Goal: Transaction & Acquisition: Subscribe to service/newsletter

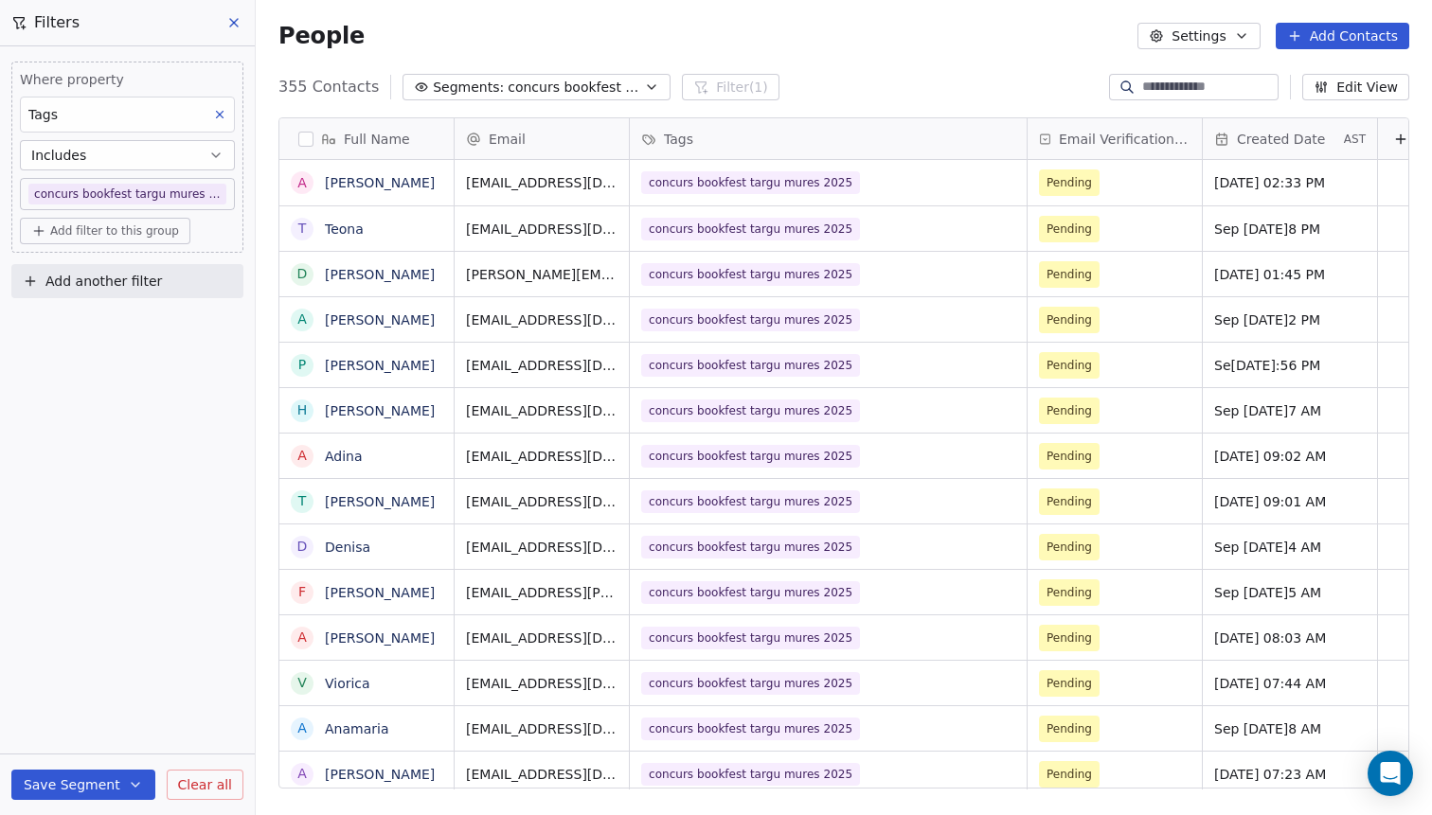
scroll to position [717, 1176]
click at [1320, 53] on div "People Settings Add Contacts" at bounding box center [844, 36] width 1176 height 72
click at [1320, 49] on button "Add Contacts" at bounding box center [1342, 36] width 134 height 27
click at [1298, 117] on div "Import from CSV" at bounding box center [1336, 107] width 175 height 30
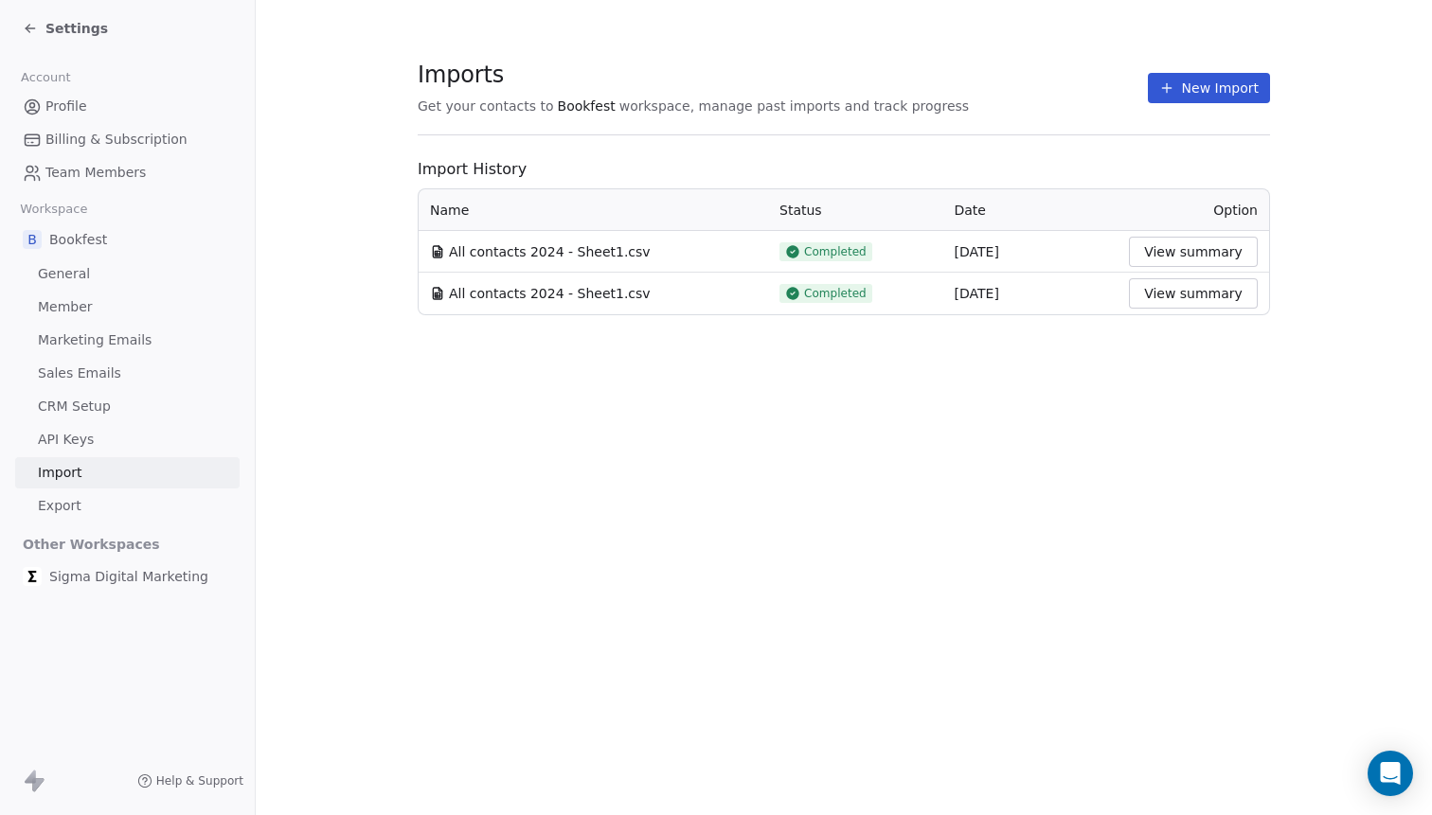
click at [1232, 85] on button "New Import" at bounding box center [1209, 88] width 122 height 30
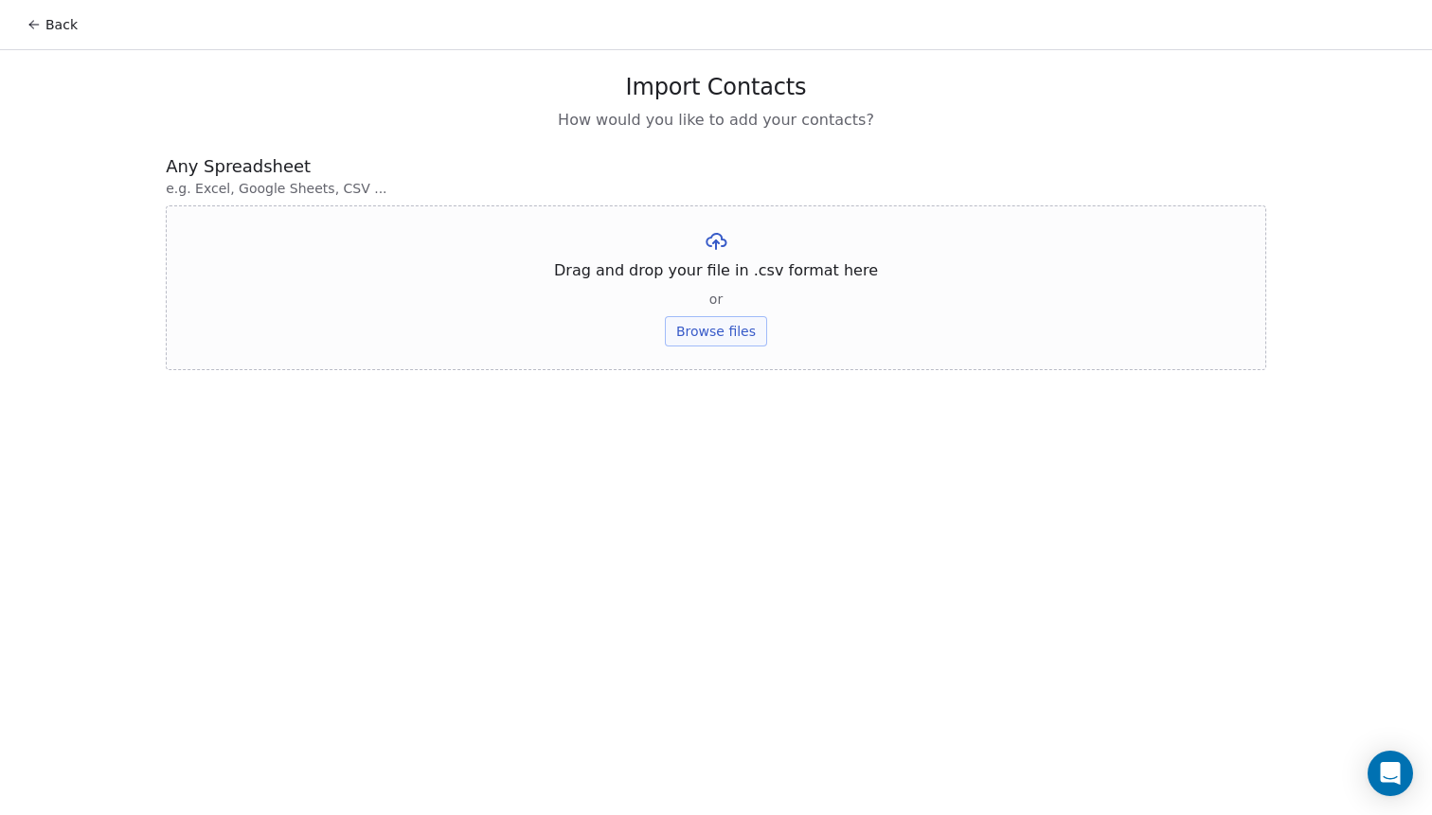
click at [58, 34] on button "Back" at bounding box center [52, 25] width 74 height 34
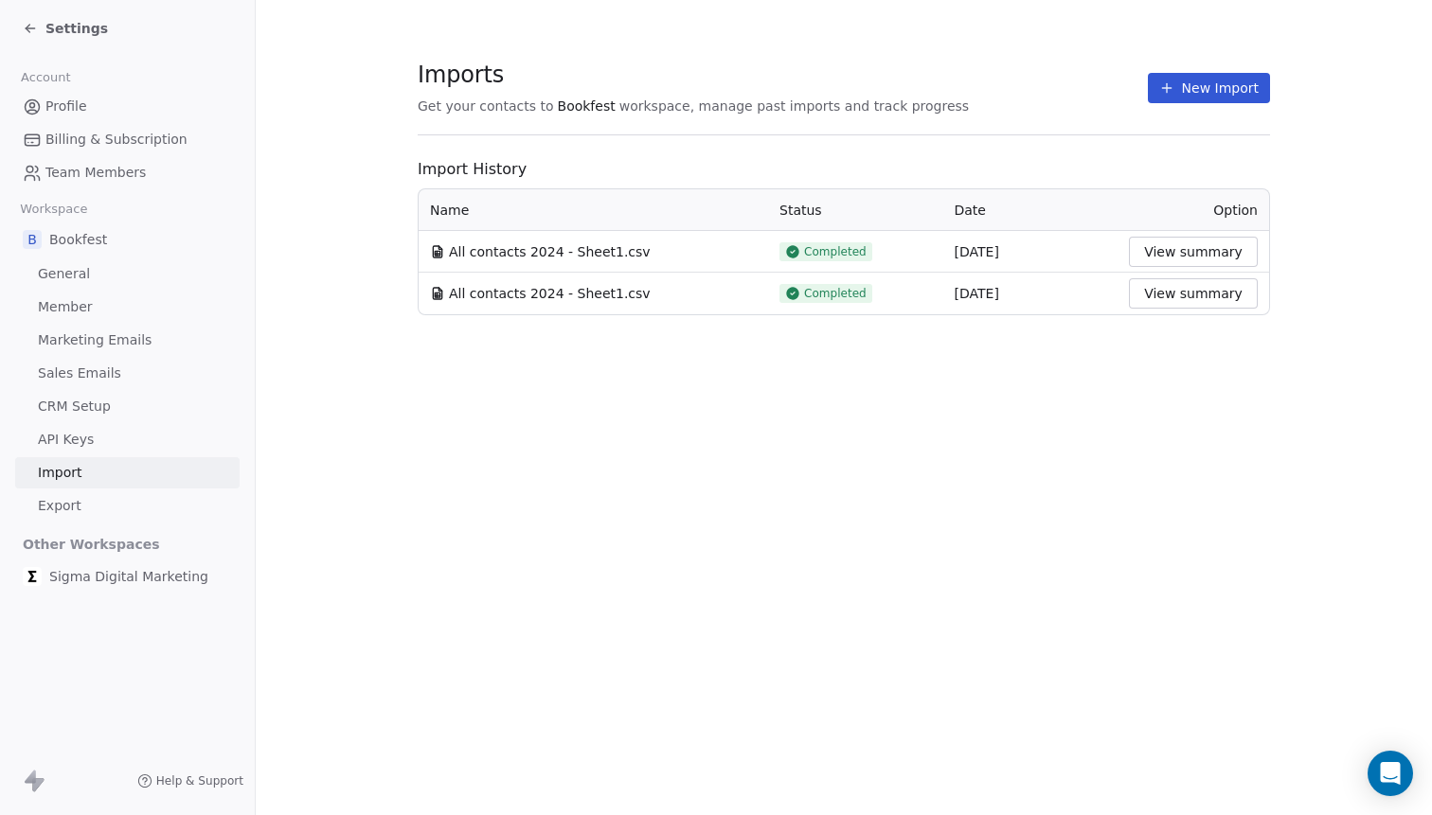
click at [1228, 95] on button "New Import" at bounding box center [1209, 88] width 122 height 30
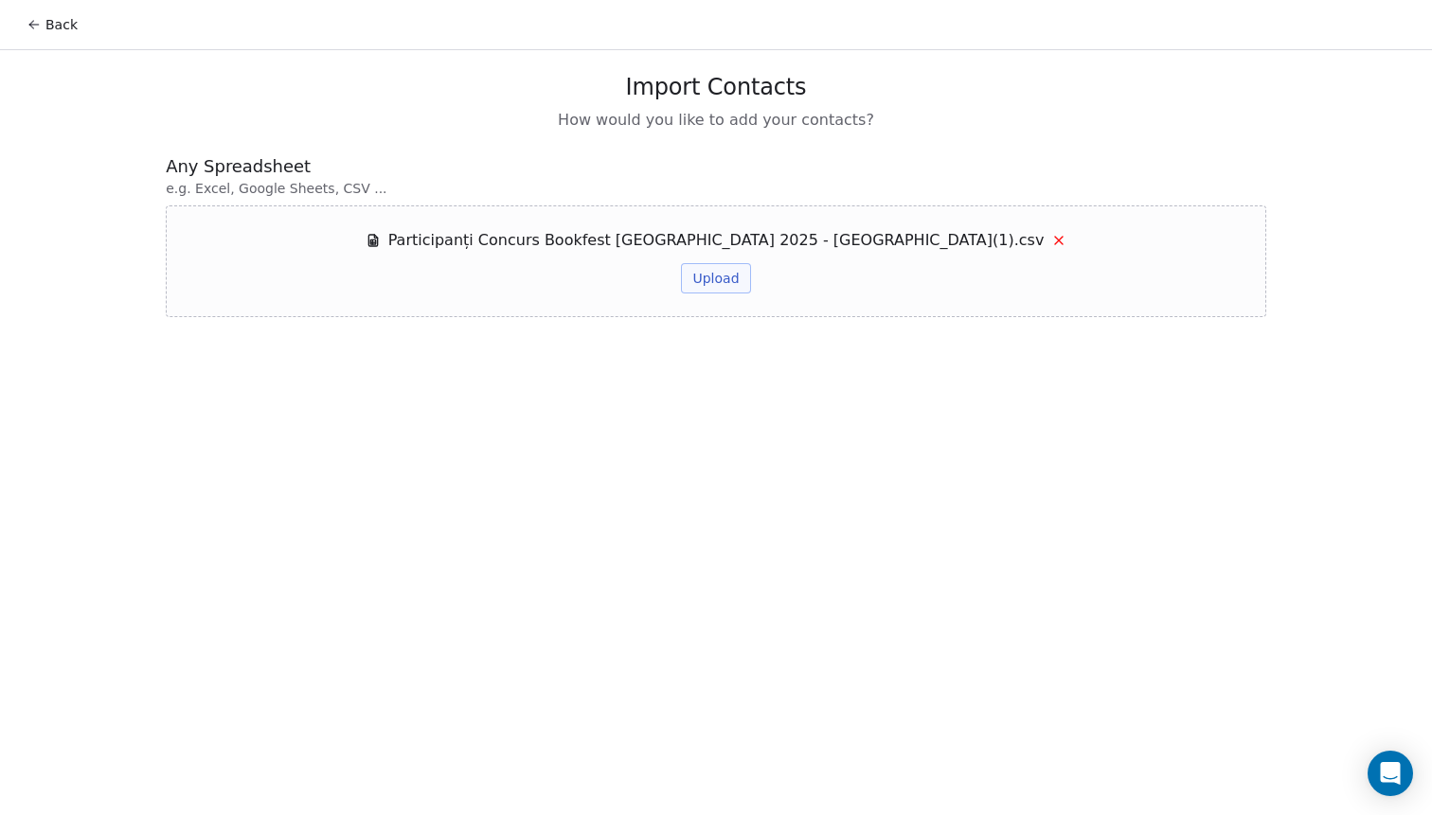
click at [555, 283] on div "Participanți Concurs Bookfest [GEOGRAPHIC_DATA] 2025 - [GEOGRAPHIC_DATA](1).csv…" at bounding box center [716, 261] width 702 height 64
click at [715, 284] on button "Upload" at bounding box center [715, 278] width 69 height 30
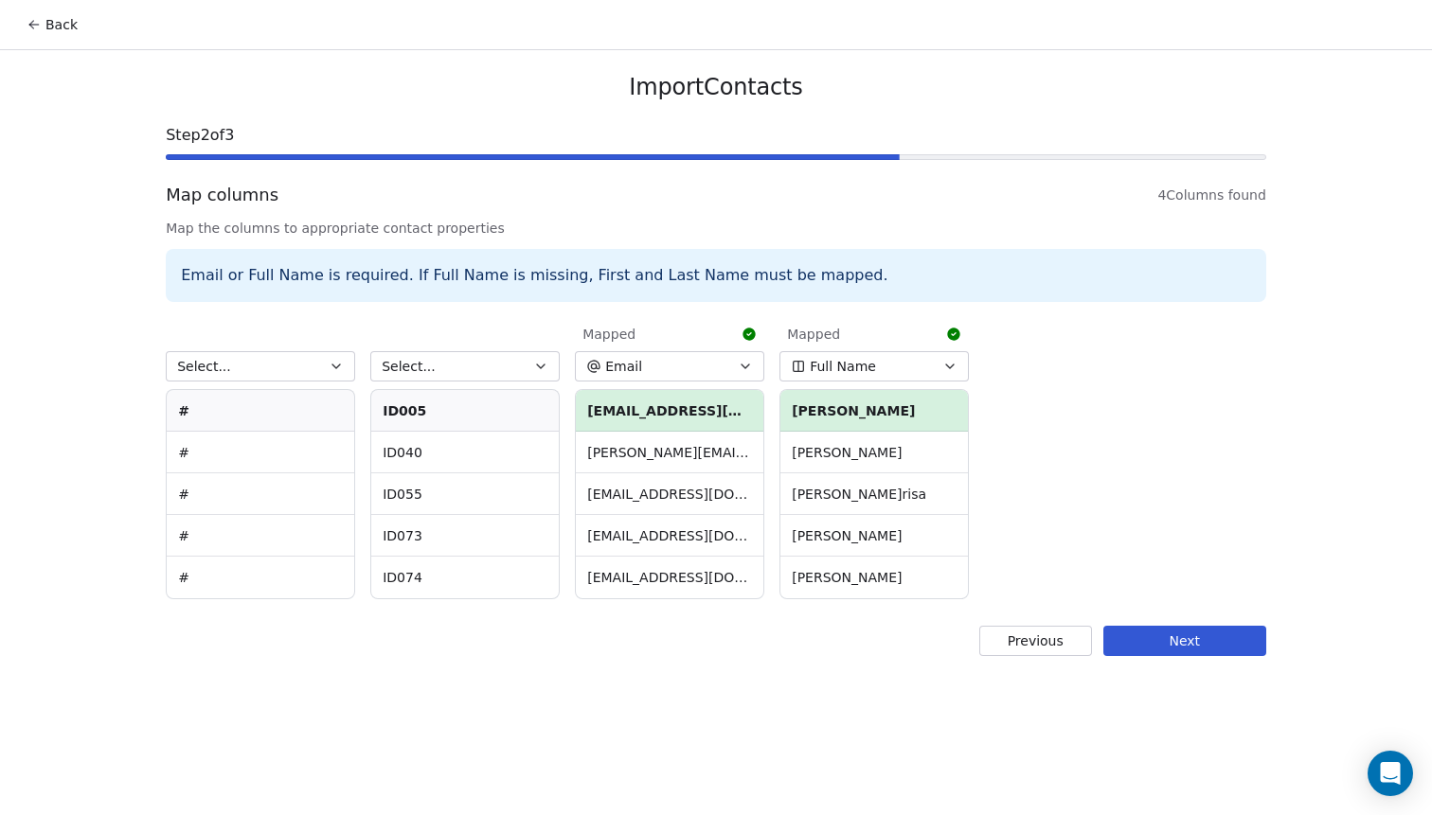
click at [1182, 649] on button "Next" at bounding box center [1184, 641] width 163 height 30
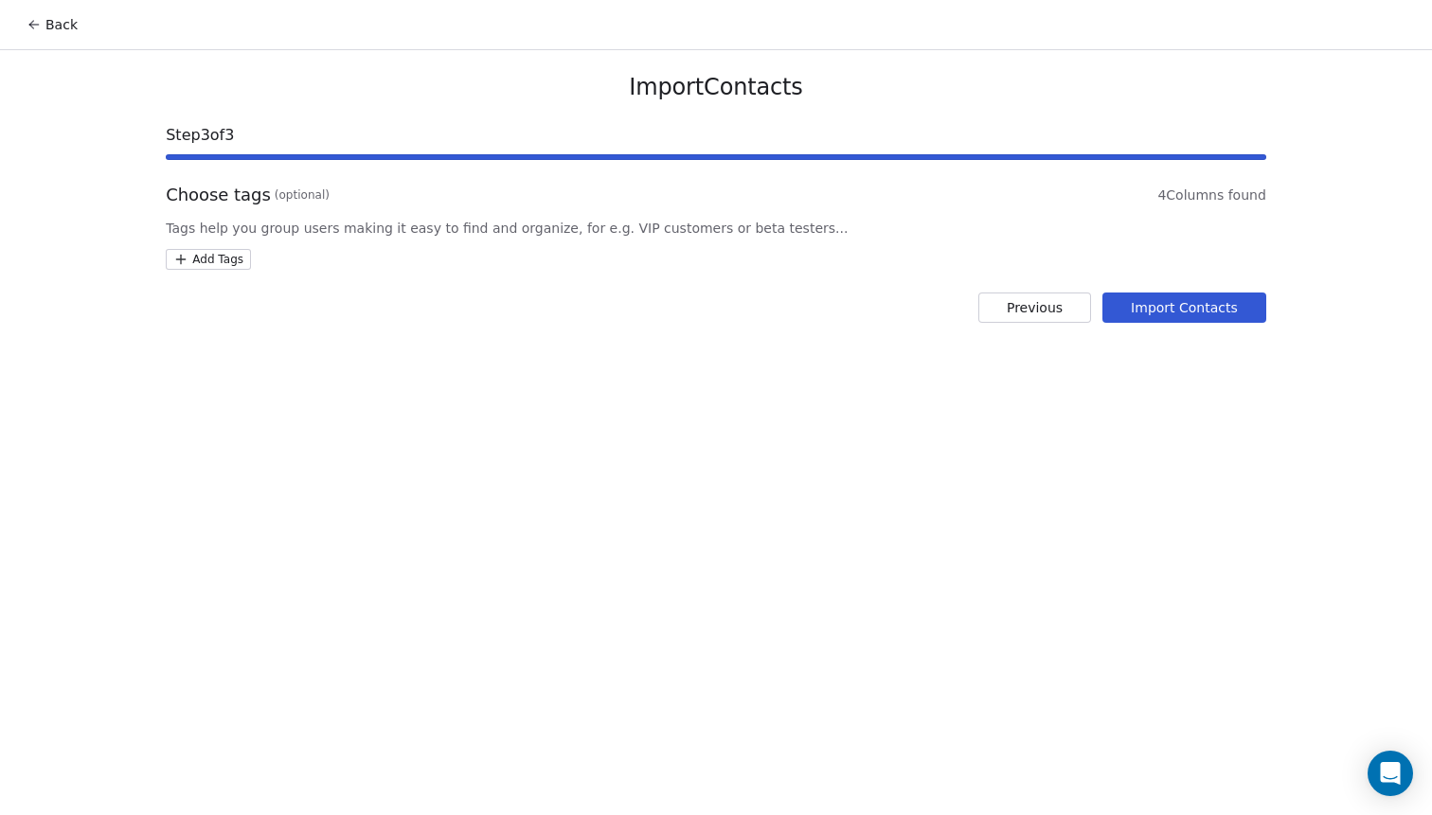
click at [226, 257] on html "Back Import Contacts Step 3 of 3 Choose tags (optional) 4 Columns found Tags he…" at bounding box center [716, 407] width 1432 height 815
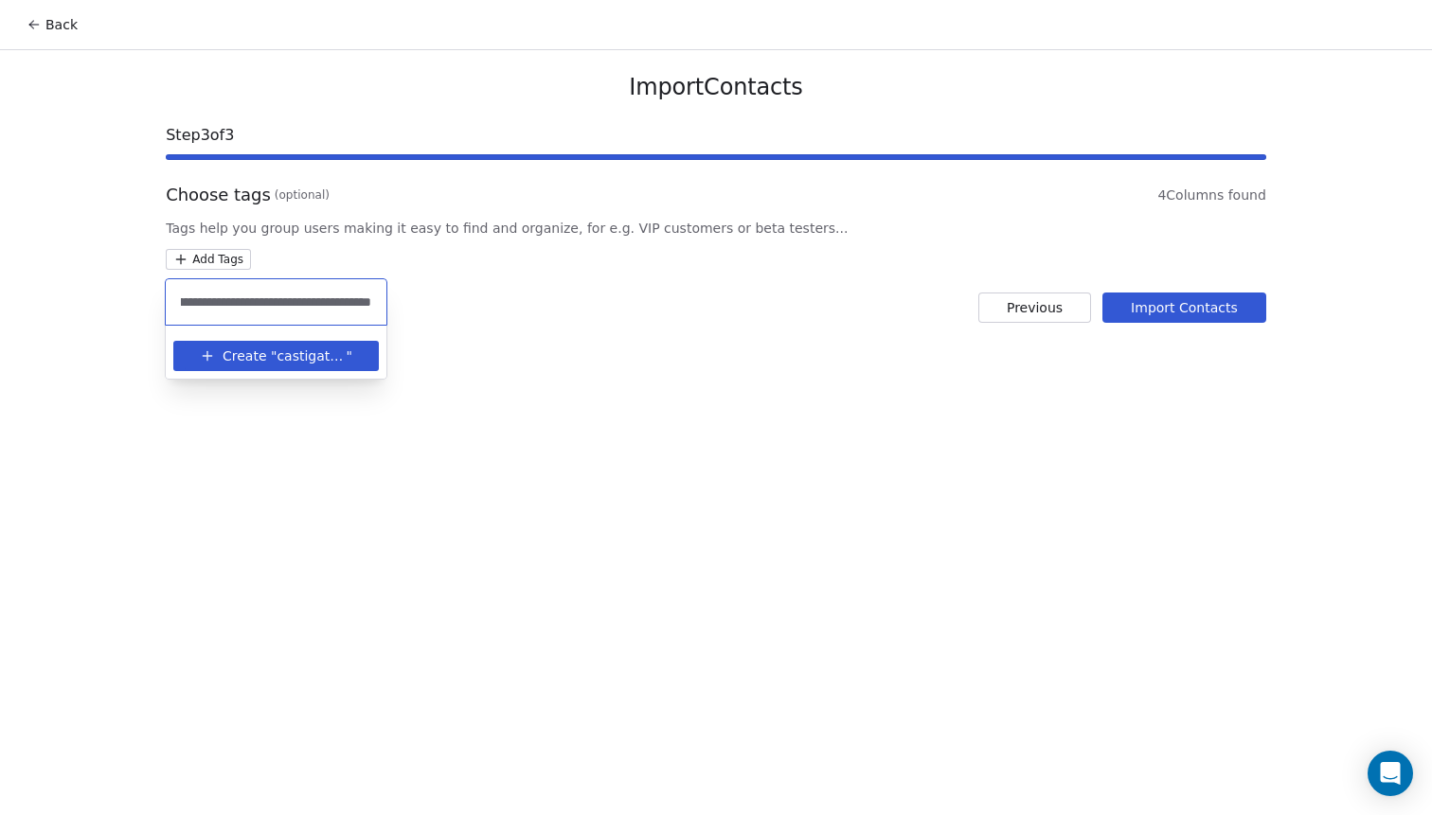
scroll to position [0, 100]
type input "**********"
click at [230, 355] on span "Create "" at bounding box center [250, 357] width 54 height 20
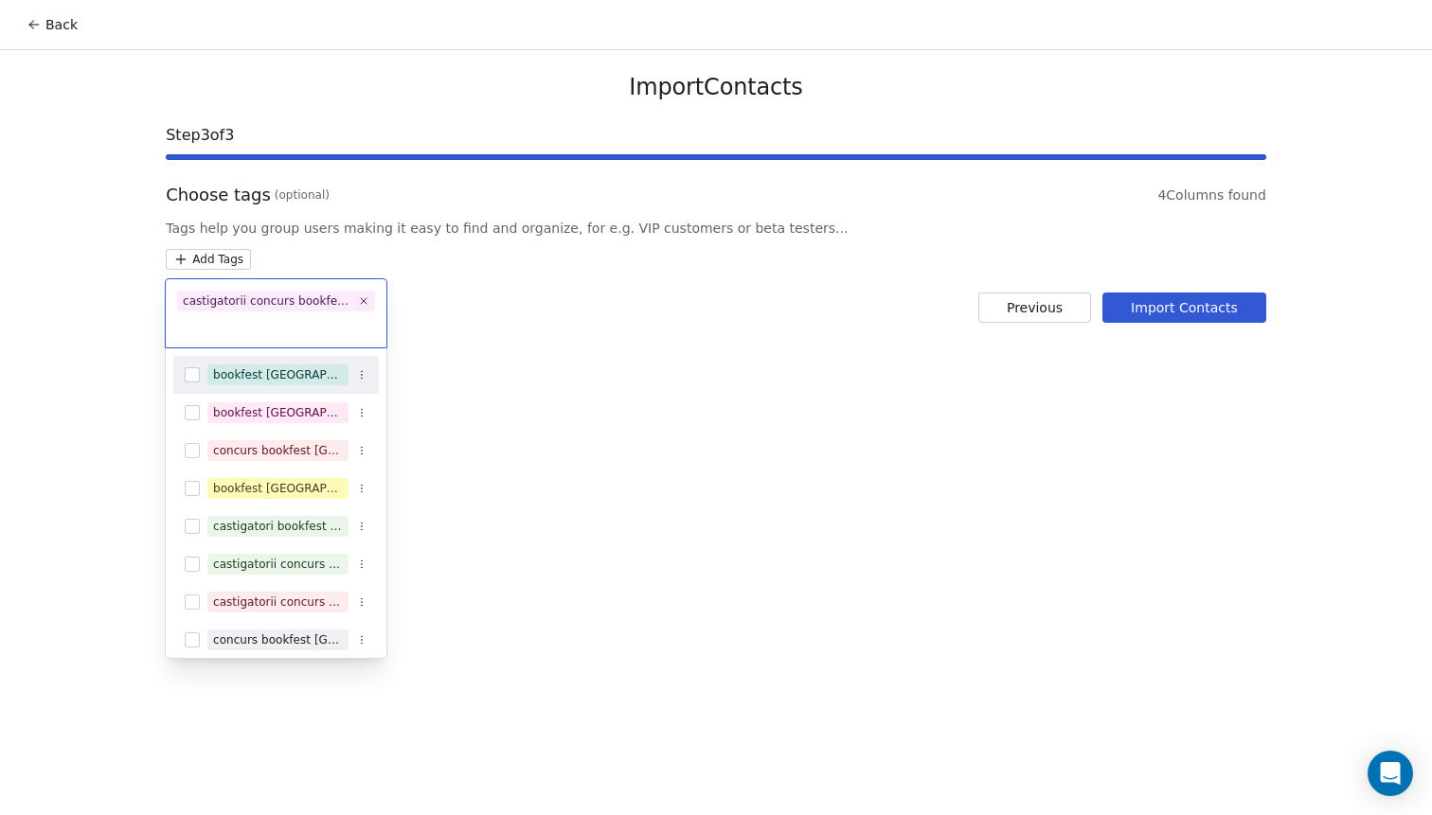
click at [871, 394] on html "Back Import Contacts Step 3 of 3 Choose tags (optional) 4 Columns found Tags he…" at bounding box center [716, 407] width 1432 height 815
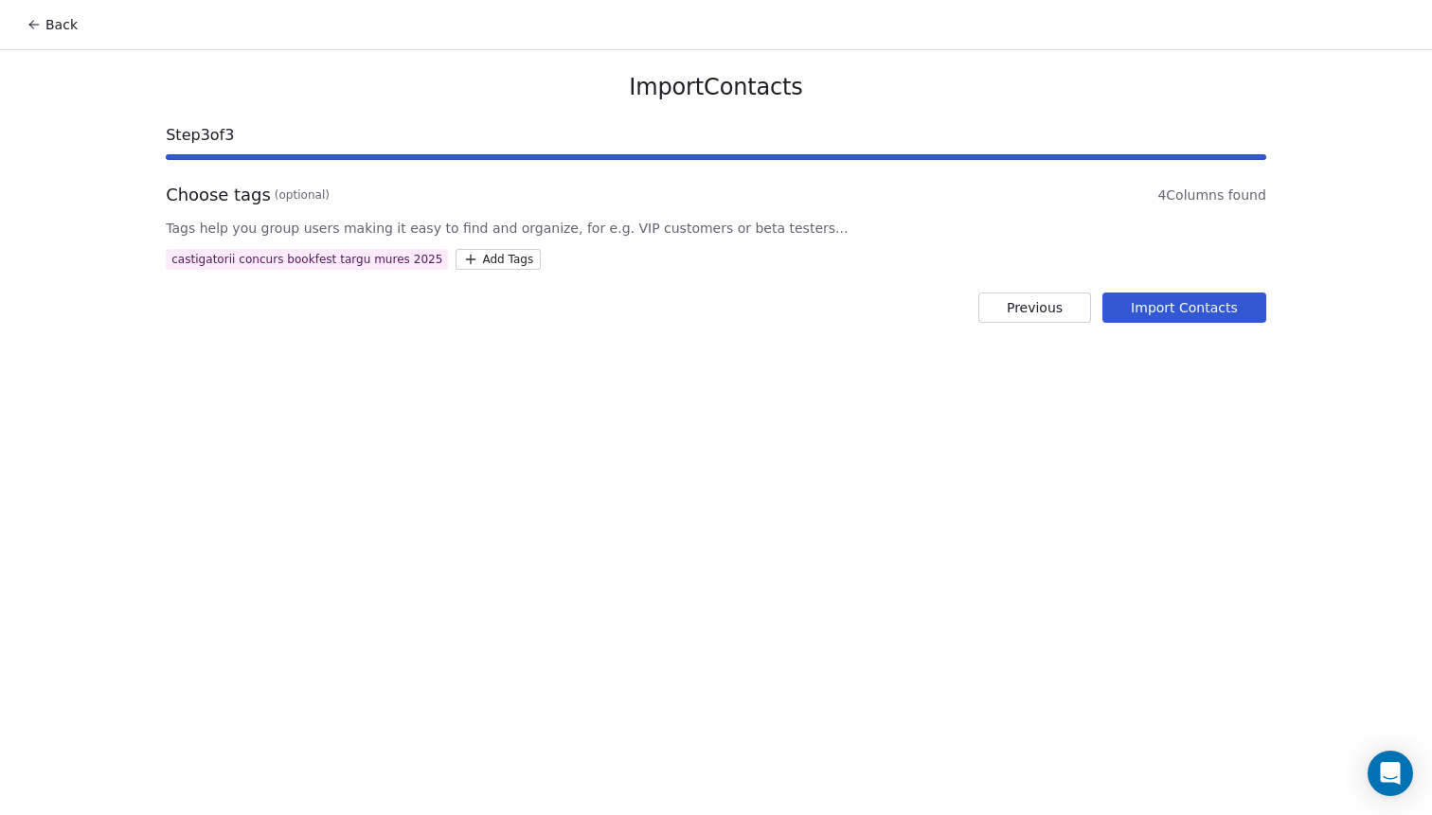
click at [1160, 313] on button "Import Contacts" at bounding box center [1184, 308] width 164 height 30
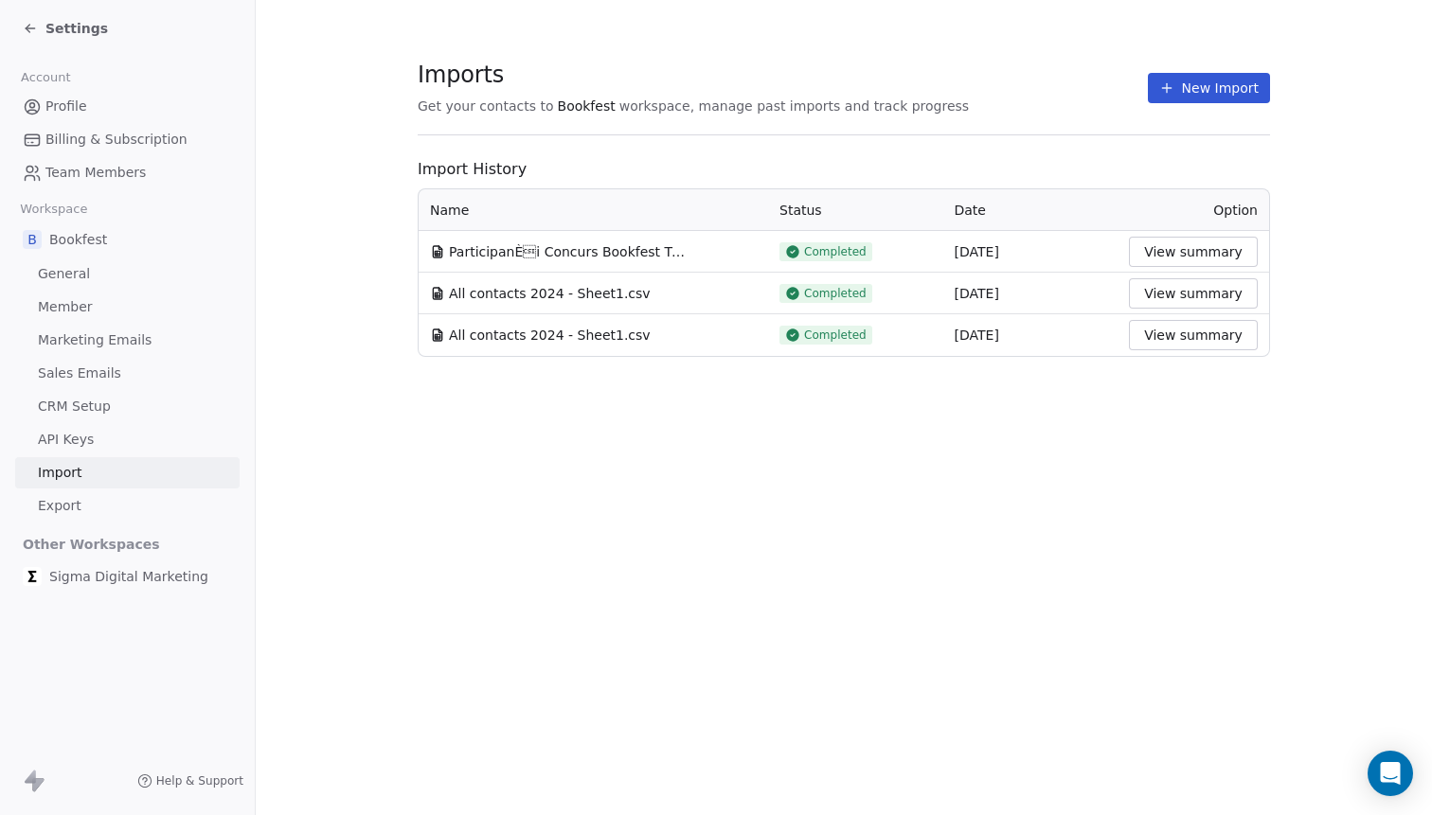
click at [62, 109] on span "Profile" at bounding box center [66, 107] width 42 height 20
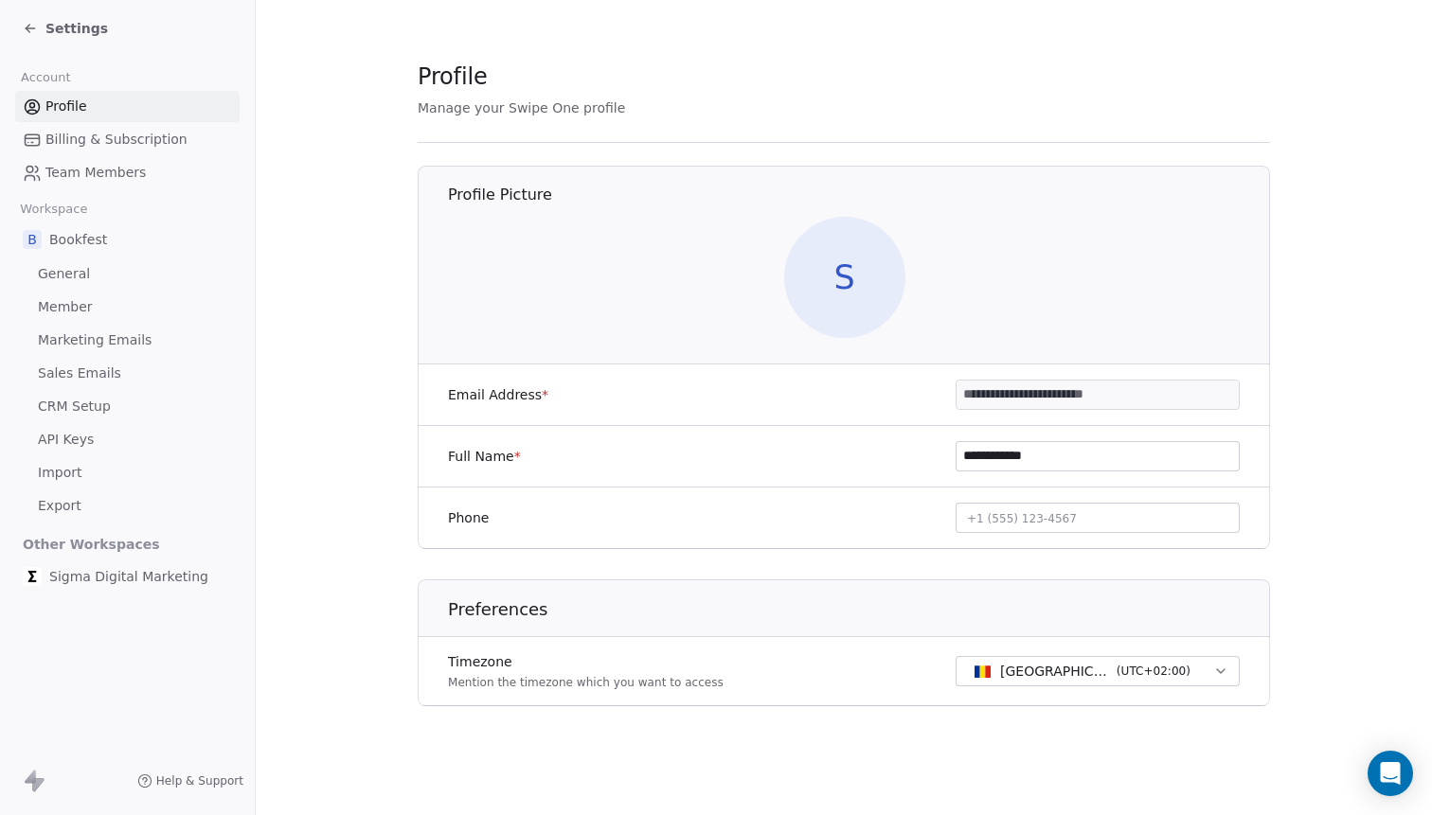
click at [39, 30] on div "Settings" at bounding box center [65, 28] width 85 height 19
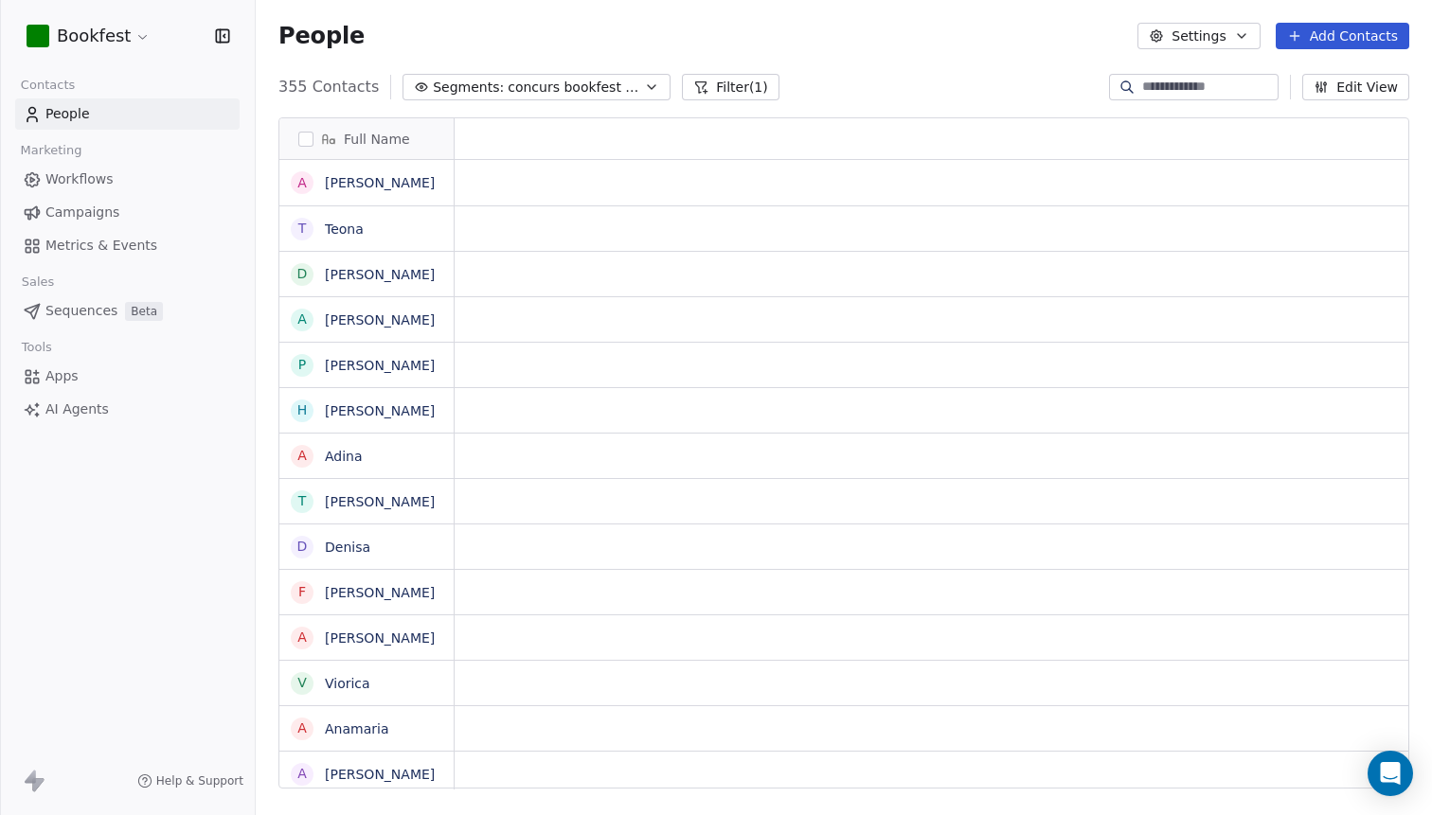
scroll to position [717, 1176]
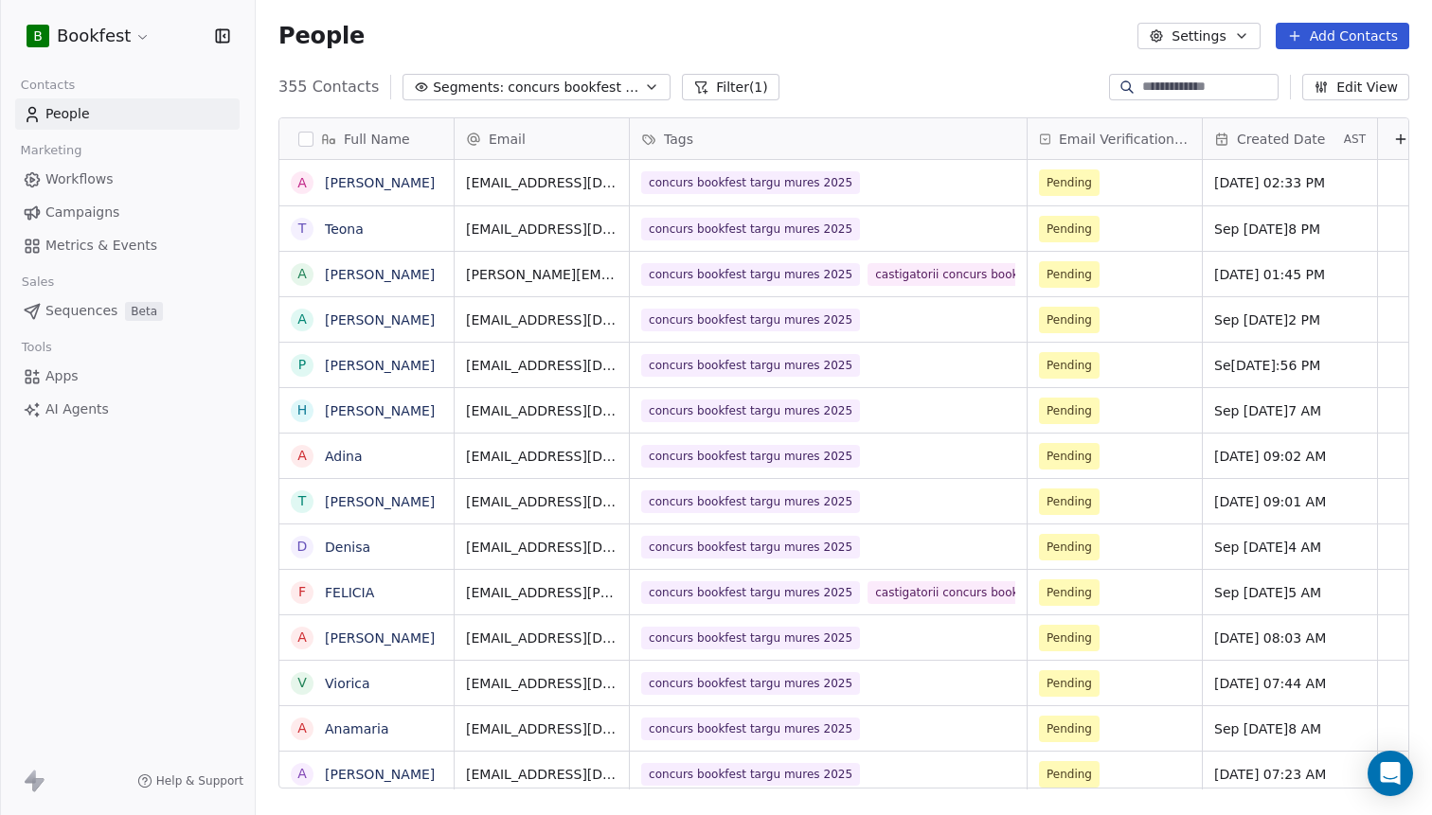
click at [94, 203] on link "Campaigns" at bounding box center [127, 212] width 224 height 31
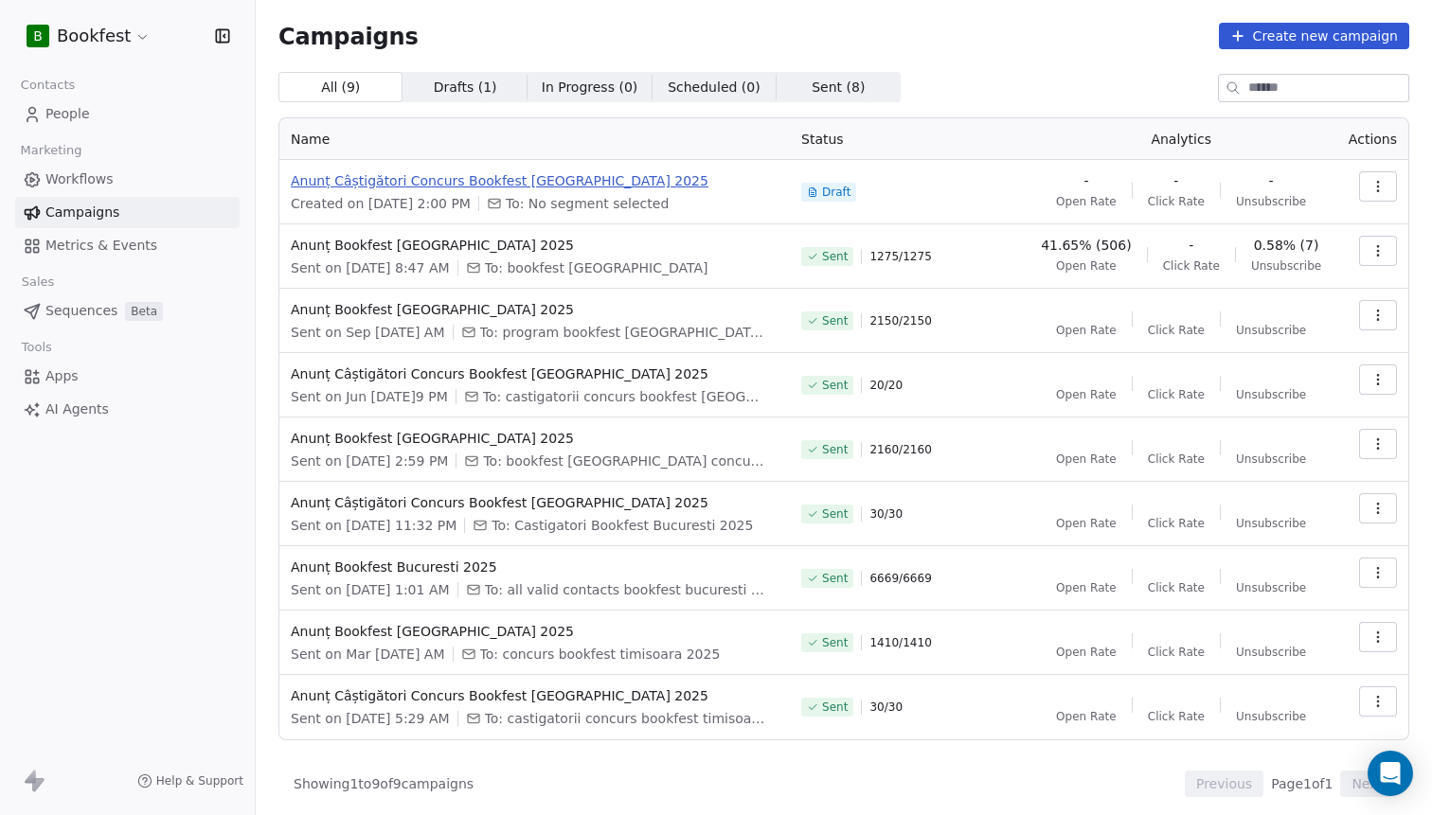
click at [587, 179] on span "Anunț Câștigători Concurs Bookfest [GEOGRAPHIC_DATA] 2025" at bounding box center [535, 180] width 488 height 19
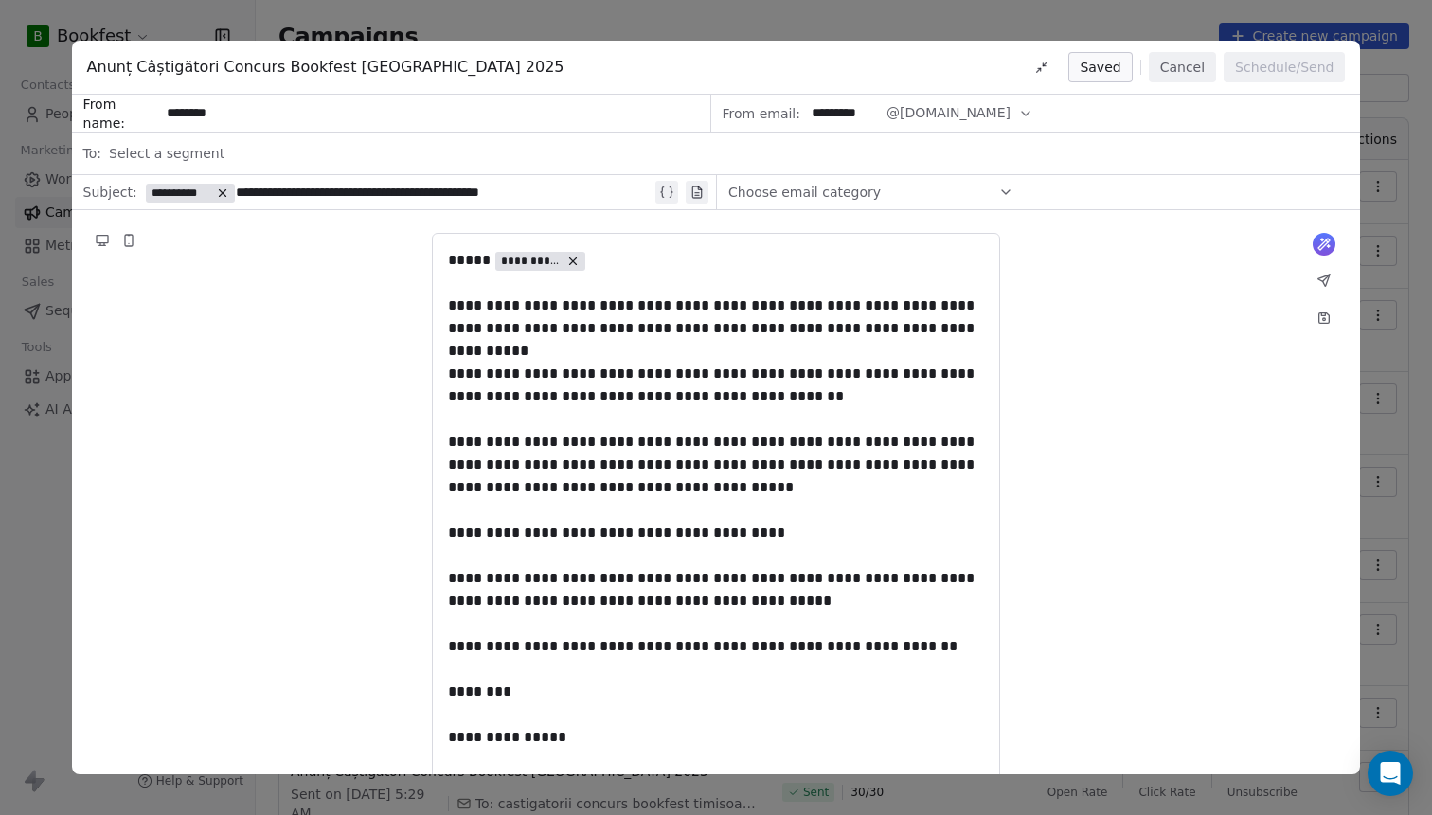
click at [1409, 63] on div "**********" at bounding box center [716, 407] width 1432 height 815
click at [31, 89] on div "**********" at bounding box center [716, 407] width 1432 height 815
click at [1170, 70] on button "Cancel" at bounding box center [1182, 67] width 67 height 30
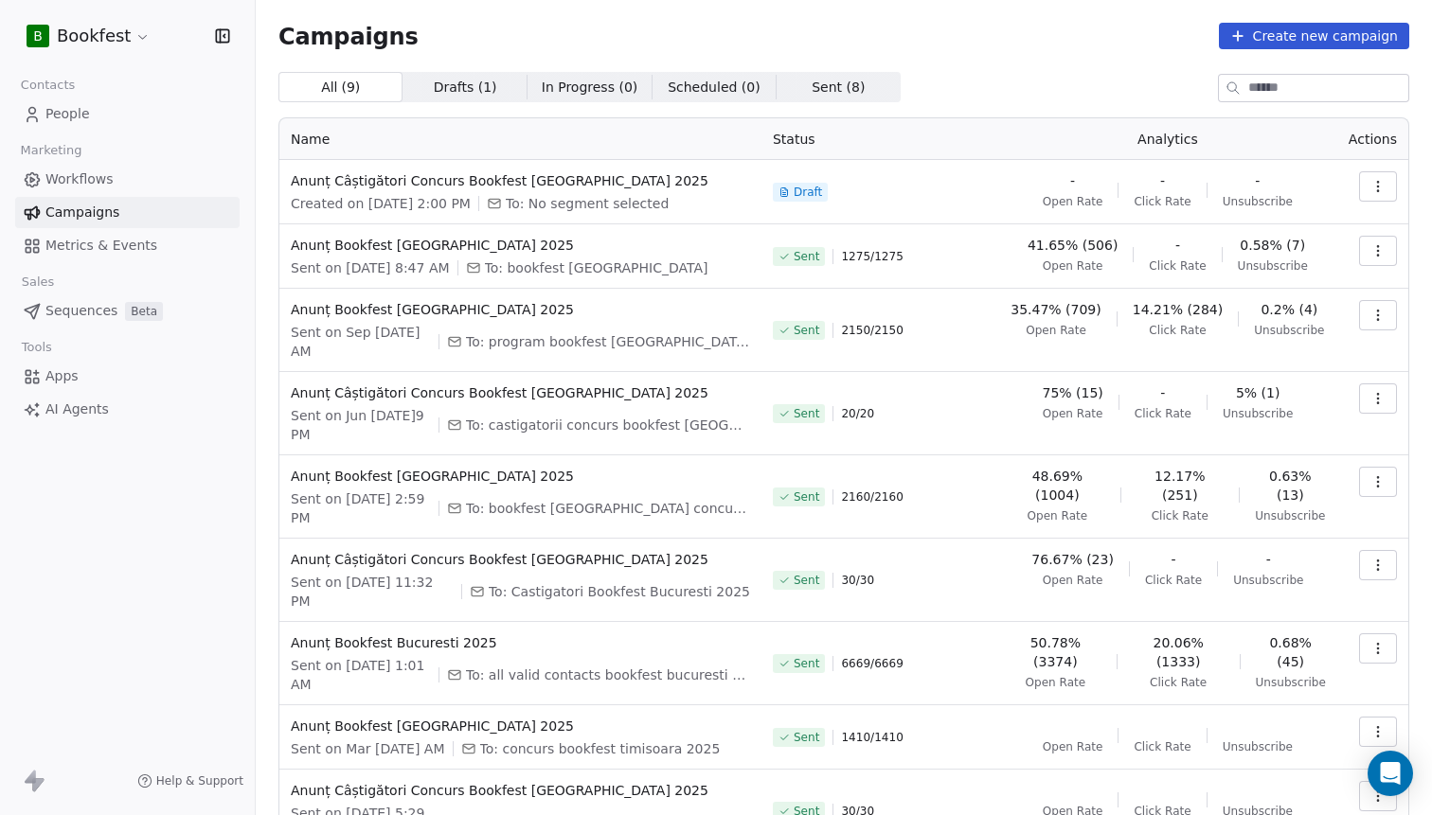
click at [78, 109] on span "People" at bounding box center [67, 114] width 45 height 20
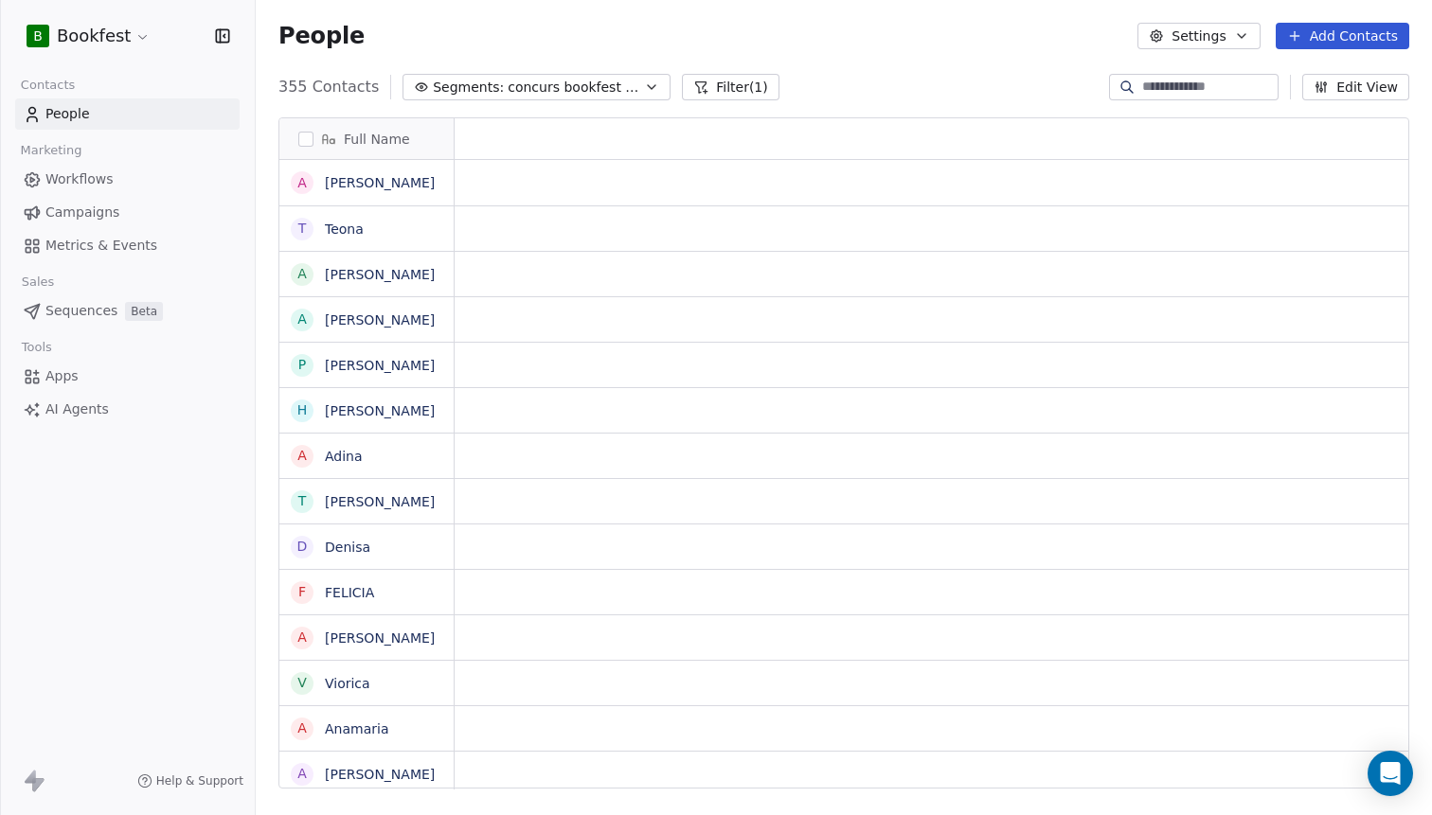
scroll to position [717, 1176]
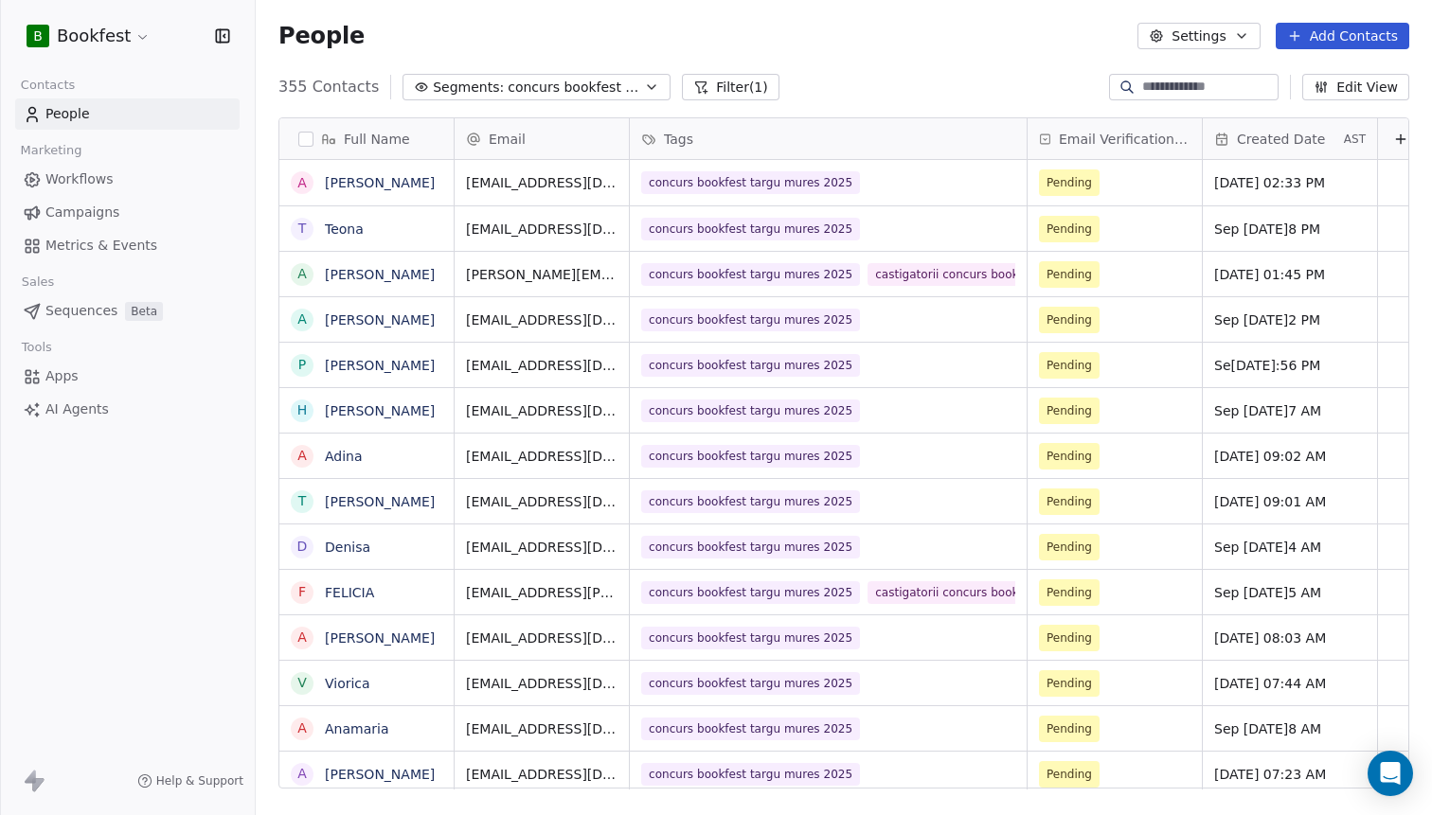
click at [523, 93] on span "concurs bookfest [GEOGRAPHIC_DATA]" at bounding box center [574, 88] width 133 height 20
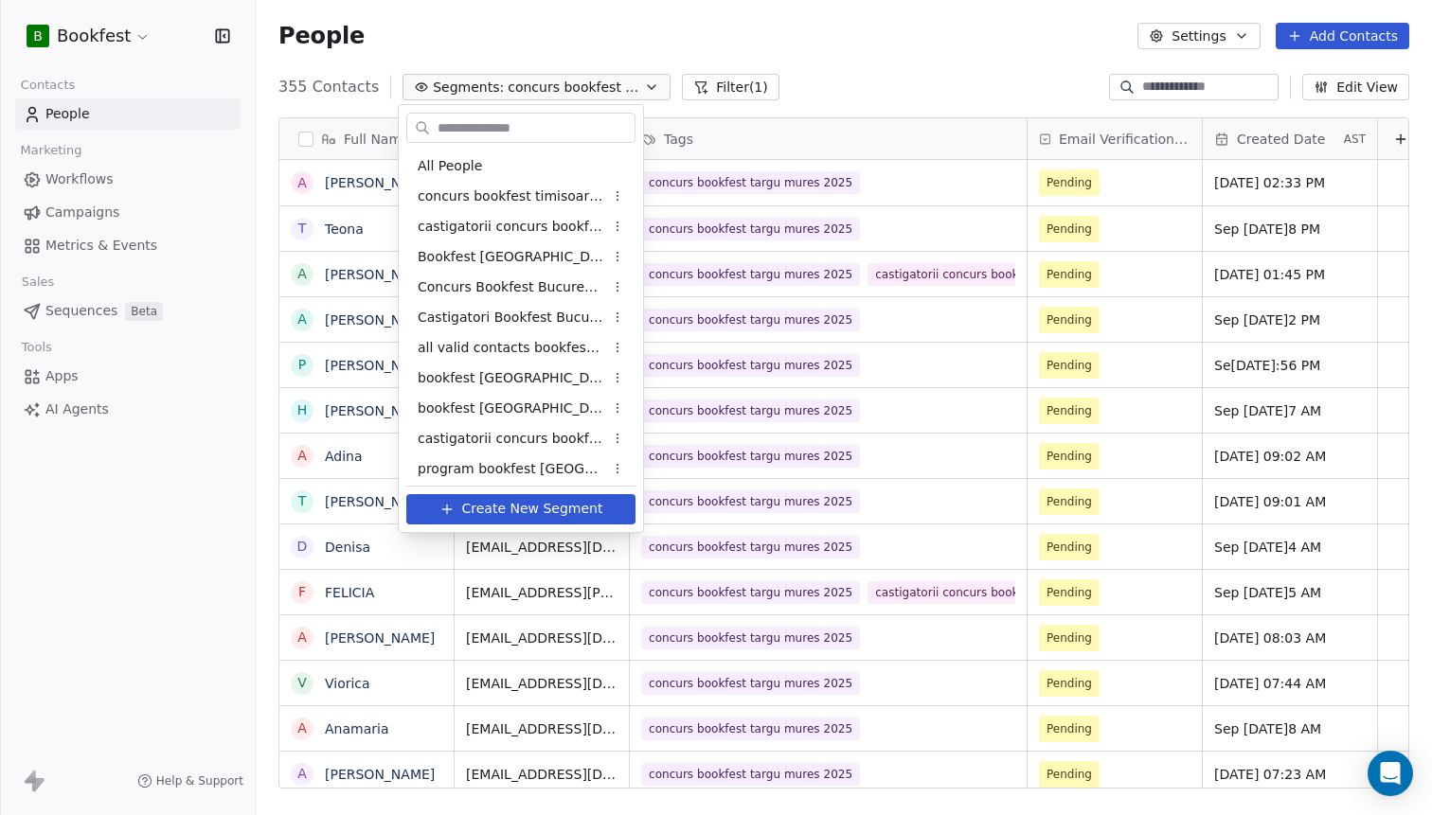
scroll to position [66, 0]
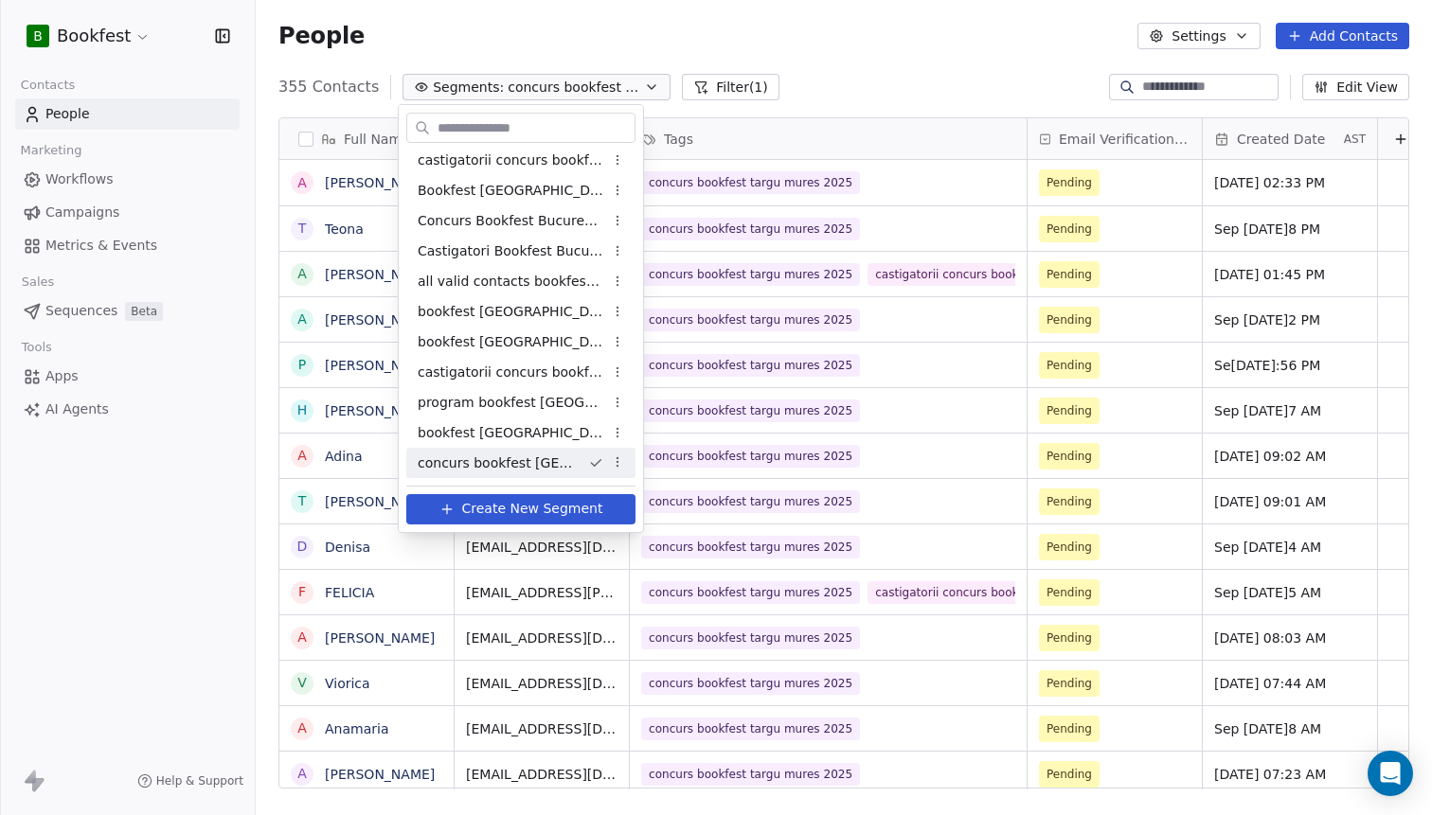
click at [740, 93] on html "B Bookfest Contacts People Marketing Workflows Campaigns Metrics & Events Sales…" at bounding box center [716, 407] width 1432 height 815
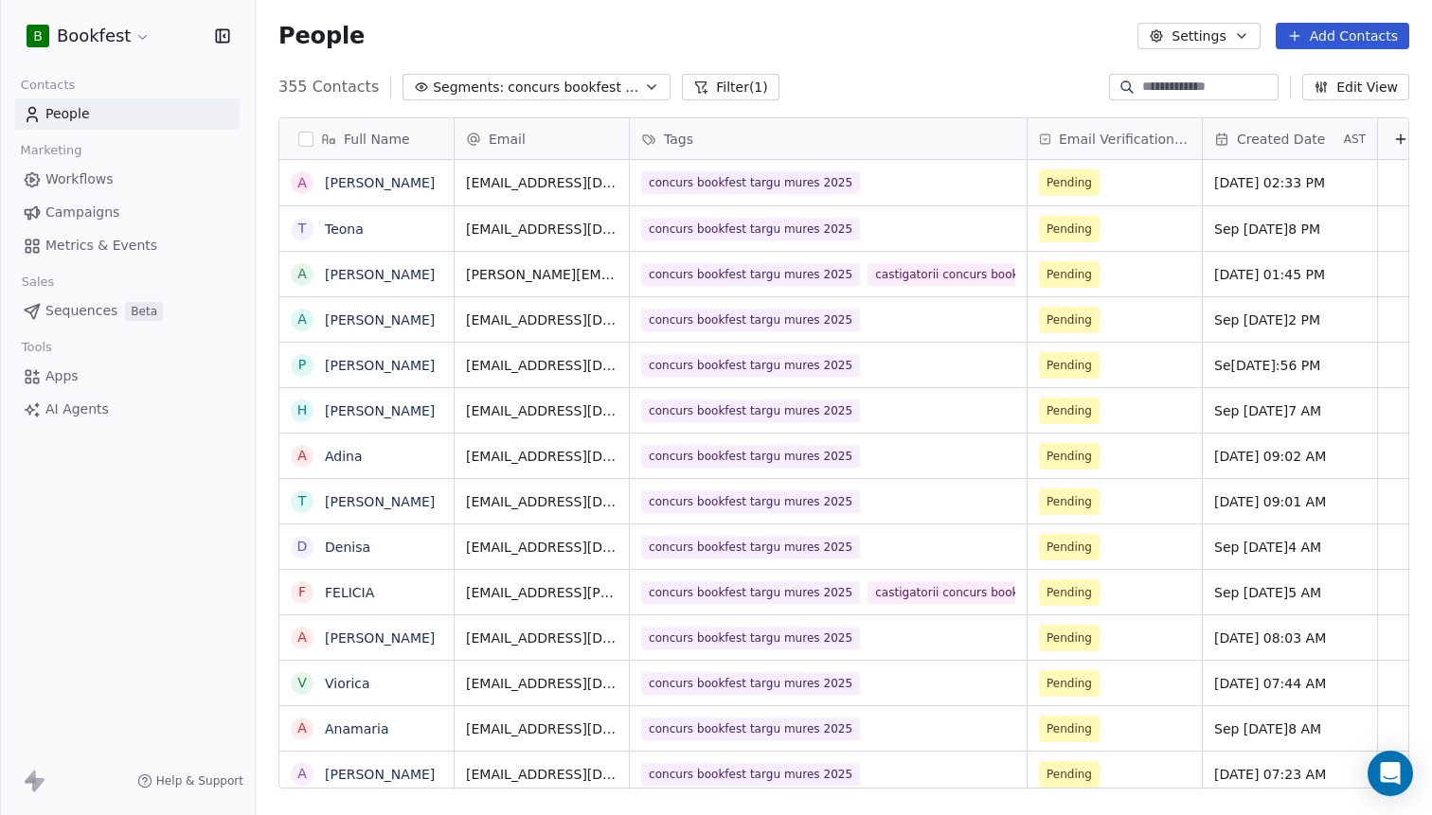
click at [740, 89] on button "Filter (1)" at bounding box center [731, 87] width 98 height 27
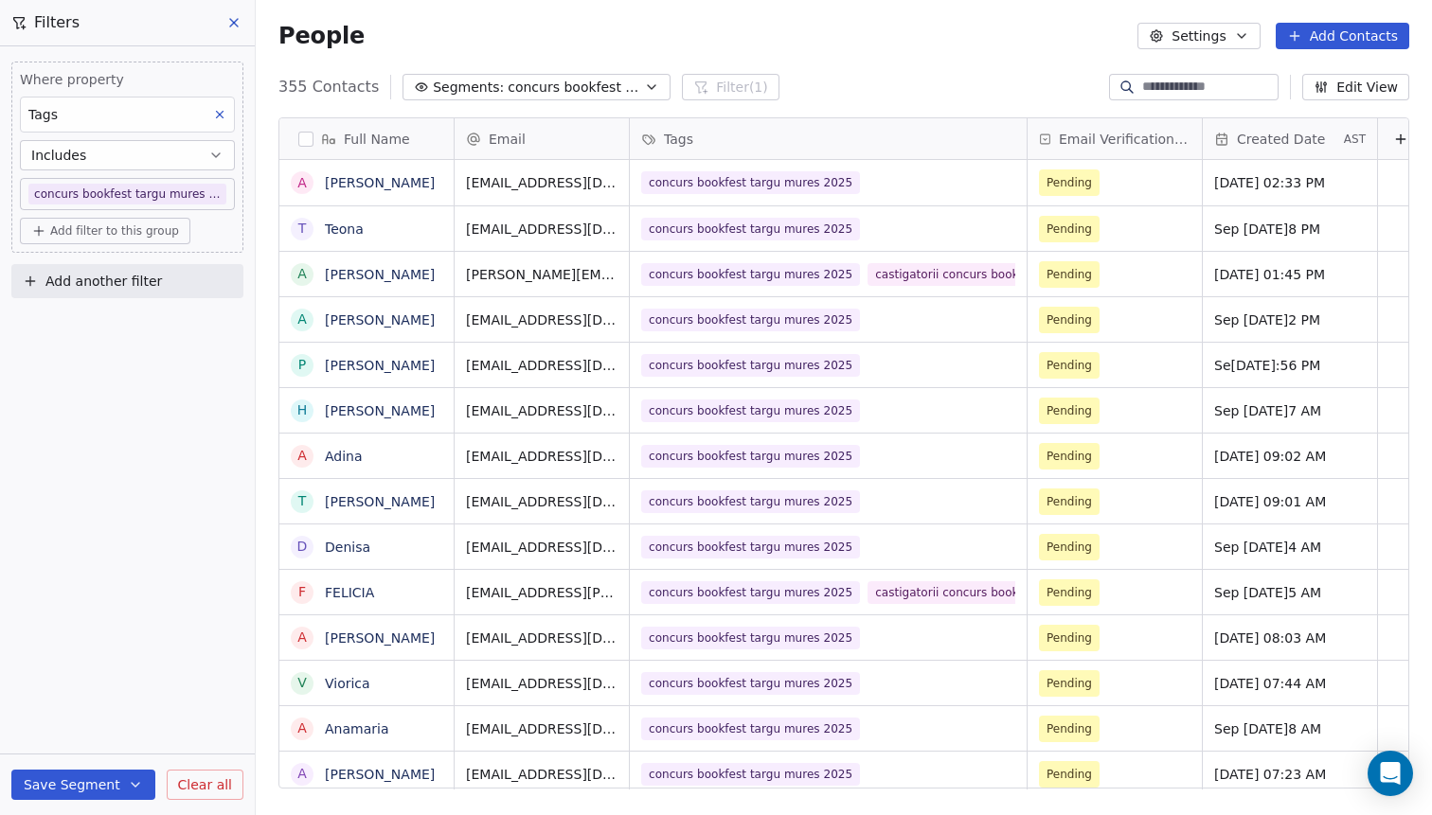
click at [230, 27] on icon at bounding box center [234, 23] width 8 height 8
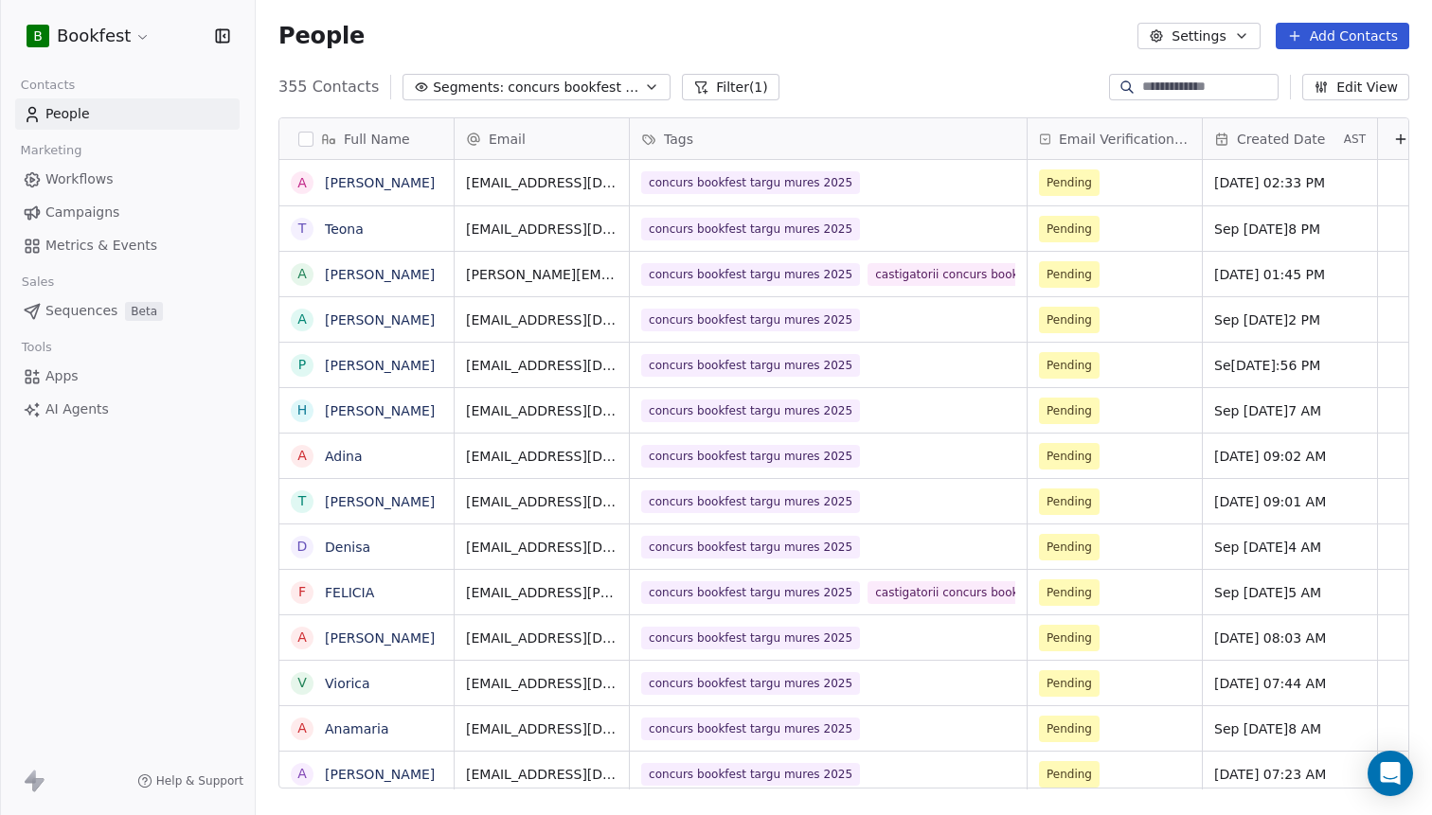
click at [729, 82] on button "Filter (1)" at bounding box center [731, 87] width 98 height 27
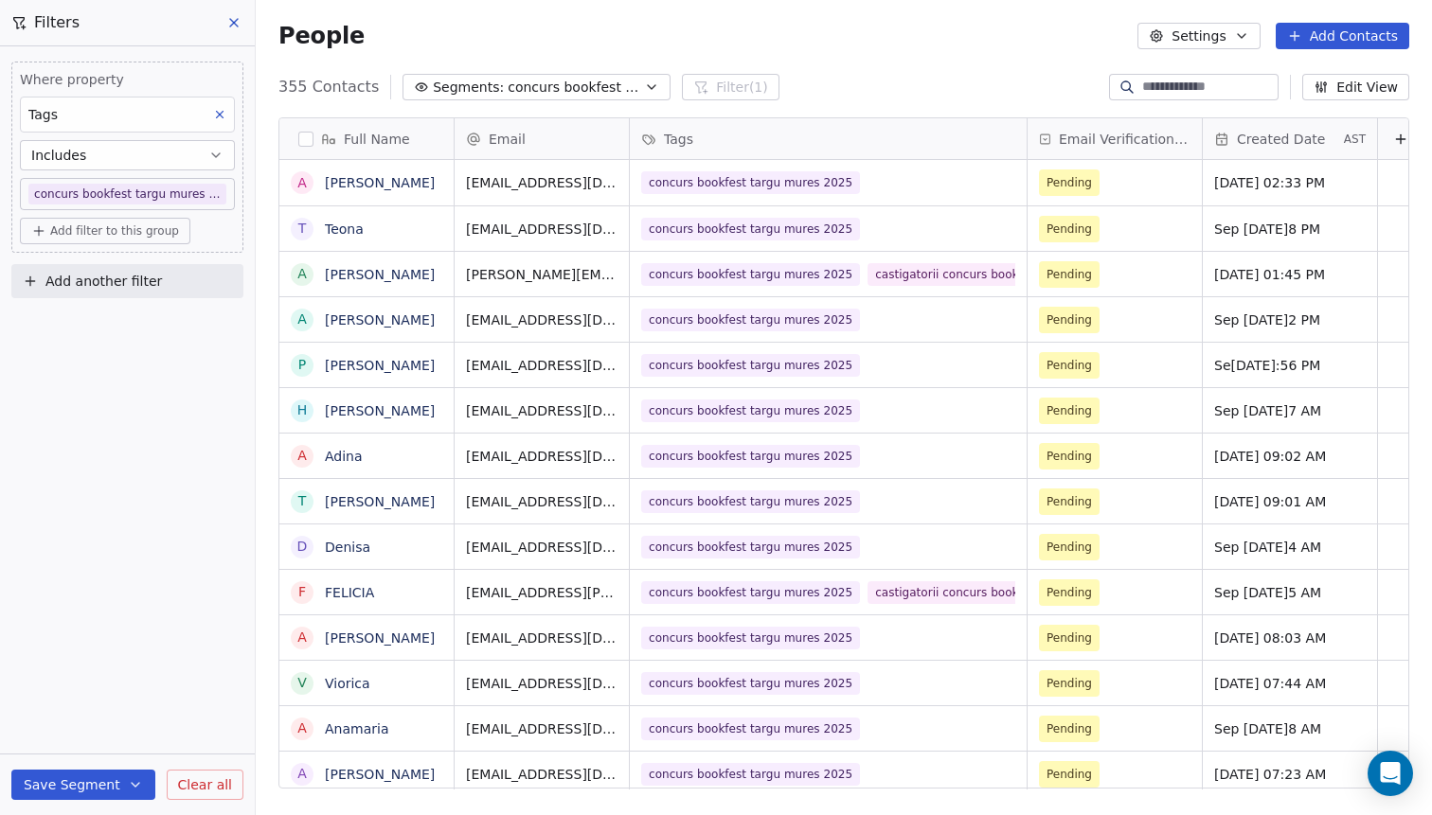
click at [223, 114] on icon at bounding box center [219, 114] width 13 height 13
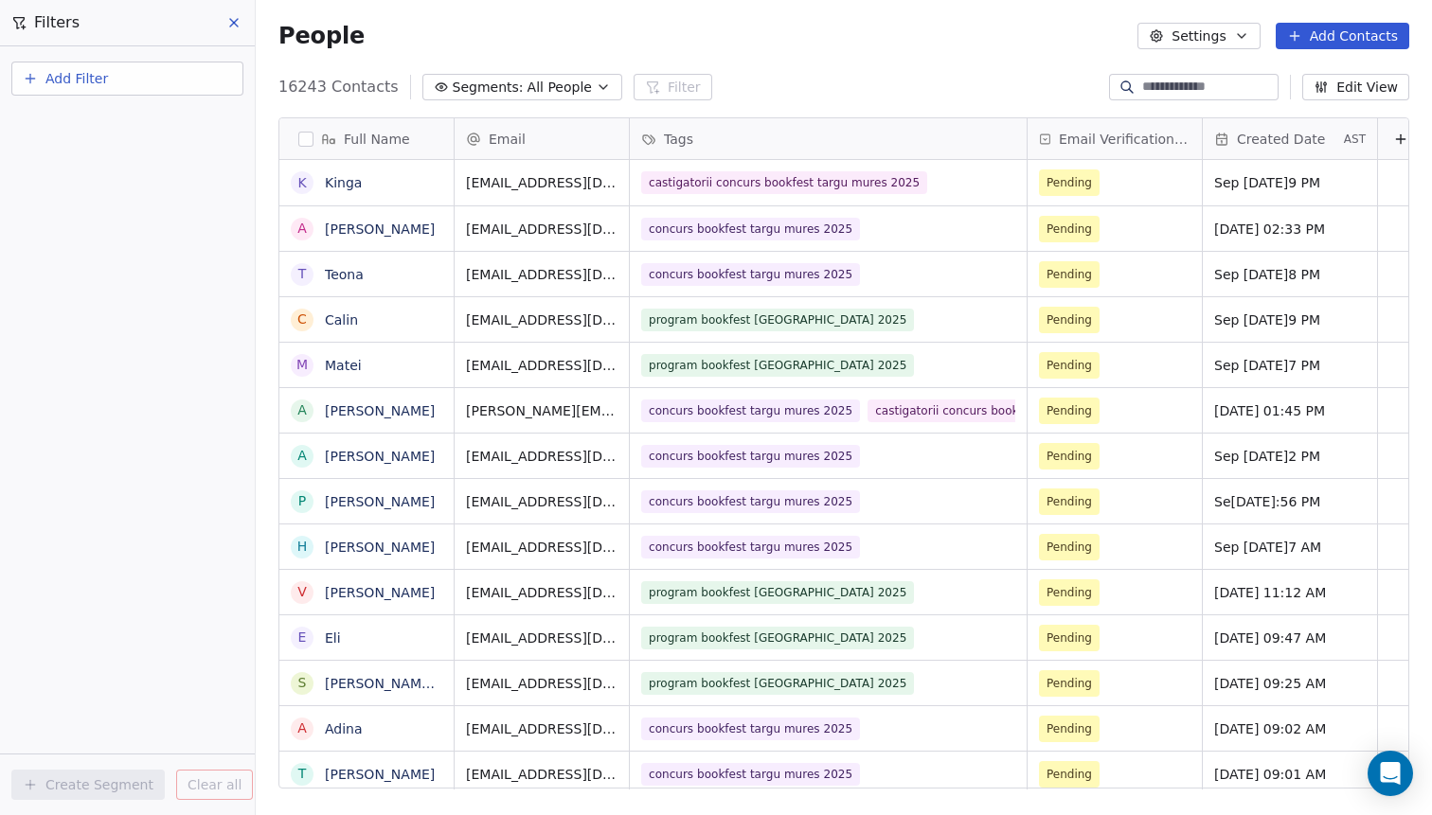
click at [240, 27] on icon at bounding box center [233, 22] width 15 height 15
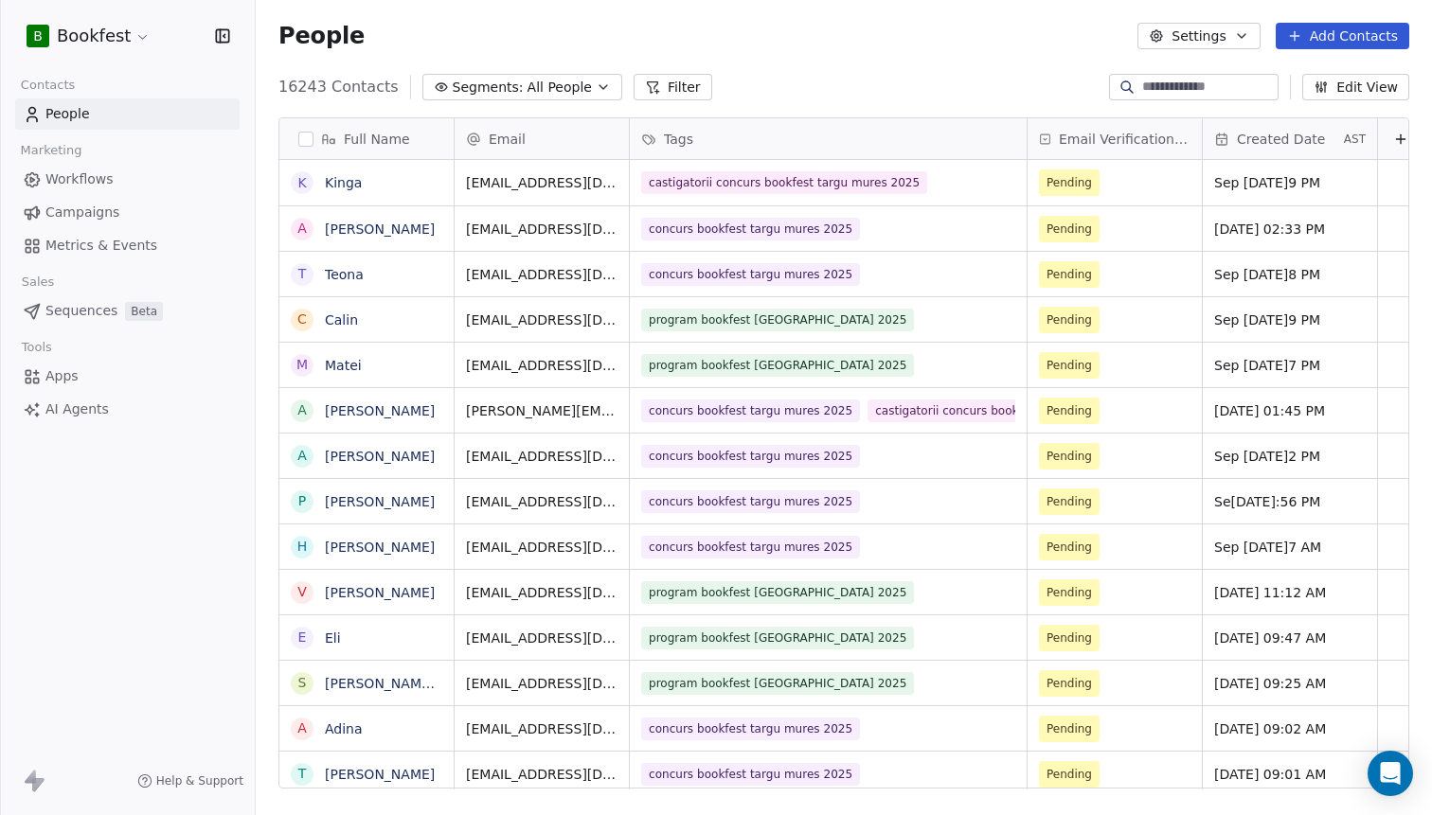
click at [549, 88] on span "All People" at bounding box center [559, 88] width 64 height 20
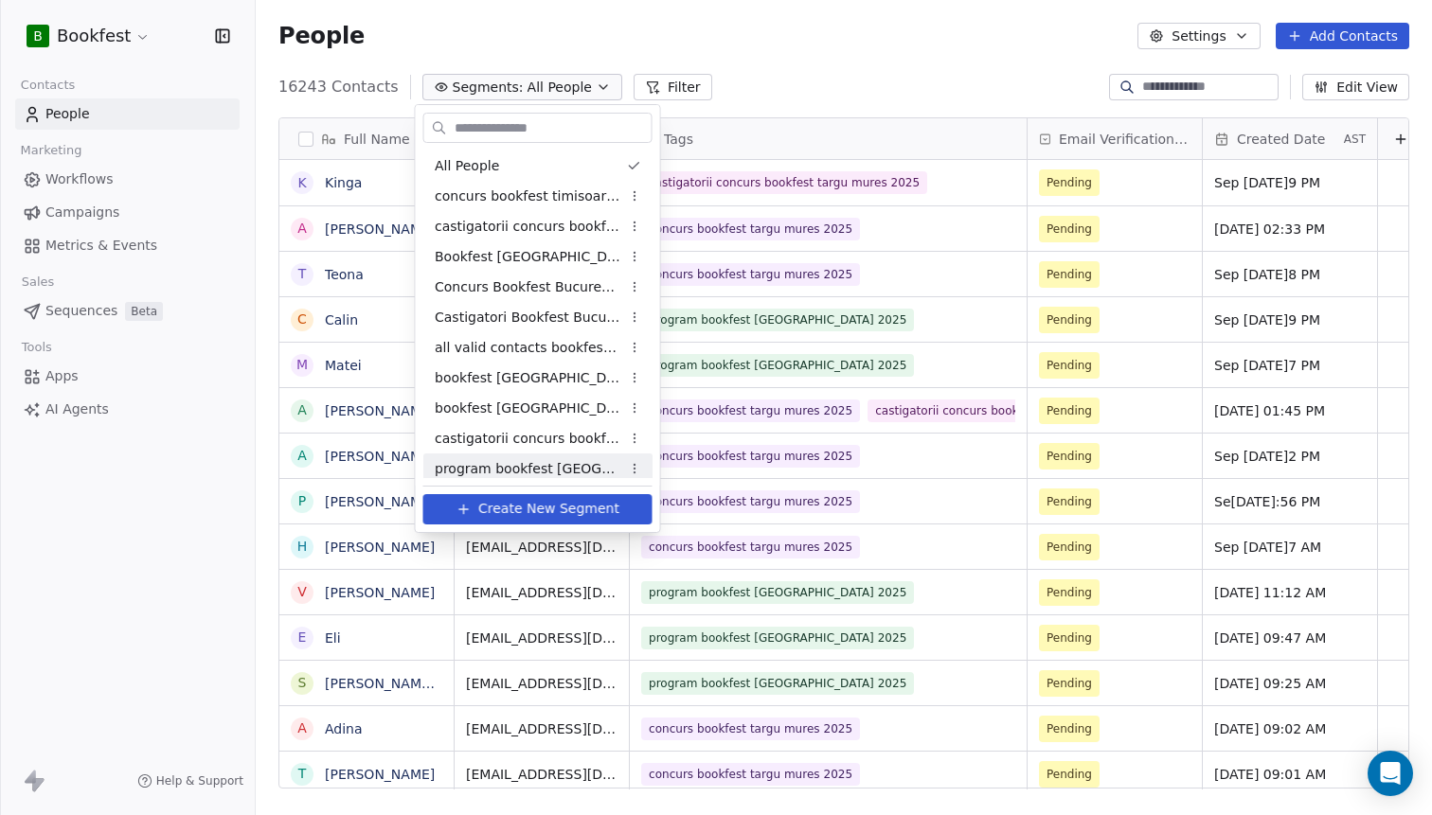
click at [529, 518] on span "Create New Segment" at bounding box center [548, 509] width 141 height 20
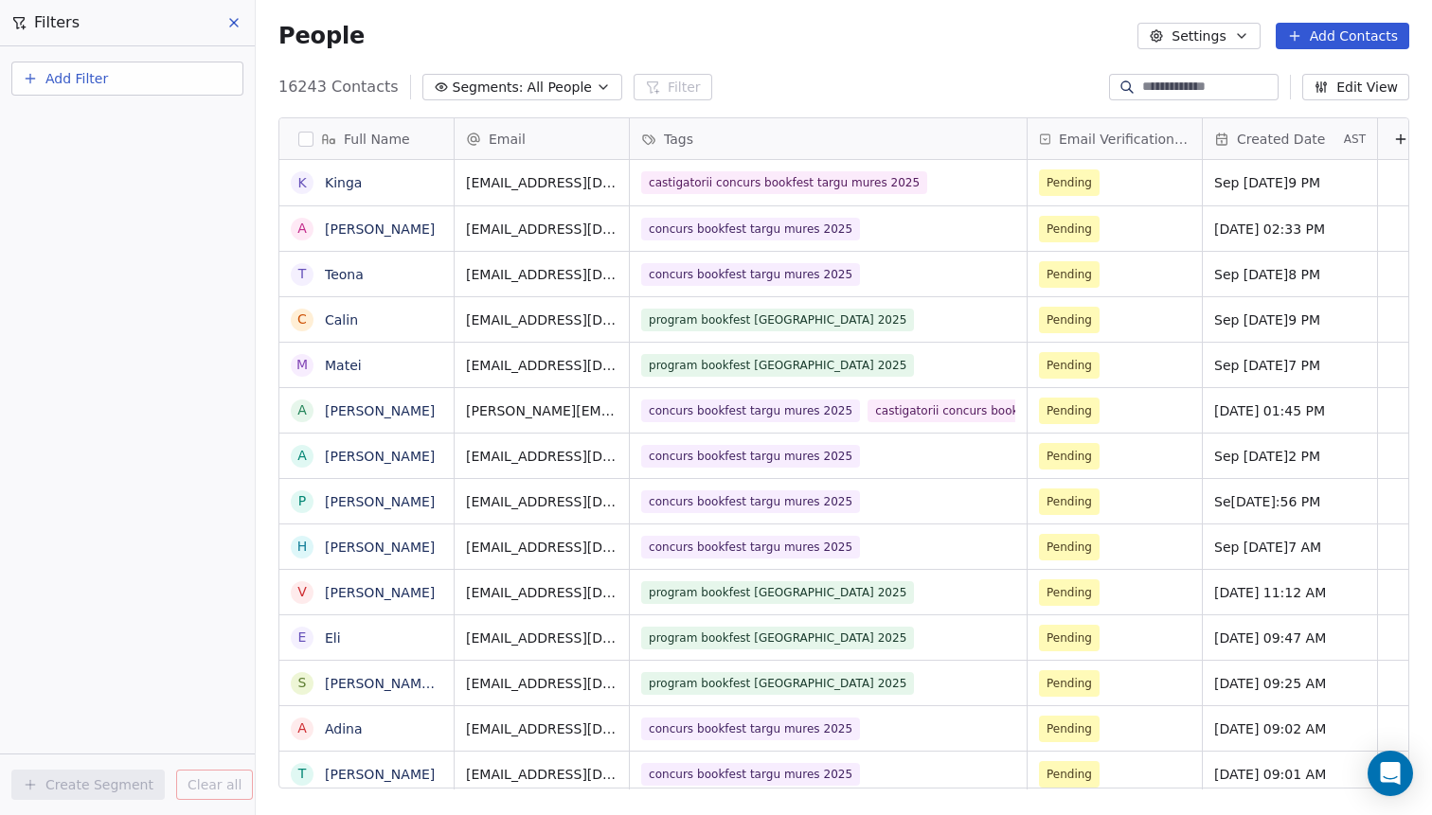
click at [94, 95] on button "Add Filter" at bounding box center [127, 79] width 232 height 34
click at [93, 125] on span "Contact properties" at bounding box center [92, 124] width 123 height 20
type input "***"
click at [86, 193] on div "Tags" at bounding box center [127, 191] width 192 height 19
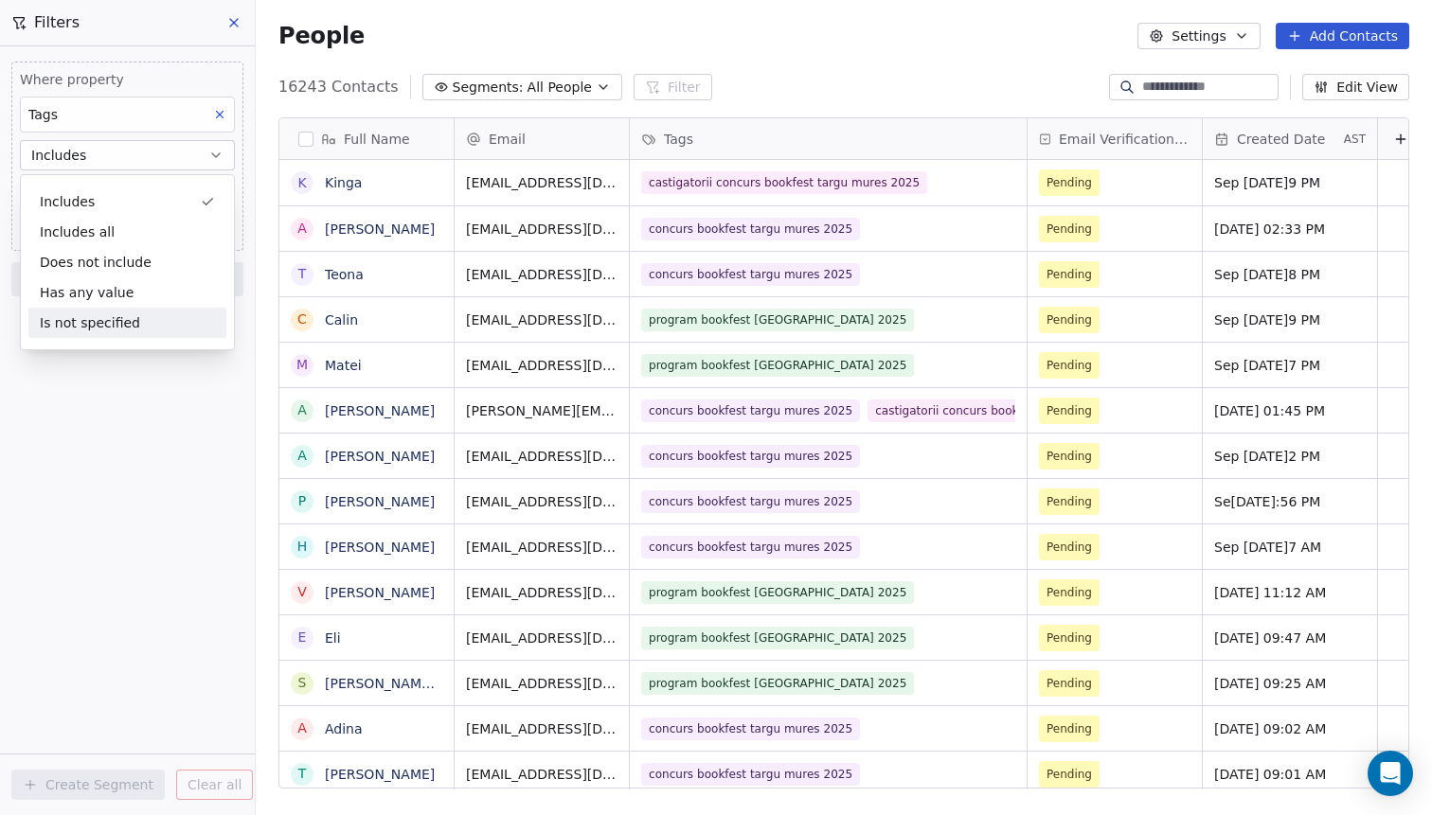
click at [124, 419] on div "Where property Tags Includes Select Tags Add filter to this group Add another f…" at bounding box center [127, 430] width 255 height 769
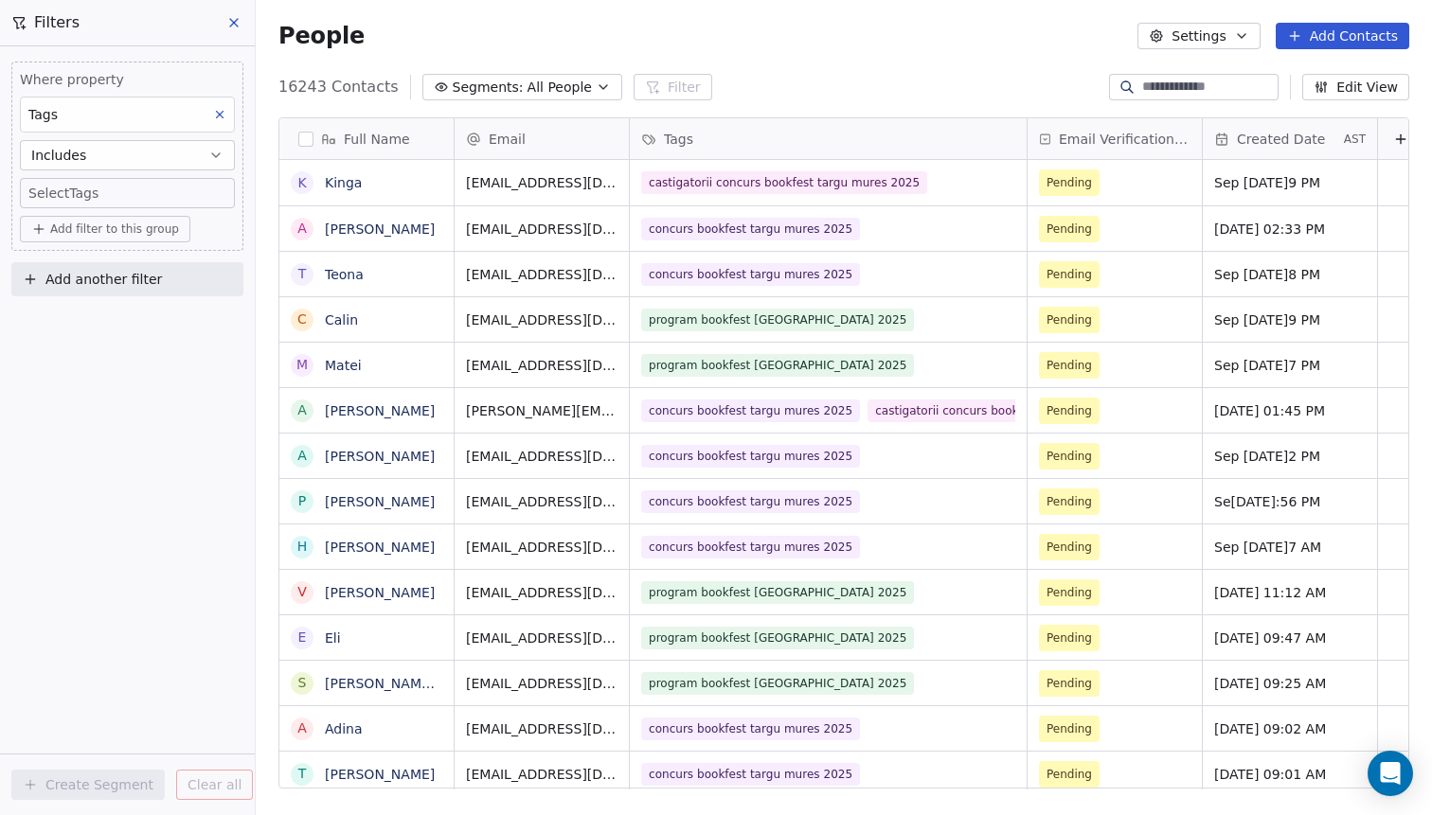
click at [87, 190] on body "B Bookfest Contacts People Marketing Workflows Campaigns Metrics & Events Sales…" at bounding box center [716, 407] width 1432 height 815
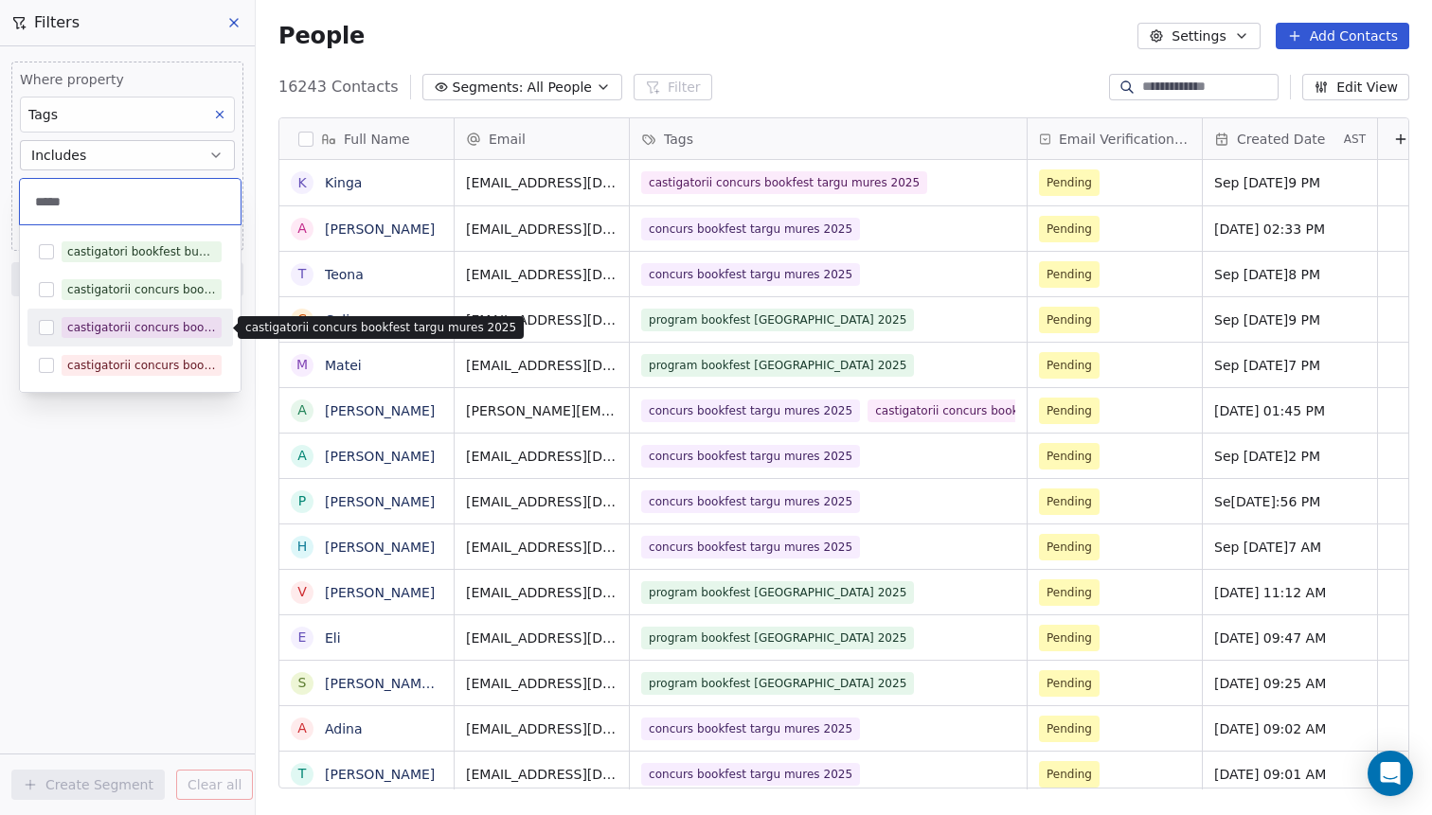
type input "*****"
click at [136, 328] on div "castigatorii concurs bookfest targu mures 2025" at bounding box center [141, 327] width 149 height 17
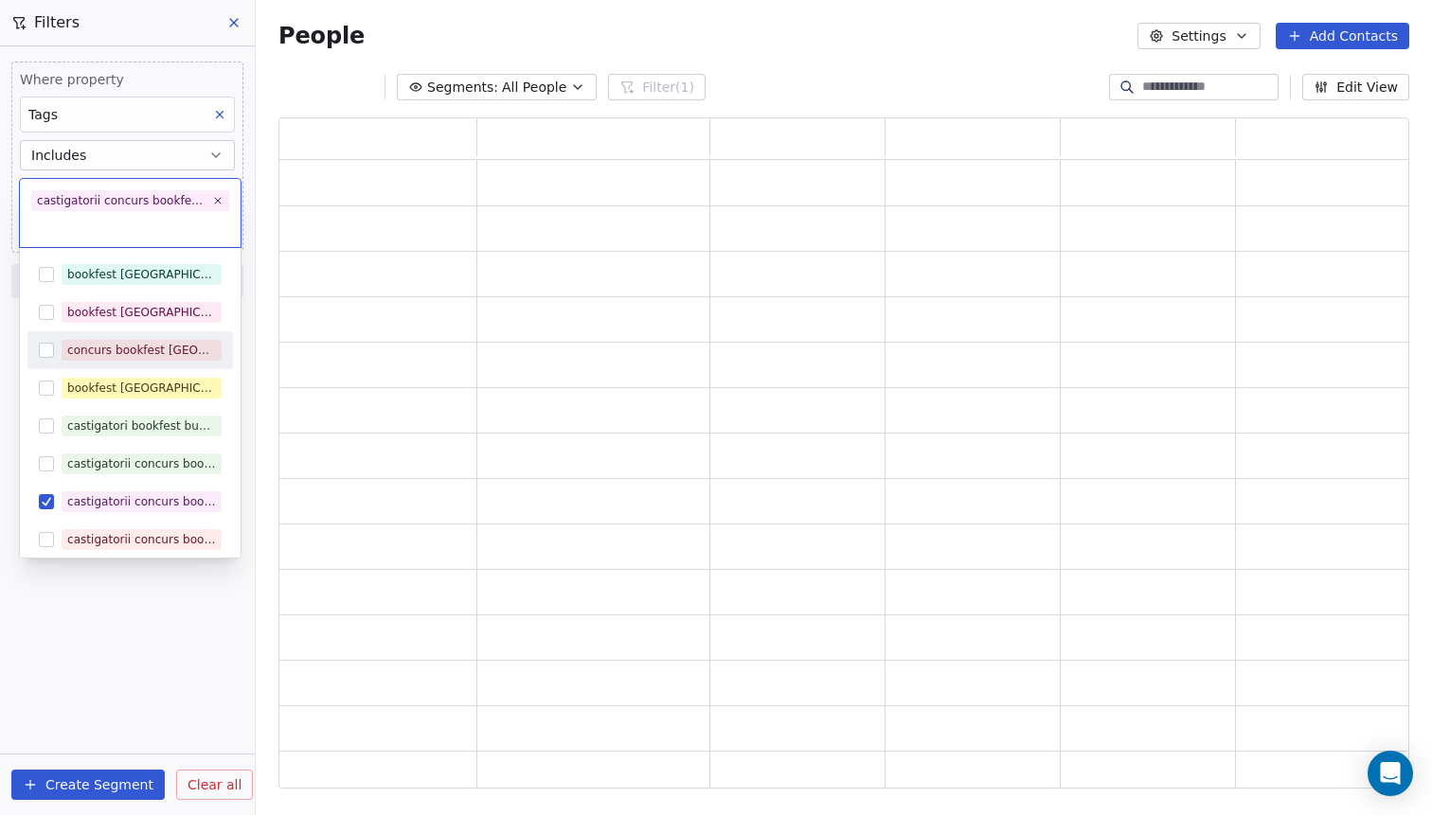
click at [212, 607] on html "B Bookfest Contacts People Marketing Workflows Campaigns Metrics & Events Sales…" at bounding box center [716, 407] width 1432 height 815
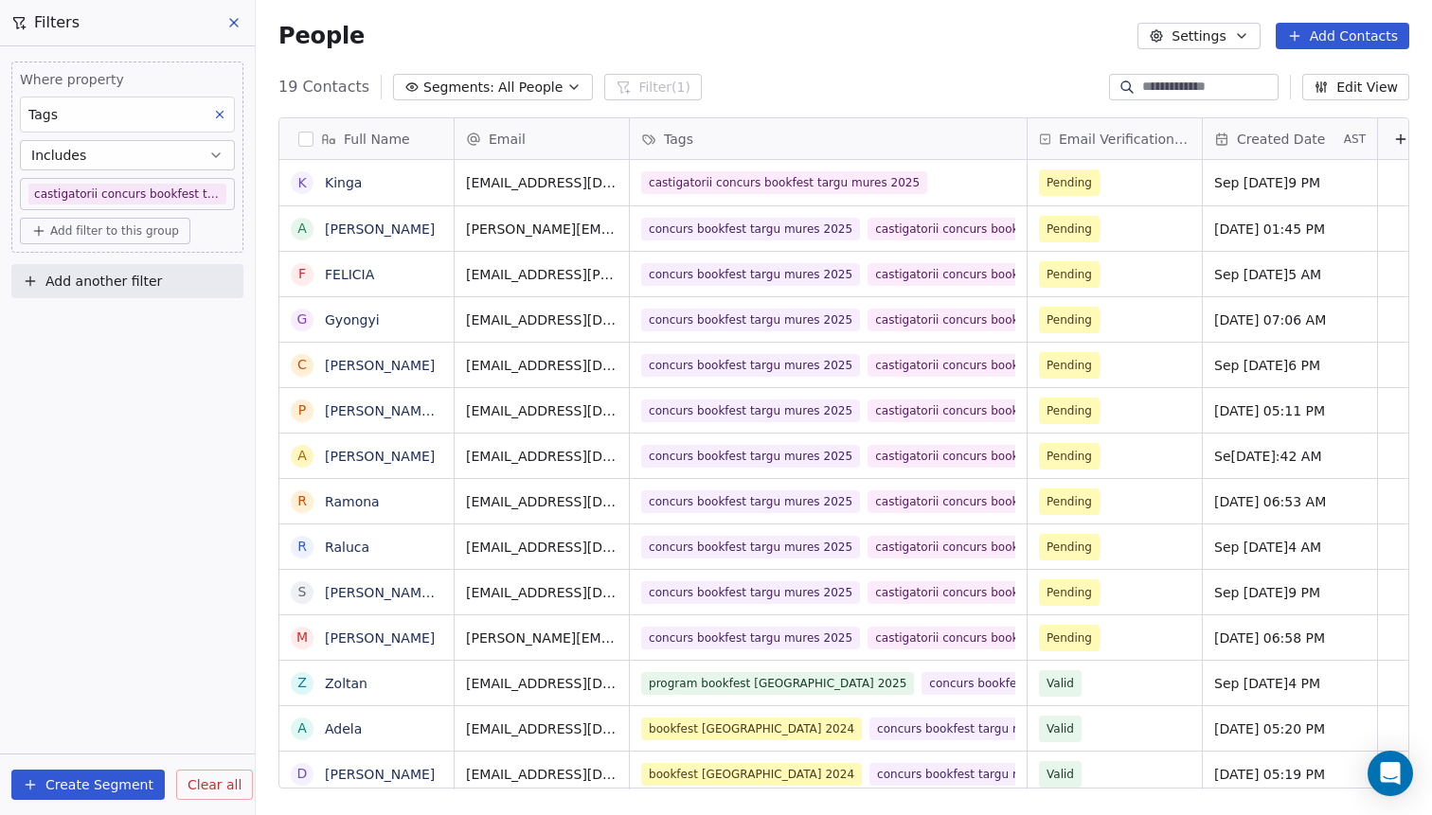
click at [121, 781] on button "Create Segment" at bounding box center [87, 785] width 153 height 30
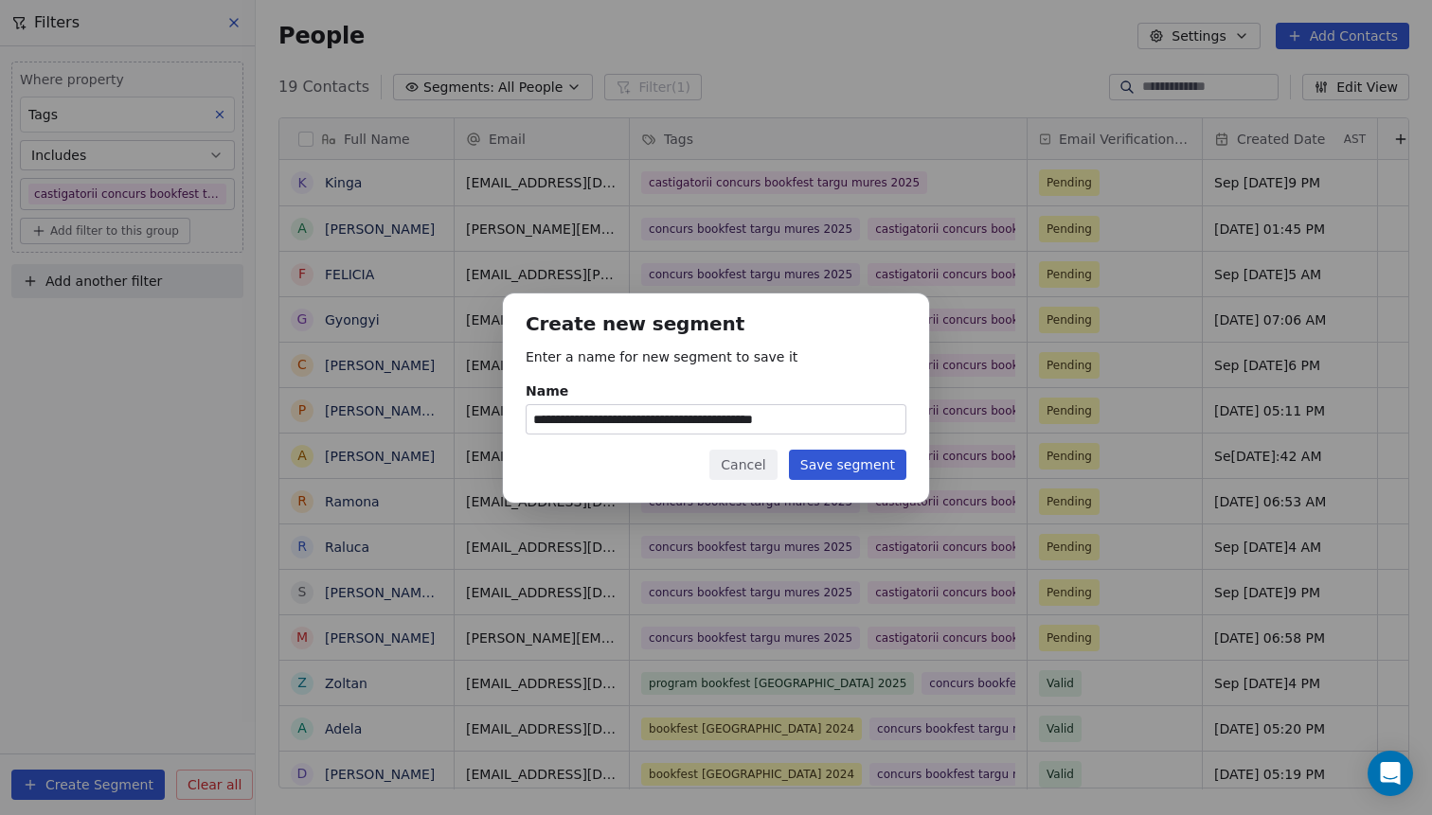
type input "**********"
click at [847, 474] on button "Save segment" at bounding box center [847, 465] width 117 height 30
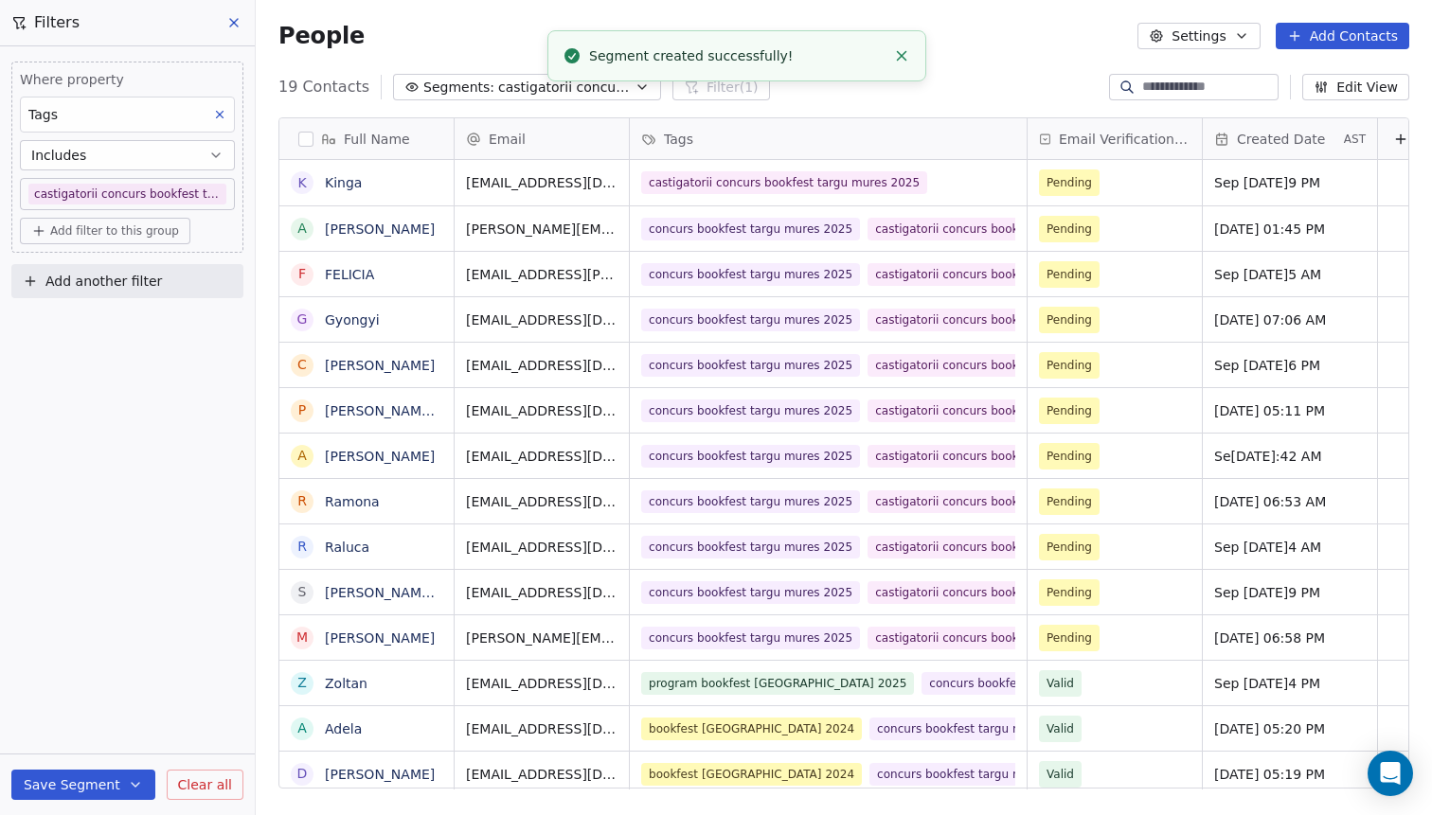
click at [83, 793] on button "Save Segment" at bounding box center [83, 785] width 144 height 30
click at [115, 583] on div "Where property Tags Includes castigatorii concurs bookfest targu mures 2025 Add…" at bounding box center [127, 430] width 255 height 769
click at [508, 81] on span "castigatorii concurs bookfest targu mures 2025" at bounding box center [564, 88] width 133 height 20
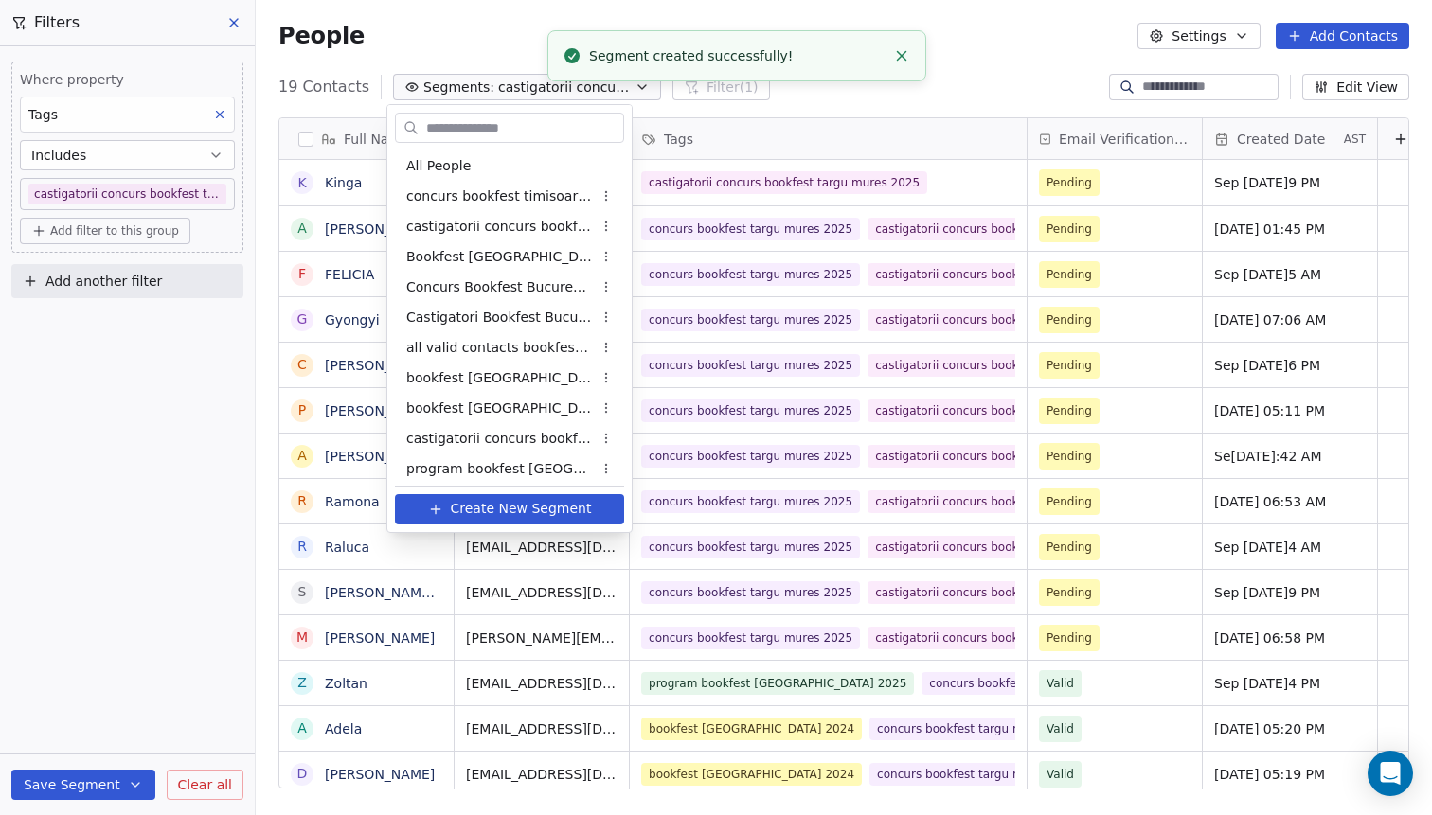
scroll to position [97, 0]
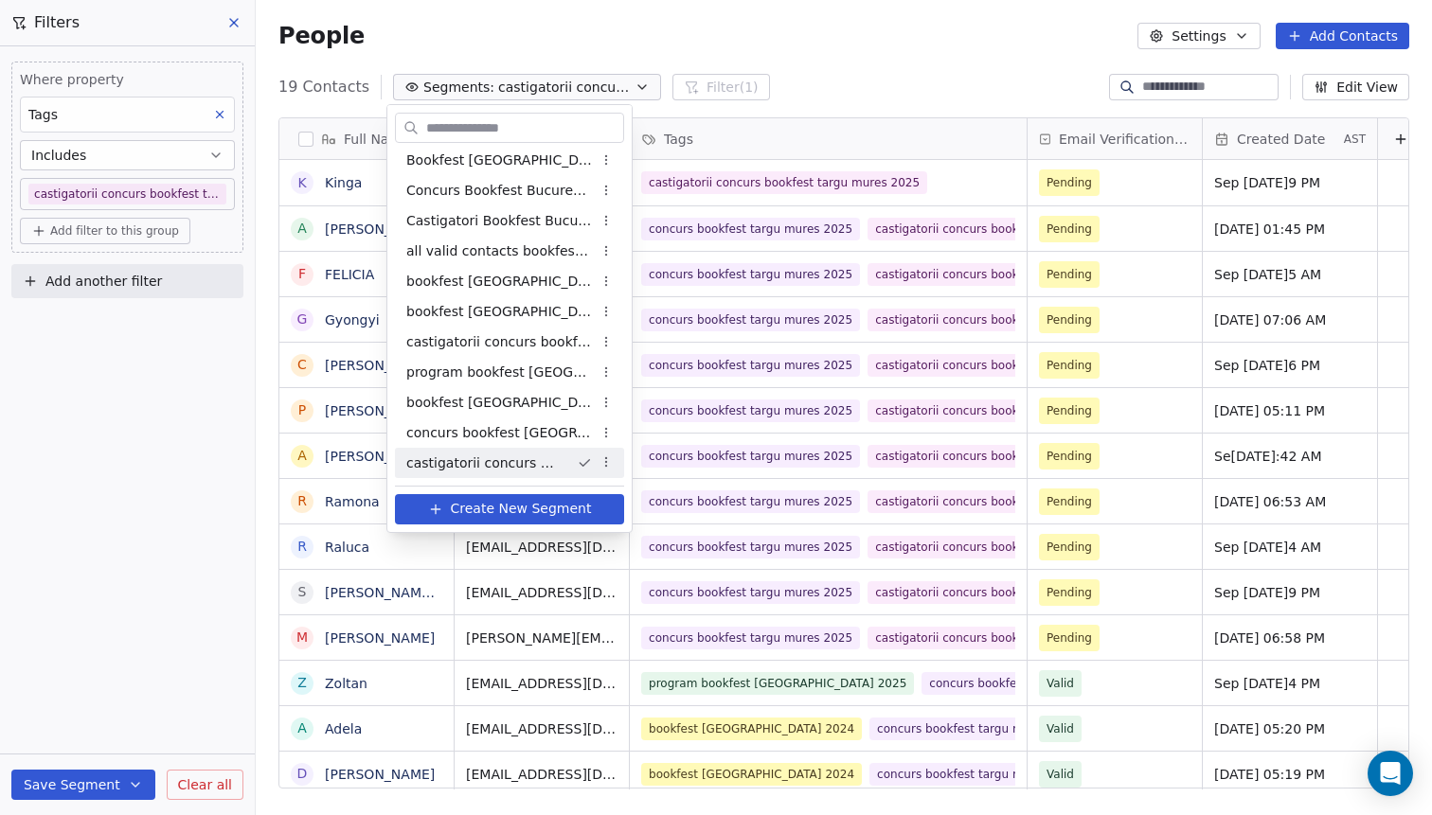
click at [492, 455] on span "castigatorii concurs bookfest targu mures 2025" at bounding box center [483, 464] width 155 height 20
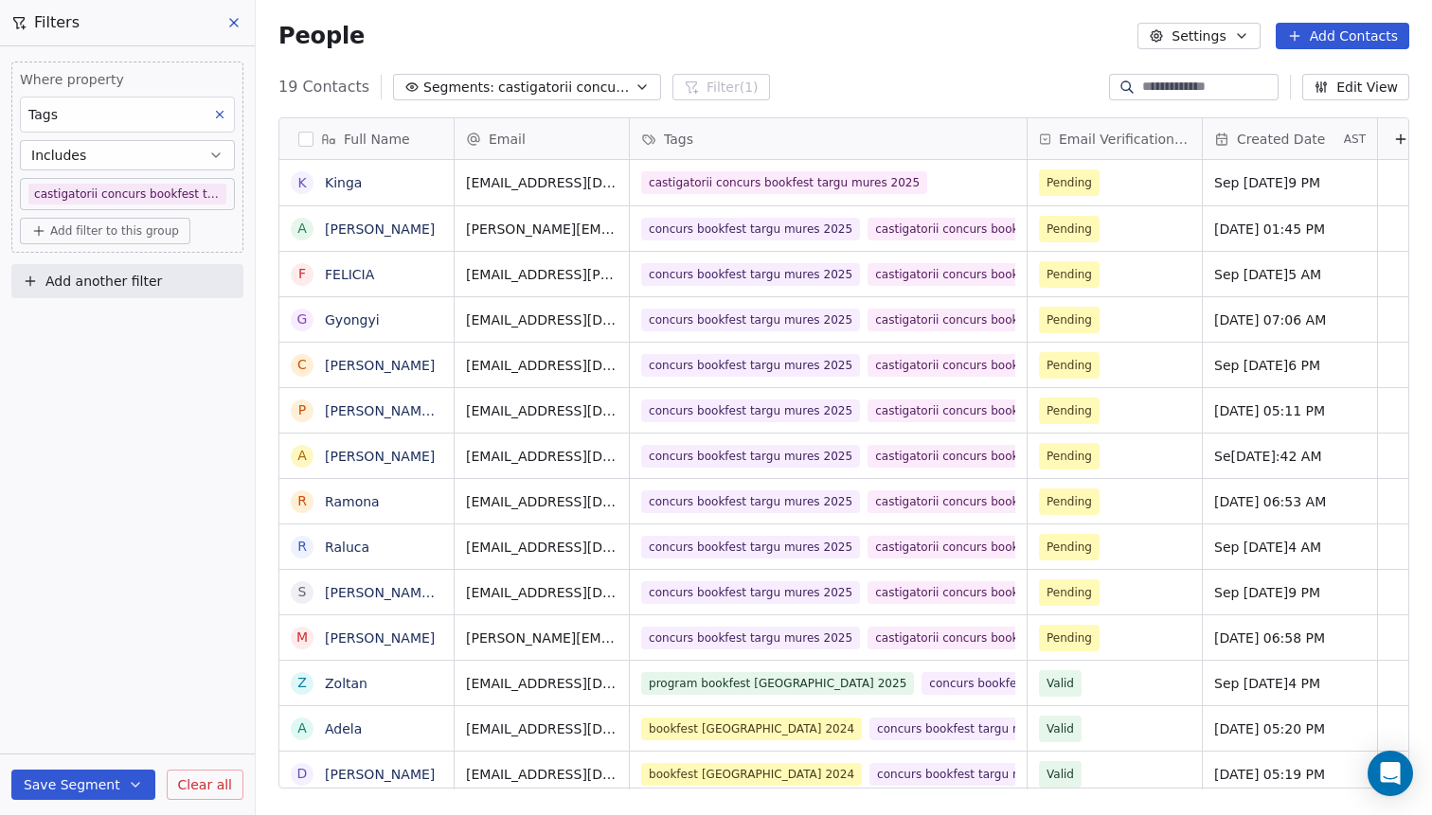
scroll to position [717, 1176]
click at [1391, 38] on button "Add Contacts" at bounding box center [1342, 36] width 134 height 27
click at [1335, 113] on span "Import from CSV" at bounding box center [1338, 108] width 110 height 20
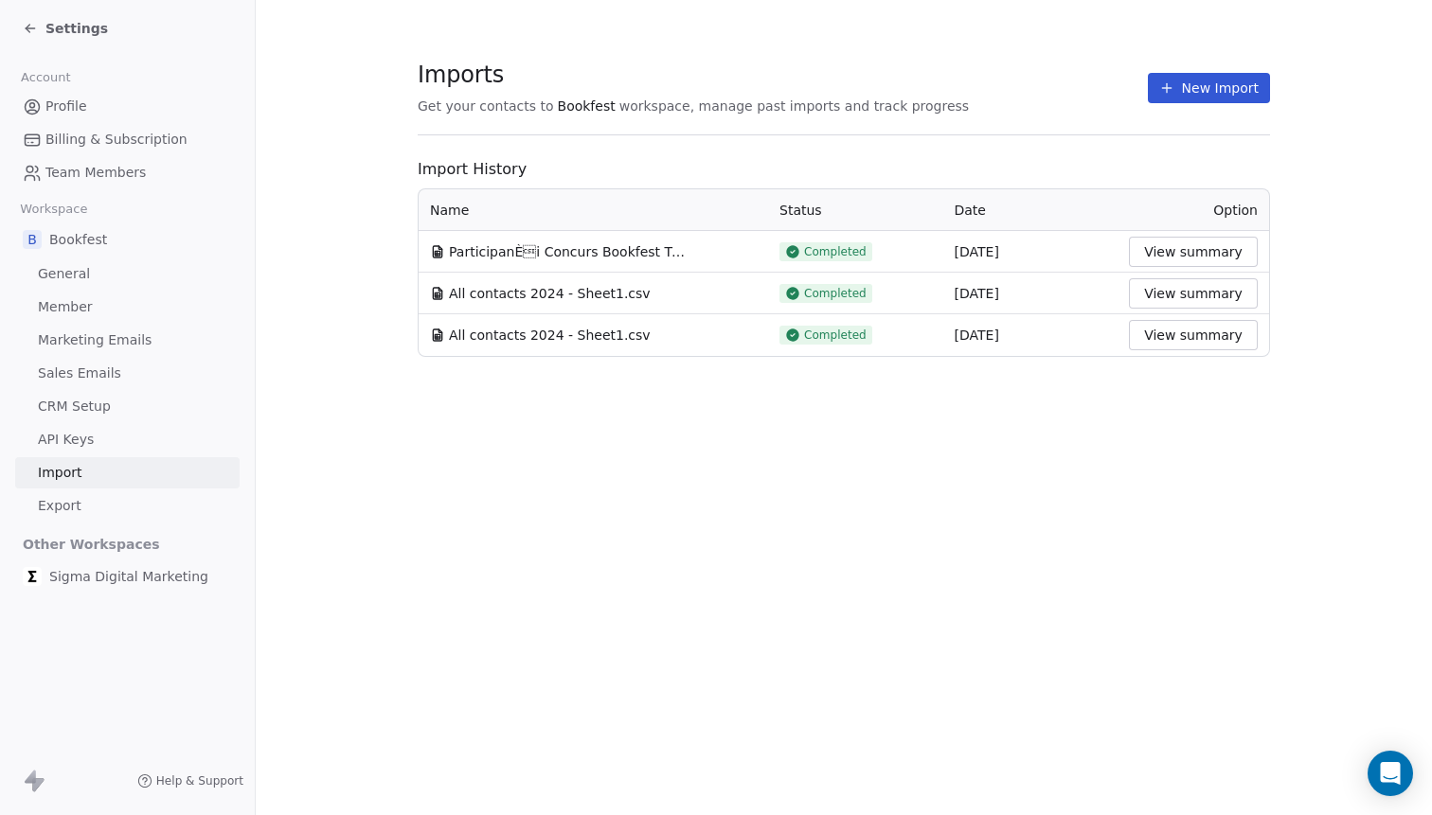
click at [1284, 140] on section "Imports Get your contacts to Bookfest workspace, manage past imports and track …" at bounding box center [844, 209] width 1176 height 418
click at [1249, 105] on section "Imports Get your contacts to Bookfest workspace, manage past imports and track …" at bounding box center [844, 98] width 852 height 75
click at [1232, 93] on button "New Import" at bounding box center [1209, 88] width 122 height 30
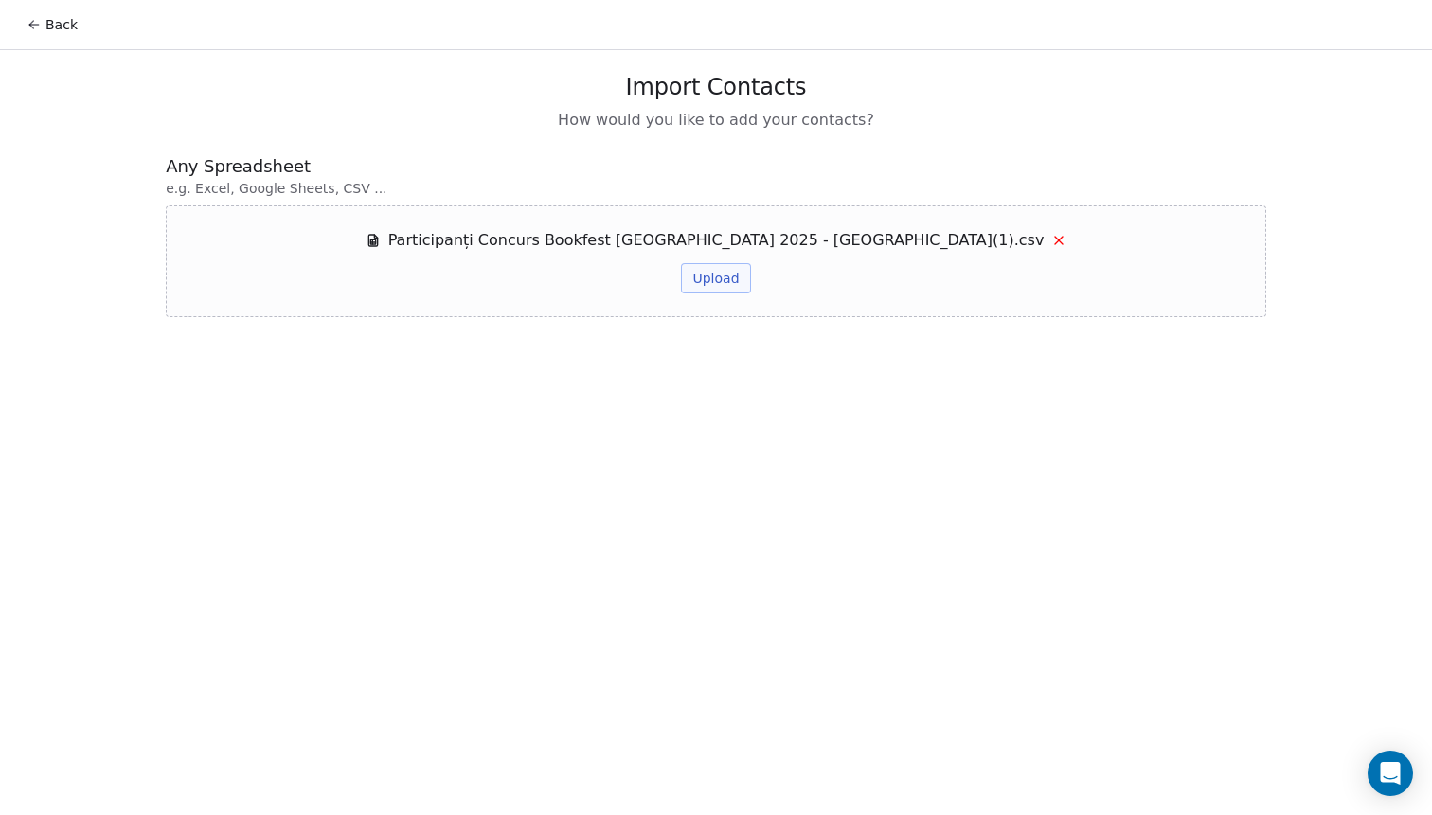
click at [563, 395] on div "Back Import Contacts How would you like to add your contacts? Any Spreadsheet e…" at bounding box center [716, 407] width 1432 height 815
click at [729, 284] on button "Upload" at bounding box center [715, 278] width 69 height 30
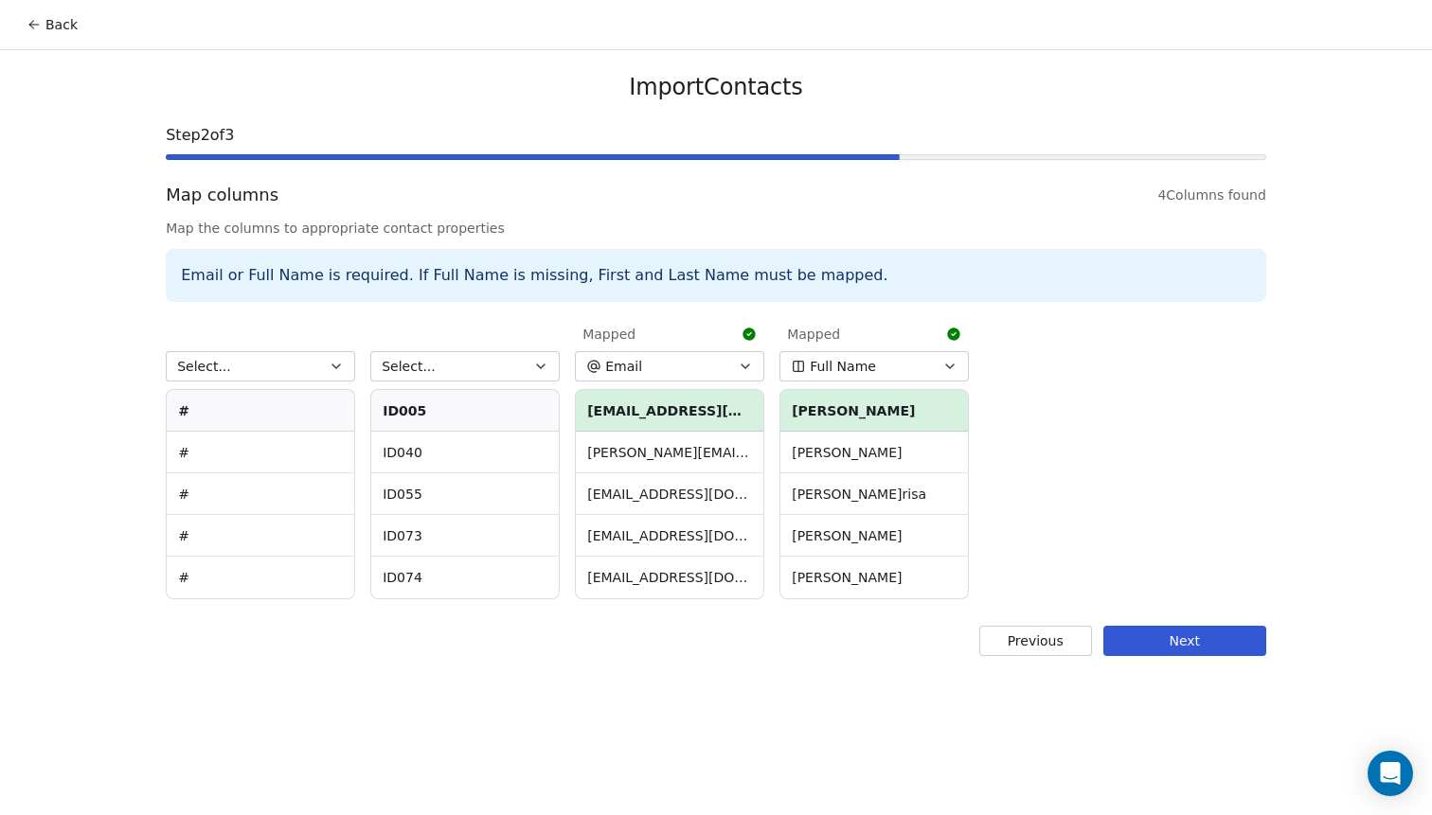
click at [1183, 653] on button "Next" at bounding box center [1184, 641] width 163 height 30
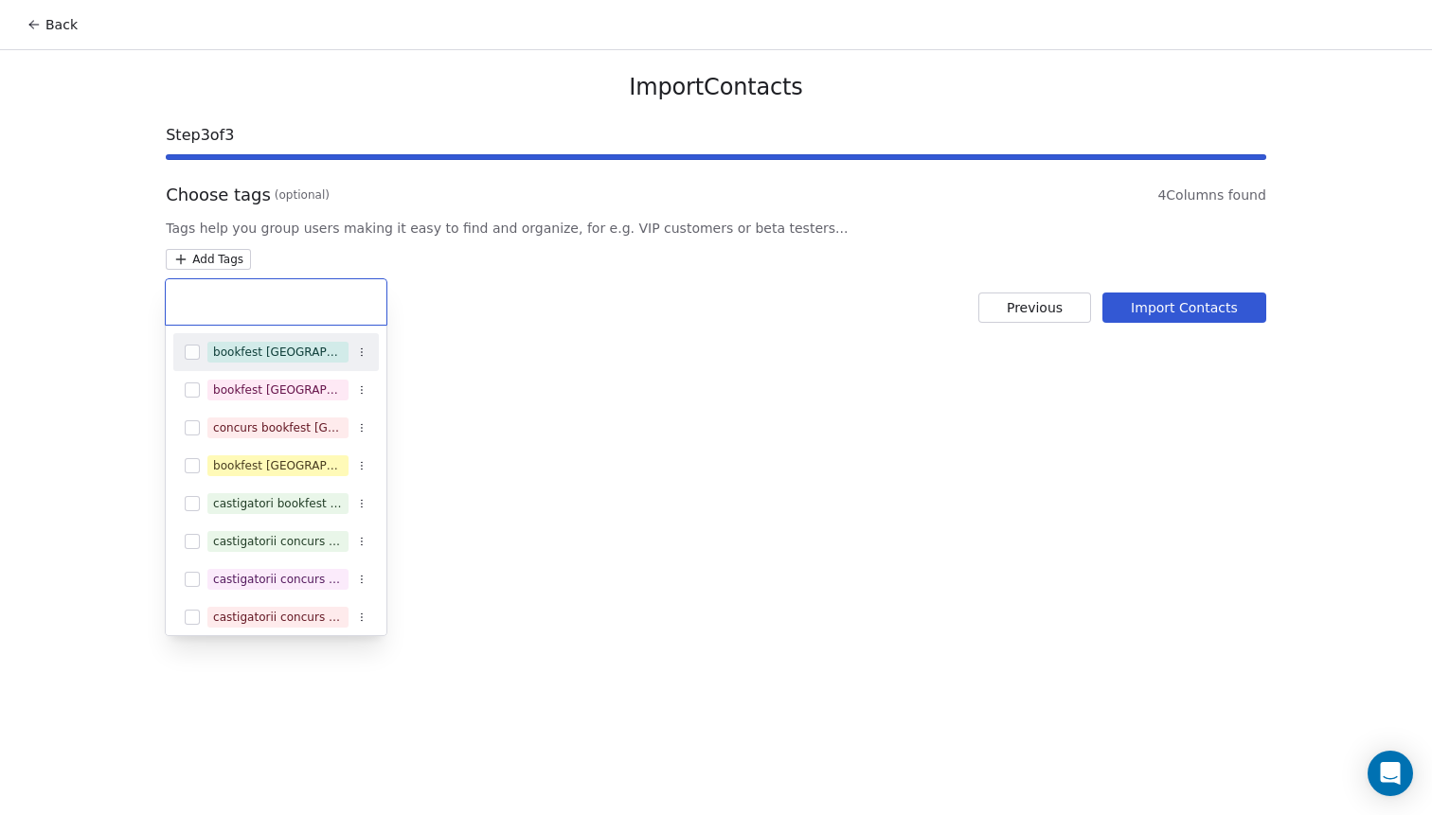
click at [243, 258] on html "Back Import Contacts Step 3 of 3 Choose tags (optional) 4 Columns found Tags he…" at bounding box center [716, 407] width 1432 height 815
click at [391, 229] on html "Back Import Contacts Step 3 of 3 Choose tags (optional) 4 Columns found Tags he…" at bounding box center [716, 407] width 1432 height 815
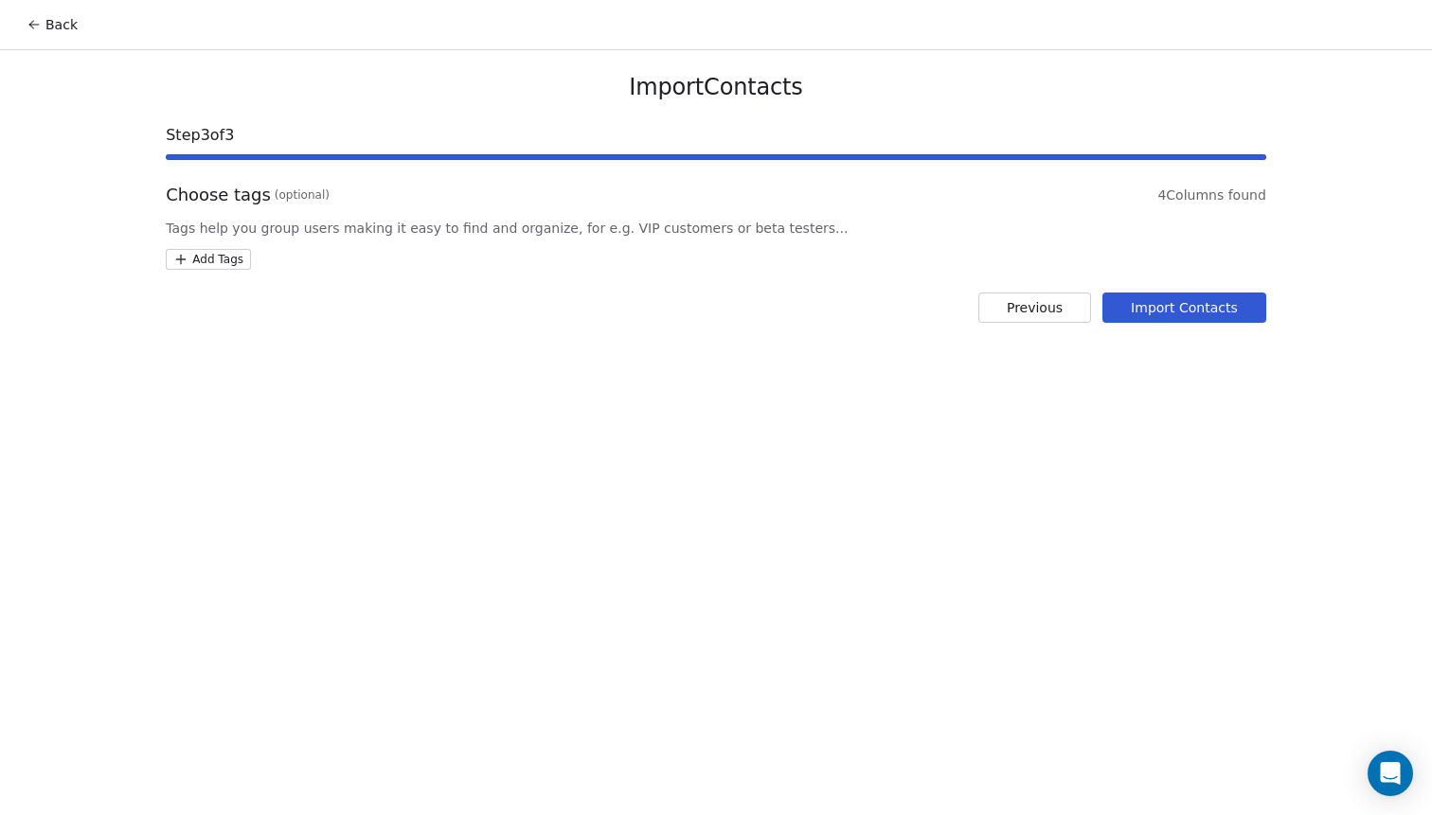
click at [28, 28] on icon at bounding box center [34, 24] width 15 height 15
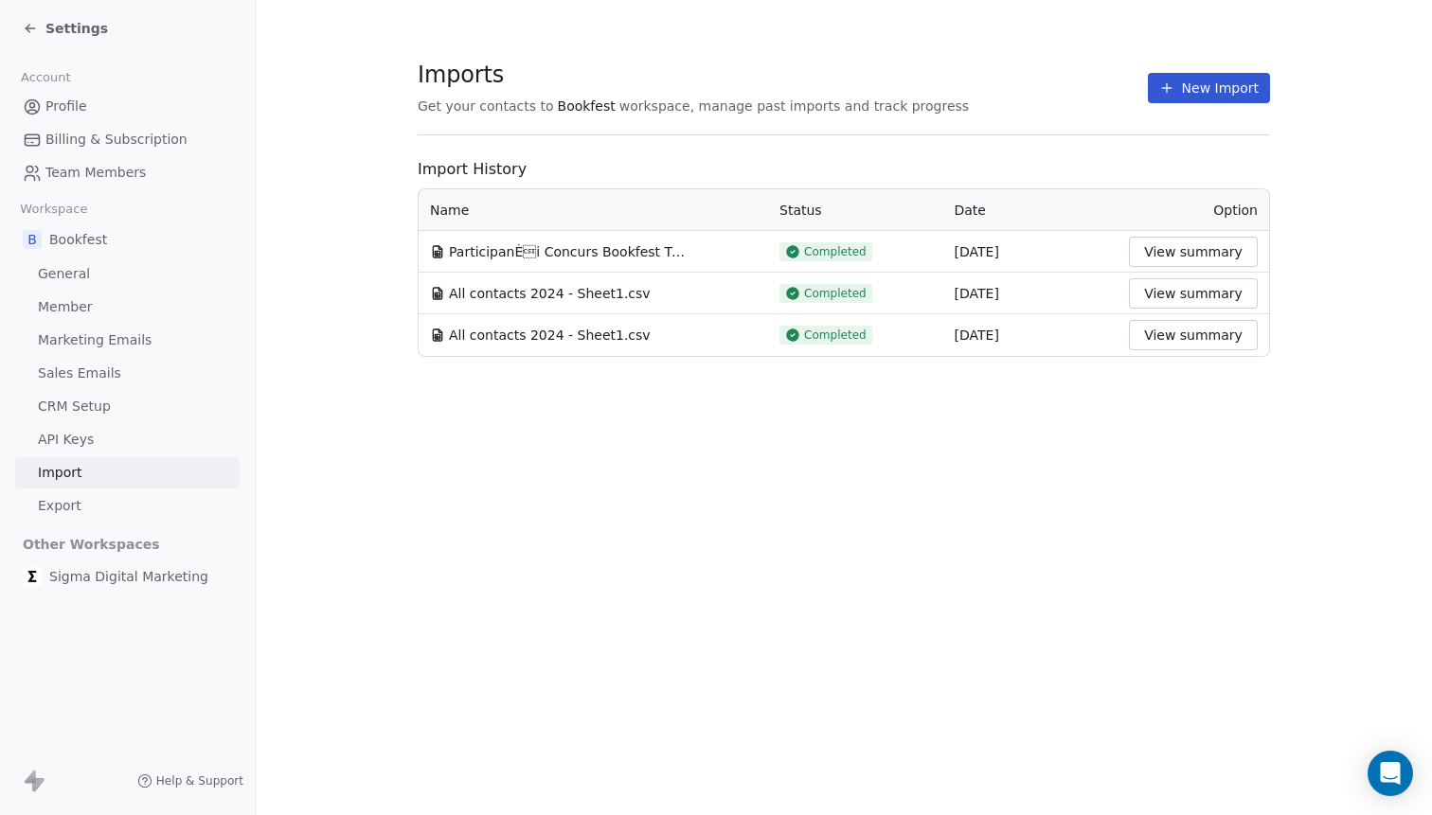
click at [28, 28] on icon at bounding box center [30, 28] width 9 height 0
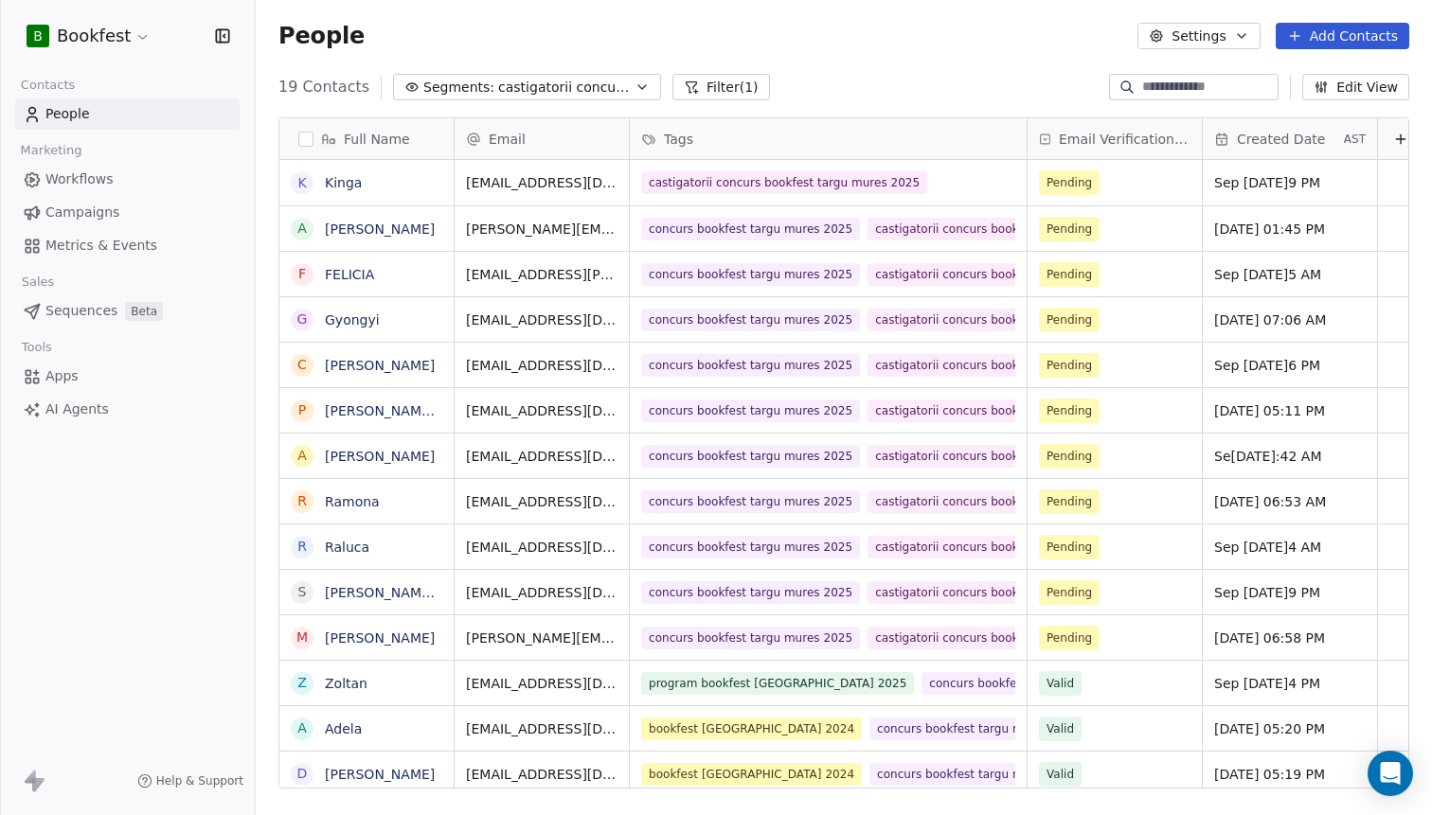
click at [379, 131] on span "Full Name" at bounding box center [377, 139] width 66 height 19
click at [517, 144] on html "B Bookfest Contacts People Marketing Workflows Campaigns Metrics & Events Sales…" at bounding box center [716, 407] width 1432 height 815
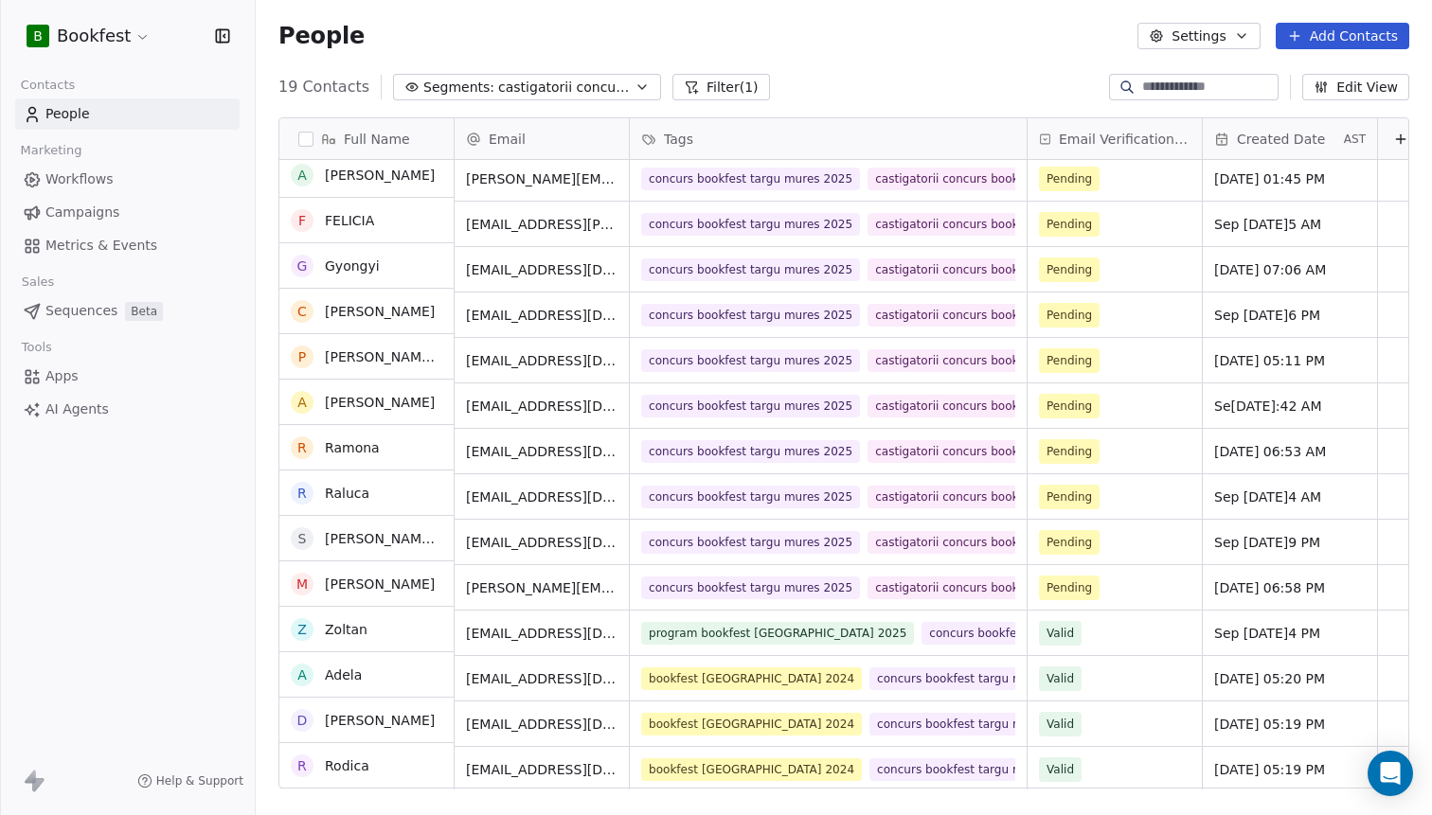
scroll to position [56, 0]
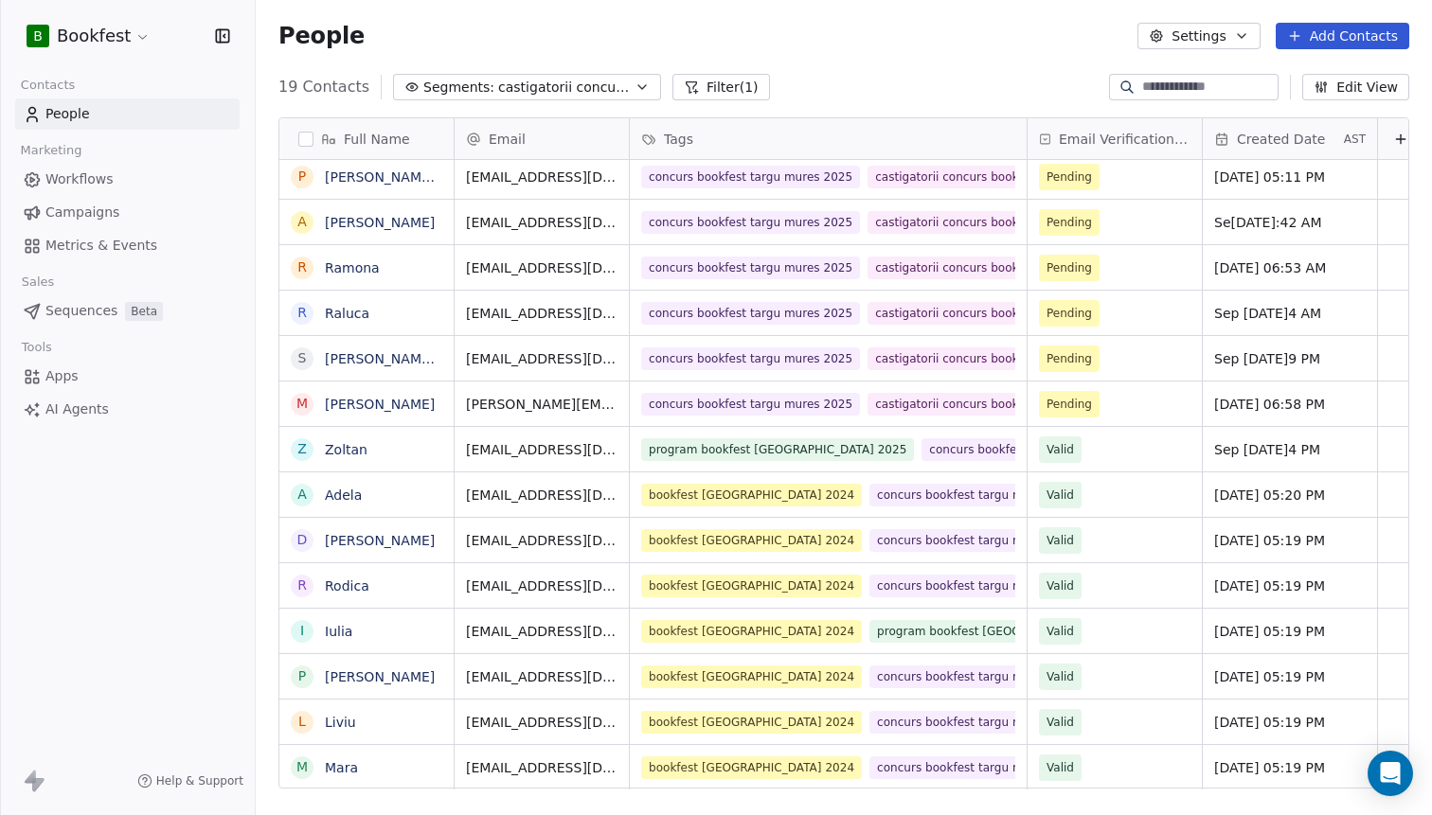
click at [1199, 97] on input at bounding box center [1208, 87] width 133 height 19
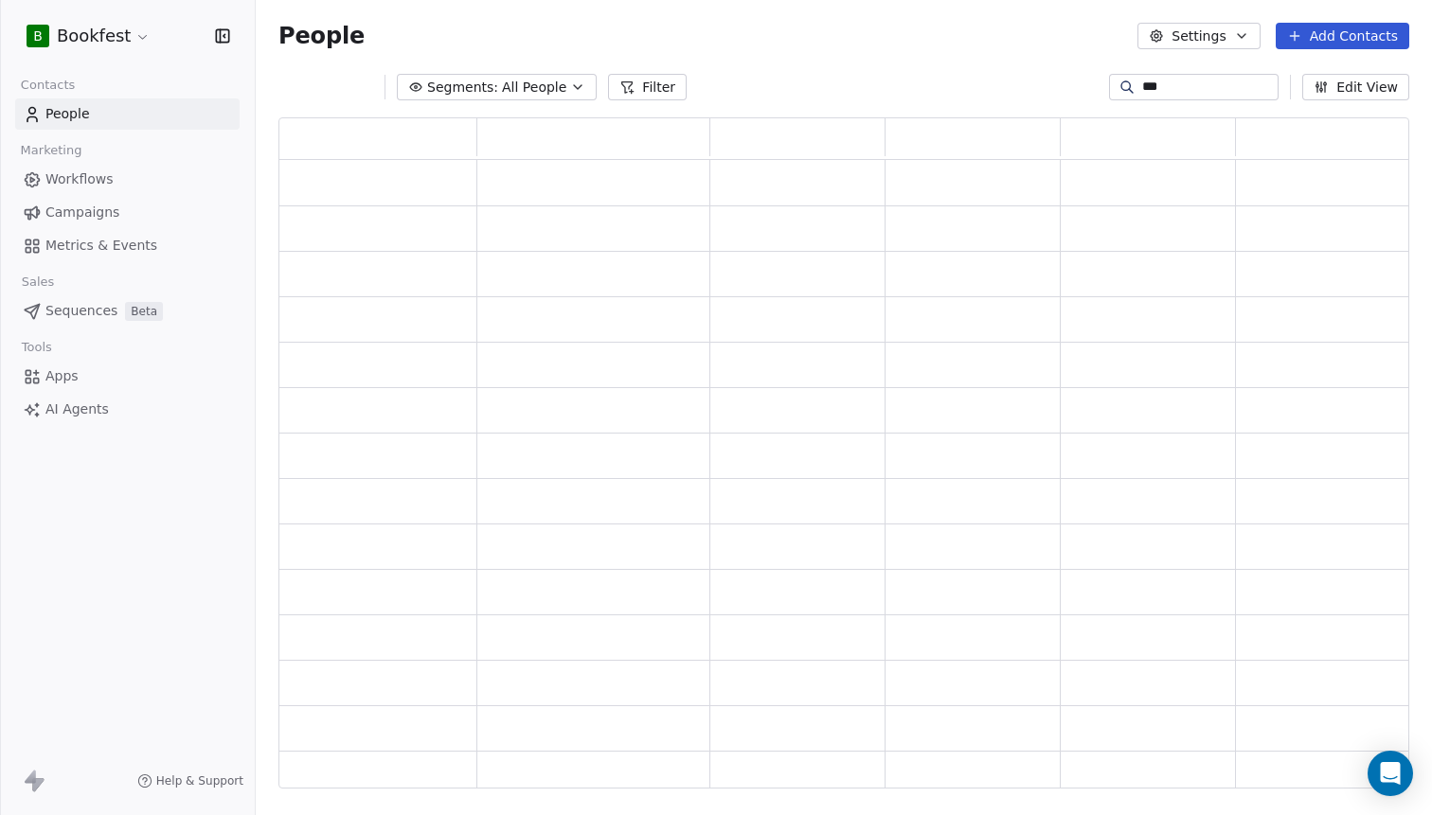
scroll to position [671, 1131]
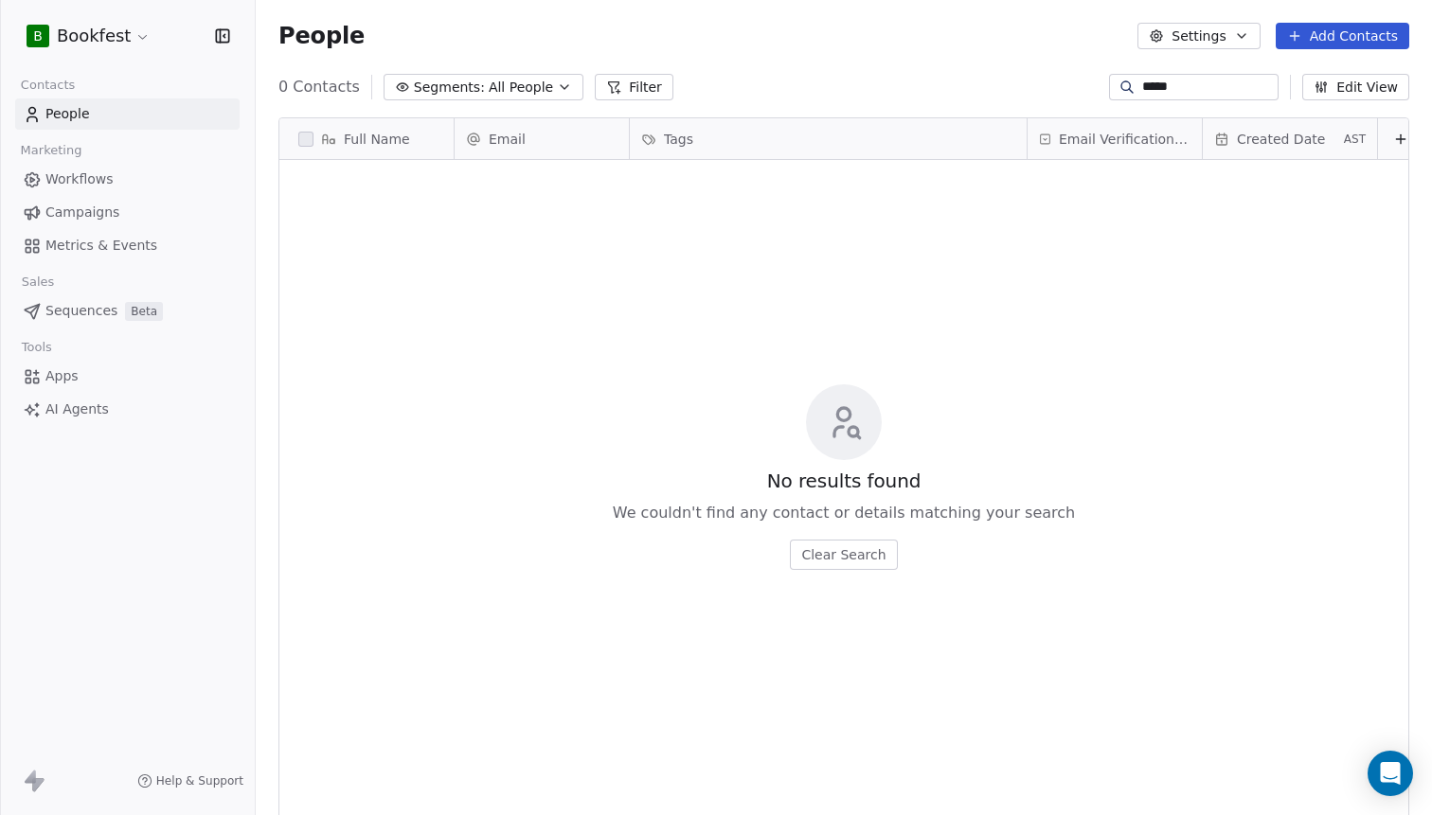
type input "******"
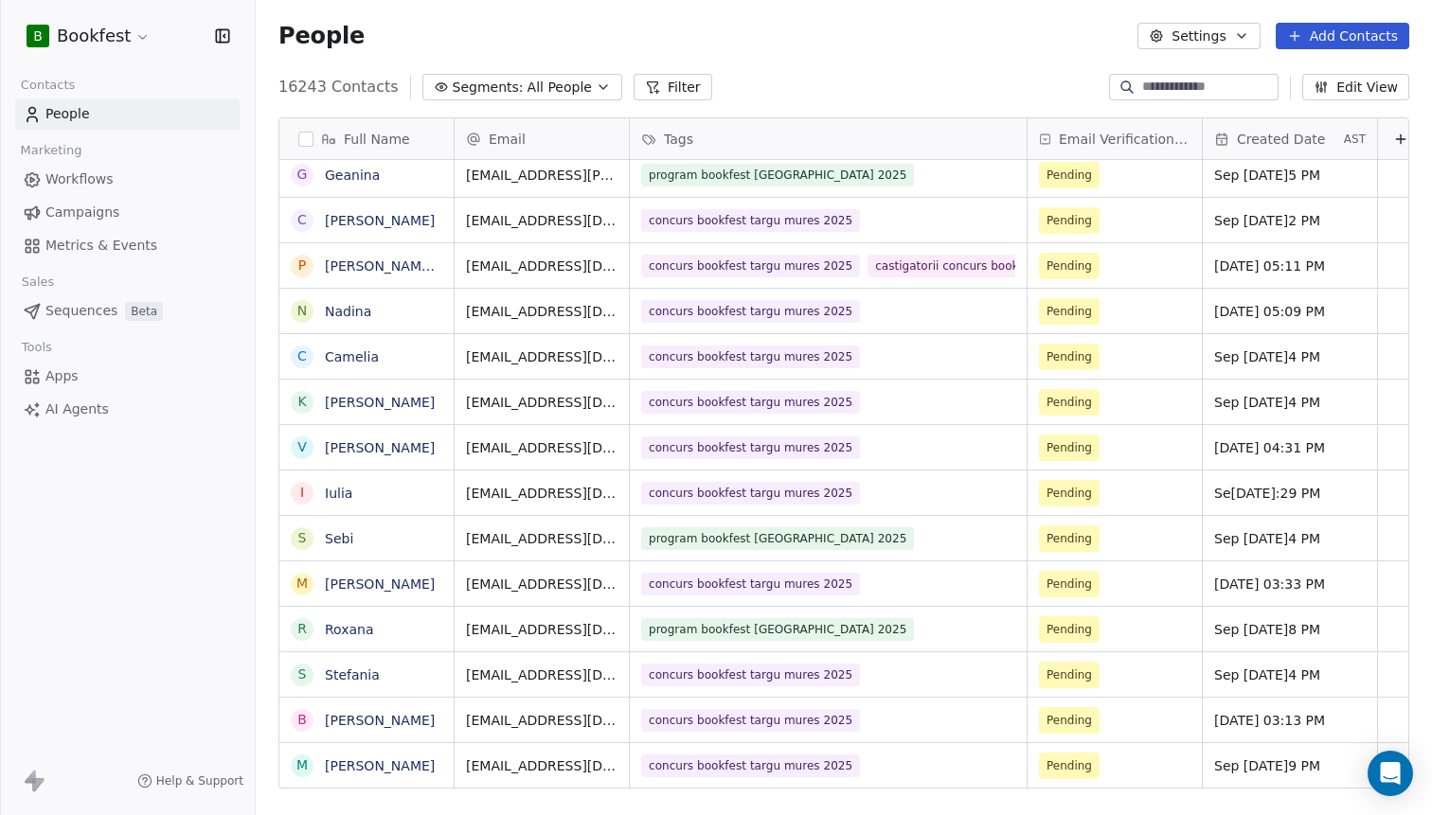
click at [568, 95] on span "All People" at bounding box center [559, 88] width 64 height 20
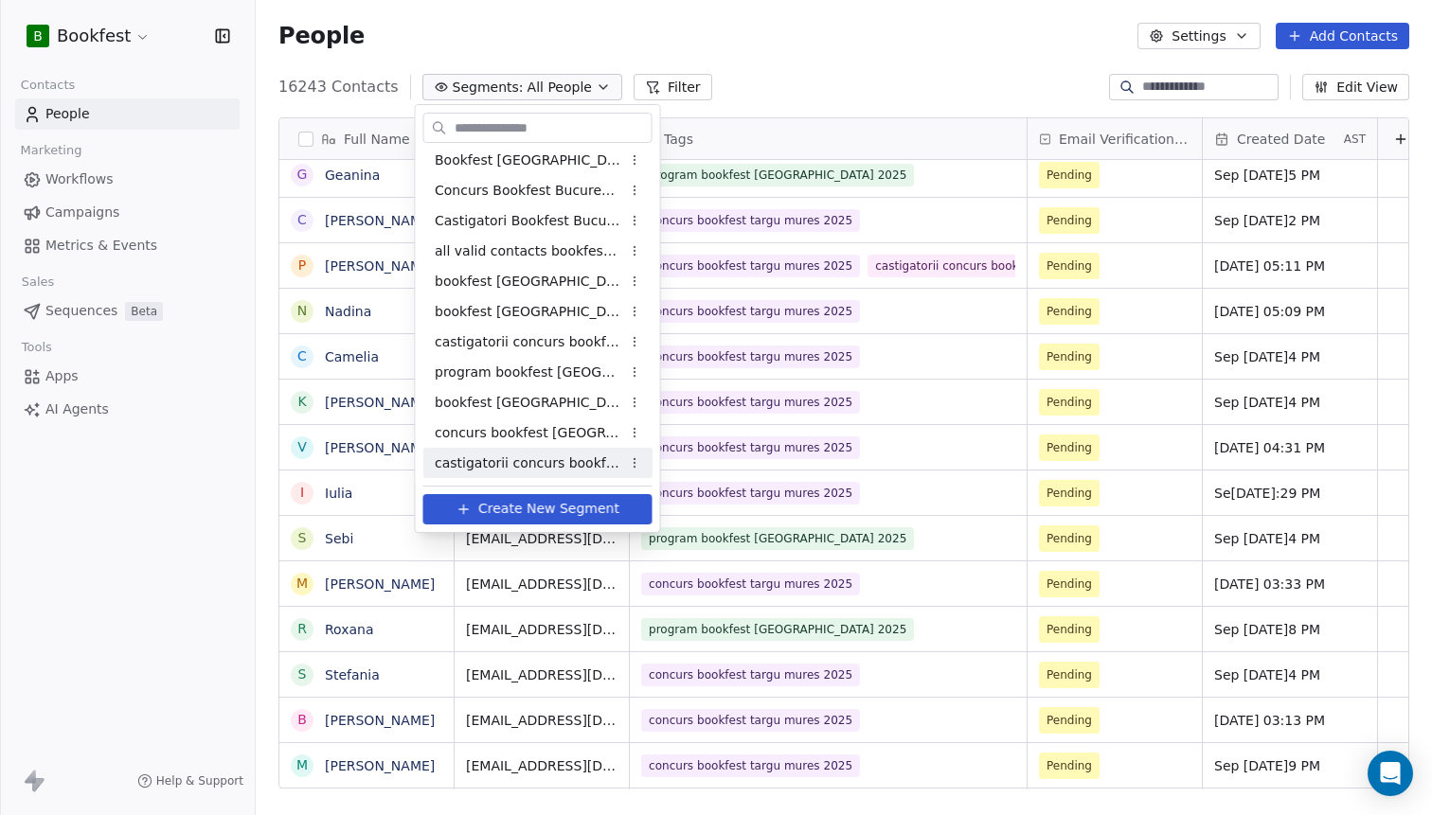
click at [508, 459] on span "castigatorii concurs bookfest targu mures 2025" at bounding box center [528, 464] width 186 height 20
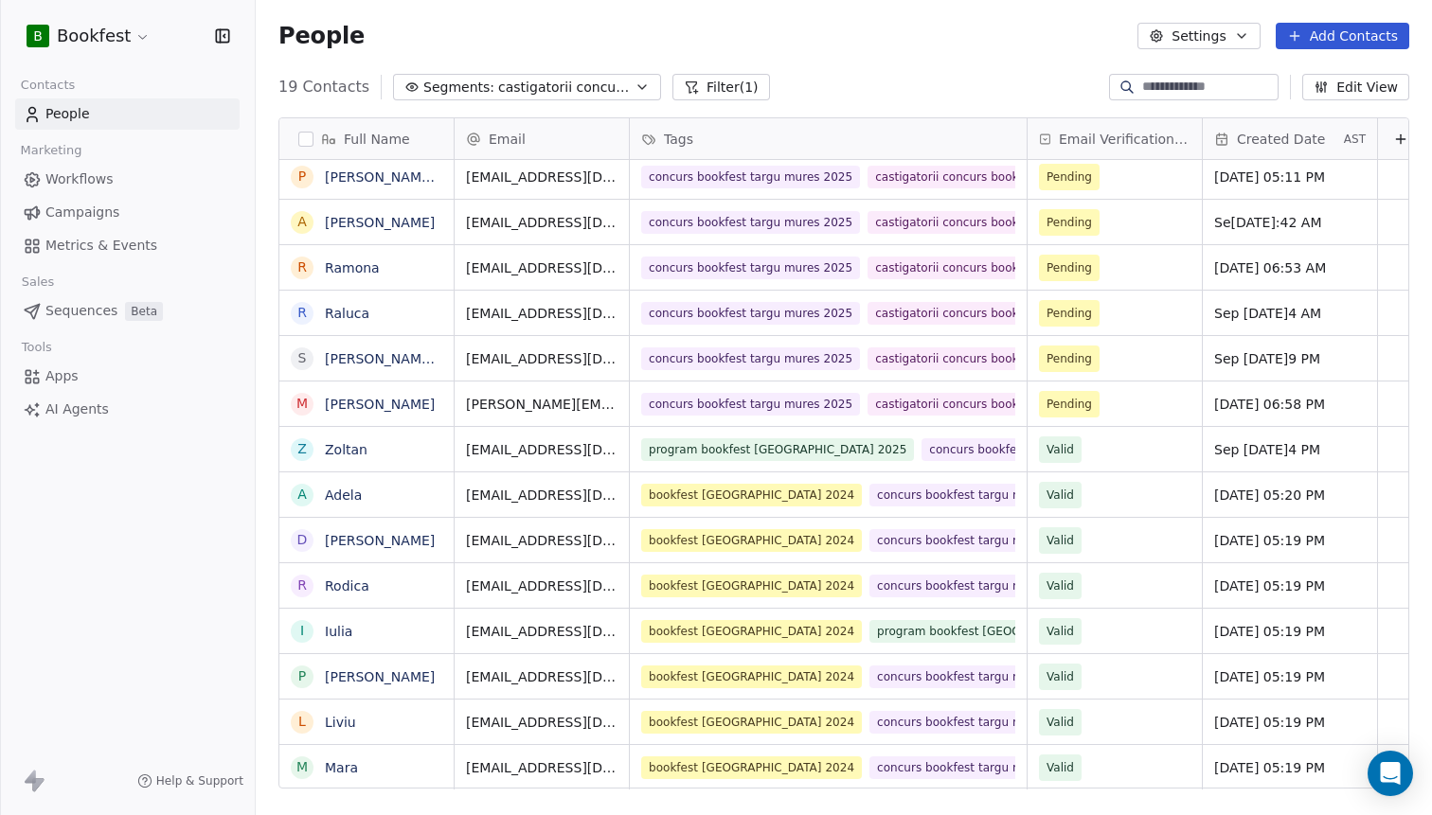
click at [1352, 33] on button "Add Contacts" at bounding box center [1342, 36] width 134 height 27
click at [1346, 76] on span "Create new contact" at bounding box center [1348, 77] width 130 height 20
click at [342, 173] on html "B Bookfest Contacts People Marketing Workflows Campaigns Metrics & Events Sales…" at bounding box center [716, 407] width 1432 height 815
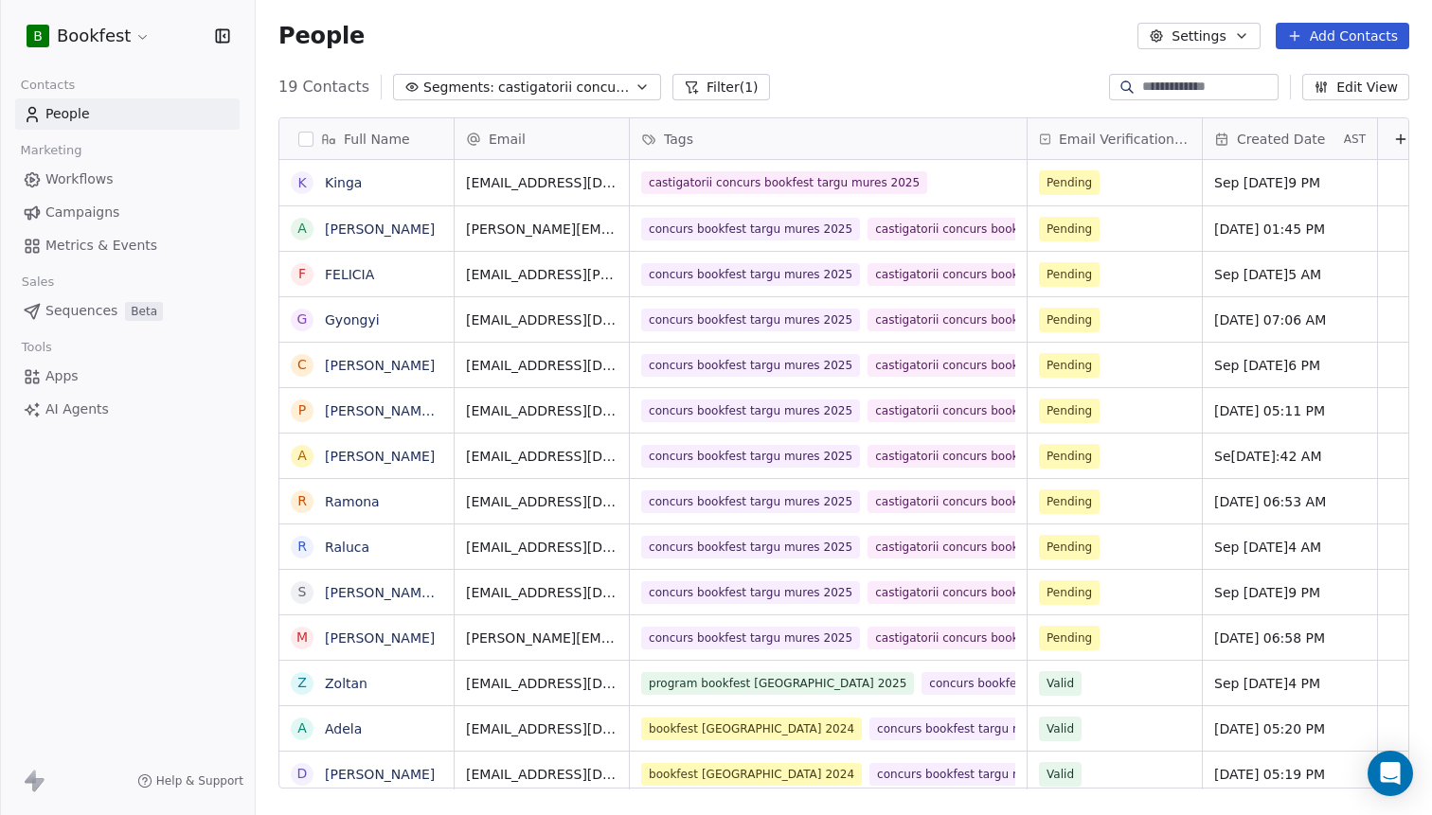
click at [1329, 42] on button "Add Contacts" at bounding box center [1342, 36] width 134 height 27
click at [1332, 72] on span "Create new contact" at bounding box center [1348, 77] width 130 height 20
click at [706, 47] on html "B Bookfest Contacts People Marketing Workflows Campaigns Metrics & Events Sales…" at bounding box center [716, 407] width 1432 height 815
click at [1339, 50] on div "People Settings Add Contacts" at bounding box center [844, 36] width 1176 height 72
click at [1335, 39] on button "Add Contacts" at bounding box center [1342, 36] width 134 height 27
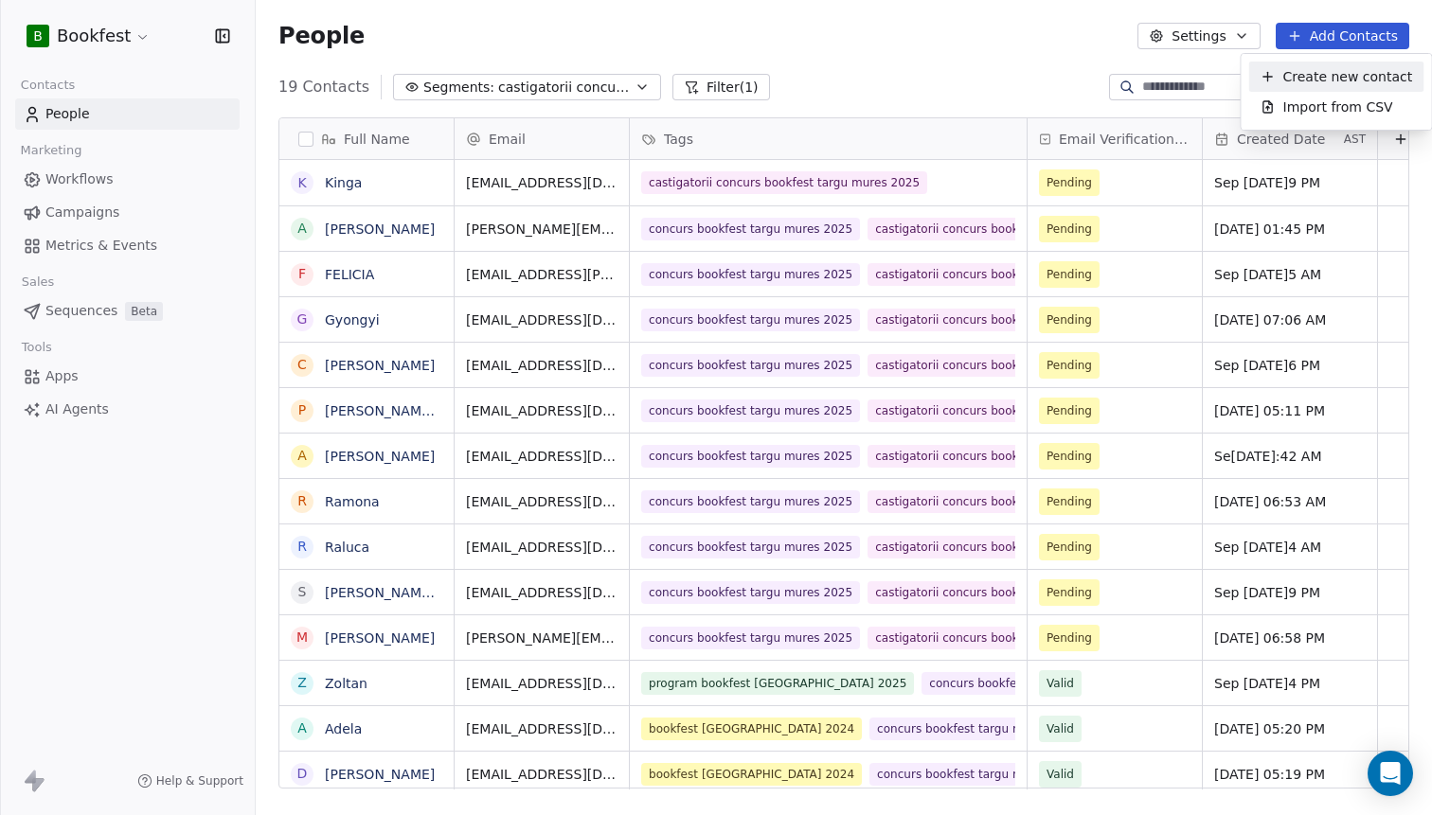
click at [1293, 78] on span "Create new contact" at bounding box center [1348, 77] width 130 height 20
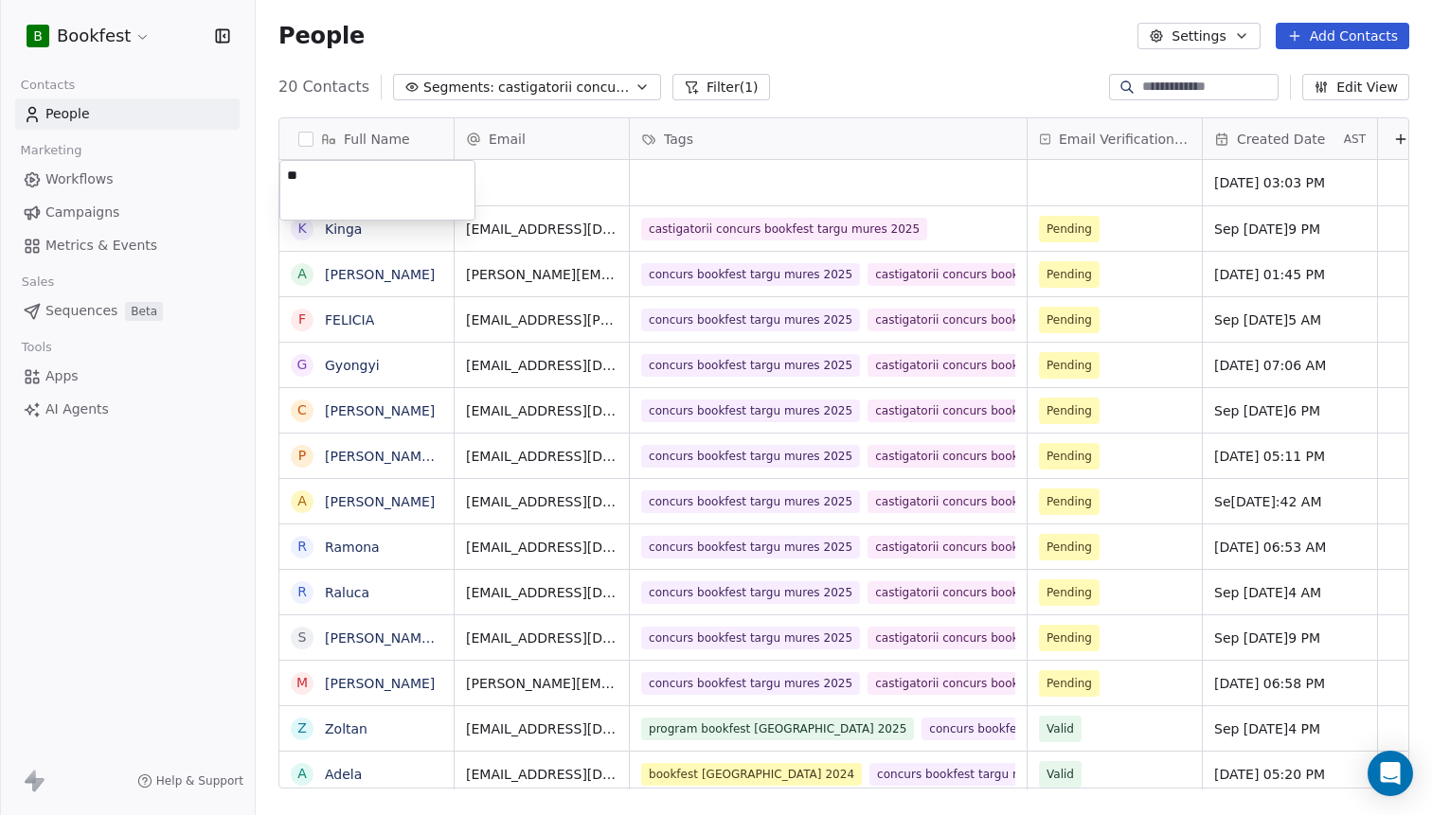
type textarea "*"
type textarea "**********"
click at [555, 183] on html "B Bookfest Contacts People Marketing Workflows Campaigns Metrics & Events Sales…" at bounding box center [716, 407] width 1432 height 815
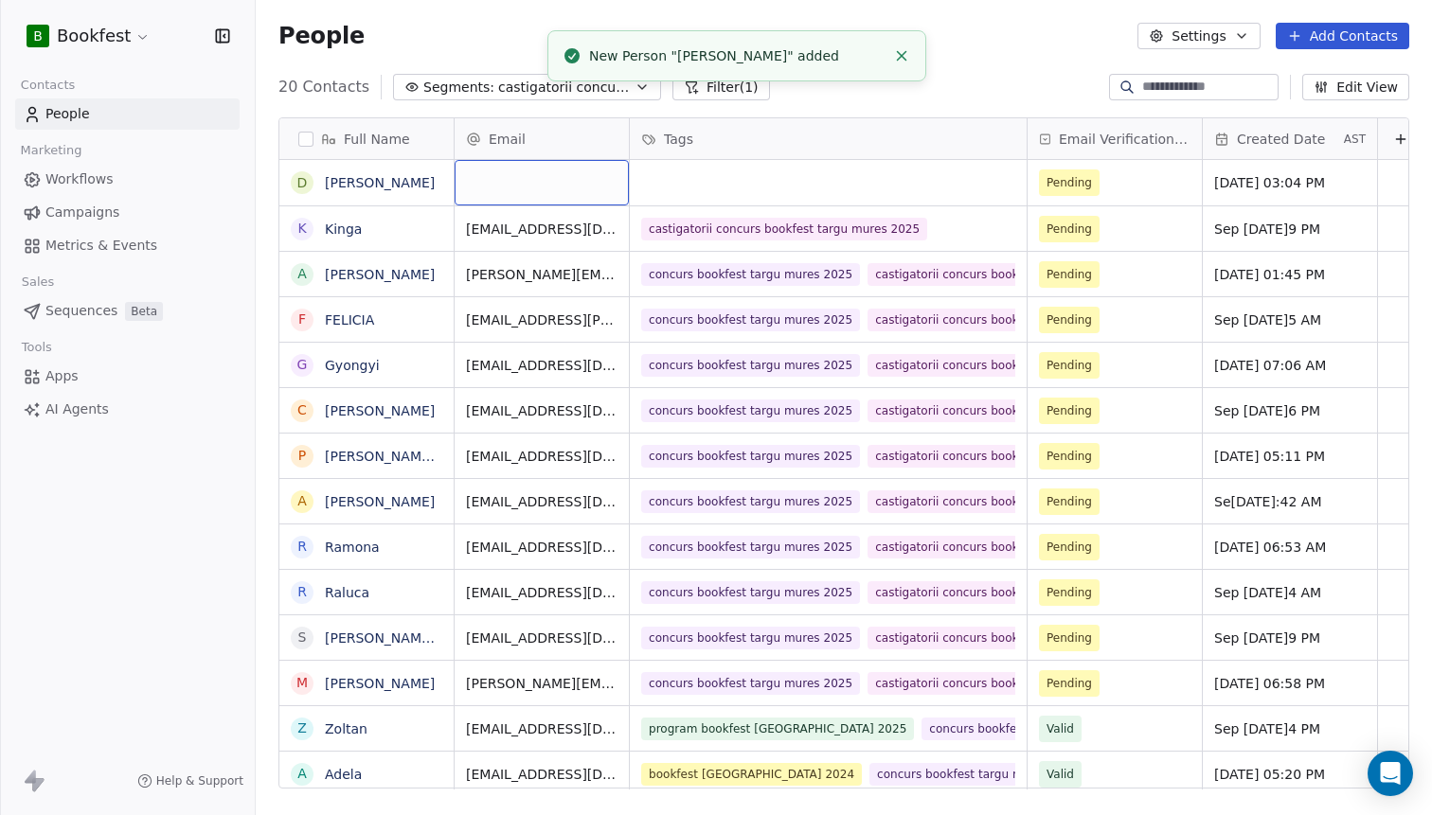
click at [535, 180] on div "grid" at bounding box center [542, 182] width 174 height 45
type input "**********"
click at [704, 185] on html "B Bookfest Contacts People Marketing Workflows Campaigns Metrics & Events Sales…" at bounding box center [716, 407] width 1432 height 815
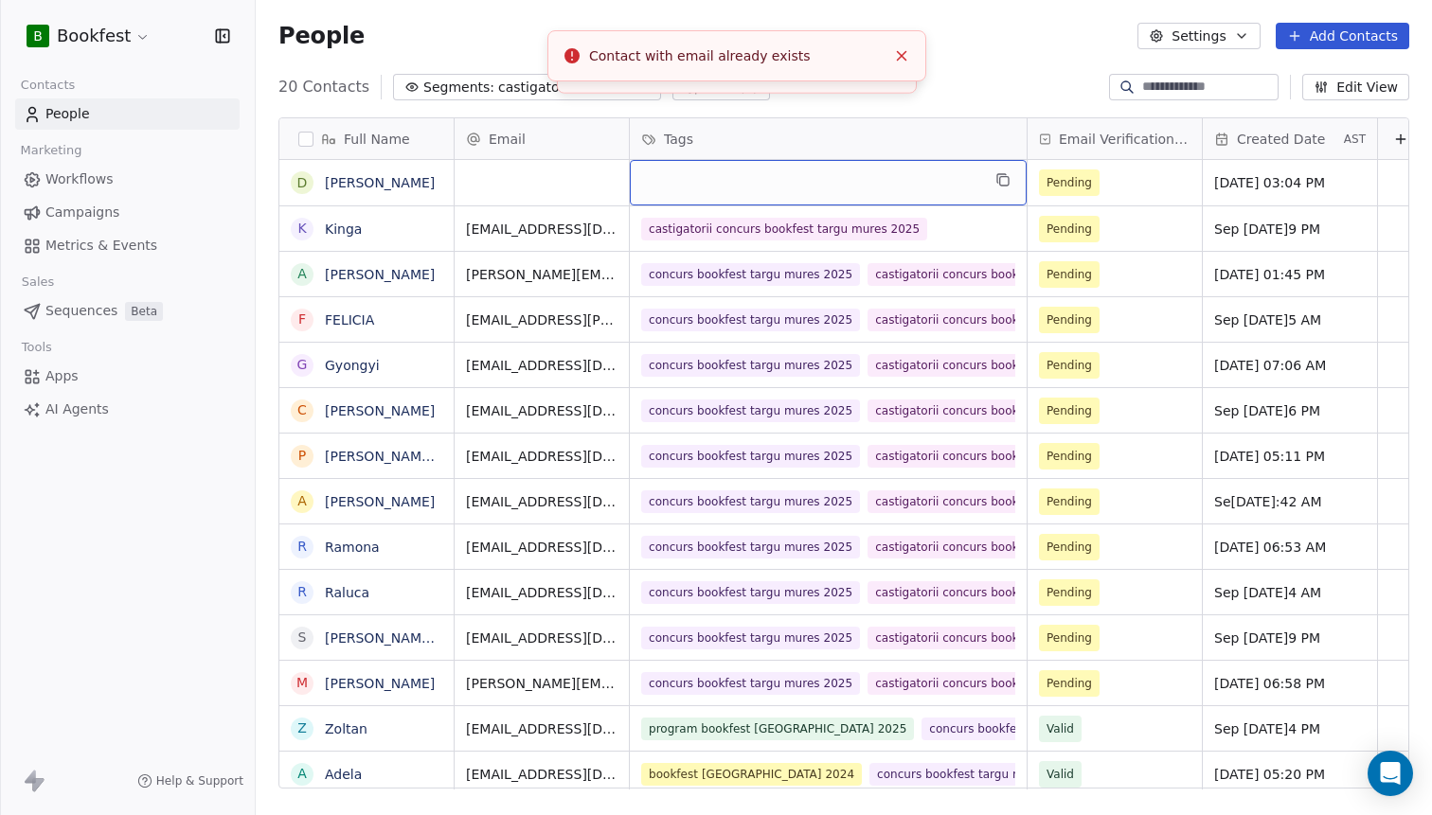
click at [704, 186] on div "grid" at bounding box center [828, 182] width 397 height 45
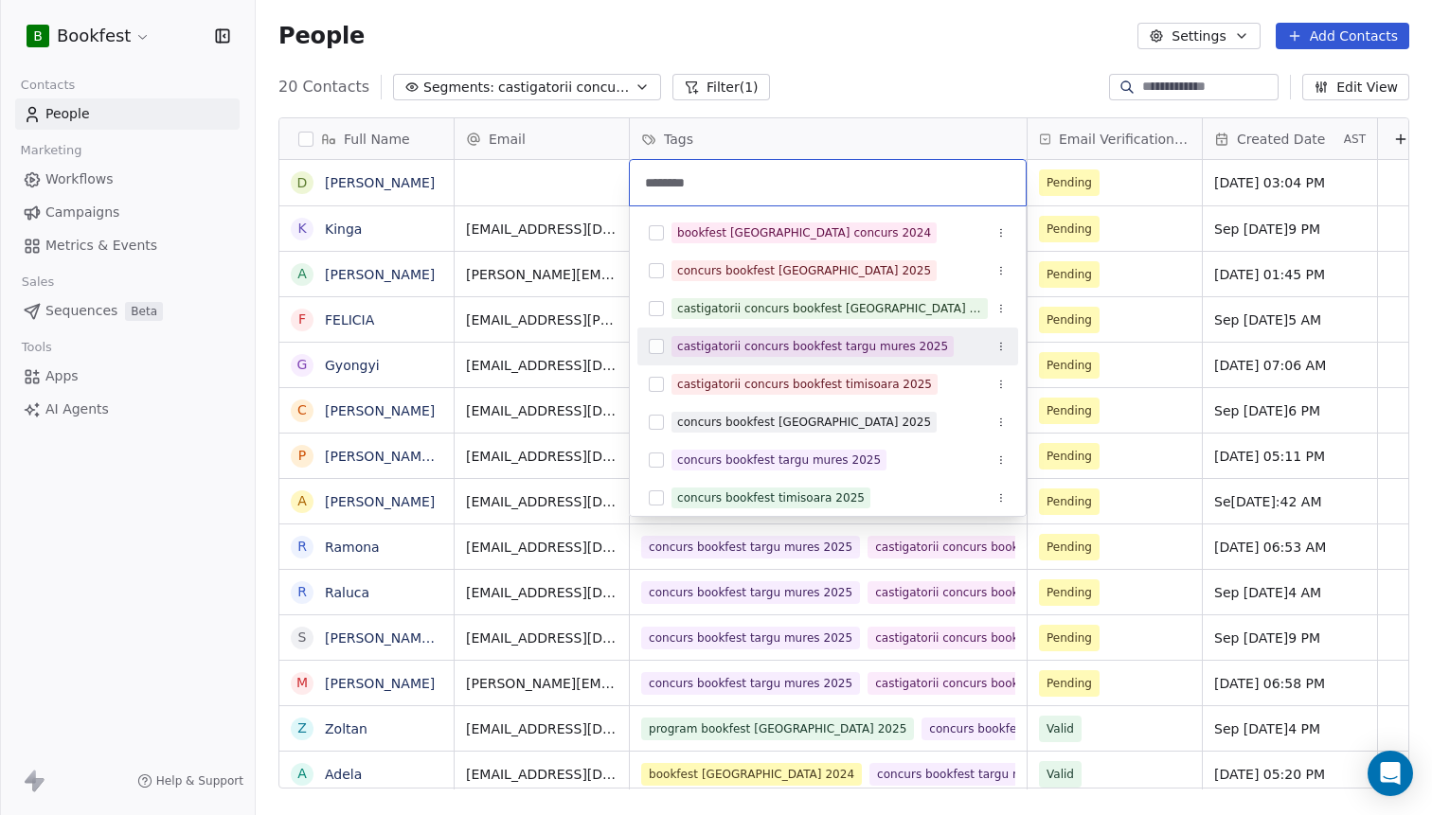
type input "*******"
click at [874, 357] on span "castigatorii concurs bookfest targu mures 2025" at bounding box center [812, 346] width 282 height 21
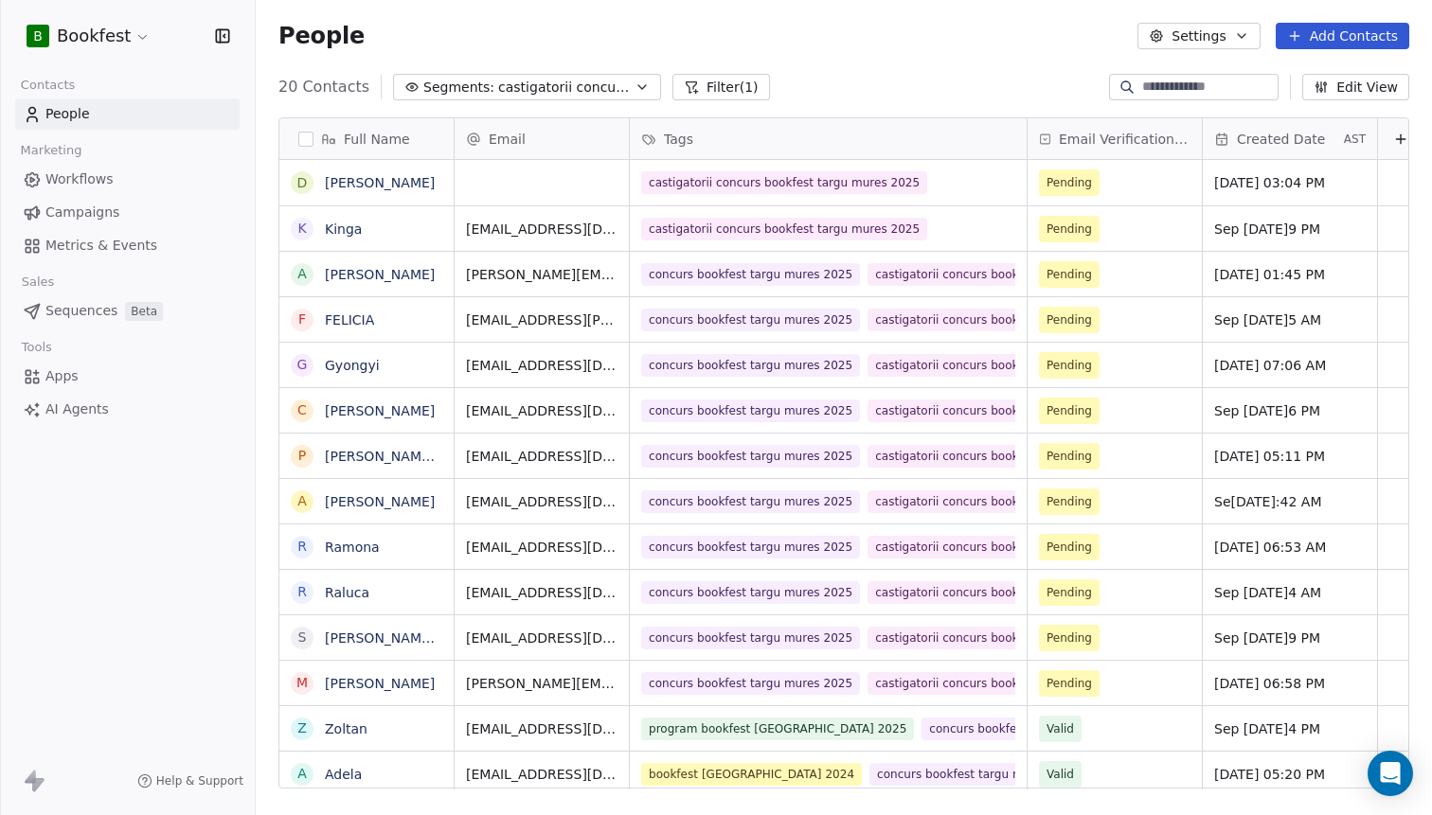
click at [975, 55] on html "B Bookfest Contacts People Marketing Workflows Campaigns Metrics & Events Sales…" at bounding box center [716, 407] width 1432 height 815
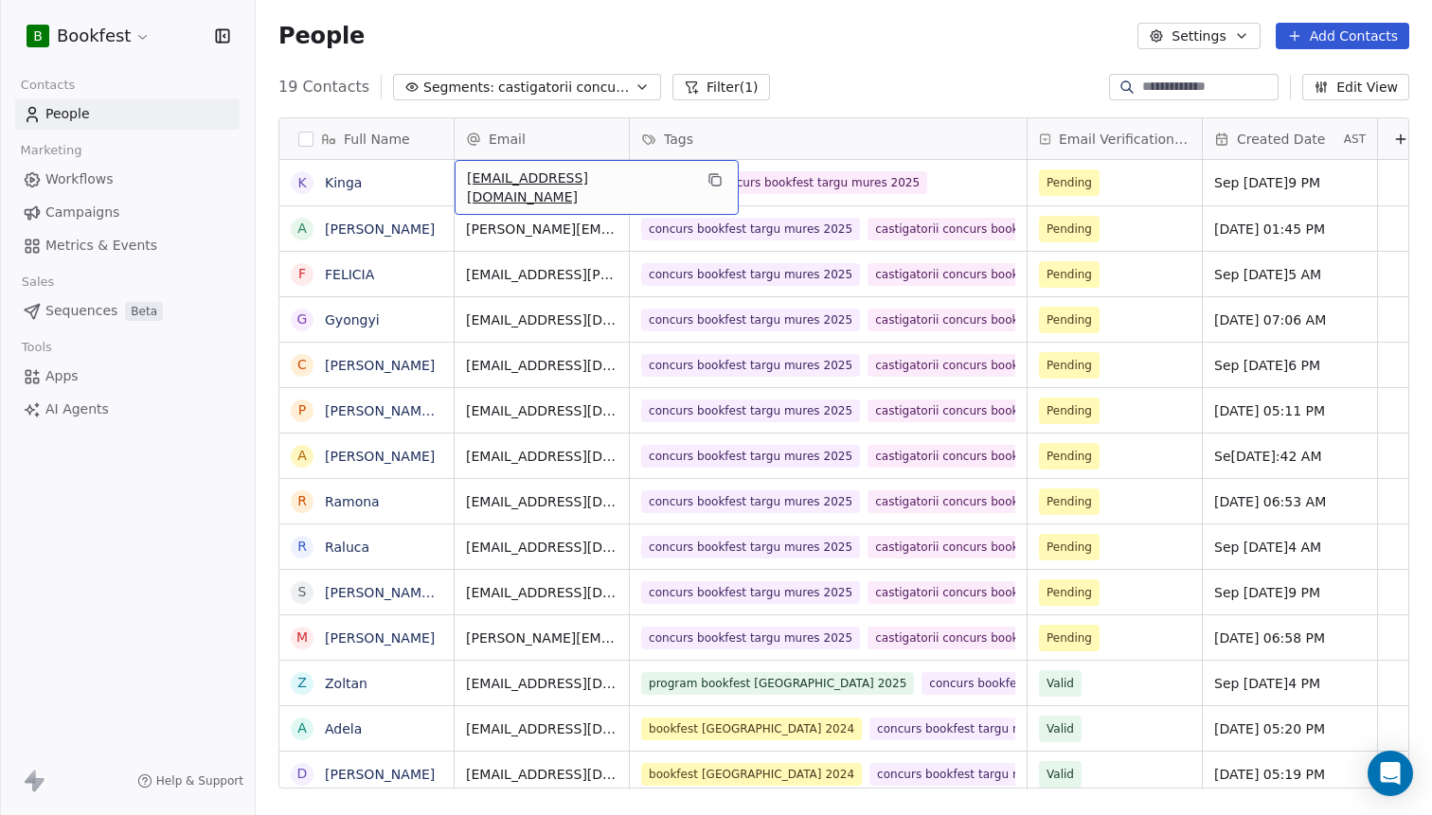
click at [1178, 81] on input at bounding box center [1208, 87] width 133 height 19
paste input "**********"
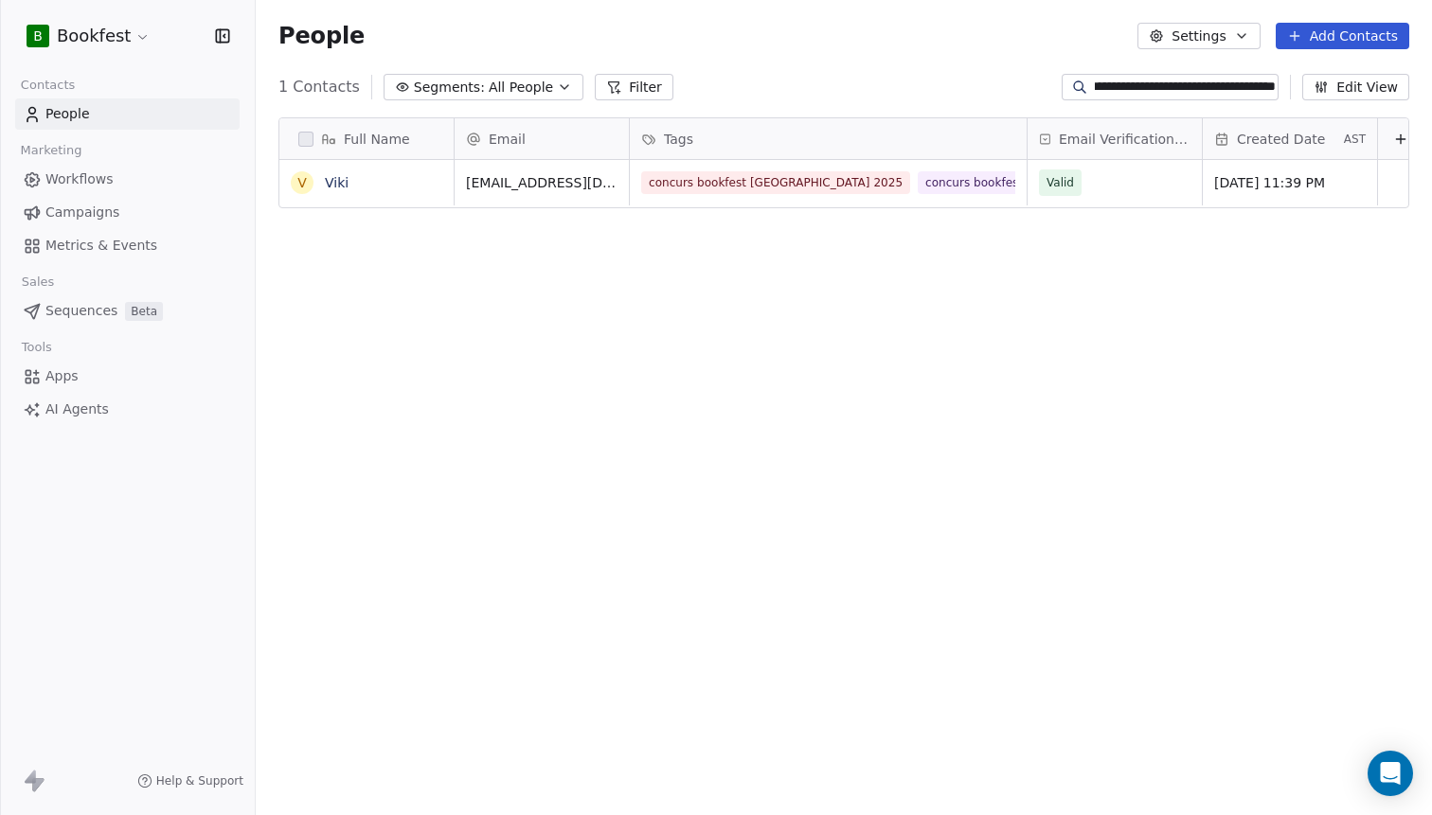
type input "**********"
click at [533, 259] on div "Full Name V Viki Email Tags Email Verification Status Created Date AST [EMAIL_A…" at bounding box center [844, 461] width 1176 height 718
click at [80, 119] on span "People" at bounding box center [67, 114] width 45 height 20
click at [493, 89] on span "All People" at bounding box center [521, 88] width 64 height 20
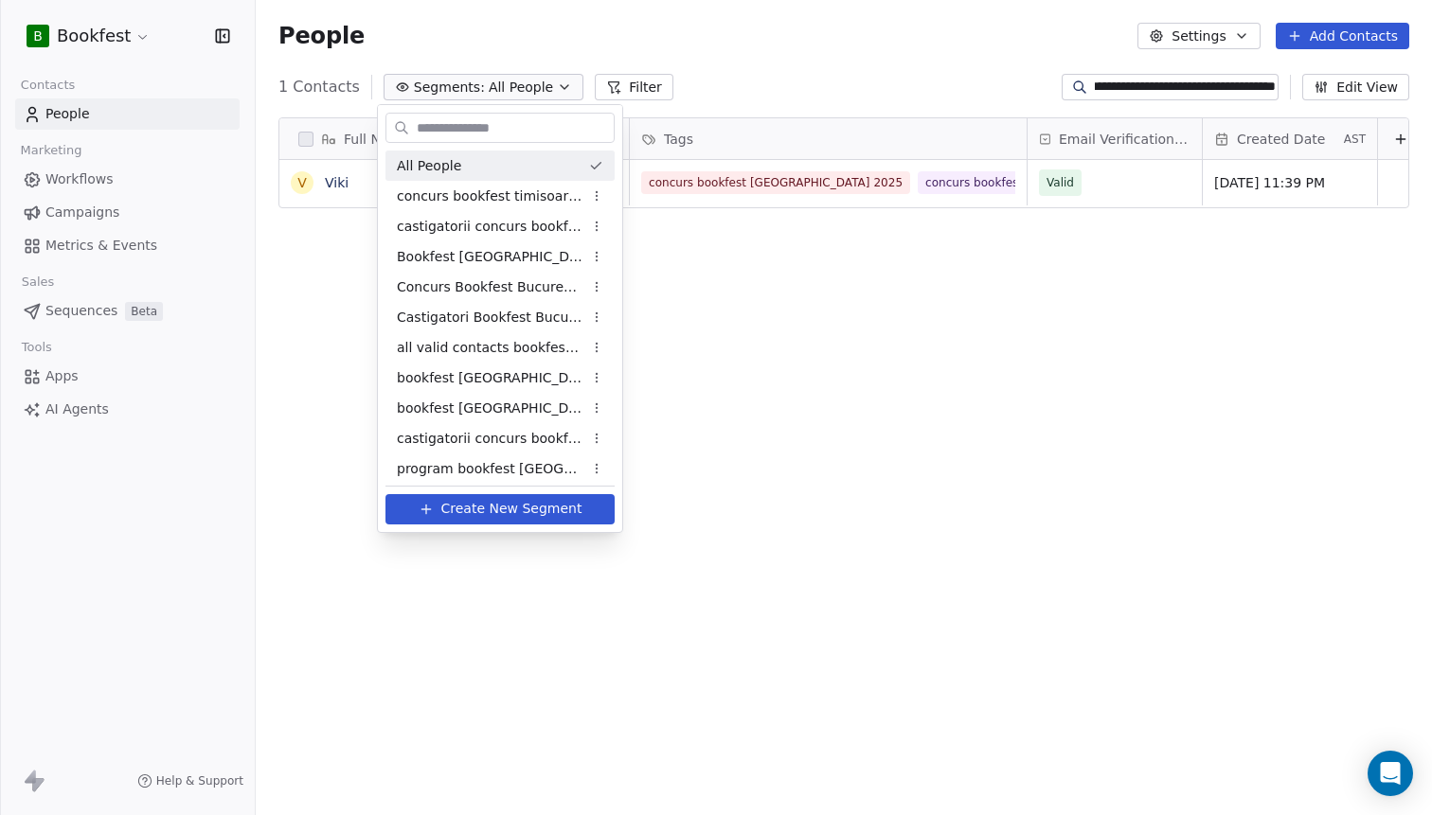
scroll to position [717, 1176]
click at [467, 445] on span "castigatorii concurs bookfest [GEOGRAPHIC_DATA] 2025" at bounding box center [490, 439] width 186 height 20
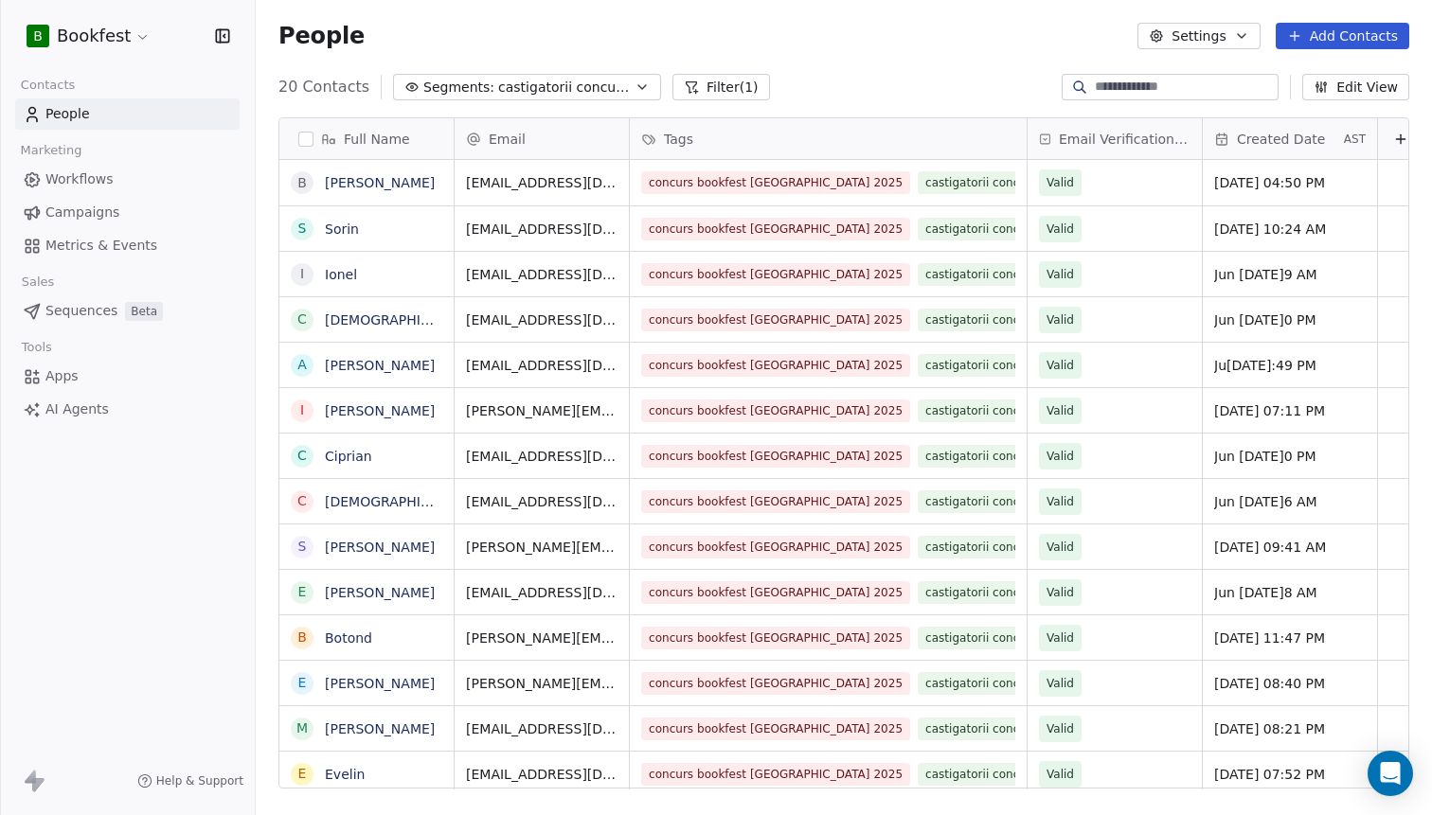
click at [455, 82] on span "Segments:" at bounding box center [458, 88] width 71 height 20
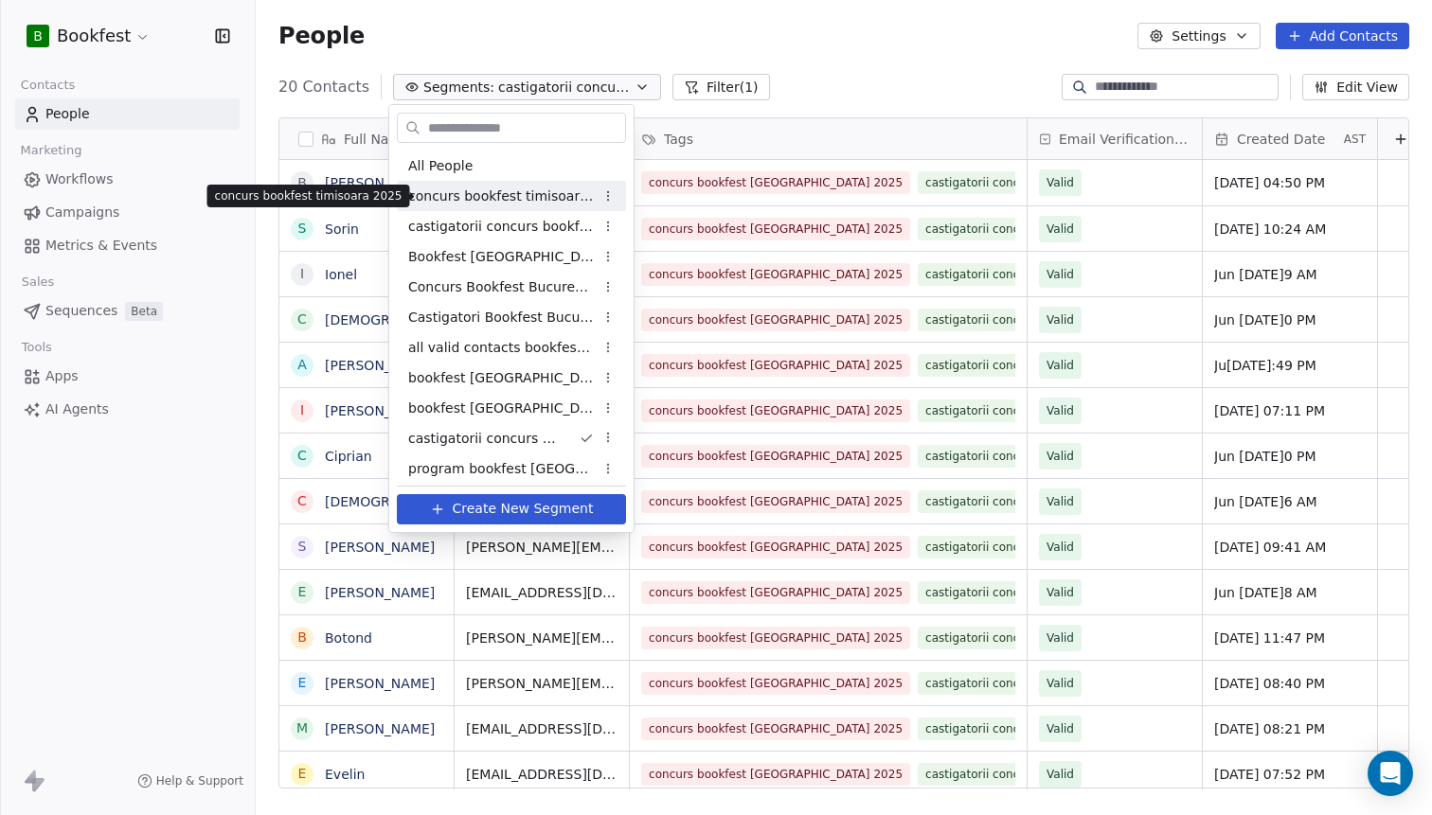
scroll to position [97, 0]
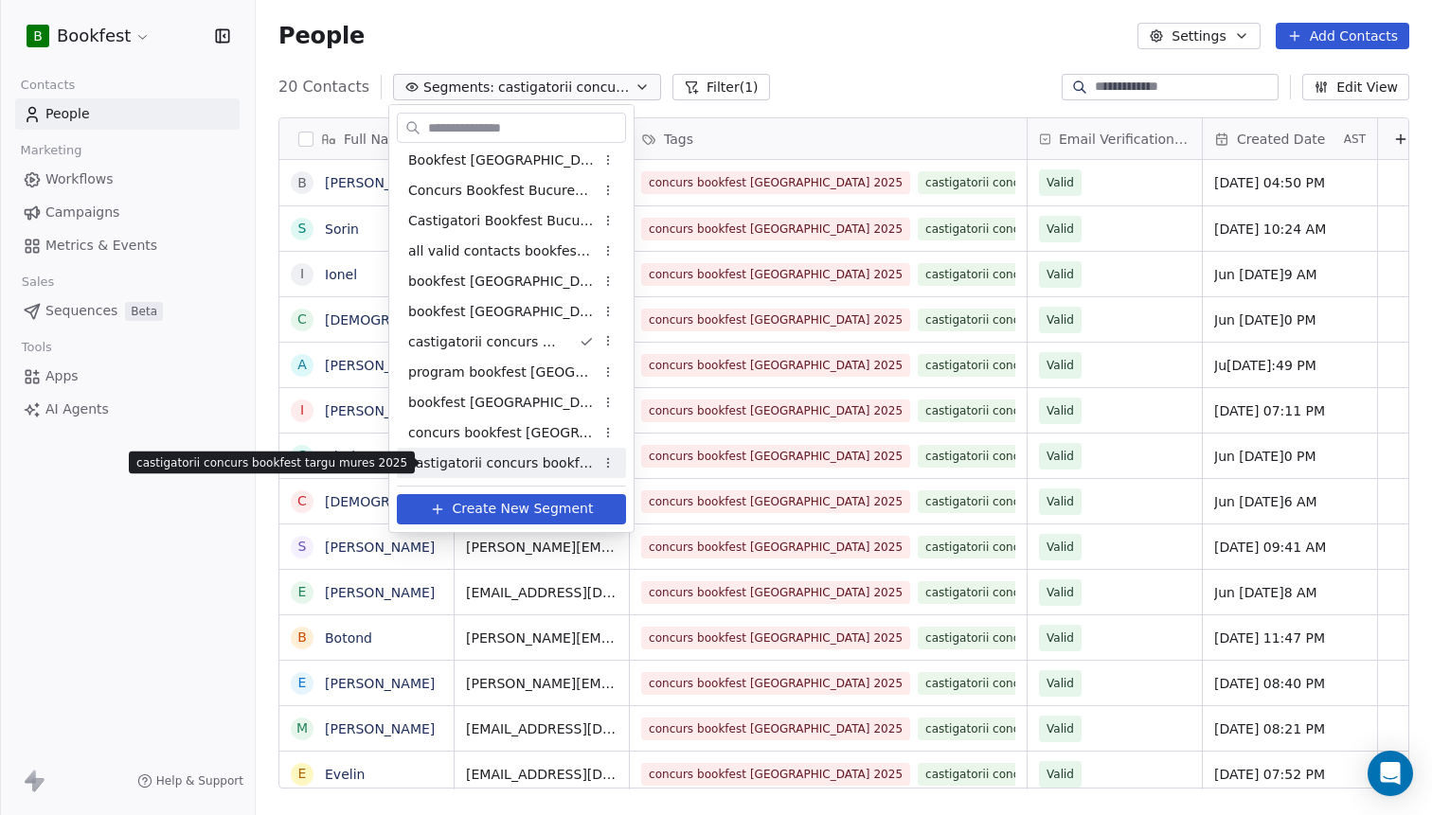
click at [503, 458] on span "castigatorii concurs bookfest targu mures 2025" at bounding box center [501, 464] width 186 height 20
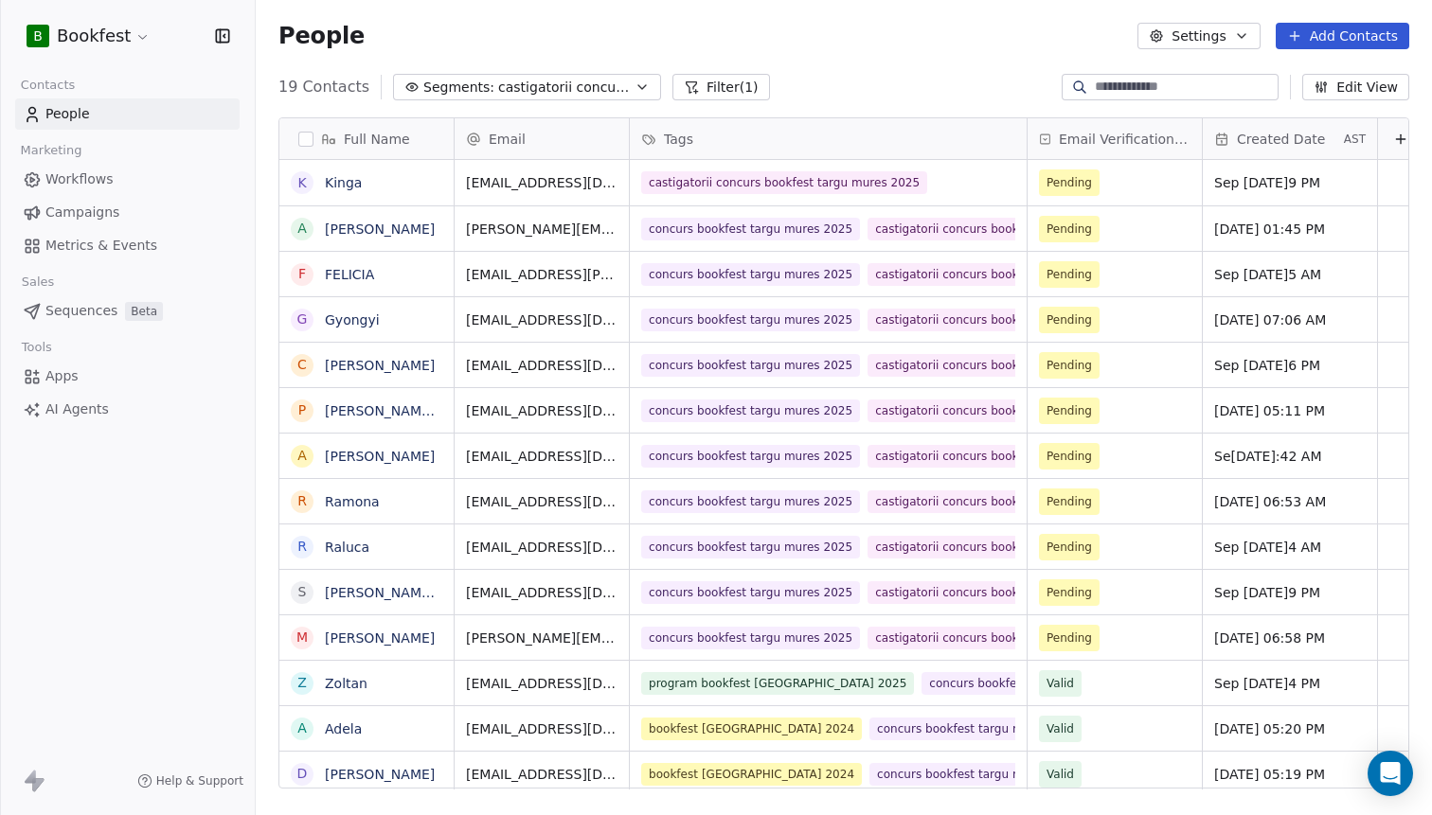
scroll to position [717, 1176]
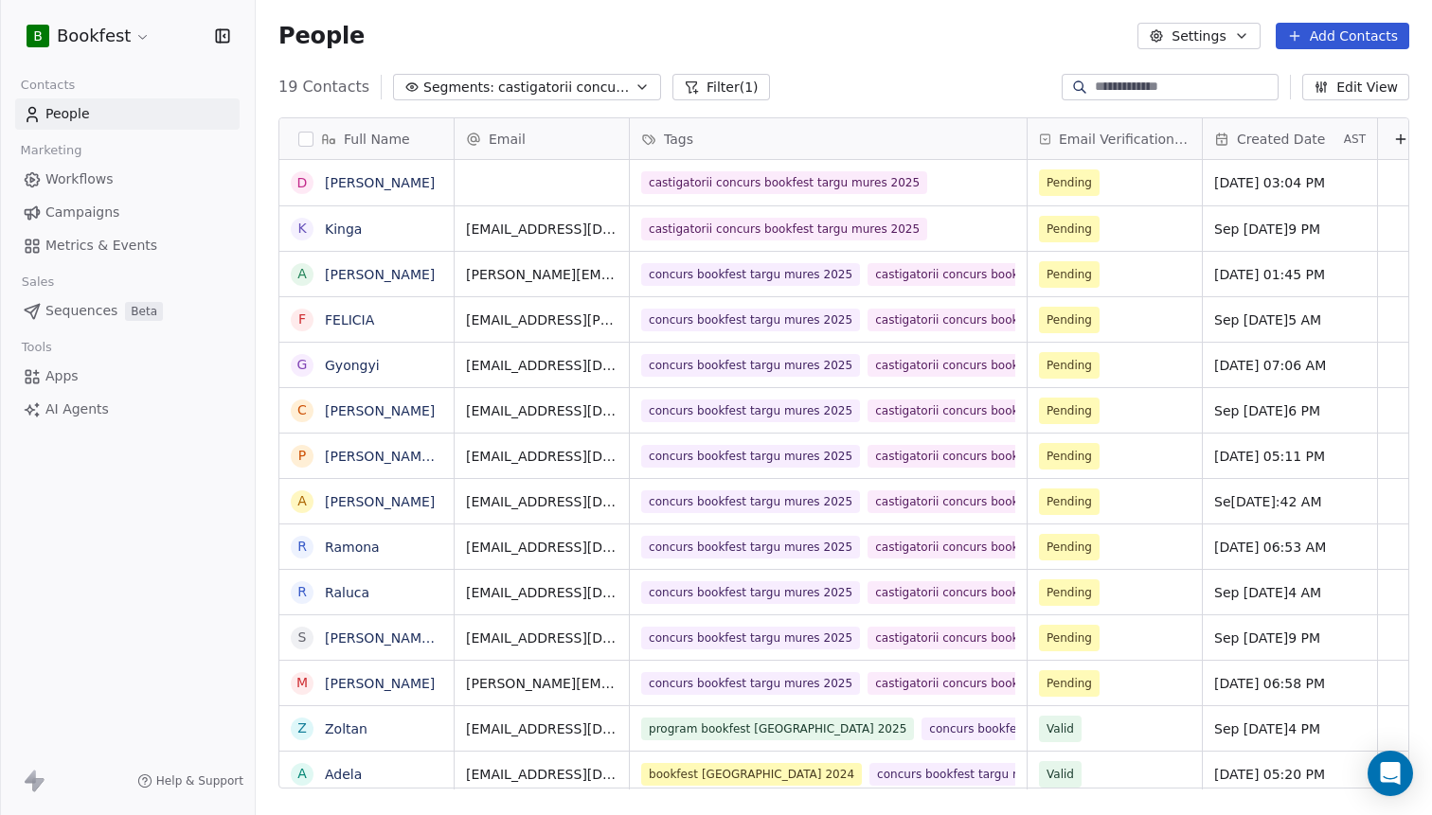
click at [304, 136] on button "button" at bounding box center [305, 139] width 15 height 15
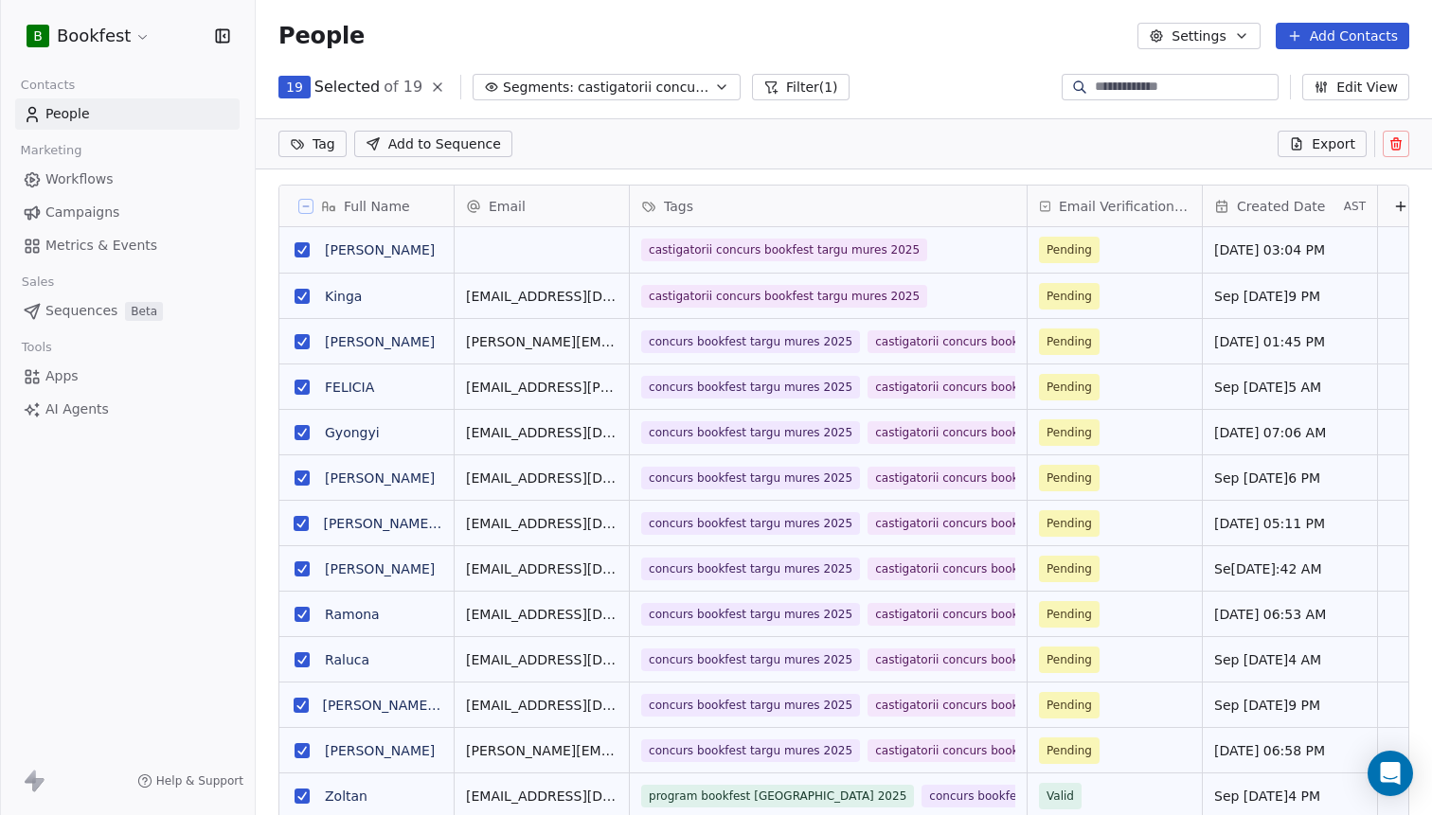
scroll to position [651, 1176]
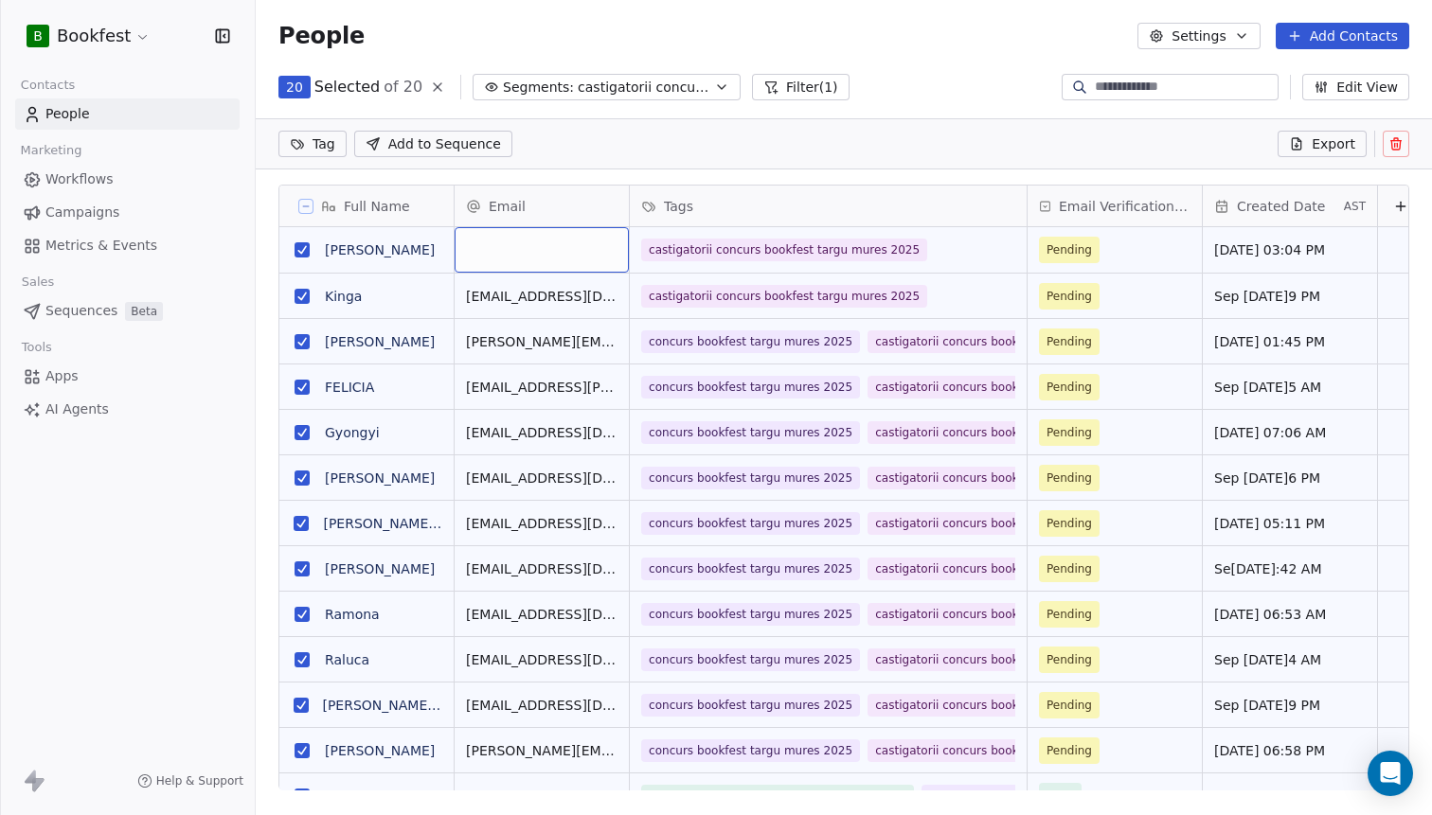
click at [516, 248] on div "grid" at bounding box center [542, 249] width 174 height 45
click at [305, 210] on html "B Bookfest Contacts People Marketing Workflows Campaigns Metrics & Events Sales…" at bounding box center [716, 407] width 1432 height 815
click at [305, 205] on icon at bounding box center [305, 206] width 9 height 9
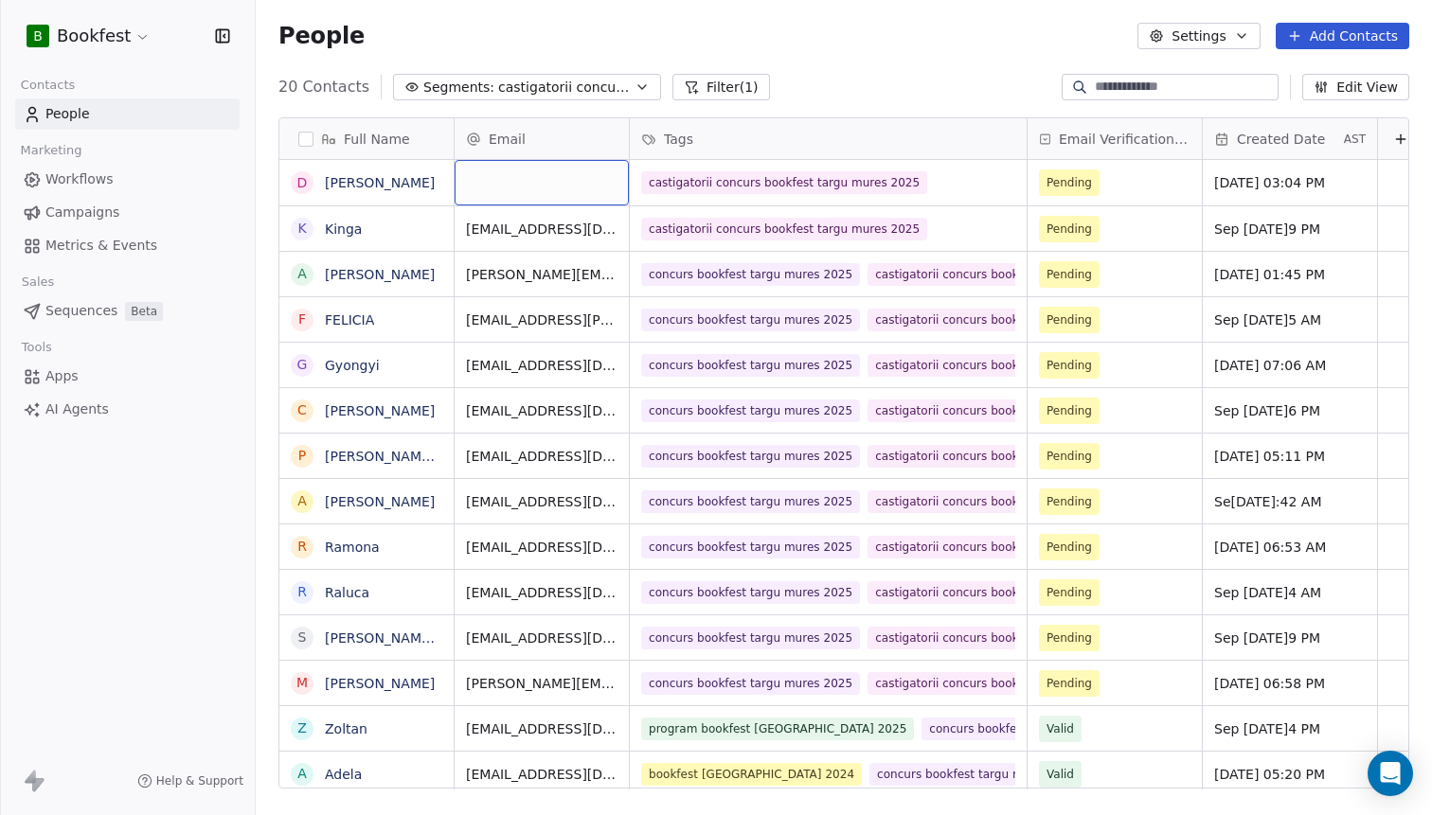
click at [486, 185] on div "grid" at bounding box center [542, 182] width 174 height 45
type input "**********"
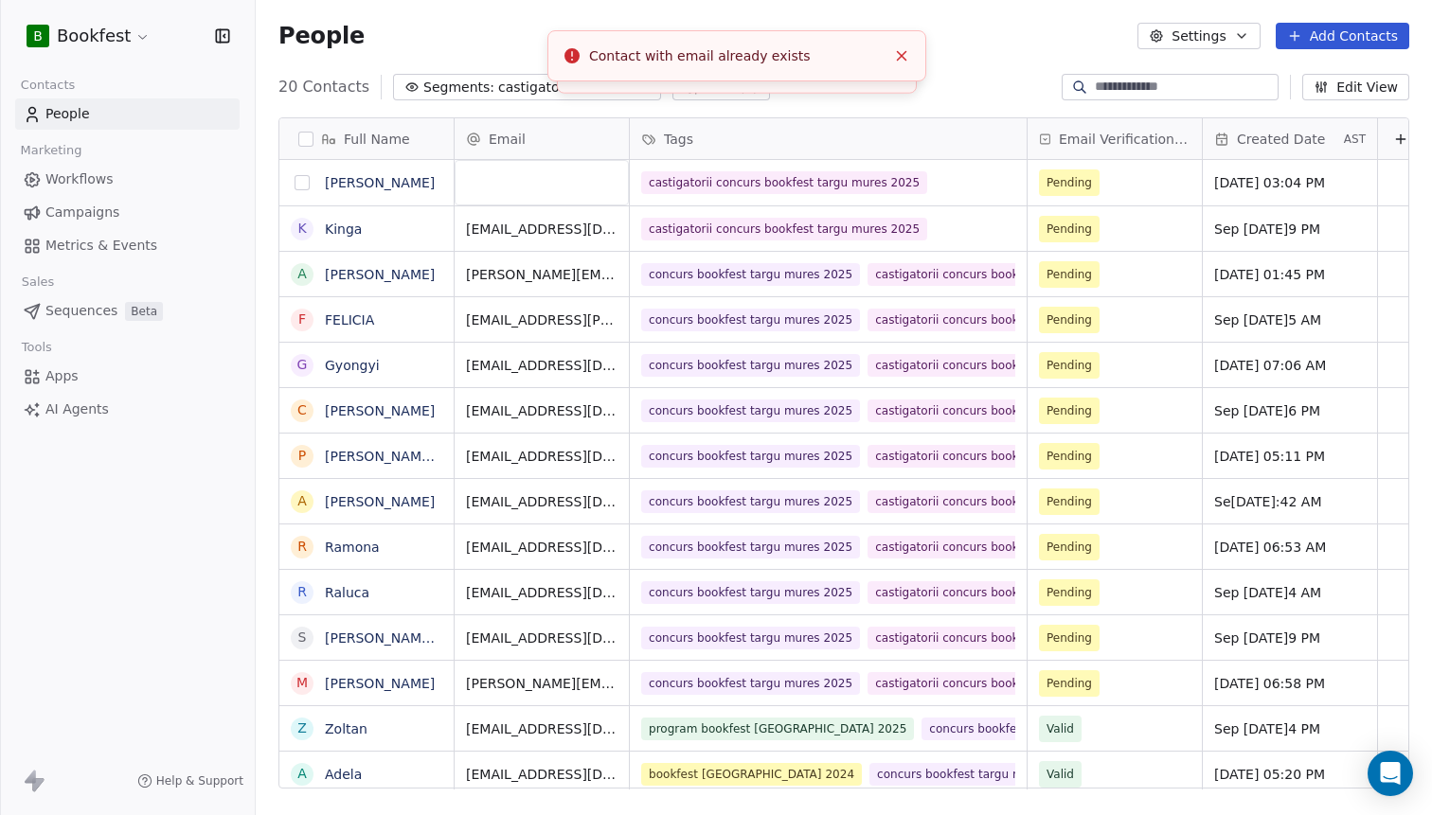
click at [298, 186] on button "grid" at bounding box center [301, 182] width 15 height 15
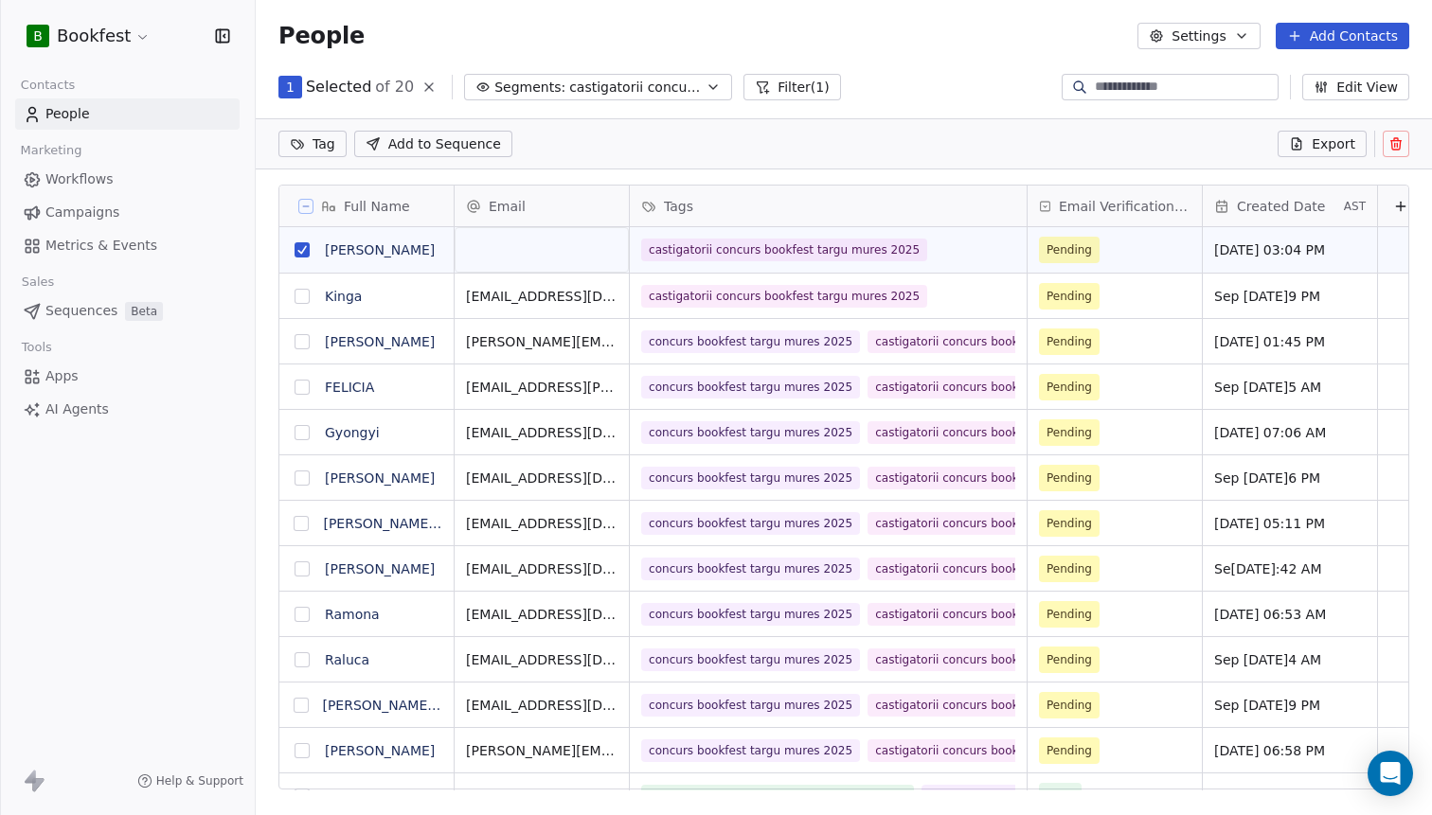
click at [1399, 148] on icon at bounding box center [1395, 145] width 9 height 9
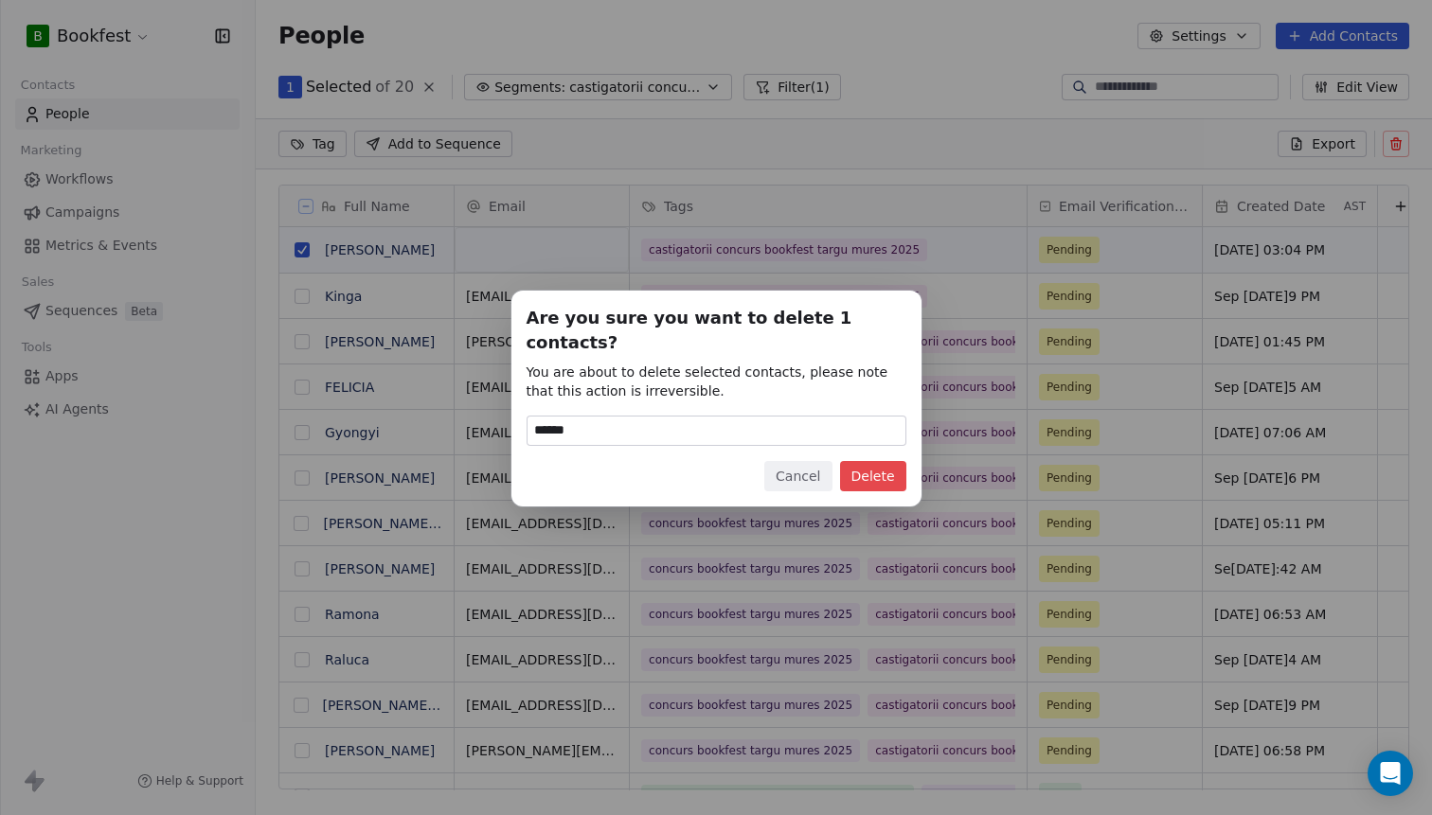
type input "******"
click at [894, 468] on button "Delete" at bounding box center [873, 476] width 66 height 30
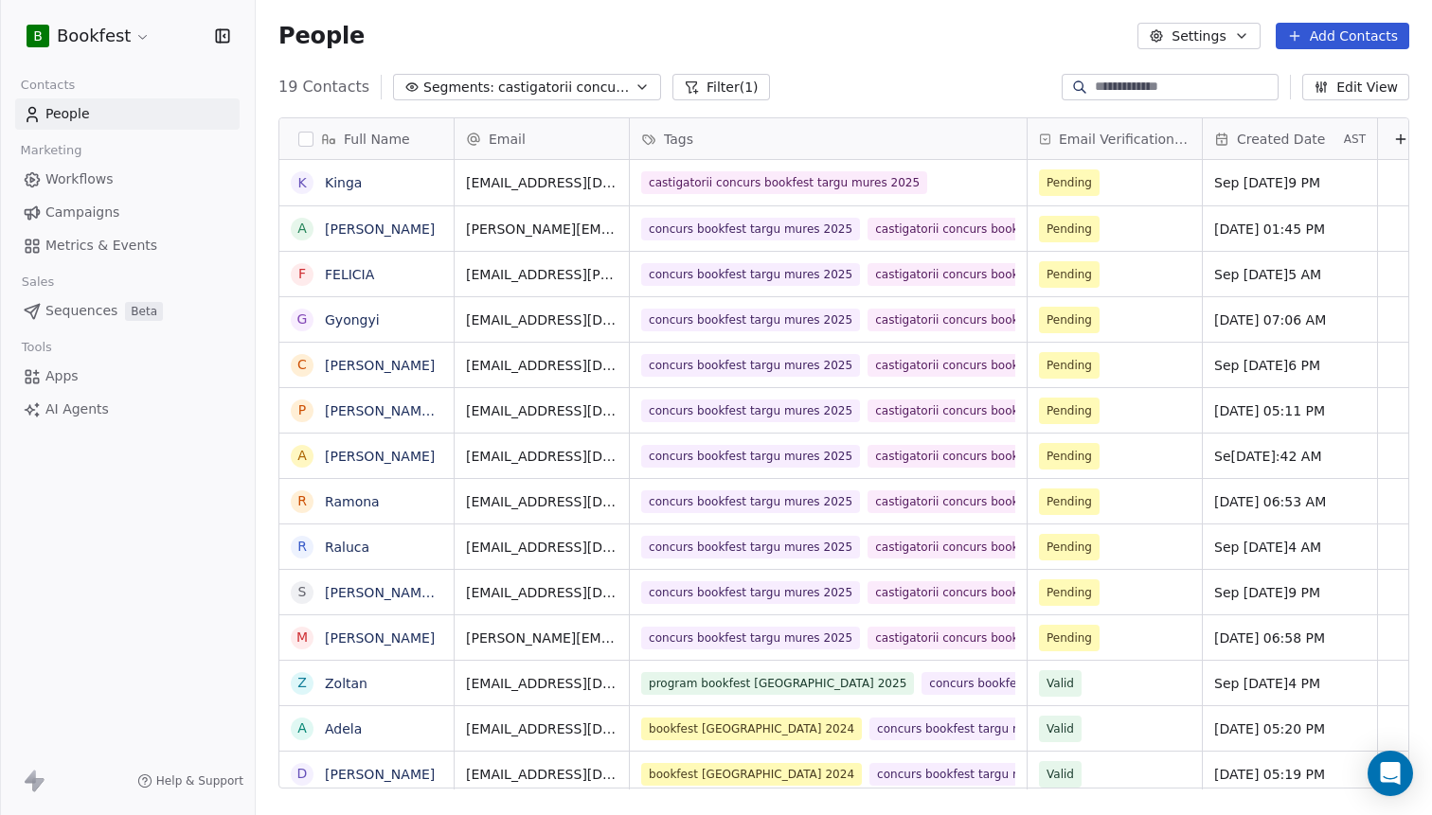
click at [1157, 95] on input at bounding box center [1185, 87] width 181 height 19
paste input "**********"
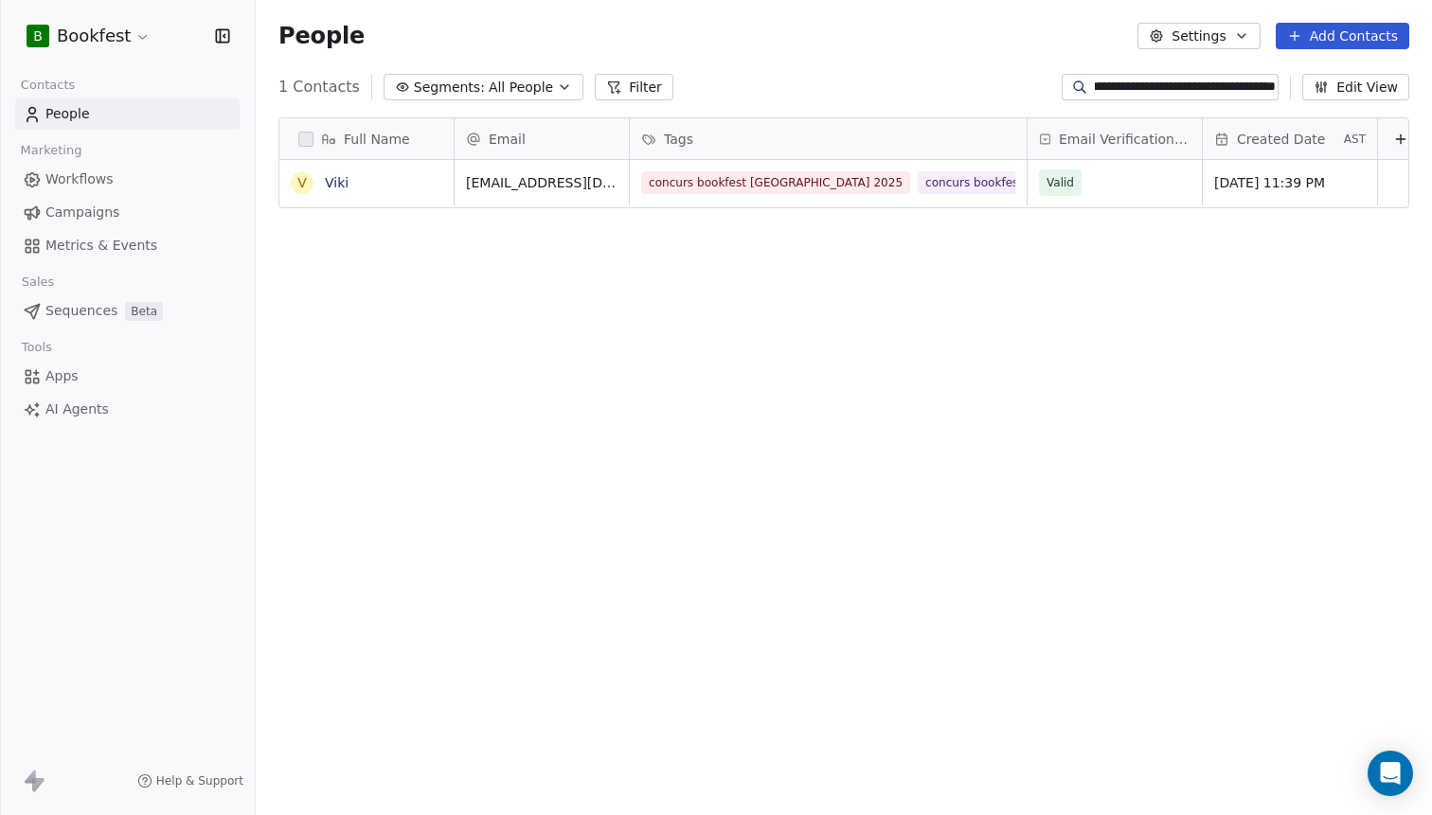
type input "**********"
click at [881, 158] on div "Tags" at bounding box center [828, 138] width 397 height 41
click at [848, 177] on html "**********" at bounding box center [716, 407] width 1432 height 815
click at [870, 185] on div "concurs bookfest [GEOGRAPHIC_DATA] 2025 concurs bookfest targu mures 2025" at bounding box center [811, 195] width 338 height 53
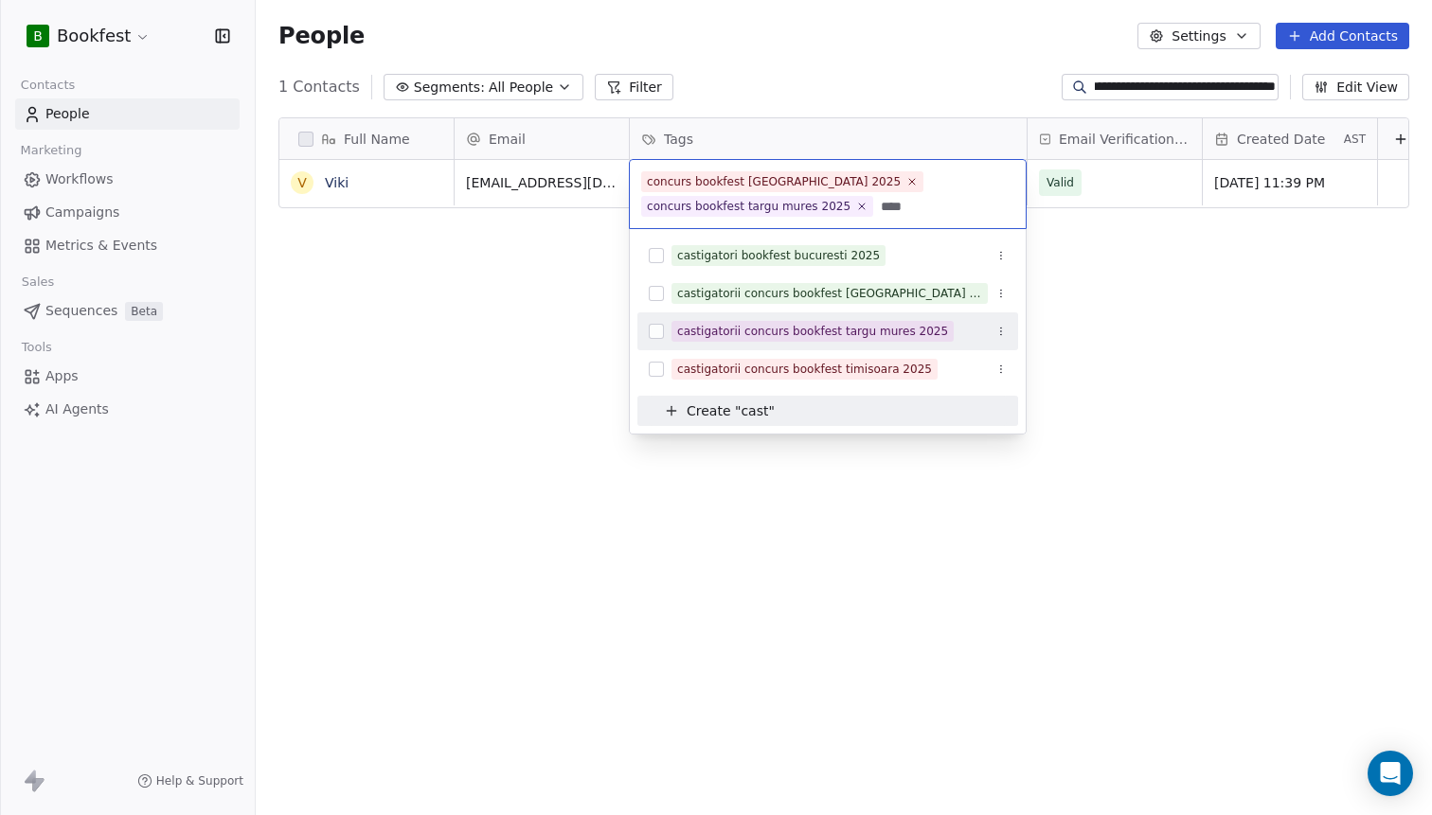
type input "****"
click at [863, 326] on div "castigatorii concurs bookfest targu mures 2025" at bounding box center [812, 331] width 271 height 17
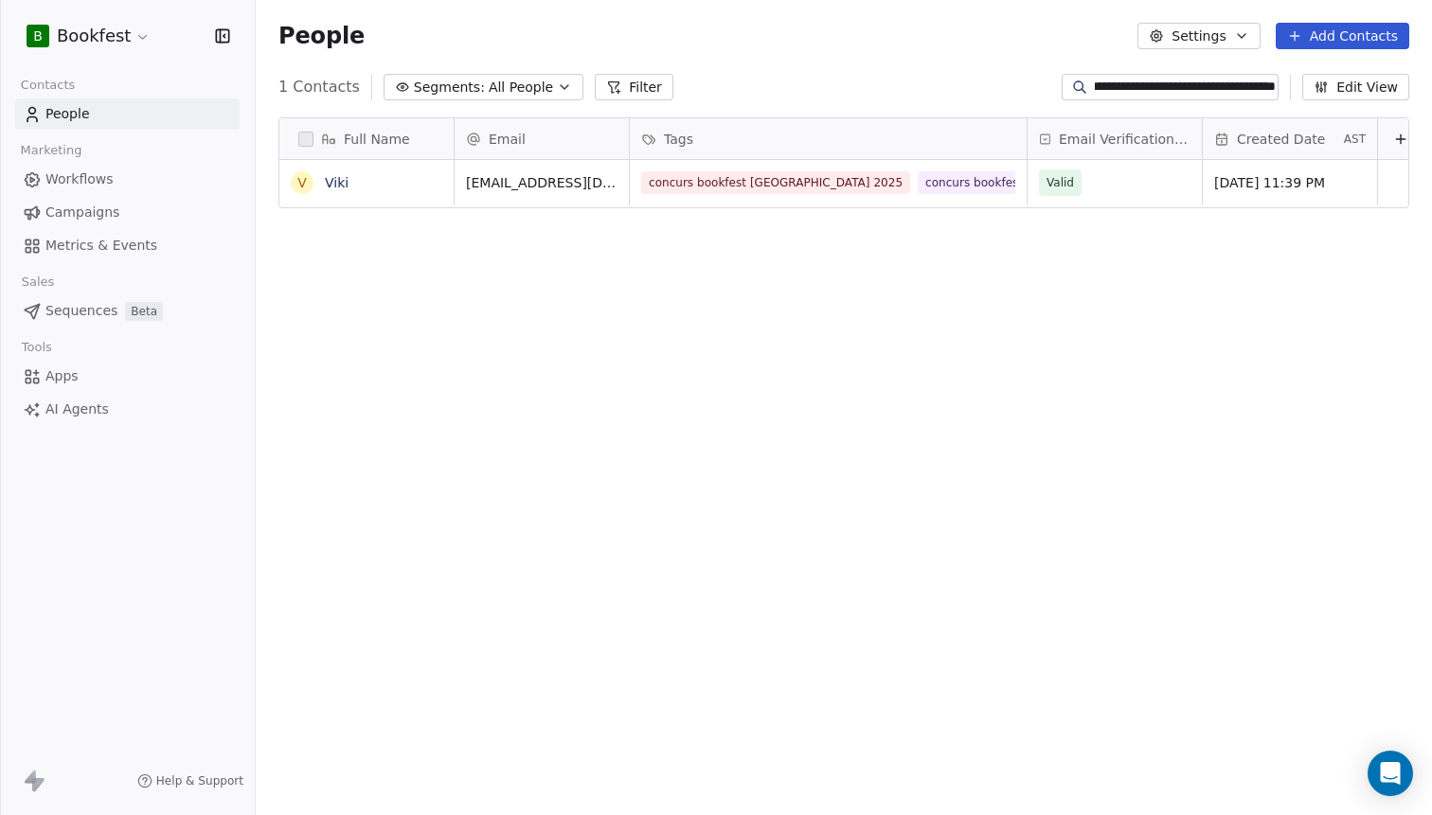
click at [1170, 281] on html "**********" at bounding box center [716, 407] width 1432 height 815
click at [543, 93] on button "Segments: All People" at bounding box center [483, 87] width 200 height 27
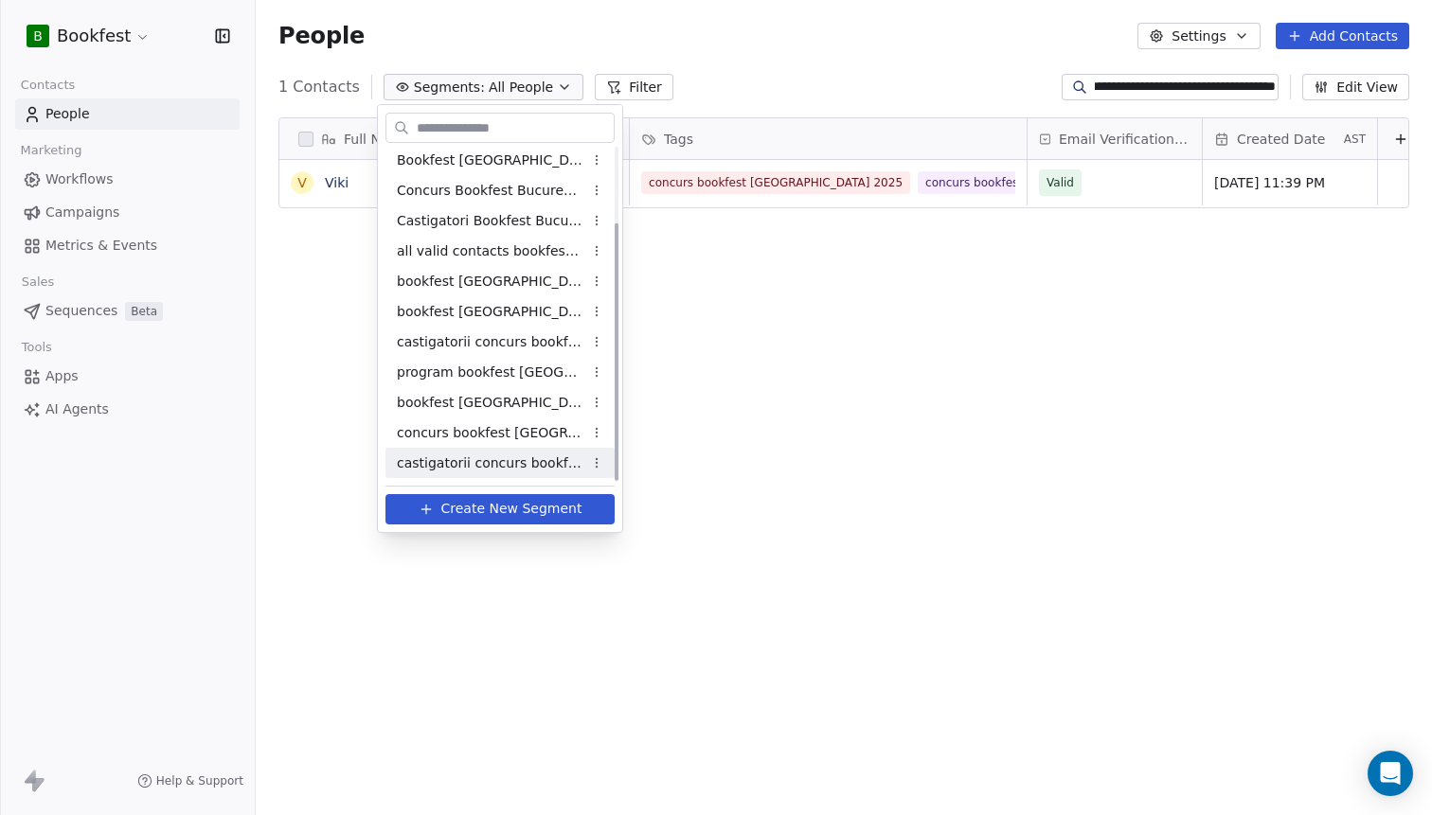
click at [478, 464] on span "castigatorii concurs bookfest targu mures 2025" at bounding box center [490, 464] width 186 height 20
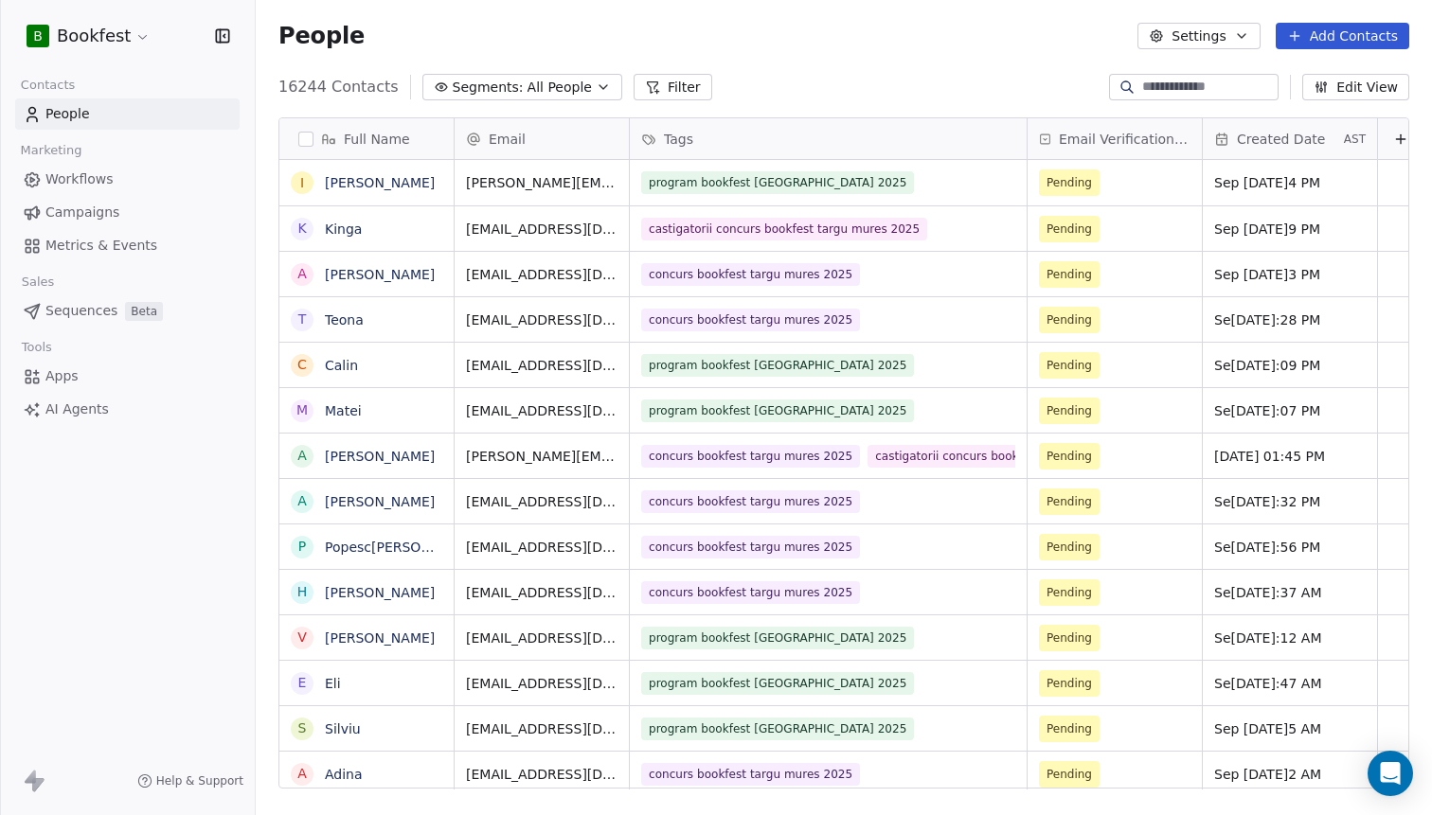
scroll to position [717, 1176]
click at [508, 82] on span "Segments:" at bounding box center [488, 88] width 71 height 20
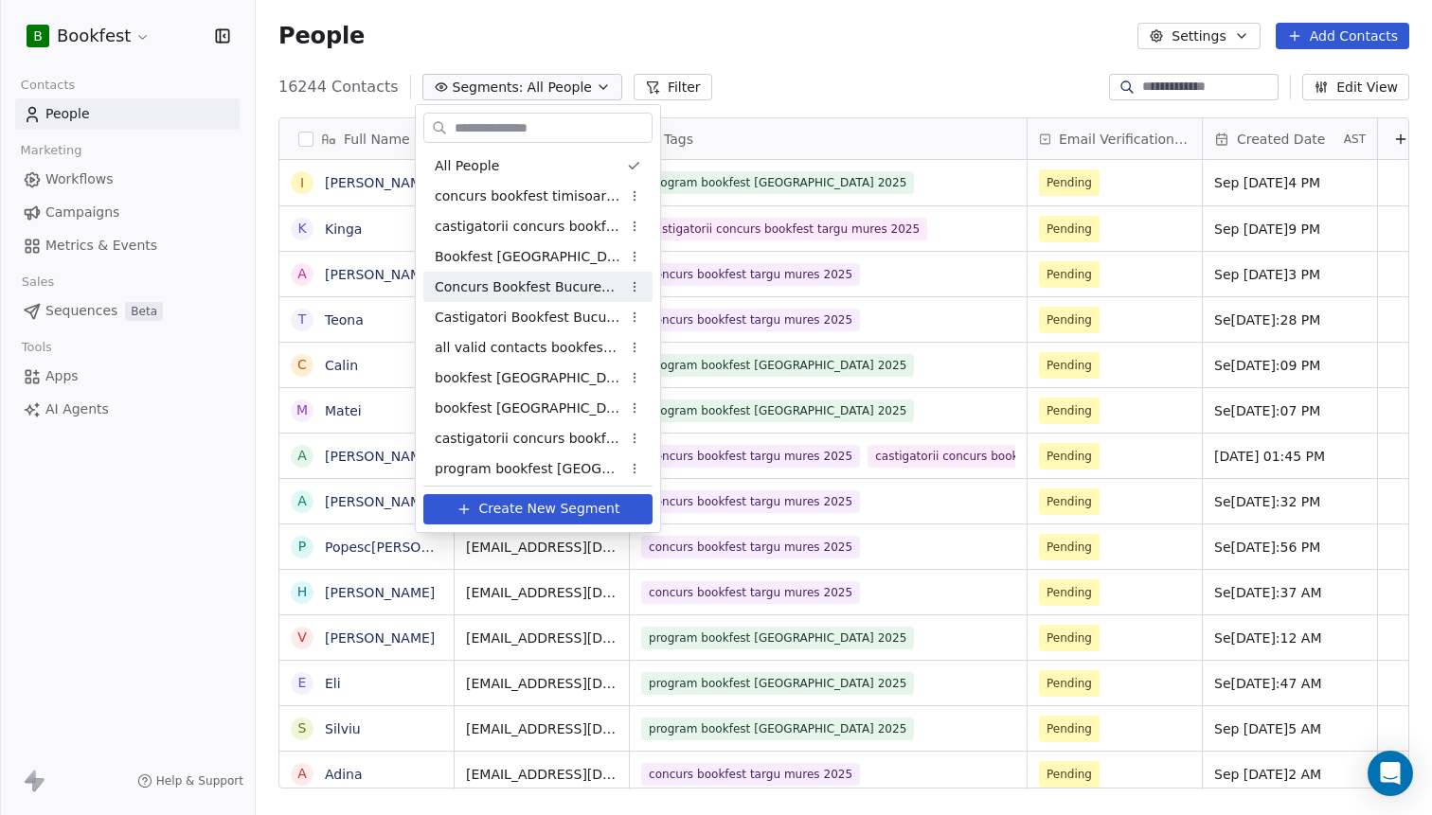
scroll to position [97, 0]
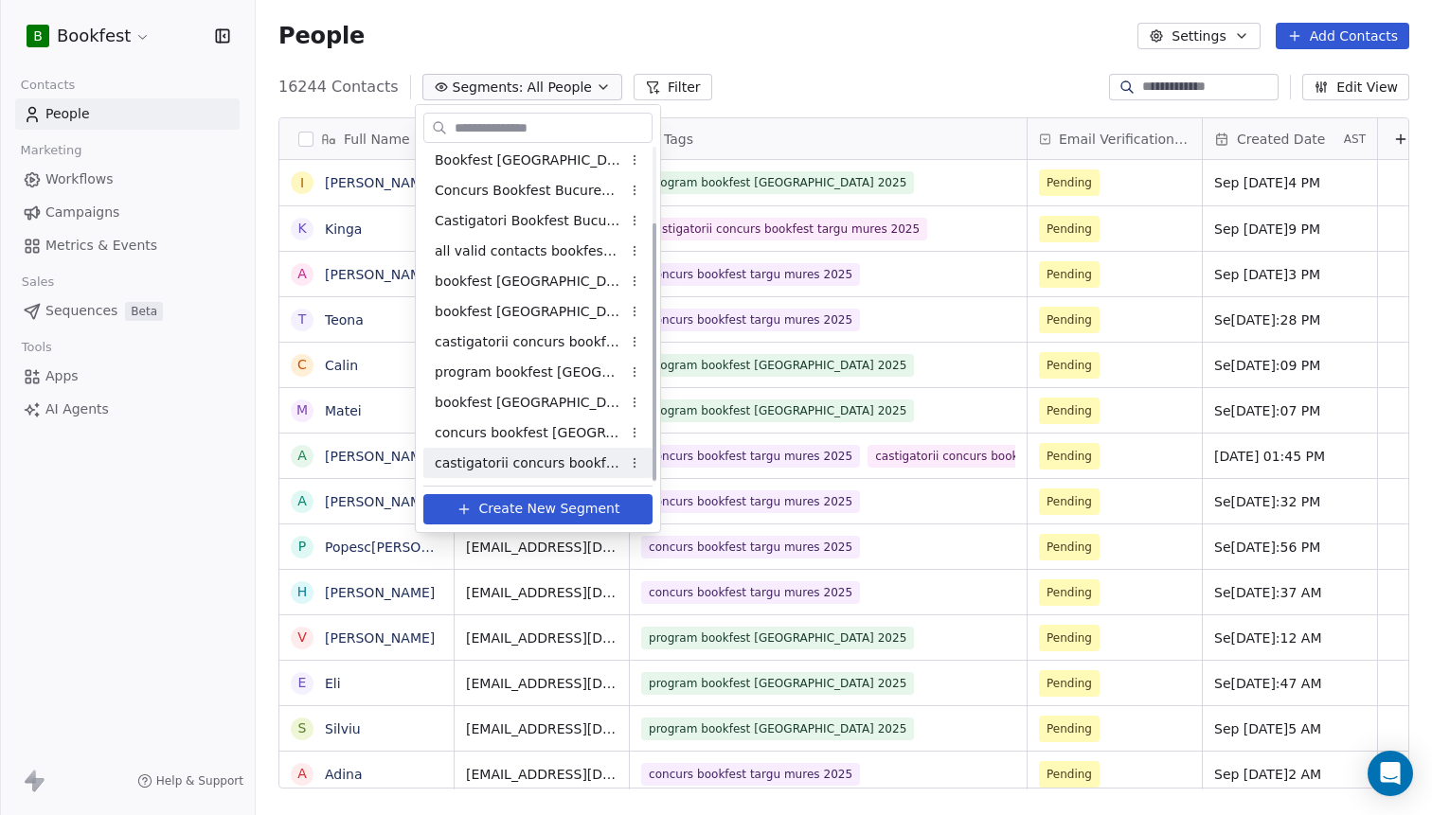
click at [508, 459] on span "castigatorii concurs bookfest targu mures 2025" at bounding box center [528, 464] width 186 height 20
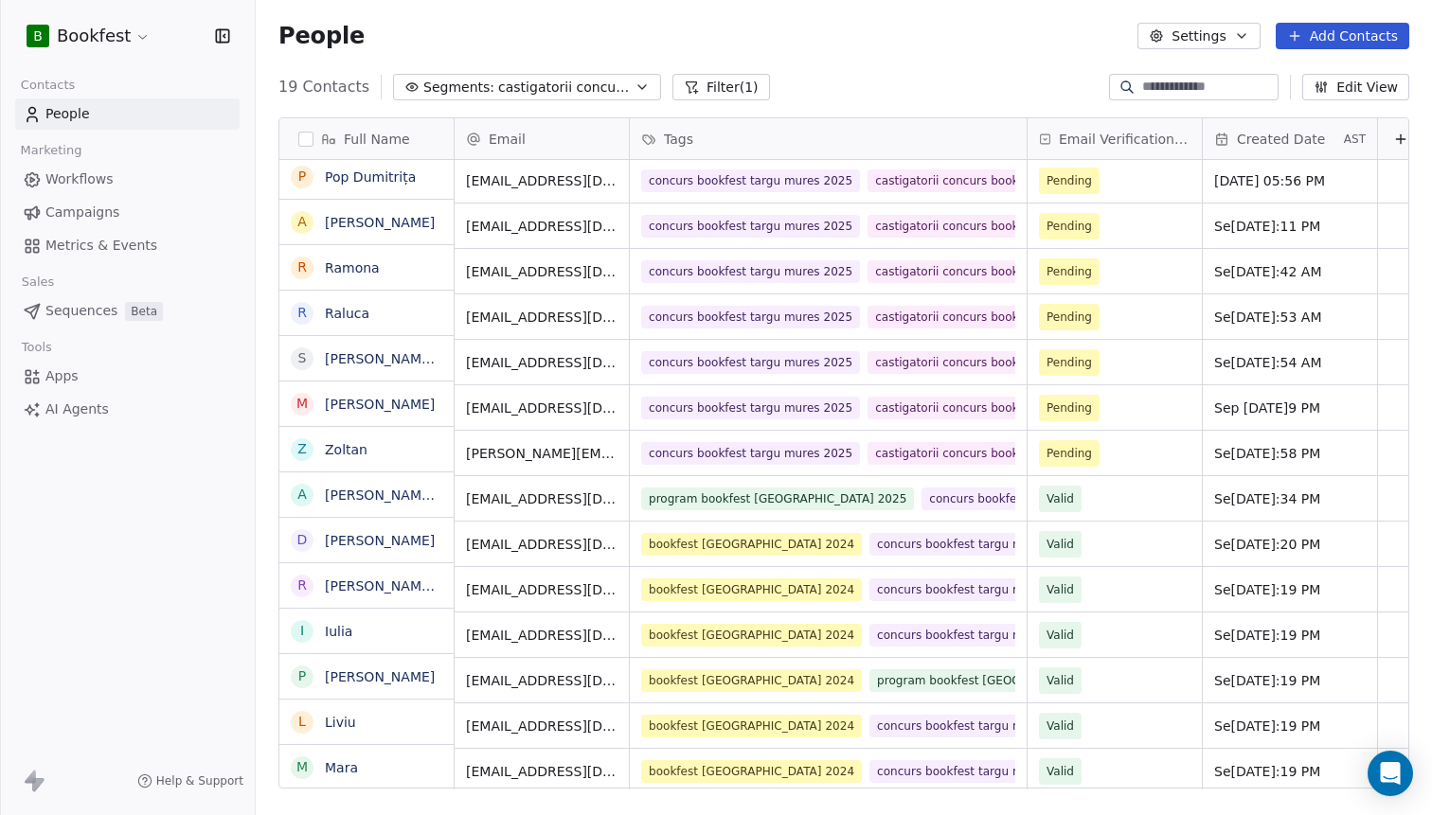
scroll to position [234, 0]
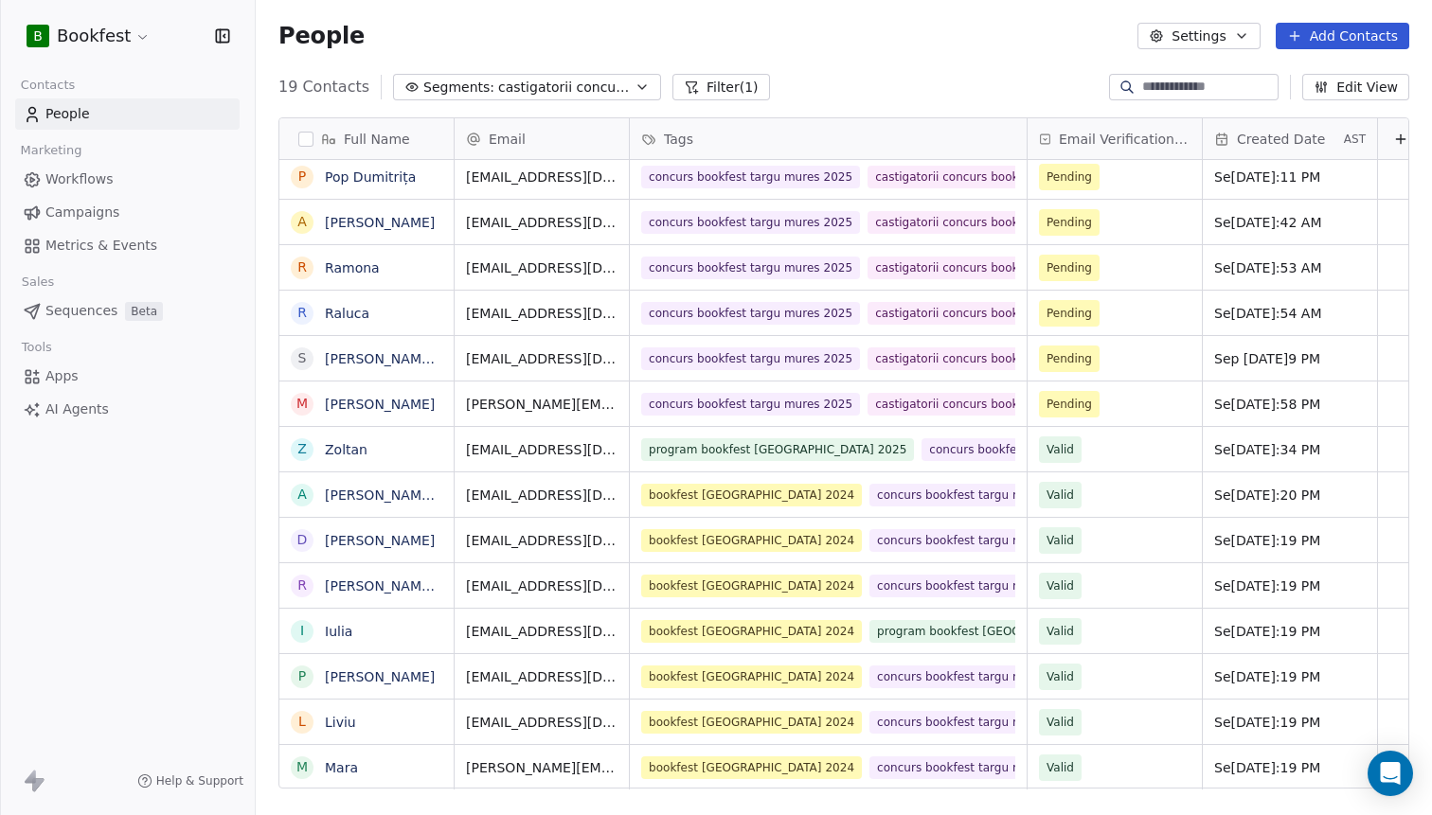
click at [311, 139] on button "button" at bounding box center [305, 139] width 15 height 15
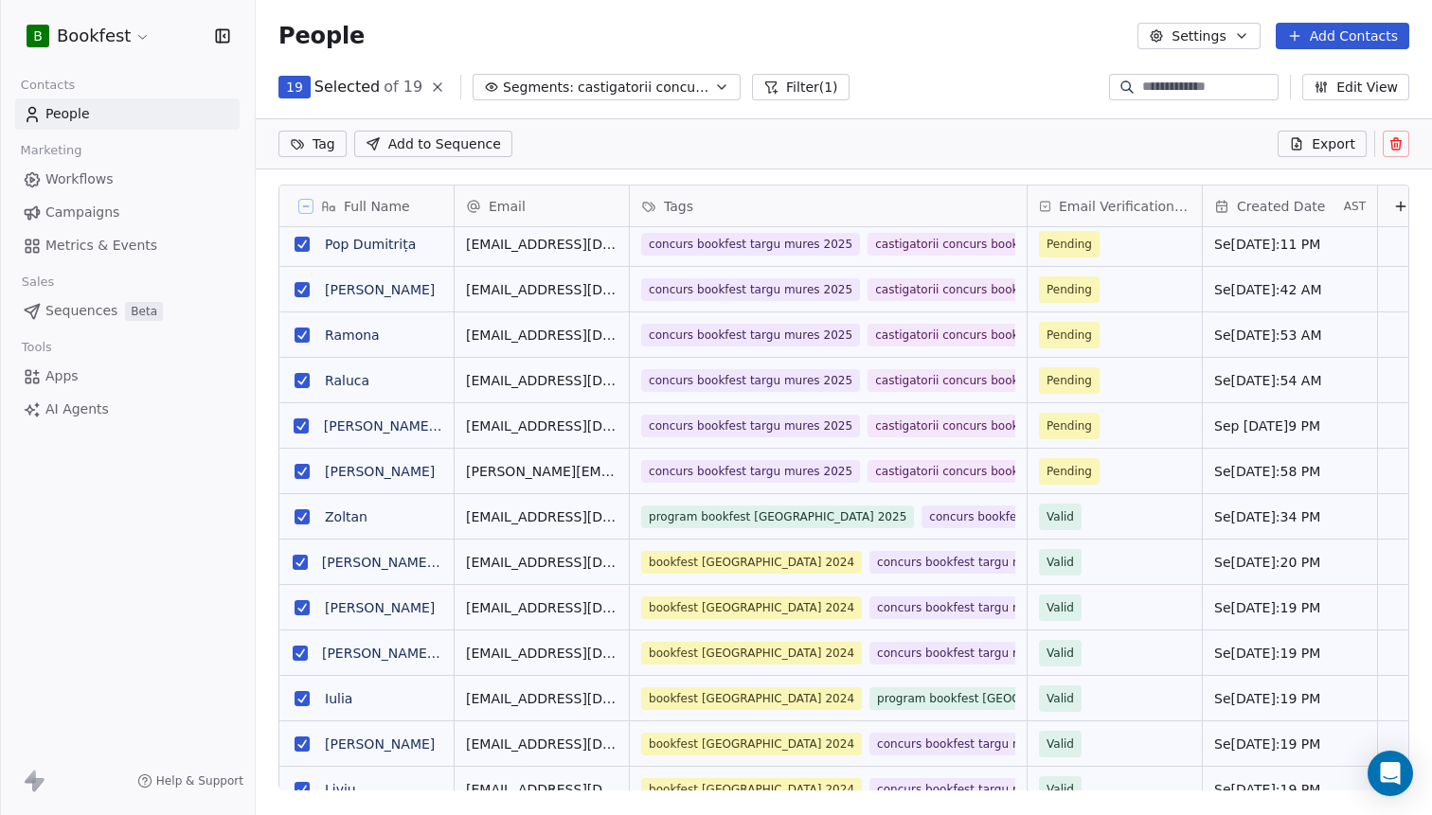
click at [1343, 145] on span "Export" at bounding box center [1333, 143] width 44 height 19
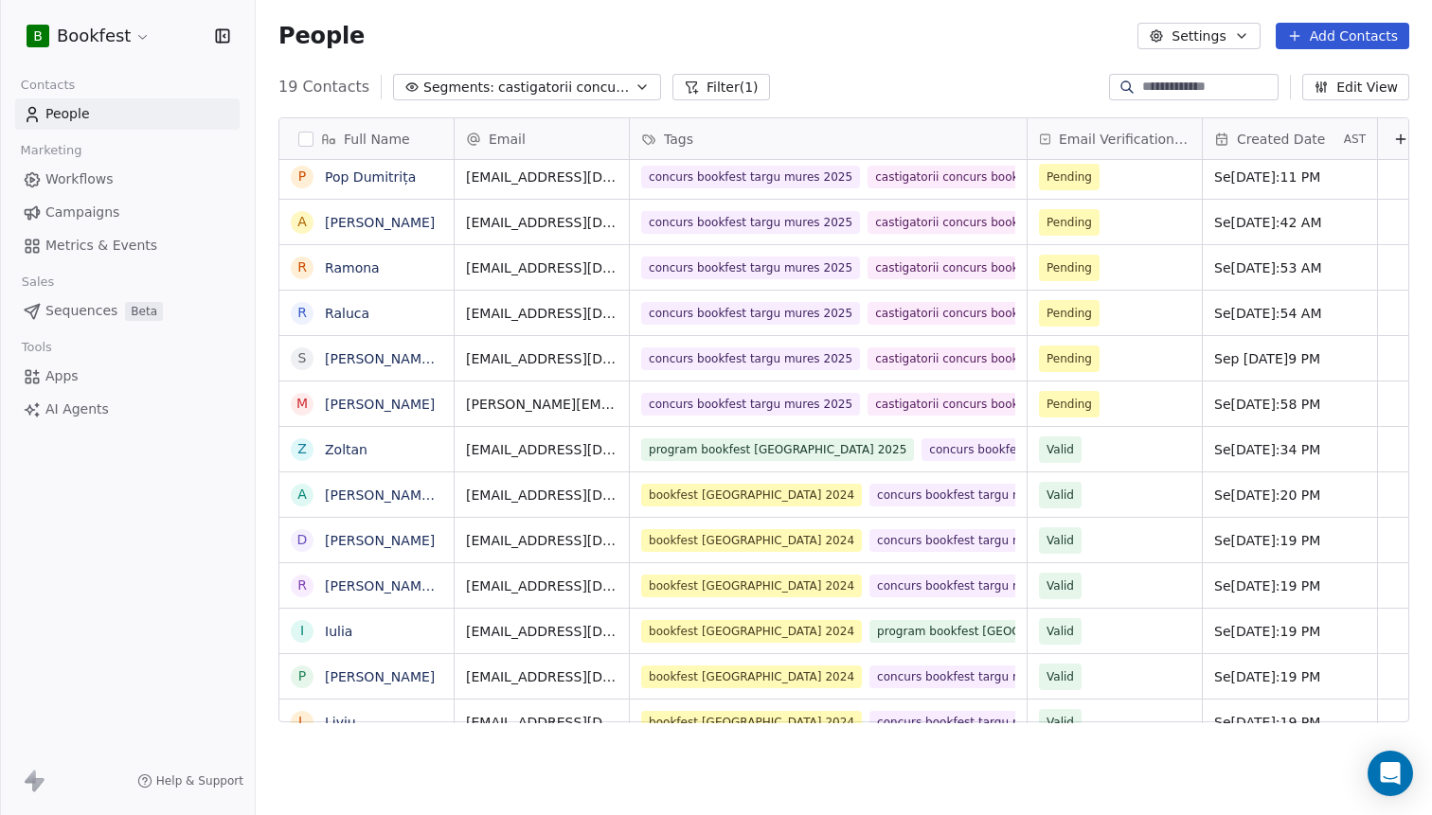
scroll to position [717, 1176]
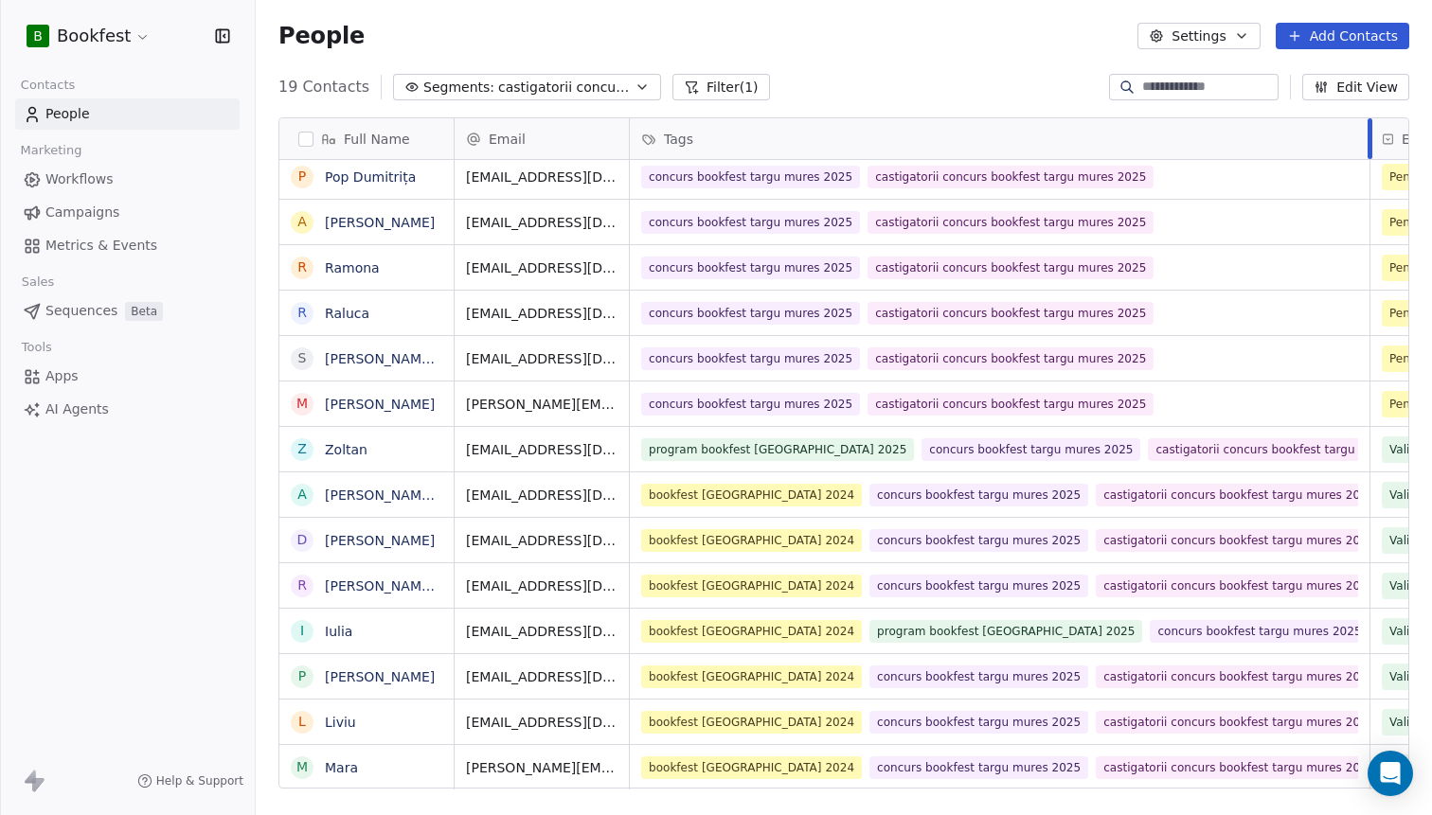
drag, startPoint x: 1027, startPoint y: 138, endPoint x: 1368, endPoint y: 193, distance: 345.3
click at [1369, 195] on div "Email Tags Email Verification Status Created Date AST stroia_liviu@yahoo.com ca…" at bounding box center [1110, 453] width 1311 height 671
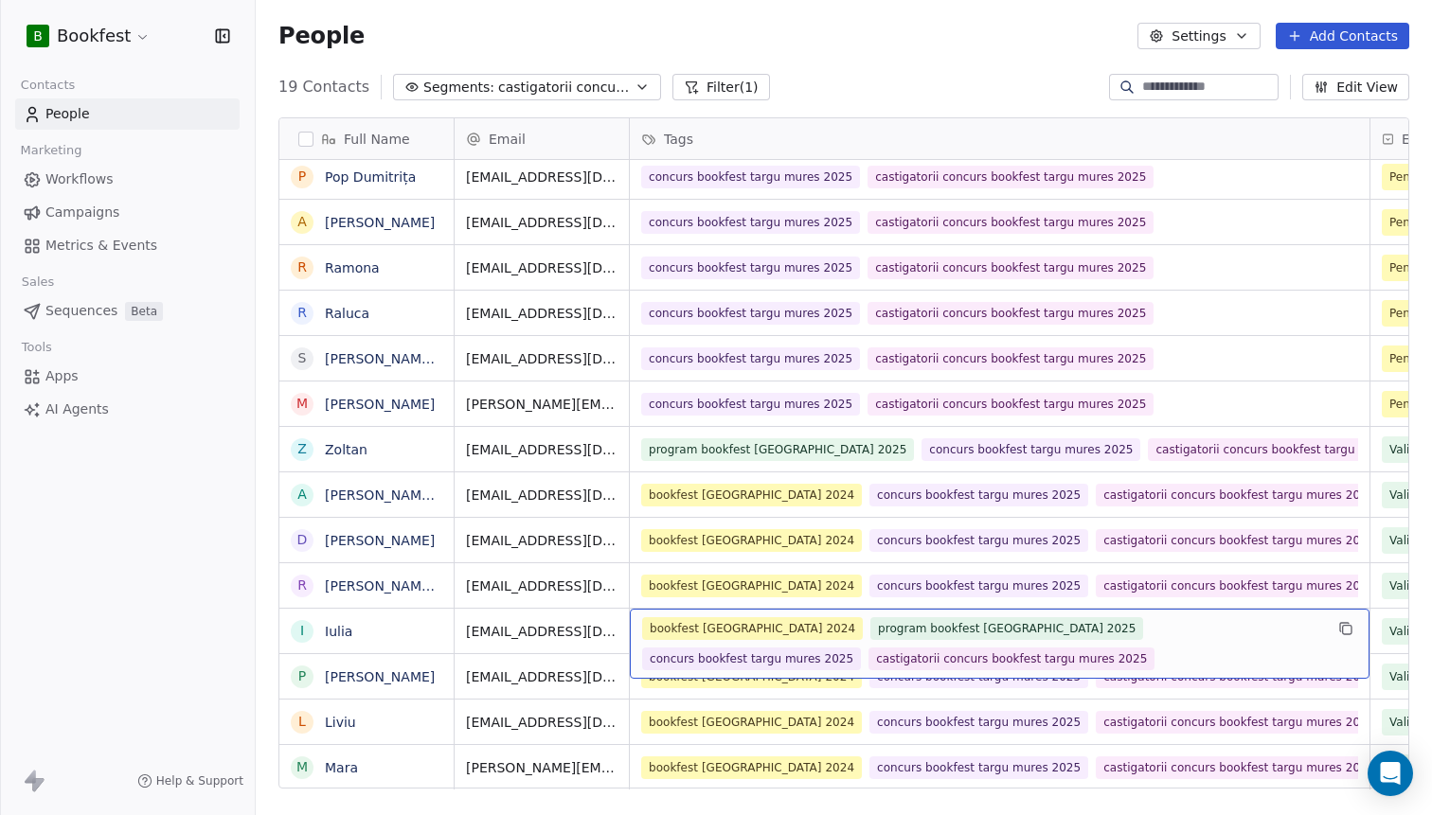
click at [970, 49] on div "People Settings Add Contacts" at bounding box center [843, 36] width 1131 height 27
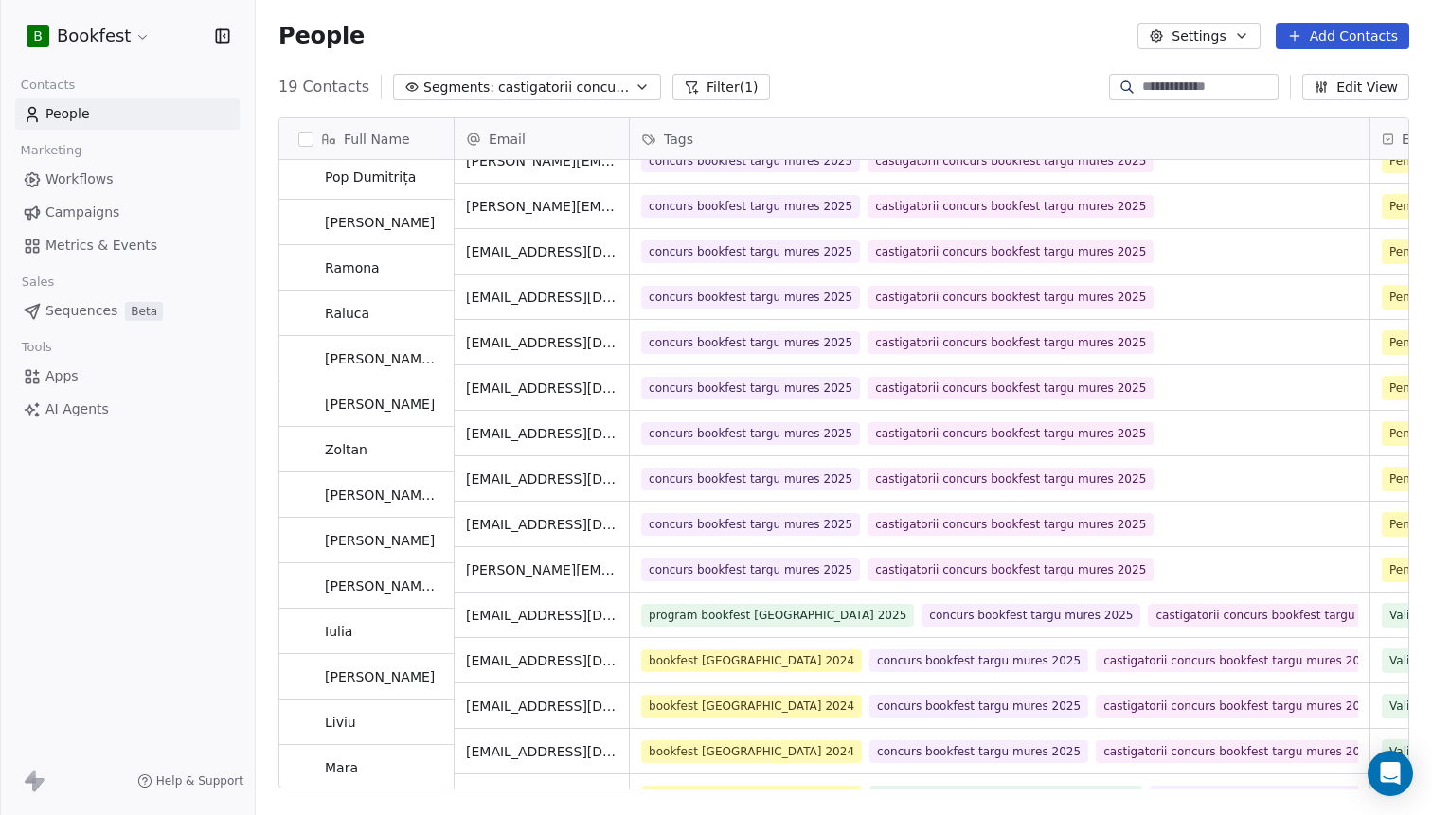
scroll to position [0, 0]
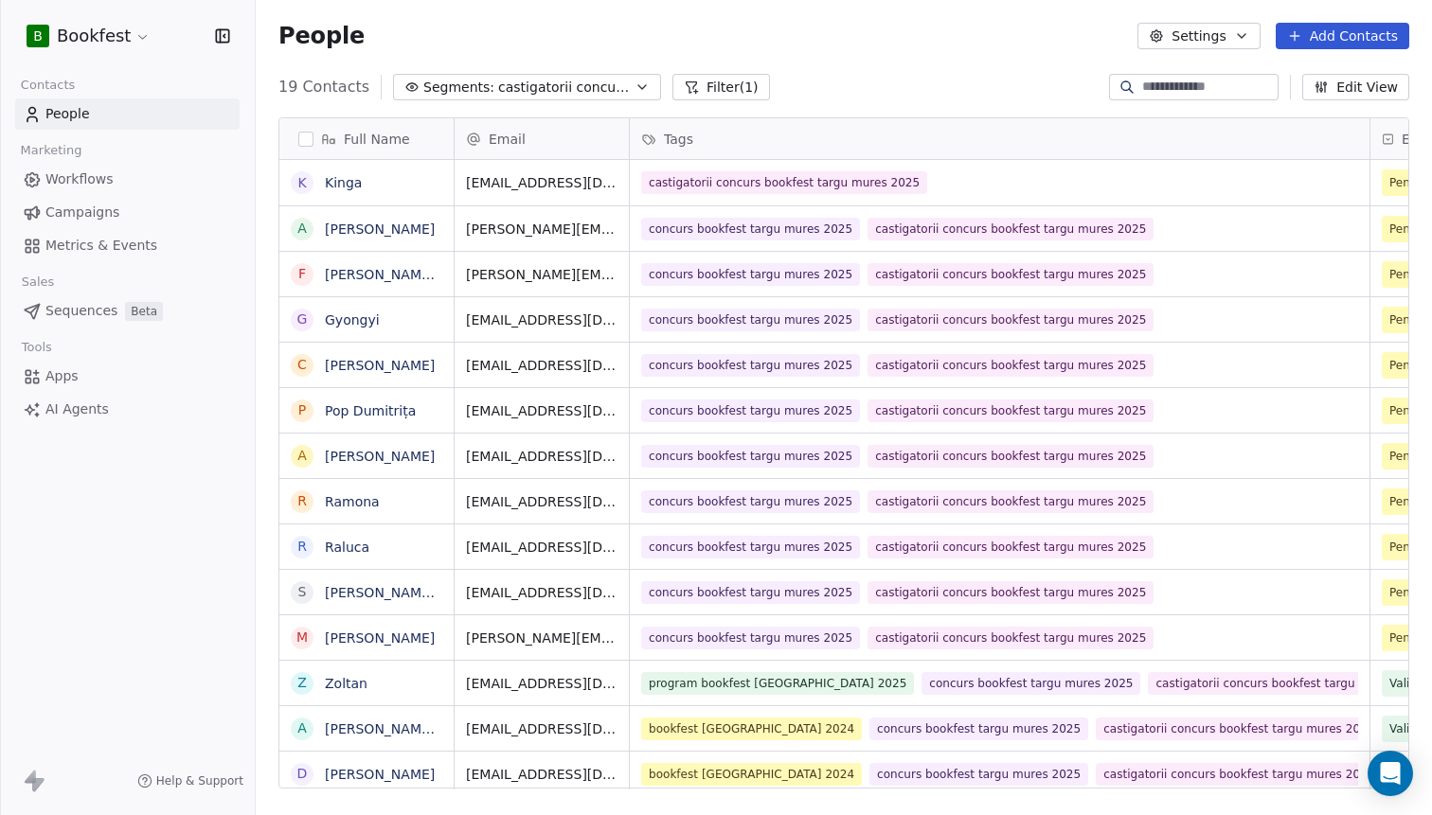
click at [312, 137] on button "button" at bounding box center [305, 139] width 15 height 15
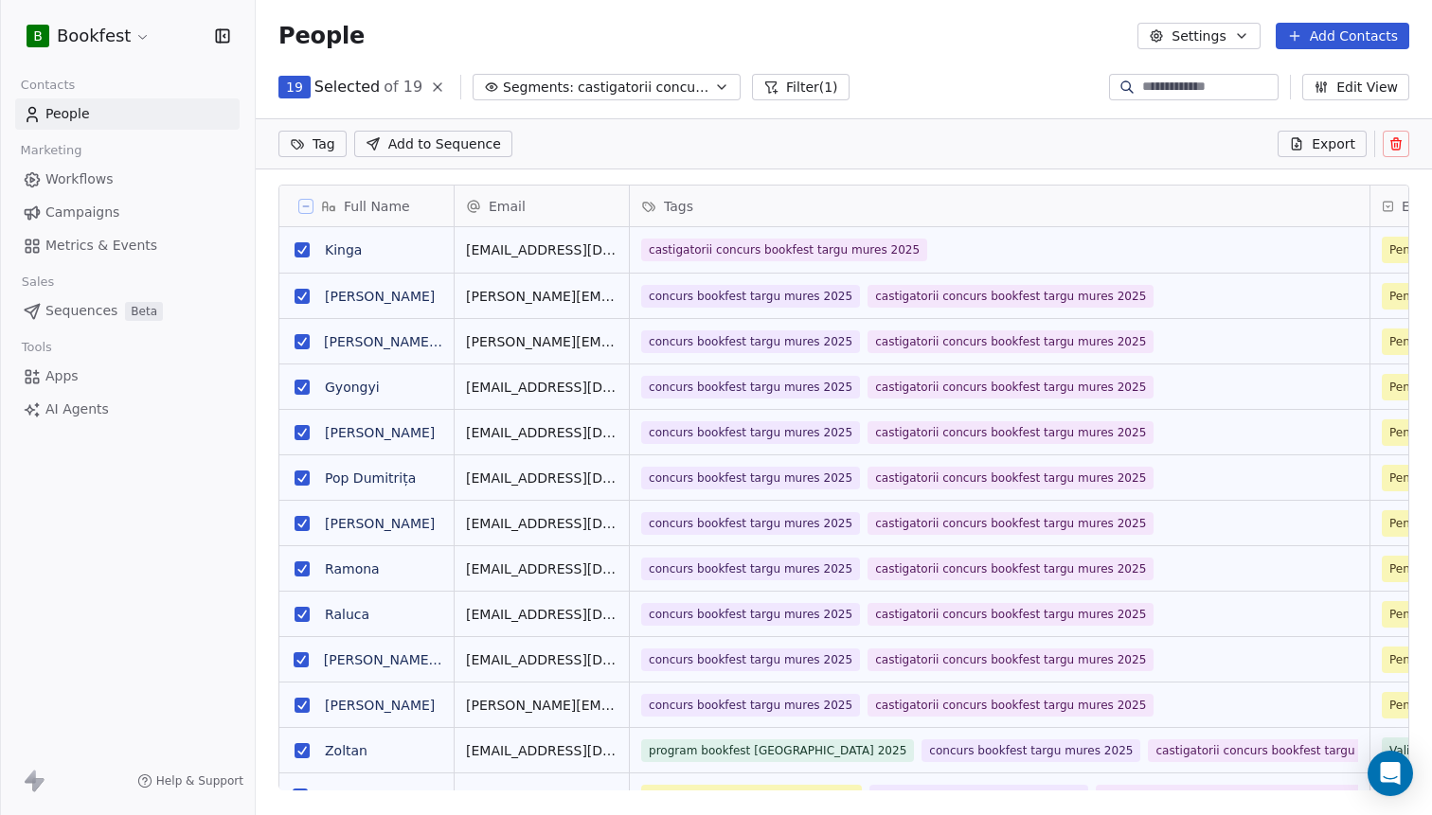
scroll to position [651, 1176]
click at [642, 91] on span "castigatorii concurs bookfest targu mures 2025" at bounding box center [644, 88] width 133 height 20
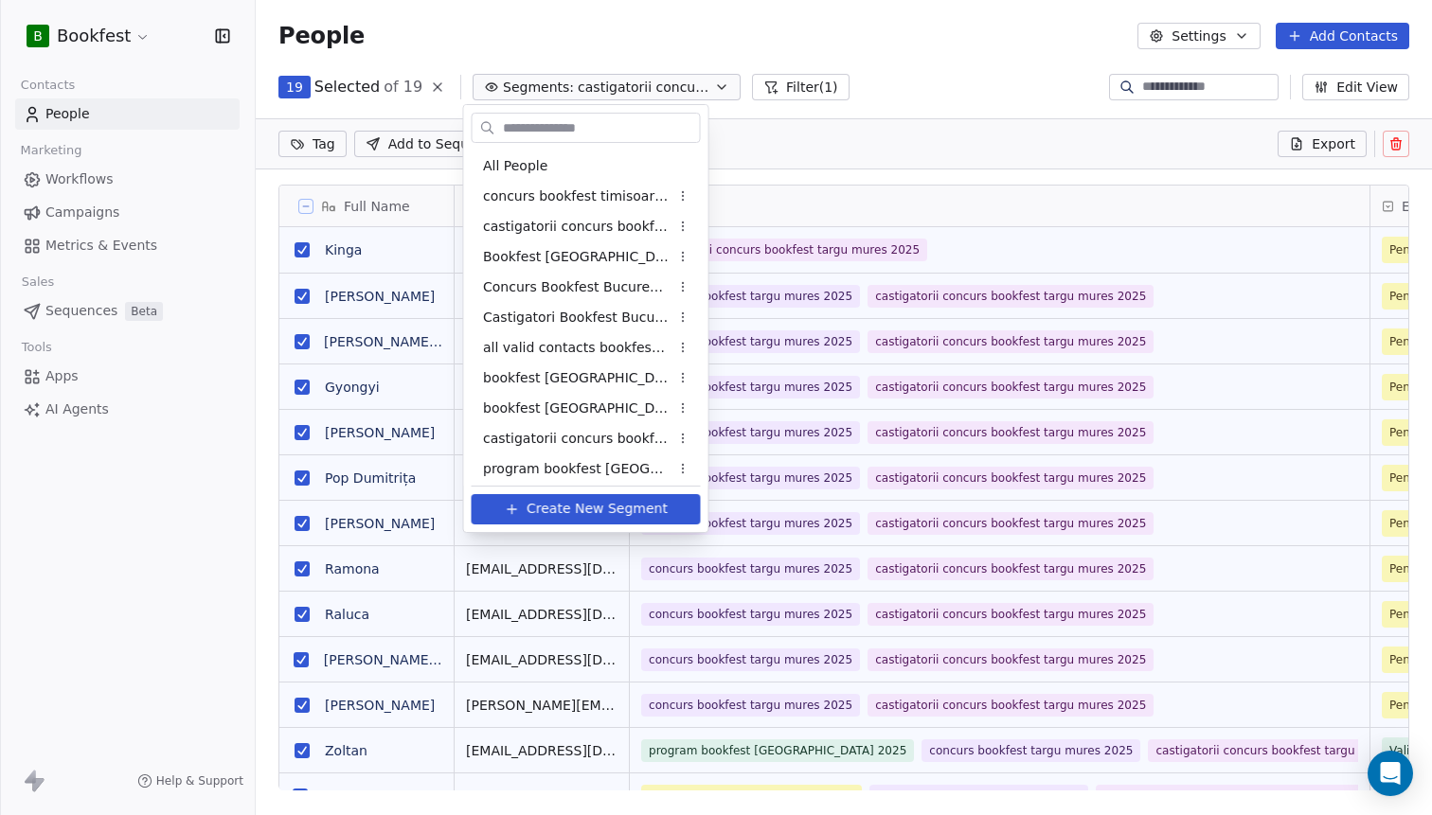
scroll to position [97, 0]
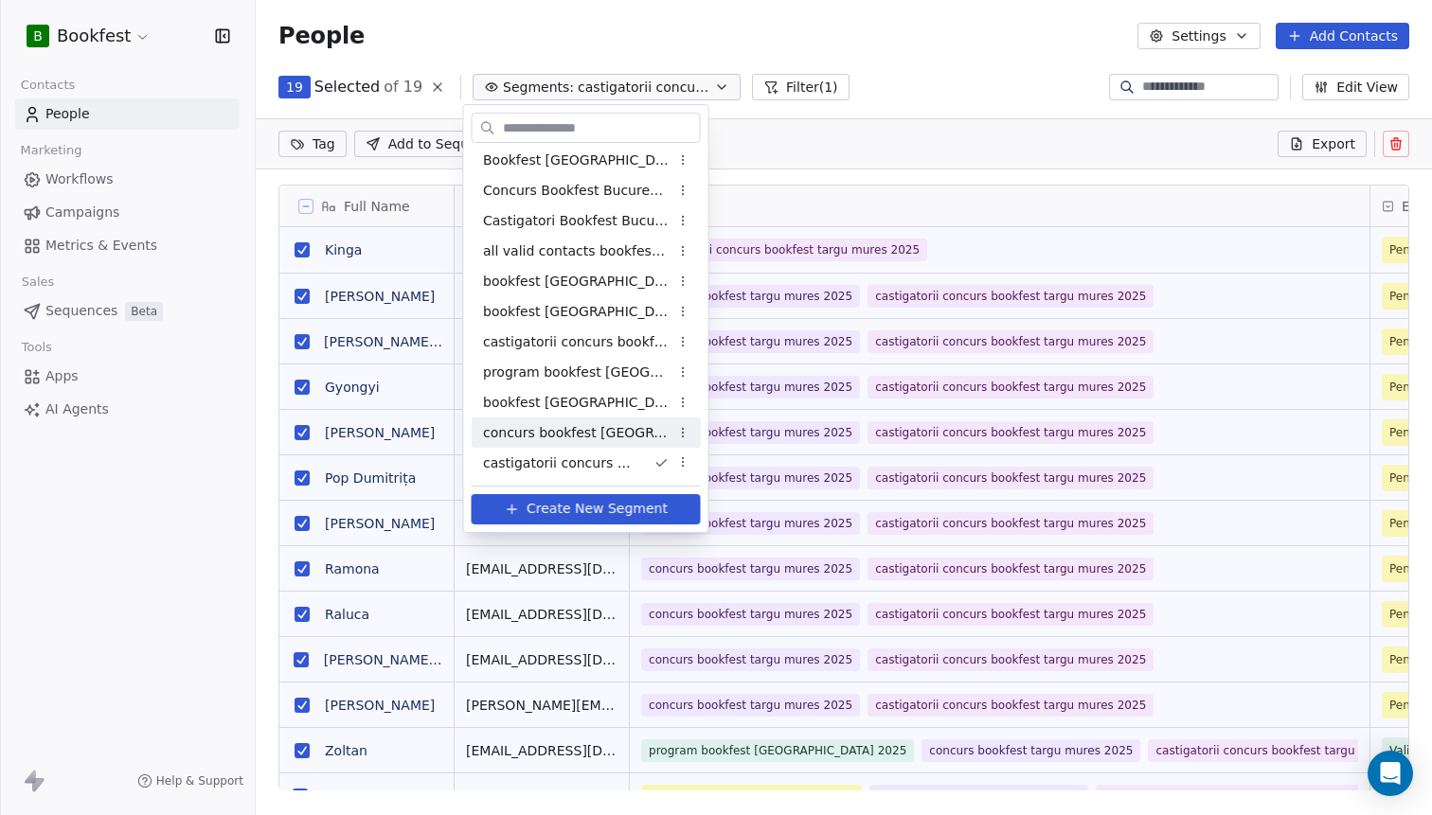
click at [964, 67] on html "B Bookfest Contacts People Marketing Workflows Campaigns Metrics & Events Sales…" at bounding box center [716, 407] width 1432 height 815
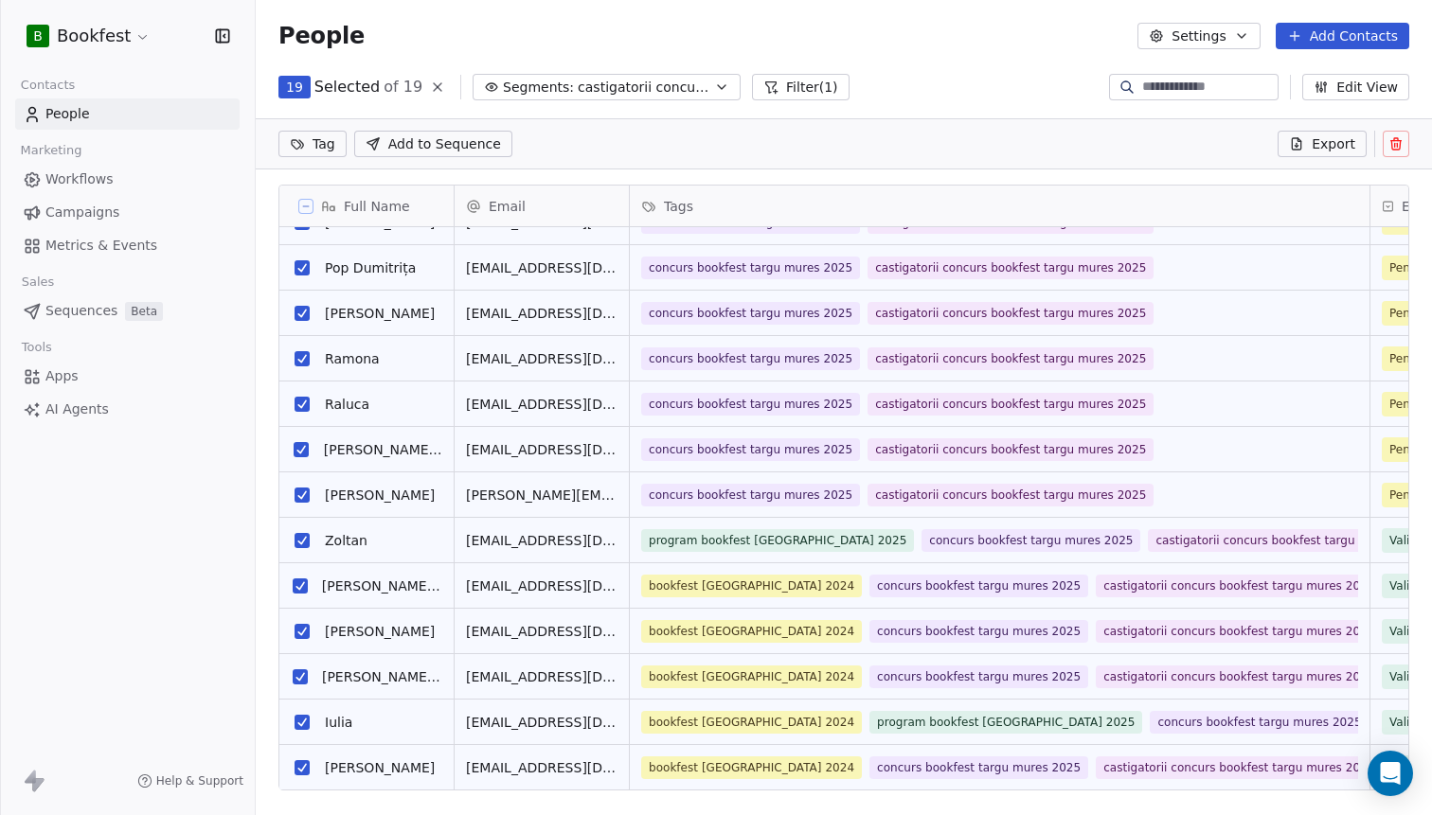
scroll to position [300, 0]
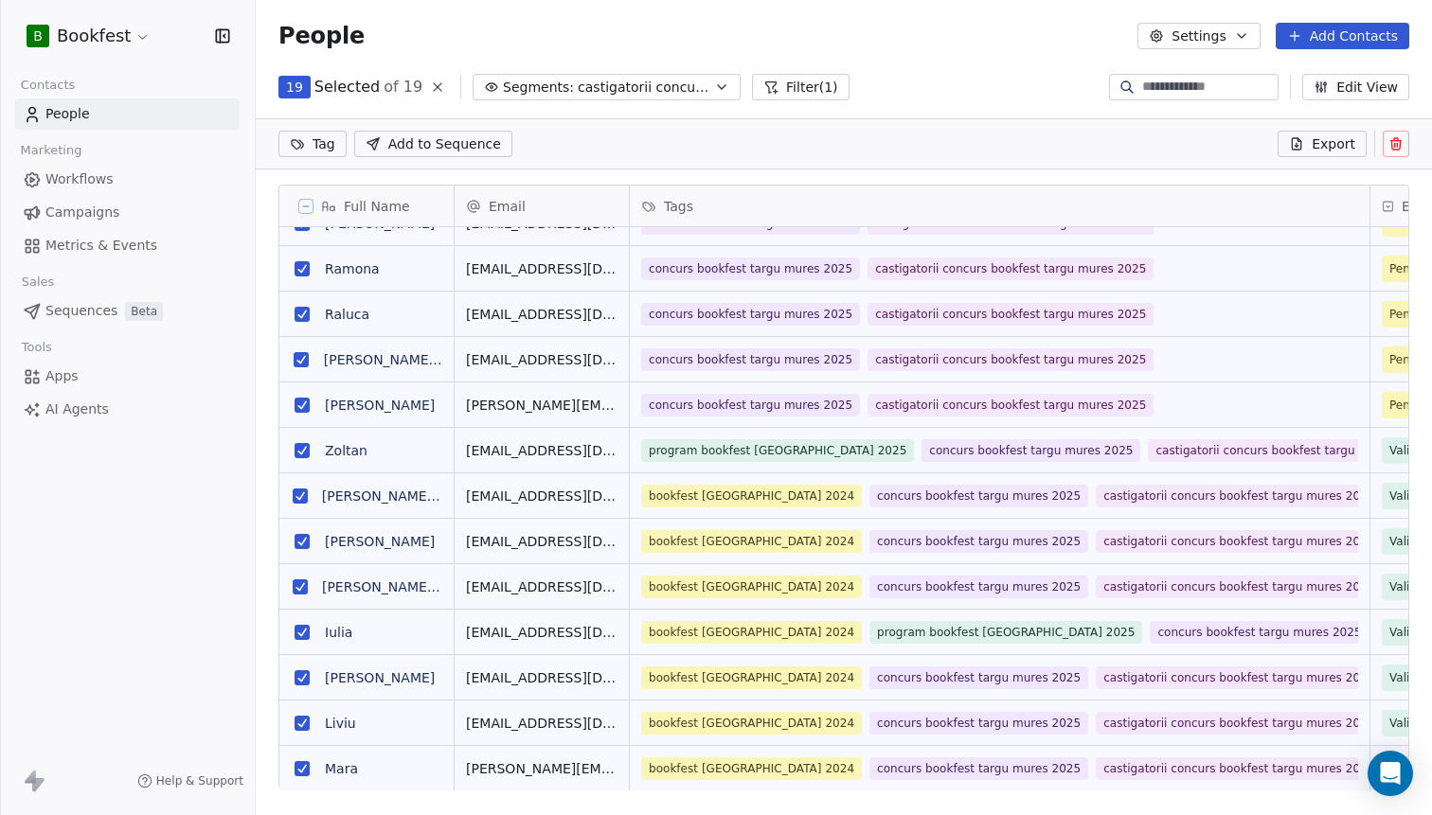
click at [1330, 44] on button "Add Contacts" at bounding box center [1342, 36] width 134 height 27
click at [1310, 106] on span "Import from CSV" at bounding box center [1338, 108] width 110 height 20
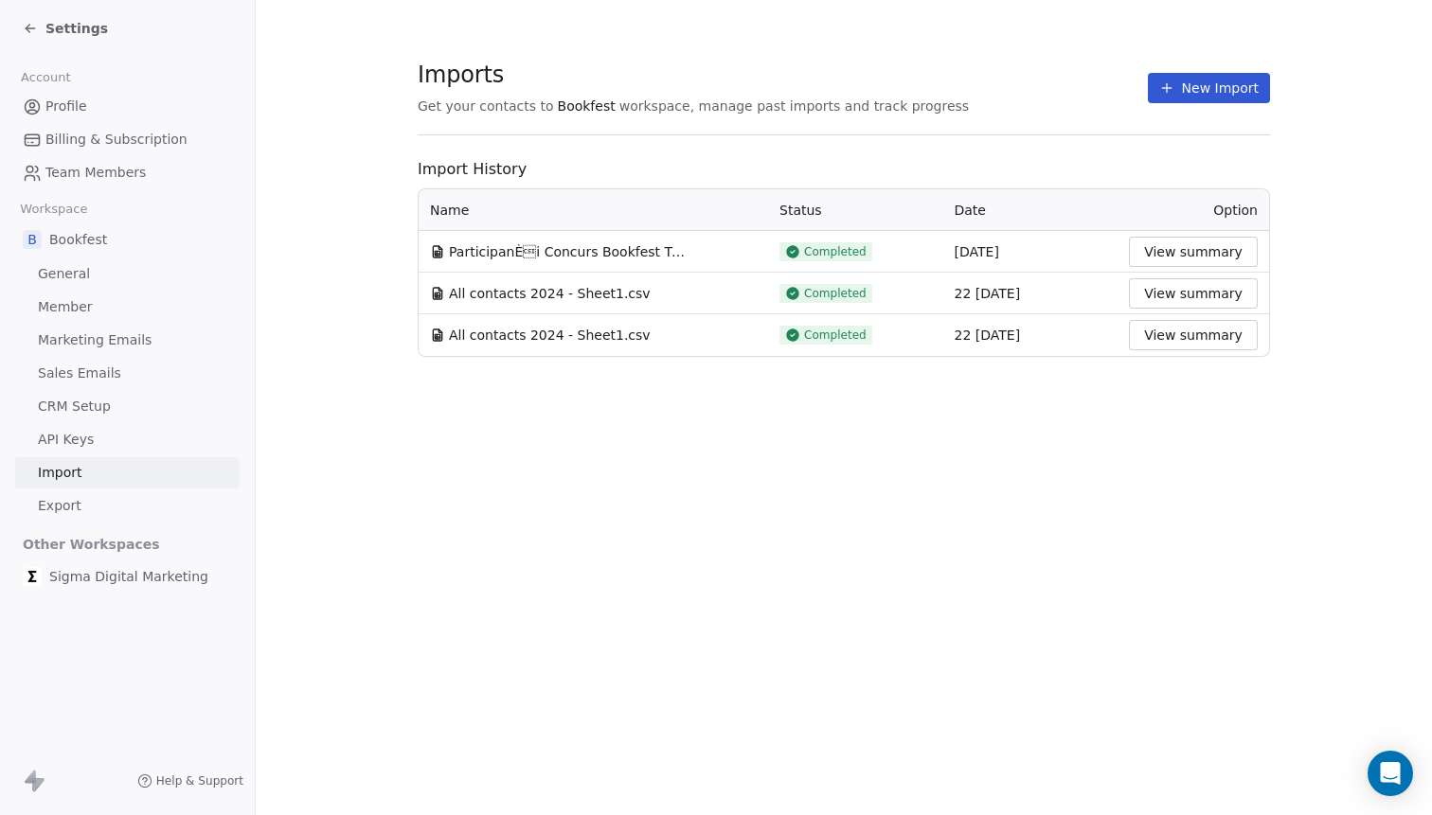
click at [1237, 76] on button "New Import" at bounding box center [1209, 88] width 122 height 30
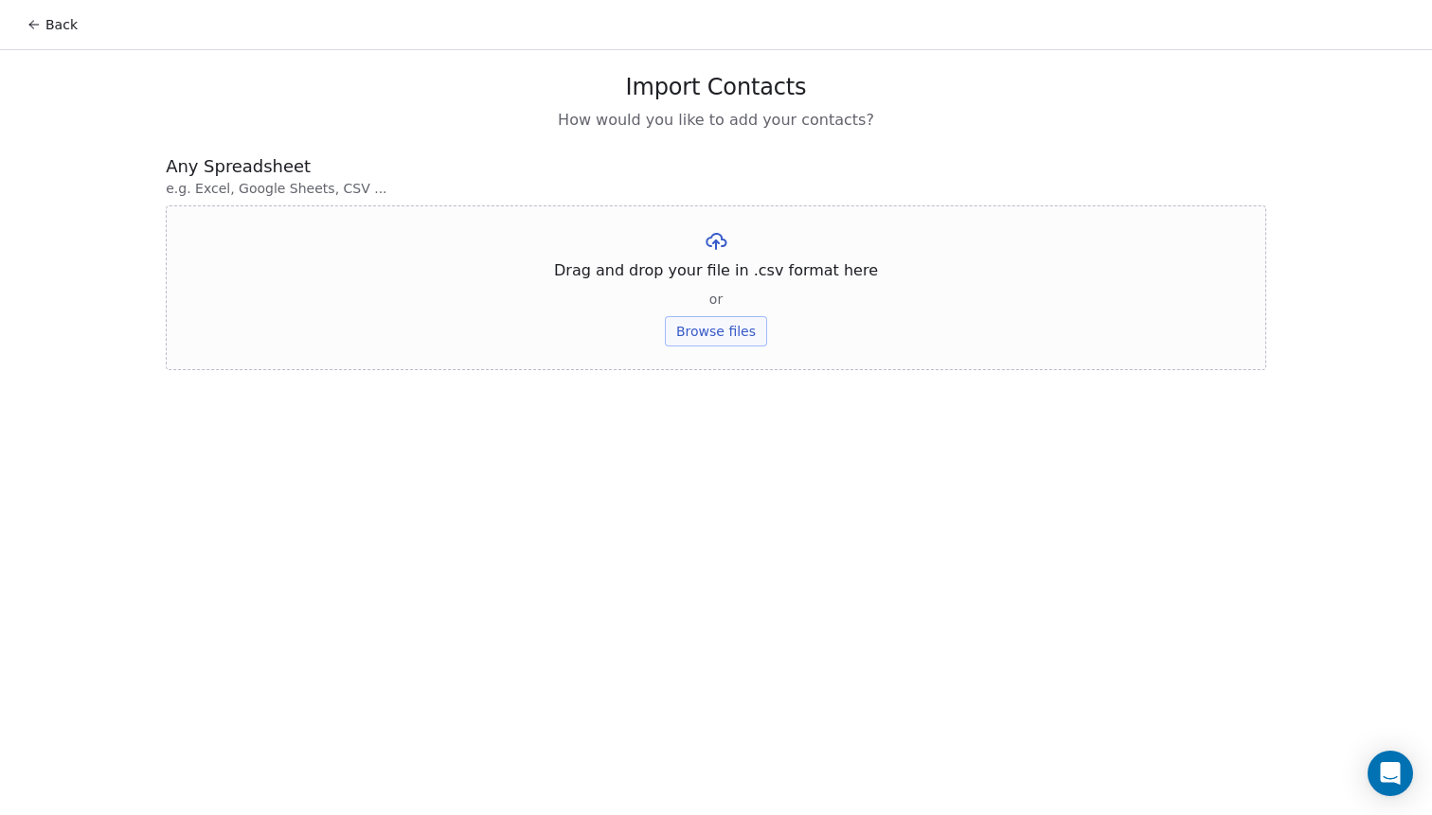
click at [583, 268] on span "Drag and drop your file in .csv format here" at bounding box center [716, 270] width 324 height 23
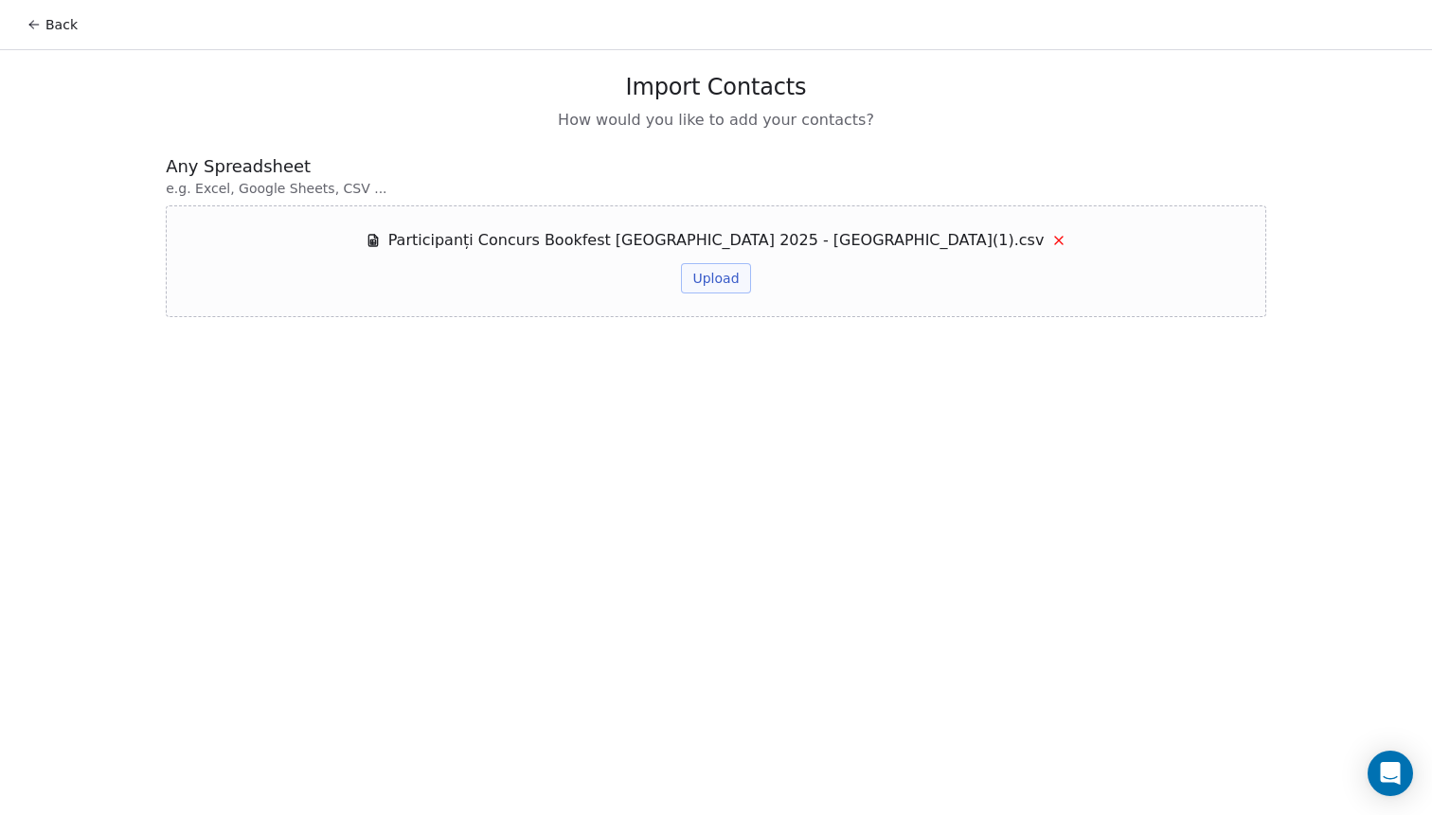
click at [730, 288] on button "Upload" at bounding box center [715, 278] width 69 height 30
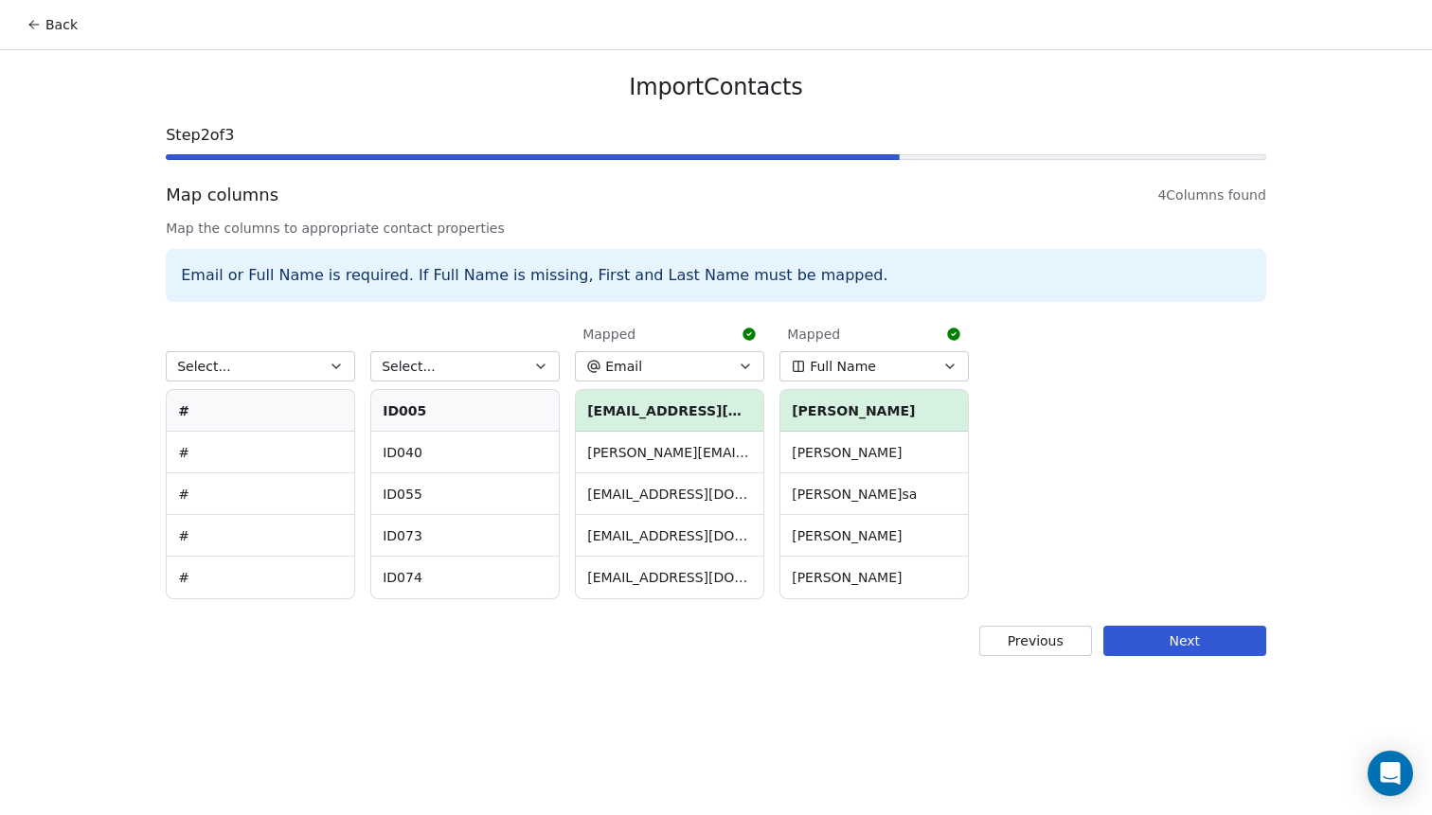
click at [1175, 627] on button "Next" at bounding box center [1184, 641] width 163 height 30
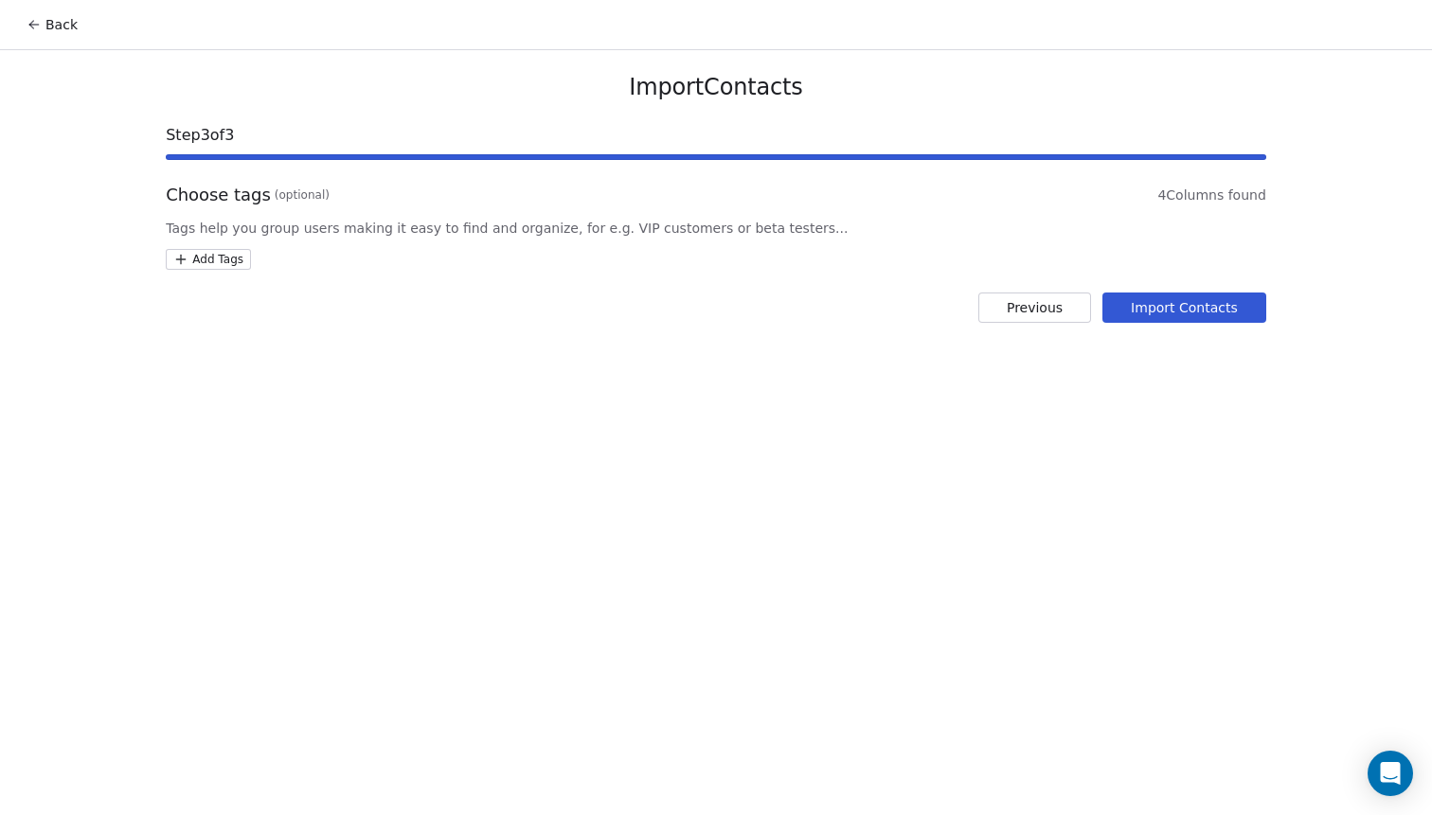
click at [224, 266] on html "Back Import Contacts Step 3 of 3 Choose tags (optional) 4 Columns found Tags he…" at bounding box center [716, 407] width 1432 height 815
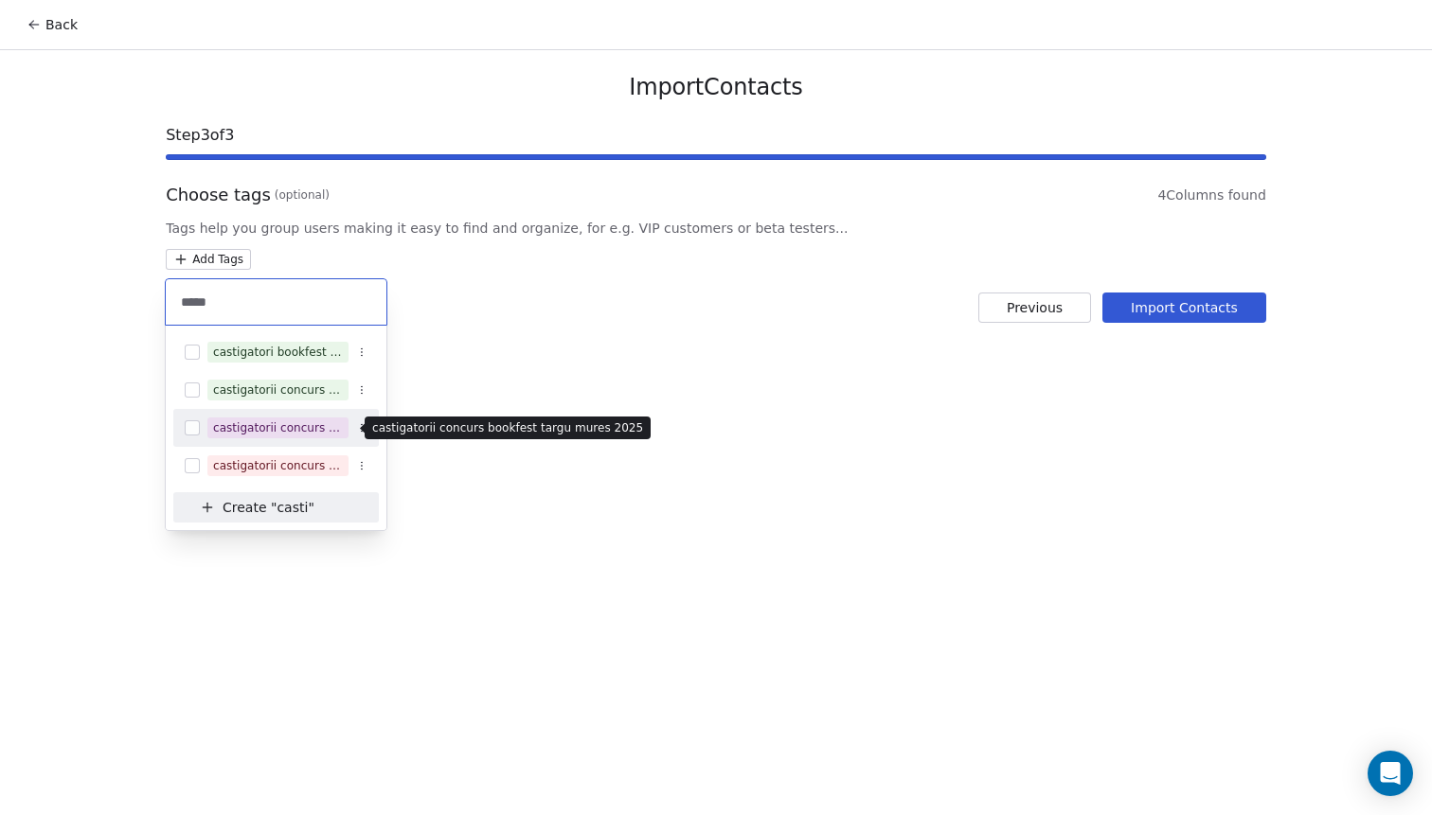
type input "*****"
click at [275, 429] on div "castigatorii concurs bookfest targu mures 2025" at bounding box center [278, 427] width 130 height 17
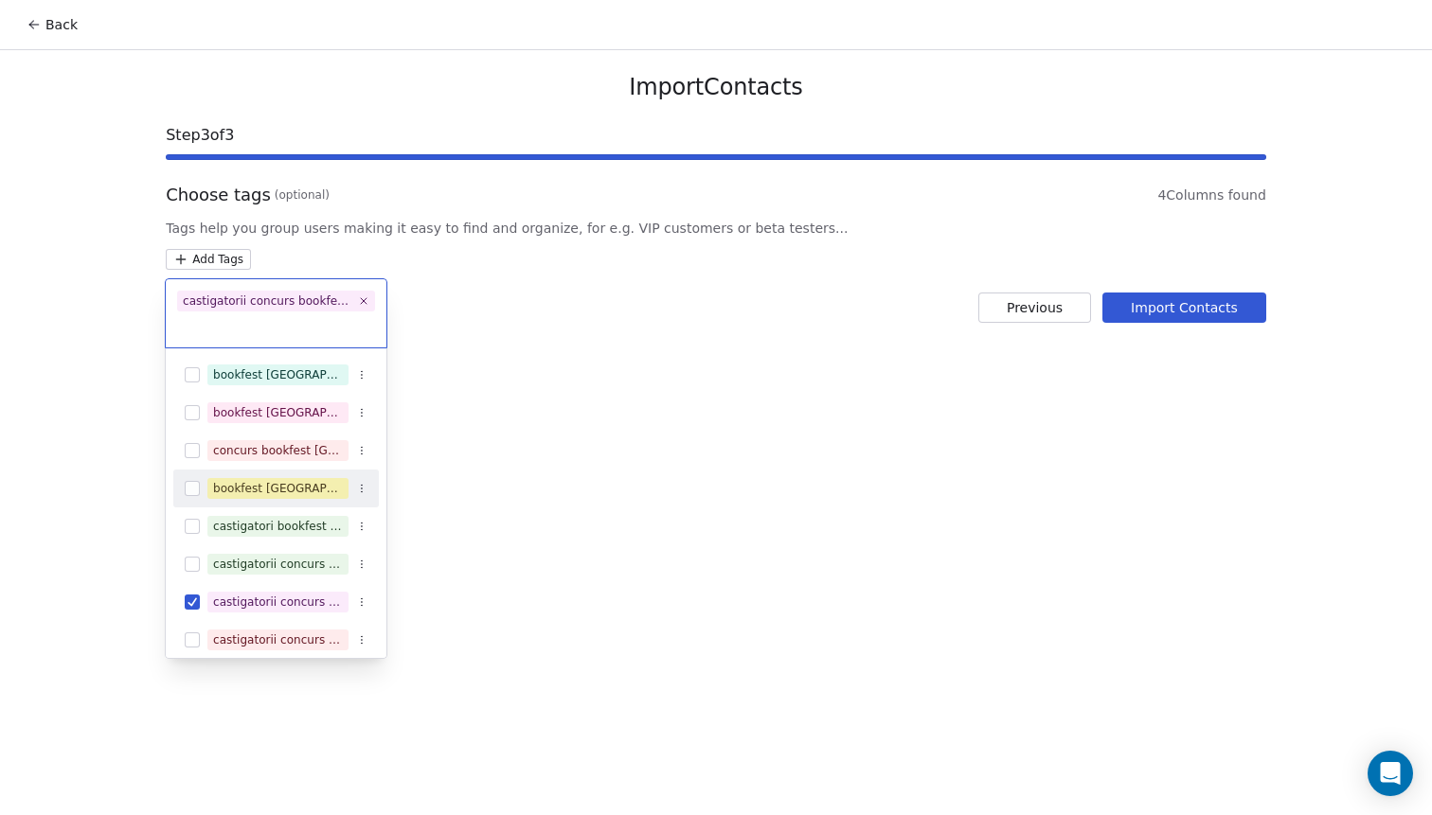
click at [1189, 313] on html "Back Import Contacts Step 3 of 3 Choose tags (optional) 4 Columns found Tags he…" at bounding box center [716, 407] width 1432 height 815
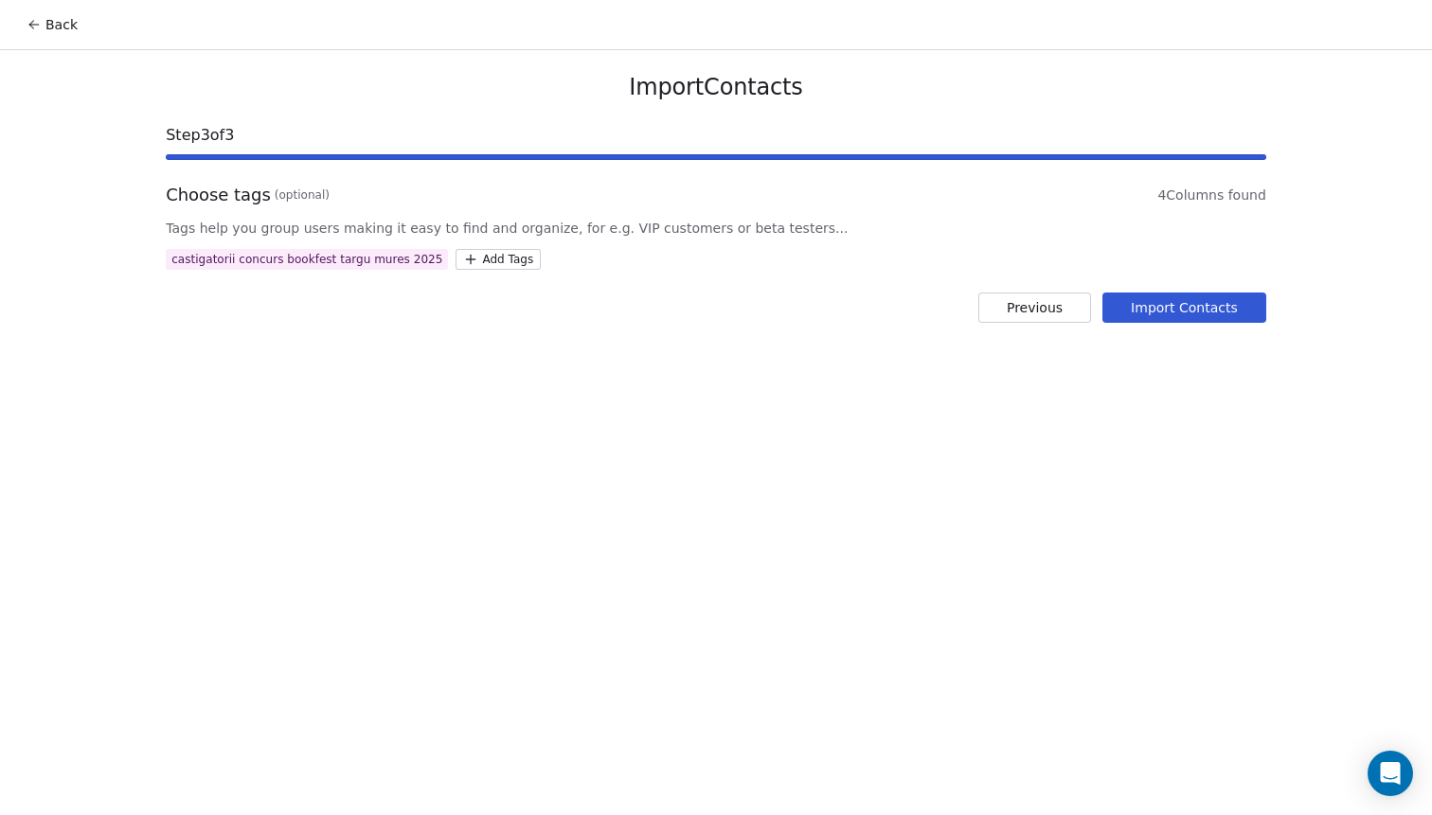
click at [1189, 313] on button "Import Contacts" at bounding box center [1184, 308] width 164 height 30
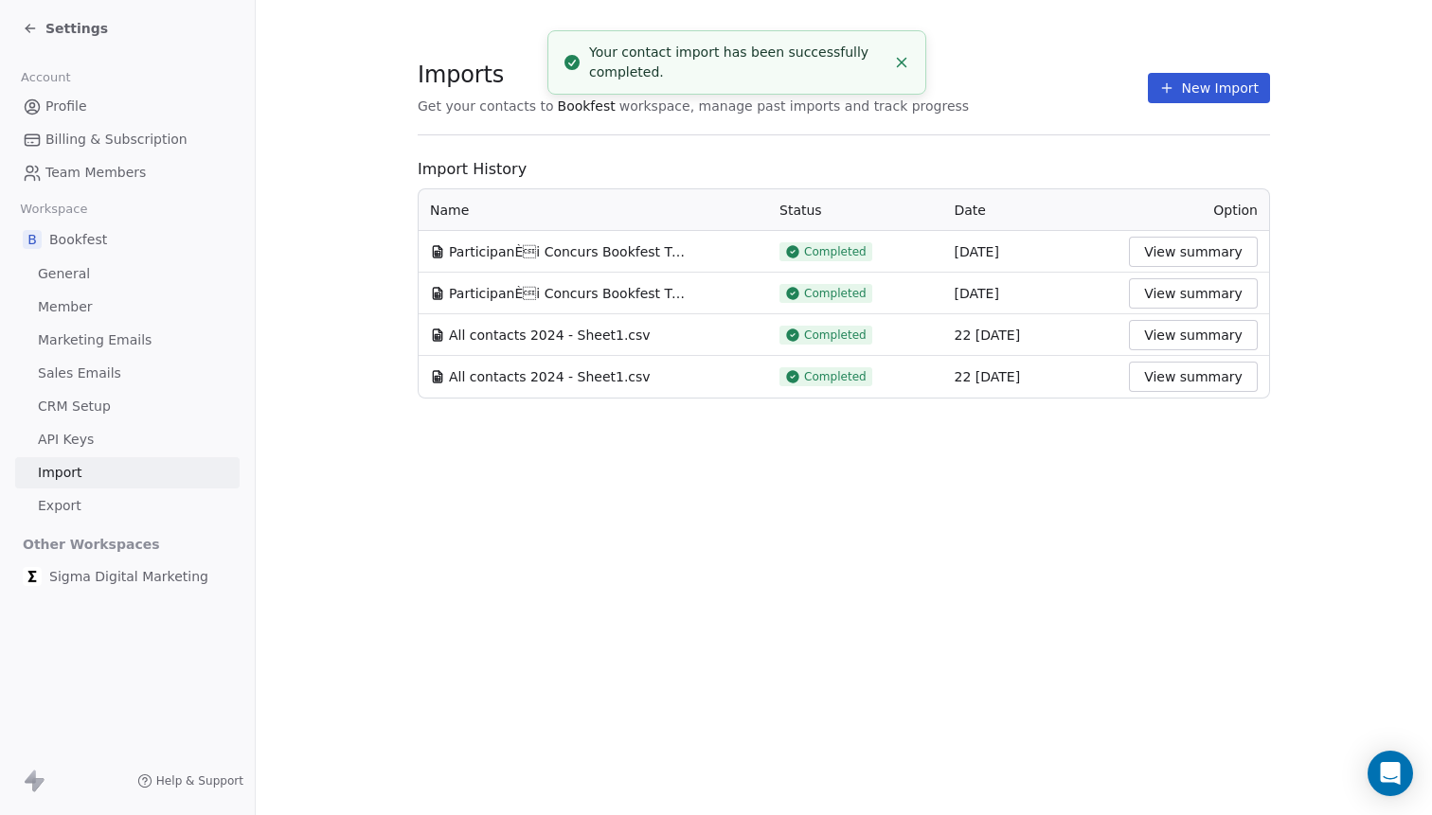
click at [1201, 241] on button "View summary" at bounding box center [1193, 252] width 129 height 30
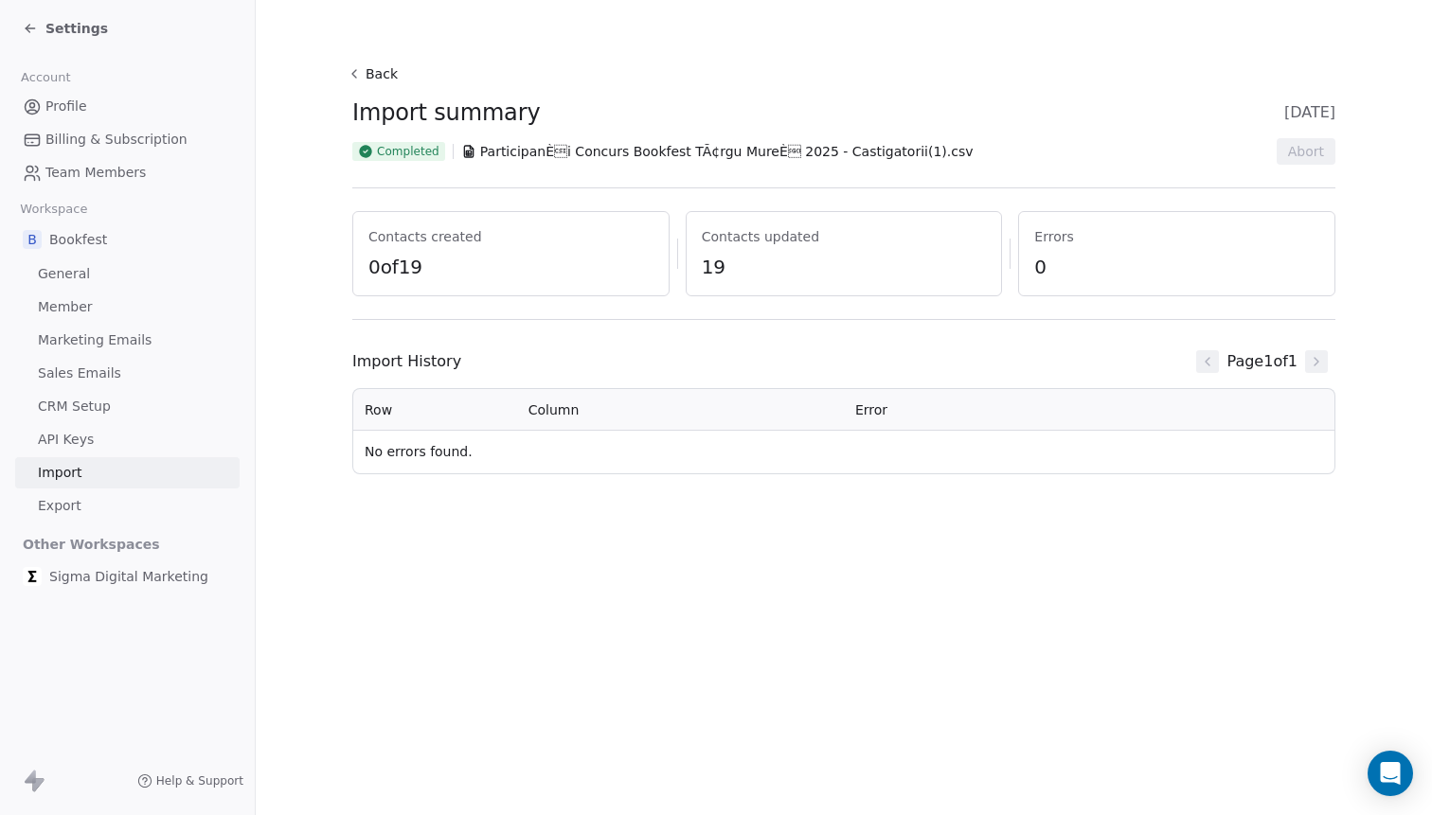
click at [25, 30] on icon at bounding box center [30, 28] width 15 height 15
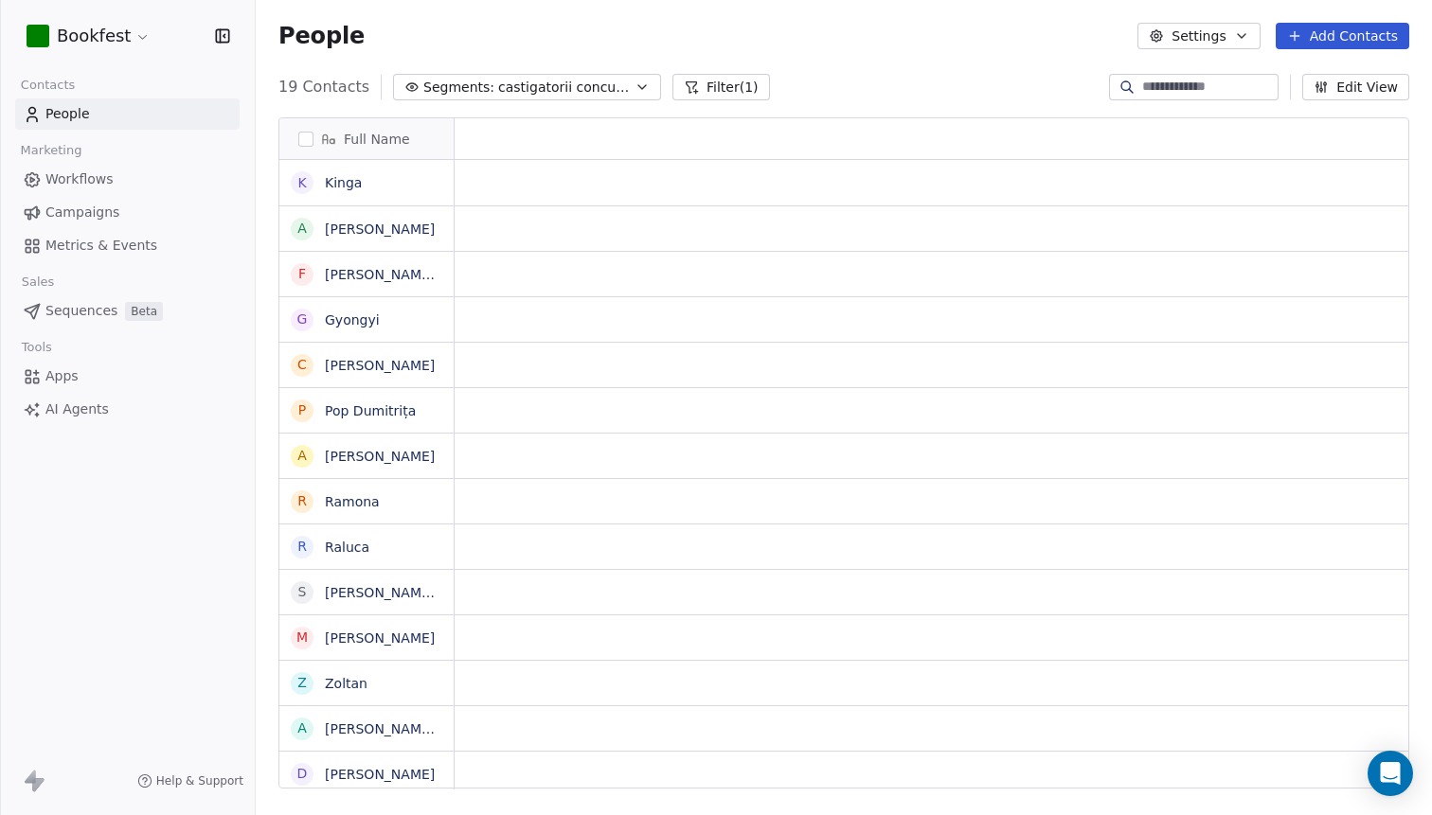
scroll to position [717, 1176]
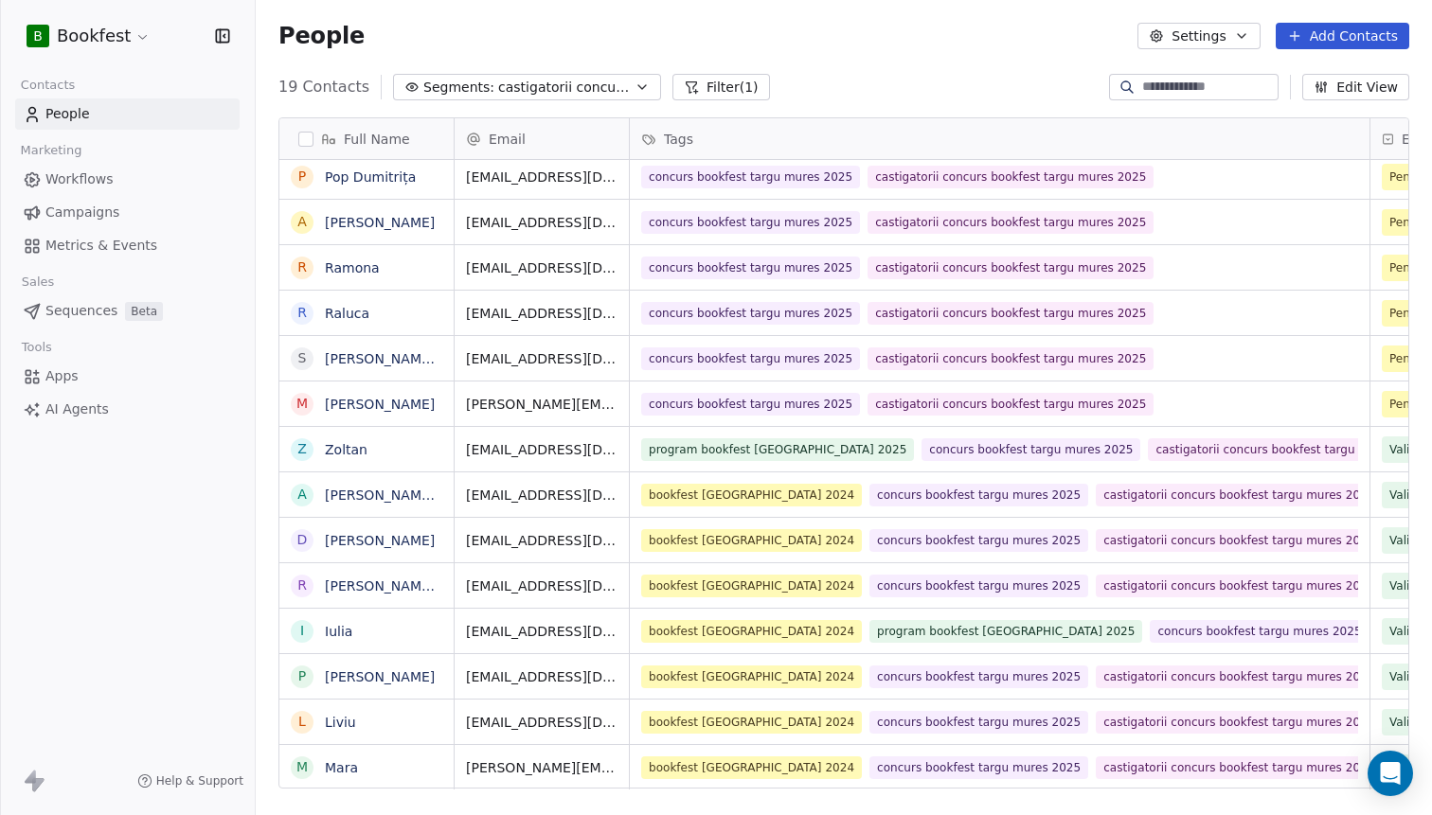
click at [104, 219] on span "Campaigns" at bounding box center [82, 213] width 74 height 20
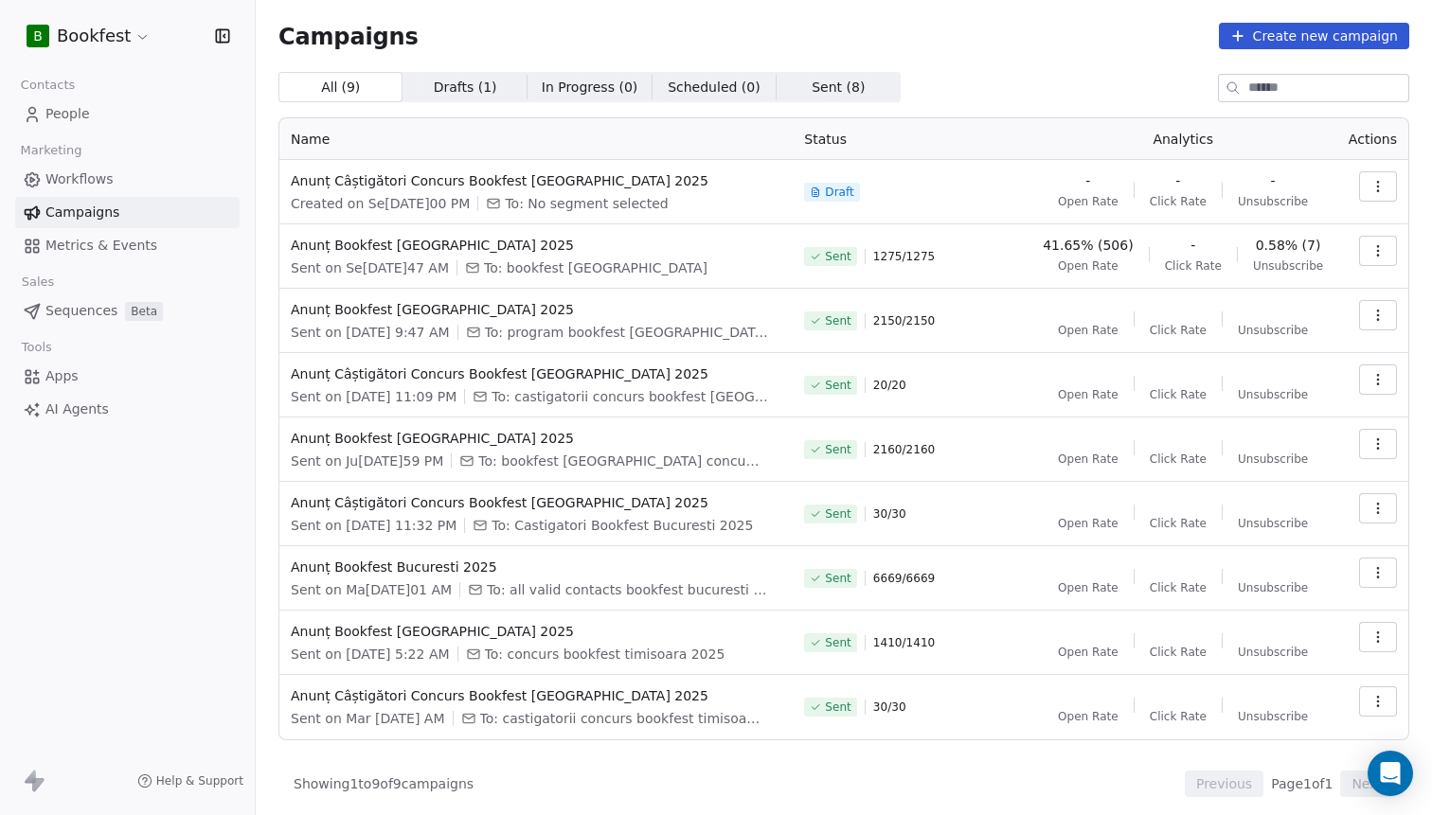
click at [1398, 188] on td at bounding box center [1372, 192] width 72 height 64
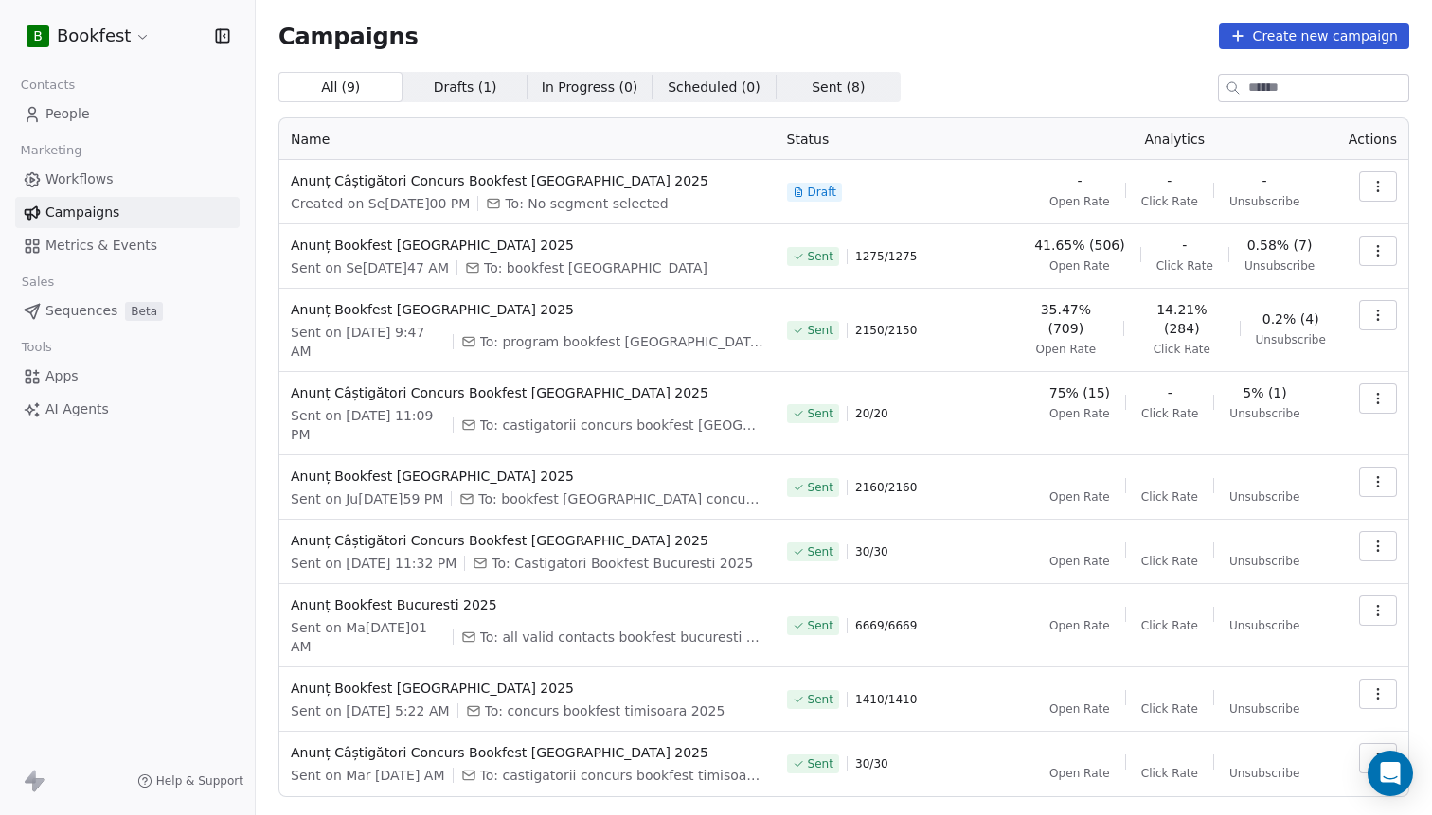
click at [1385, 179] on icon "button" at bounding box center [1377, 186] width 15 height 15
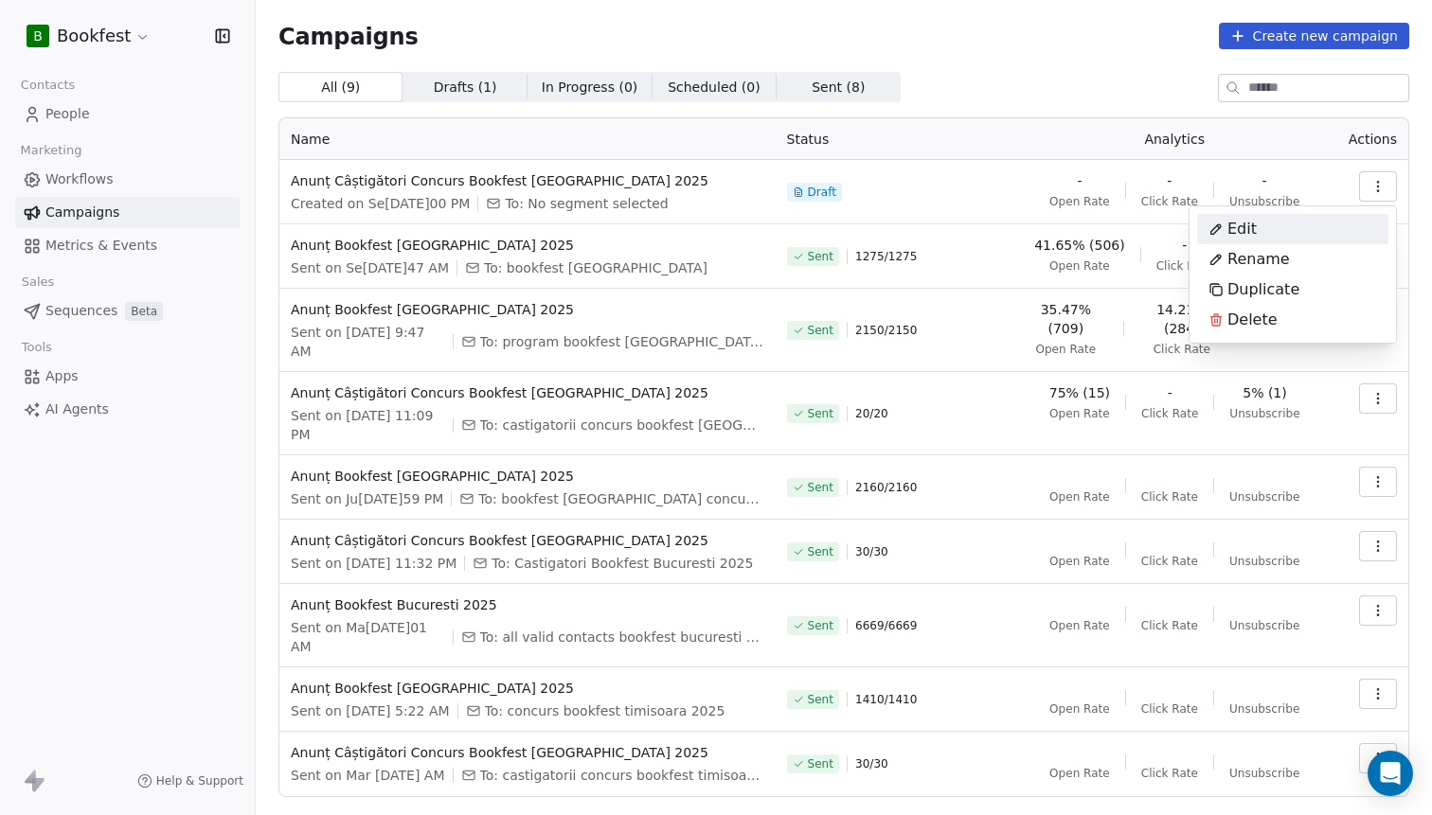
click at [1305, 227] on div "Edit" at bounding box center [1292, 229] width 191 height 30
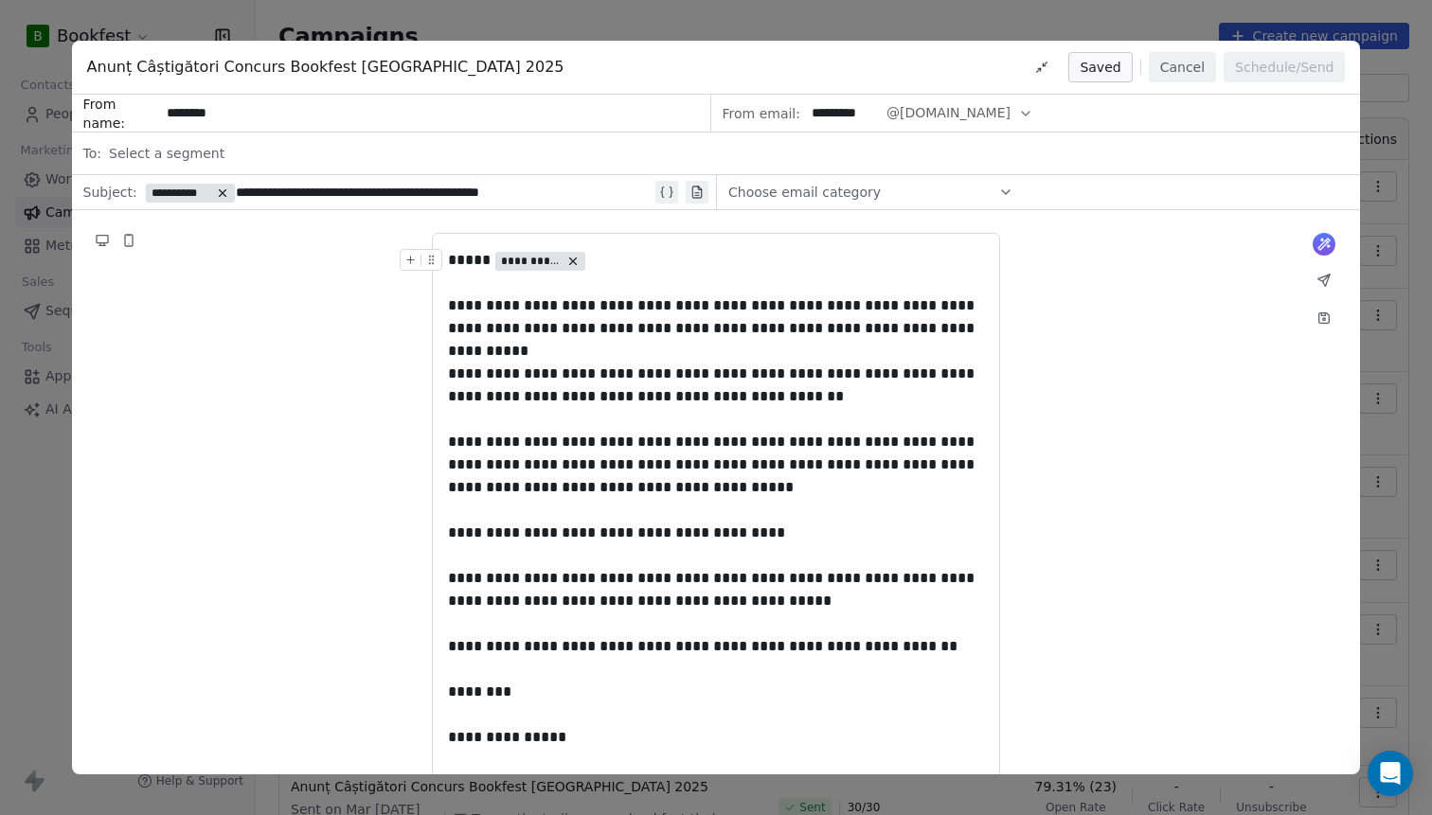
click at [212, 149] on span "Select a segment" at bounding box center [167, 153] width 116 height 19
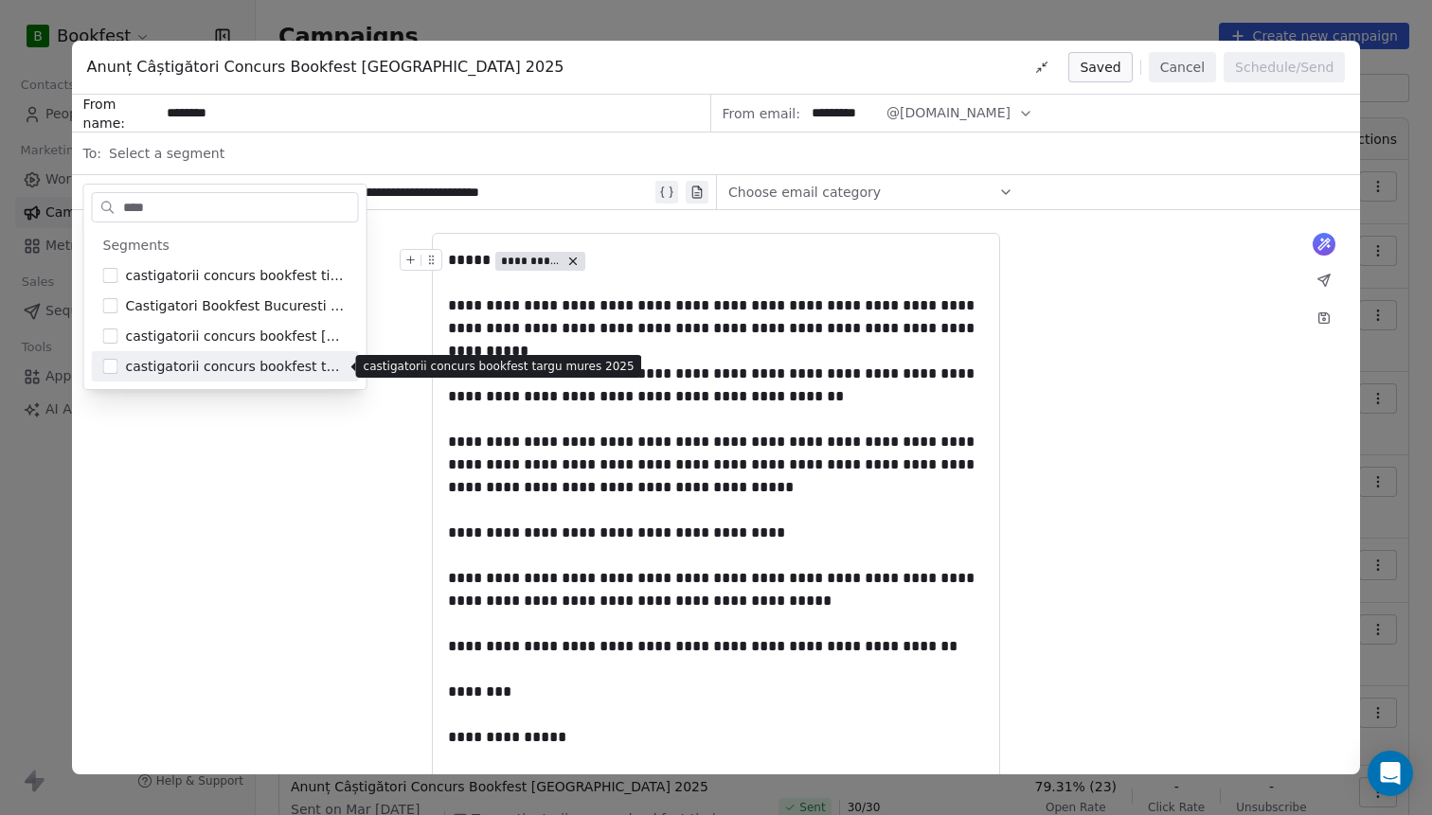
type input "****"
click at [287, 367] on span "castigatorii concurs bookfest targu mures 2025" at bounding box center [237, 366] width 222 height 19
click at [331, 484] on div "**********" at bounding box center [716, 553] width 1289 height 687
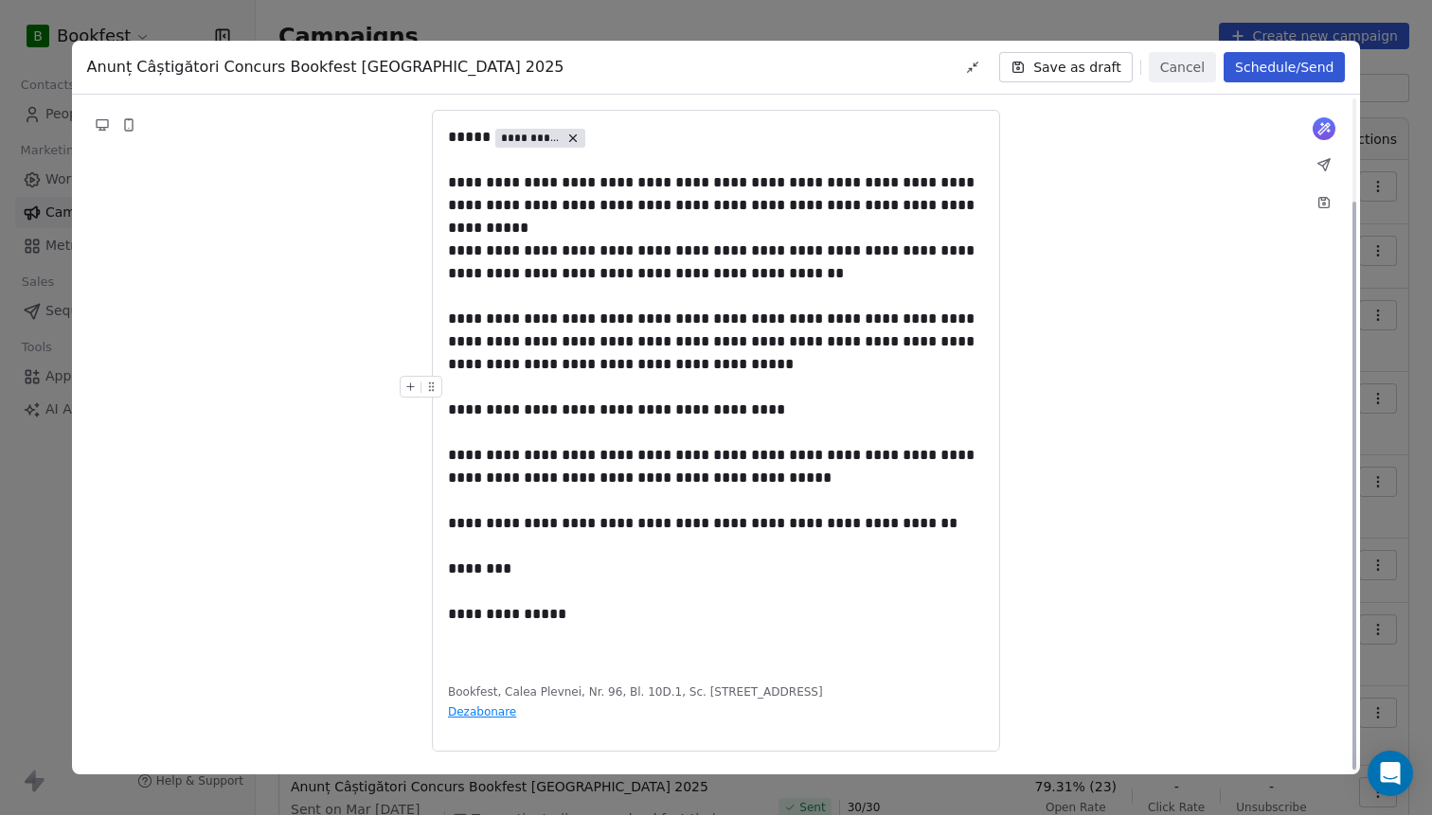
scroll to position [123, 0]
click at [1292, 67] on button "Schedule/Send" at bounding box center [1283, 67] width 121 height 30
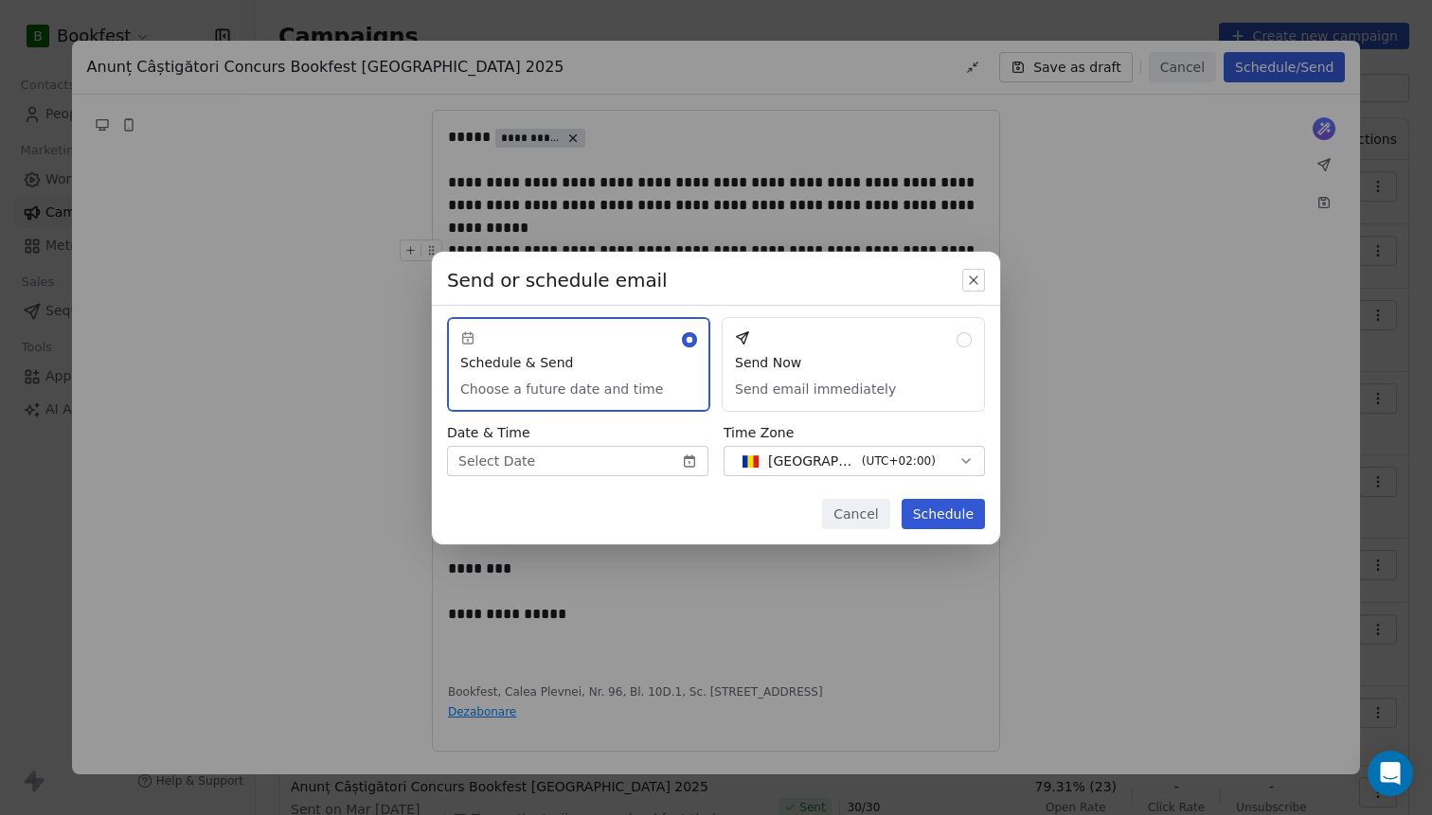
click at [825, 395] on button "Send Now Send email immediately" at bounding box center [853, 364] width 263 height 95
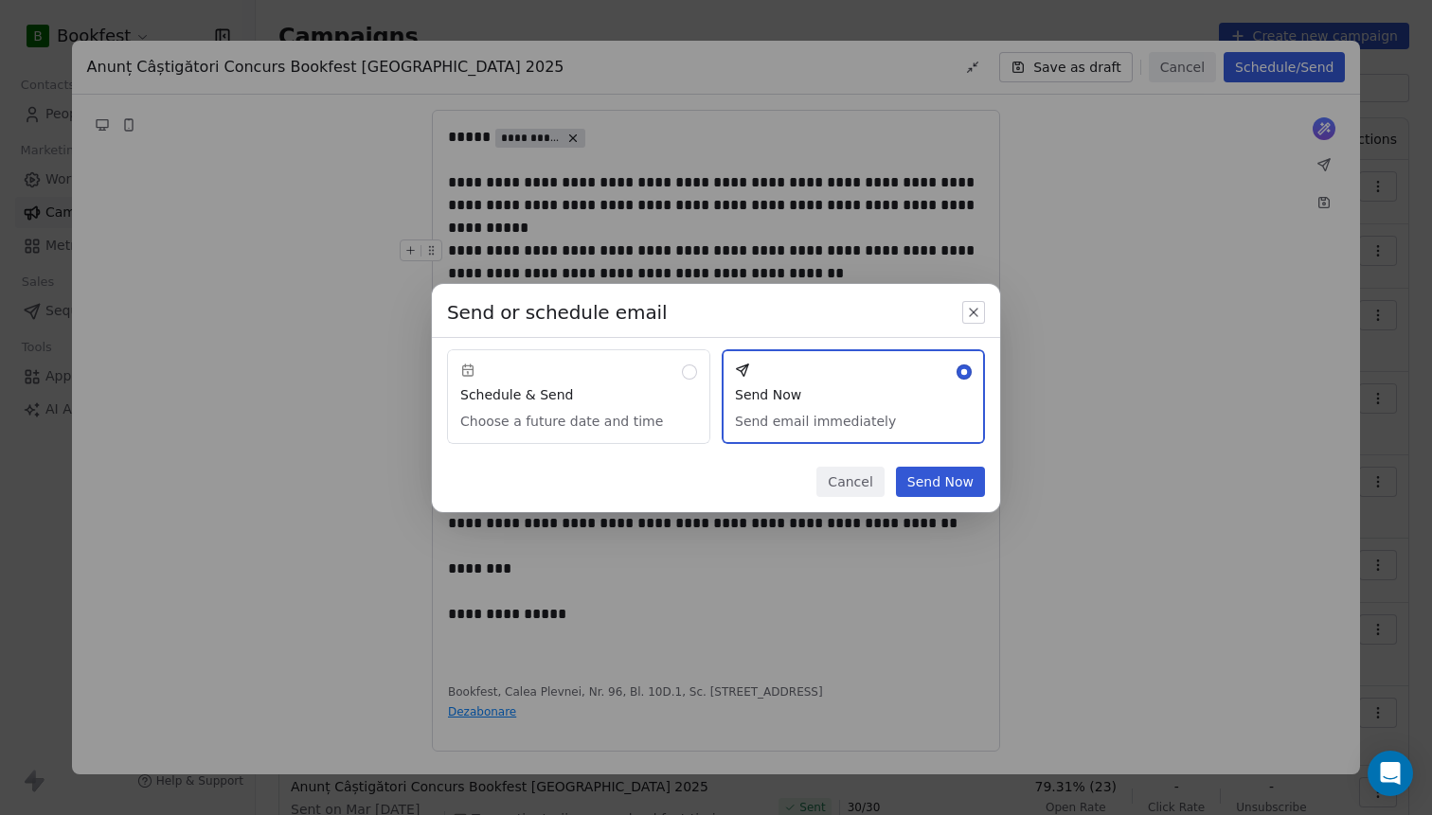
click at [968, 484] on button "Send Now" at bounding box center [940, 482] width 89 height 30
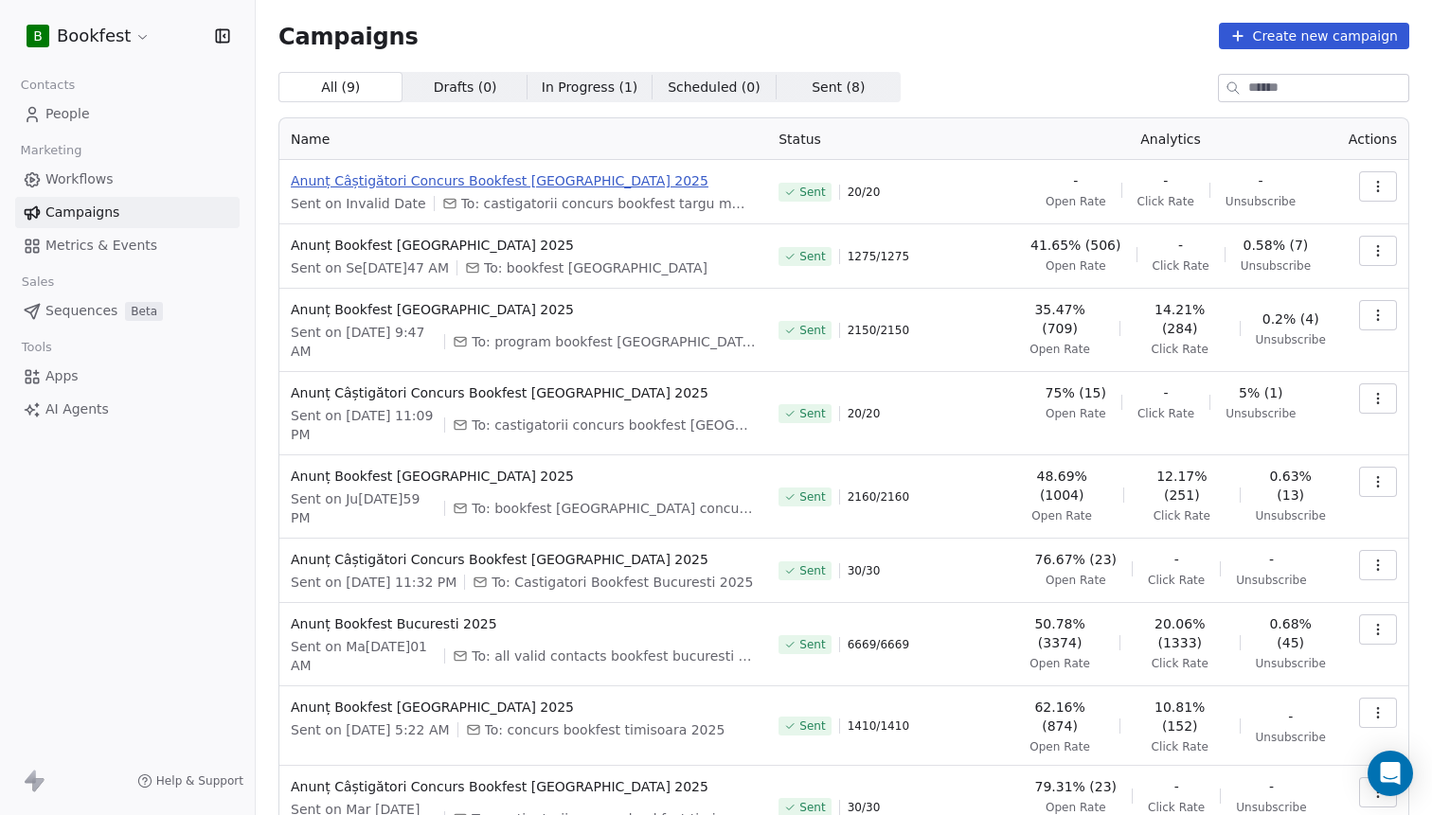
click at [545, 180] on span "Anunț Câștigători Concurs Bookfest [GEOGRAPHIC_DATA] 2025" at bounding box center [523, 180] width 465 height 19
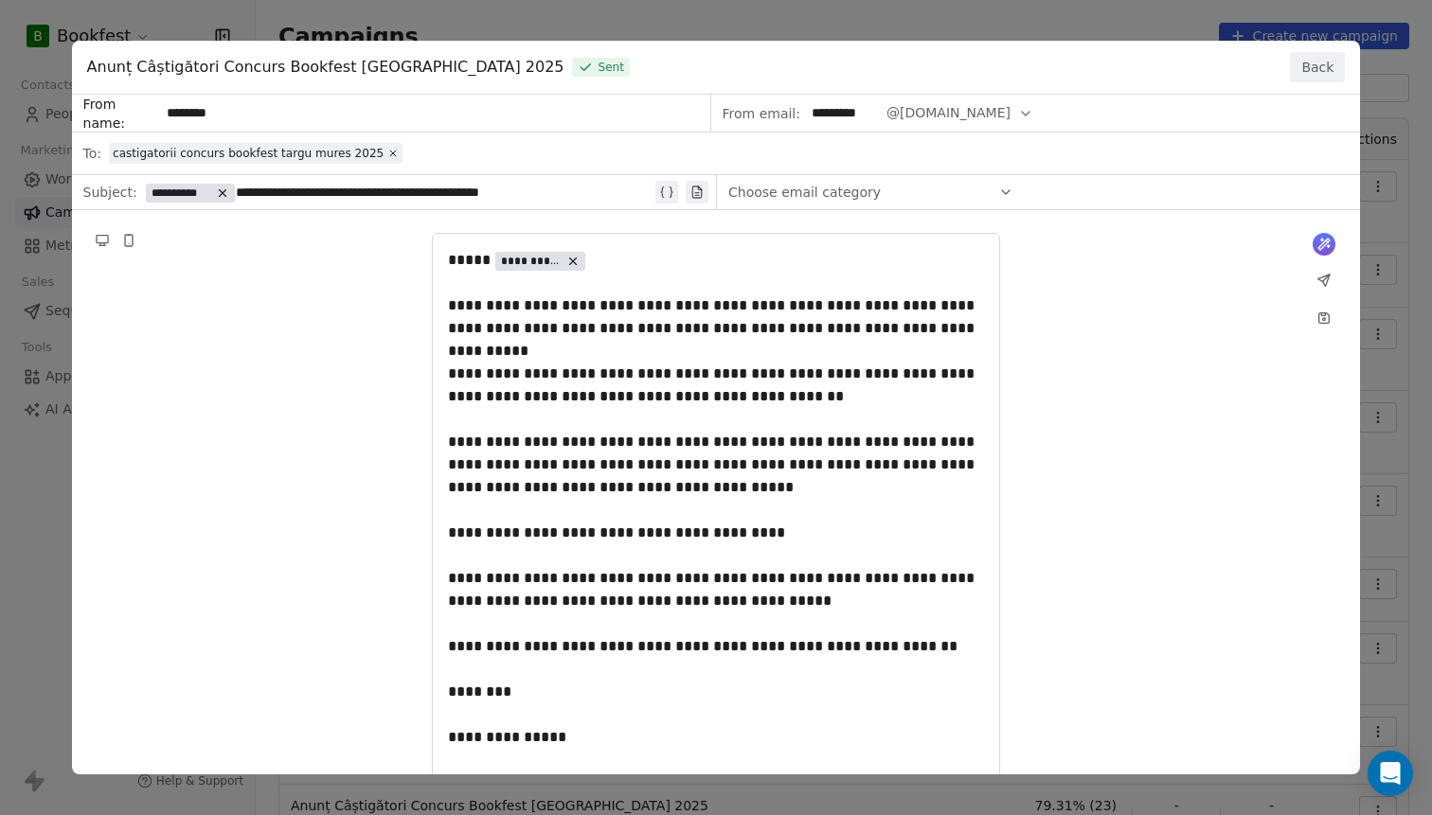
click at [1318, 67] on button "Back" at bounding box center [1317, 67] width 55 height 30
